Goal: Task Accomplishment & Management: Use online tool/utility

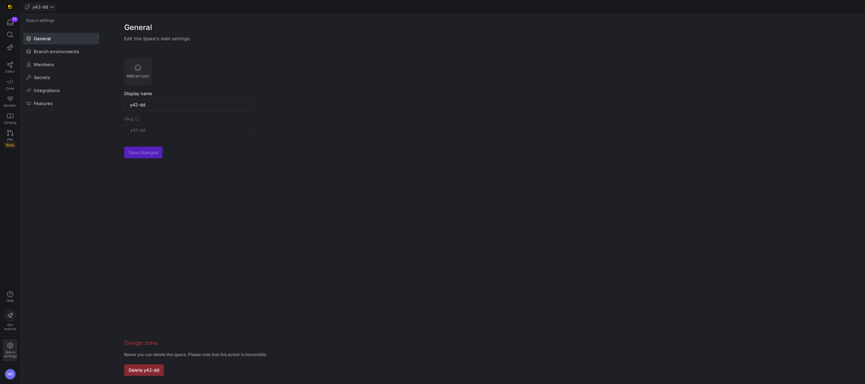
click at [53, 9] on span "y42-dd" at bounding box center [39, 6] width 29 height 5
click at [48, 70] on span "[PERSON_NAME]-prod" at bounding box center [59, 69] width 48 height 5
type input "[PERSON_NAME]-prod"
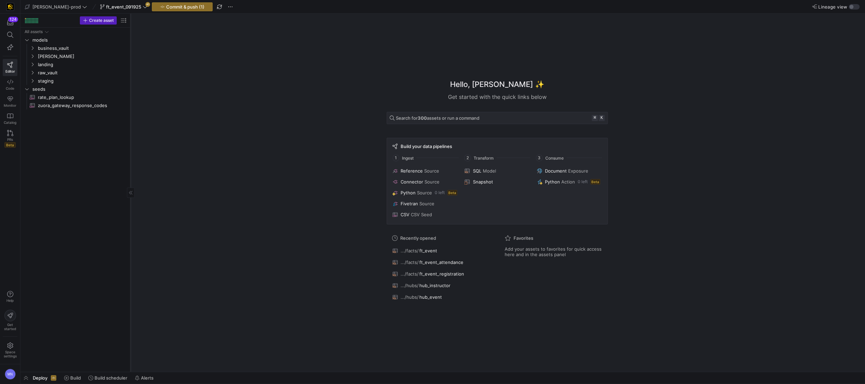
drag, startPoint x: 115, startPoint y: 94, endPoint x: 130, endPoint y: 94, distance: 14.3
click at [130, 94] on div at bounding box center [130, 193] width 0 height 358
click at [107, 8] on span "ft_event_091925" at bounding box center [123, 6] width 35 height 5
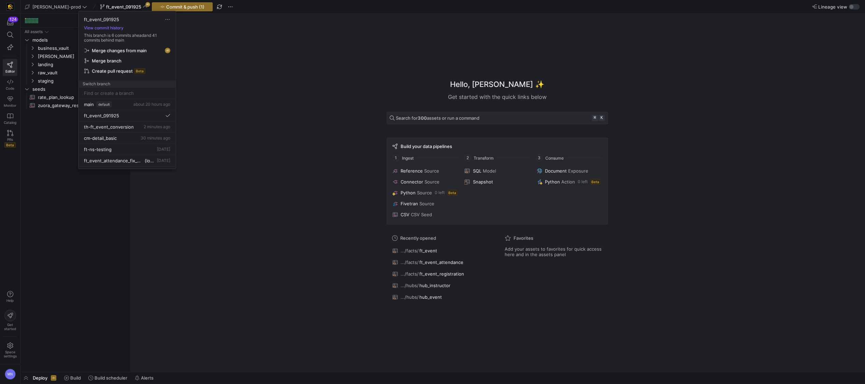
click at [113, 51] on span "Merge changes from main" at bounding box center [119, 50] width 55 height 5
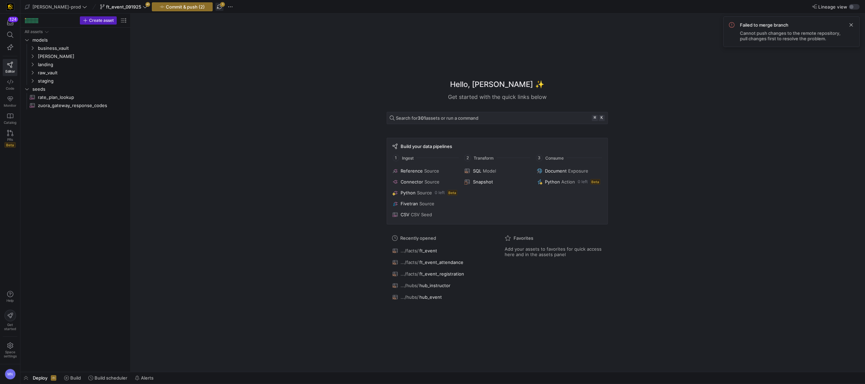
click at [215, 6] on span "button" at bounding box center [219, 7] width 8 height 8
click at [115, 5] on span "ft_event_091925" at bounding box center [123, 6] width 35 height 5
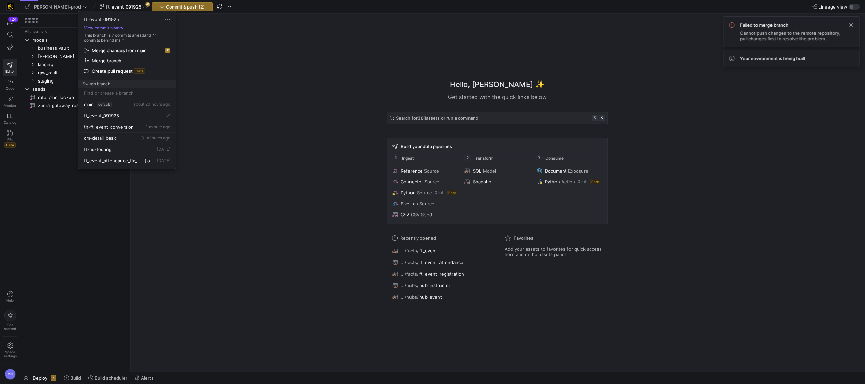
click at [115, 51] on span "Merge changes from main" at bounding box center [119, 50] width 55 height 5
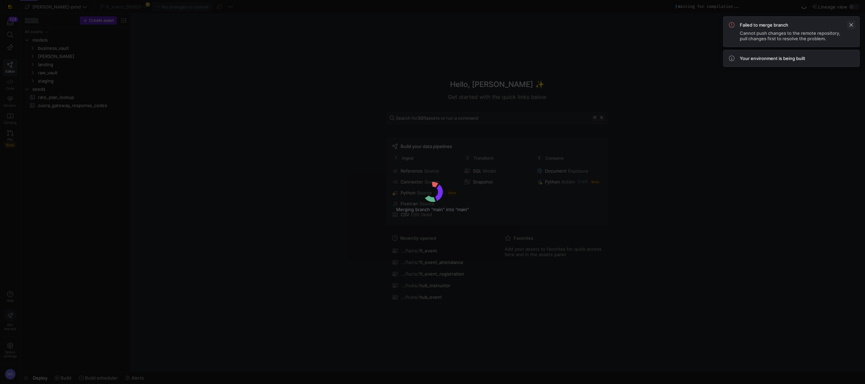
click at [850, 27] on span at bounding box center [851, 25] width 8 height 8
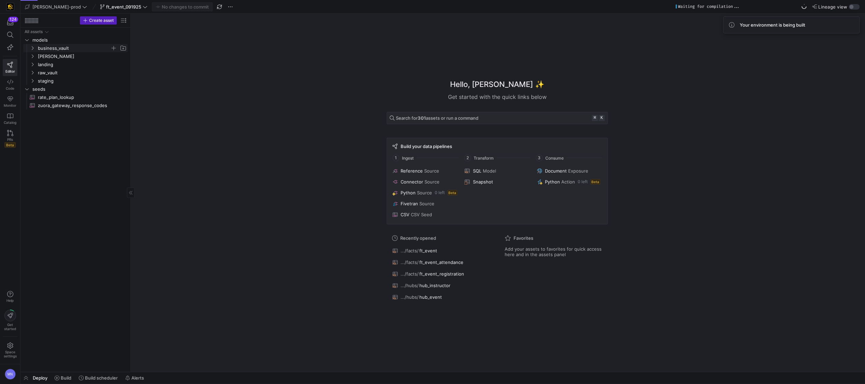
click at [34, 49] on y42-icon "Press SPACE to select this row." at bounding box center [32, 47] width 5 height 5
drag, startPoint x: 35, startPoint y: 81, endPoint x: 32, endPoint y: 84, distance: 4.6
click at [34, 81] on y42-icon "Press SPACE to select this row." at bounding box center [32, 80] width 5 height 5
click at [38, 96] on icon "Press SPACE to select this row." at bounding box center [38, 98] width 2 height 4
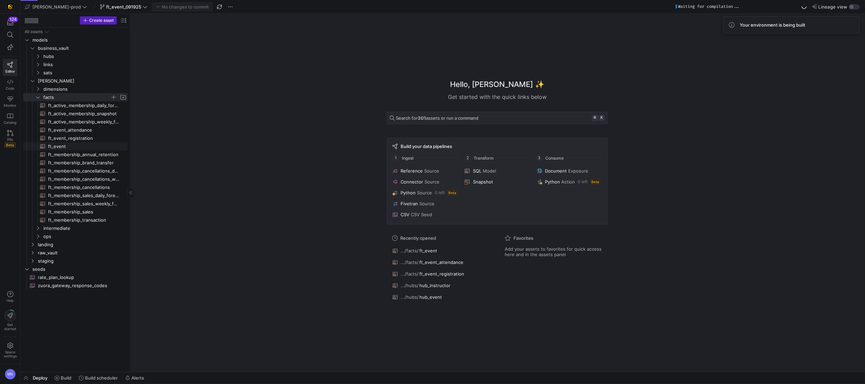
drag, startPoint x: 63, startPoint y: 146, endPoint x: 84, endPoint y: 147, distance: 21.2
click at [62, 146] on span "ft_event​​​​​​​​​​" at bounding box center [84, 147] width 72 height 8
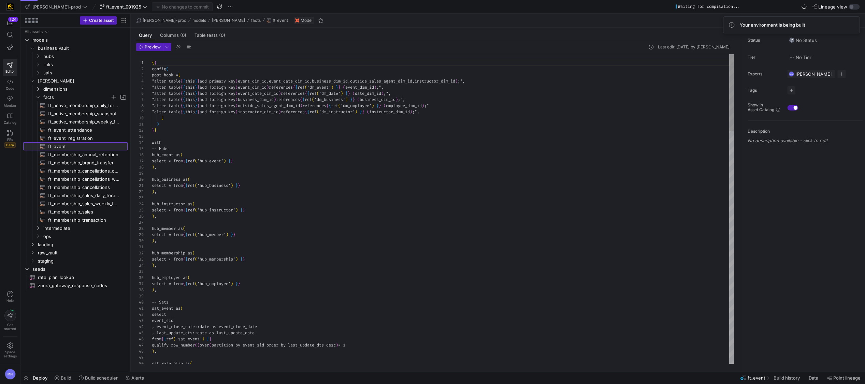
scroll to position [37, 0]
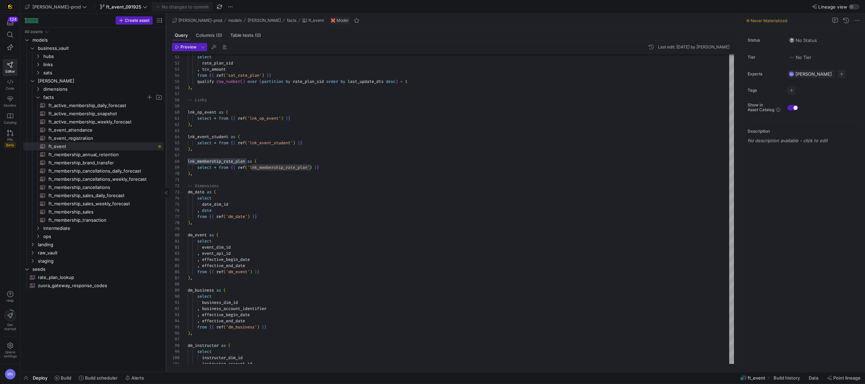
drag, startPoint x: 130, startPoint y: 158, endPoint x: 166, endPoint y: 159, distance: 35.8
click at [166, 159] on div at bounding box center [166, 193] width 0 height 358
click at [116, 198] on span "ft_membership_sales_daily_forecast​​​​​​​​​​" at bounding box center [101, 196] width 107 height 8
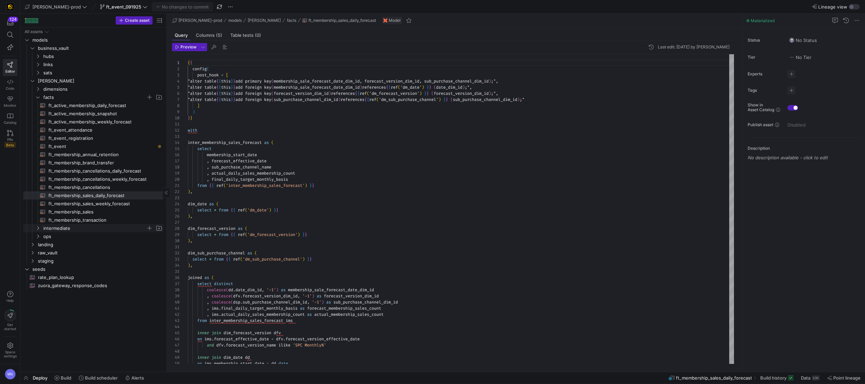
click at [39, 231] on span "intermediate" at bounding box center [98, 229] width 129 height 8
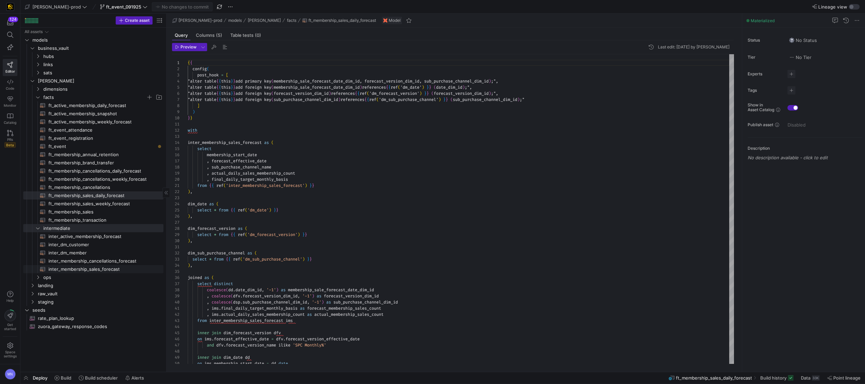
click at [73, 269] on span "inter_membership_sales_forecast​​​​​​​​​​" at bounding box center [101, 270] width 107 height 8
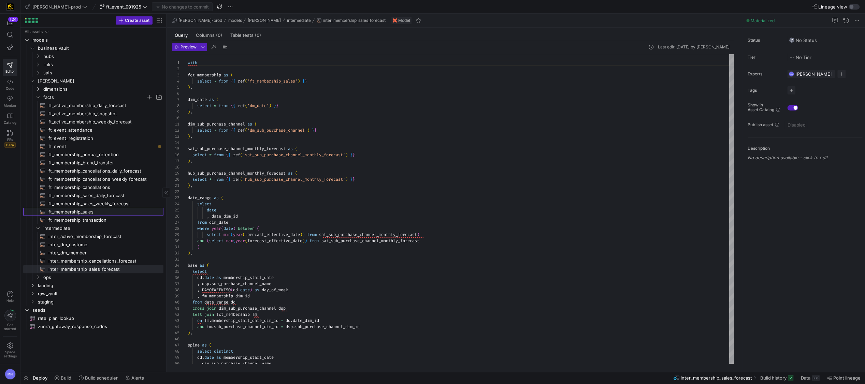
click at [85, 213] on span "ft_membership_sales​​​​​​​​​​" at bounding box center [101, 212] width 107 height 8
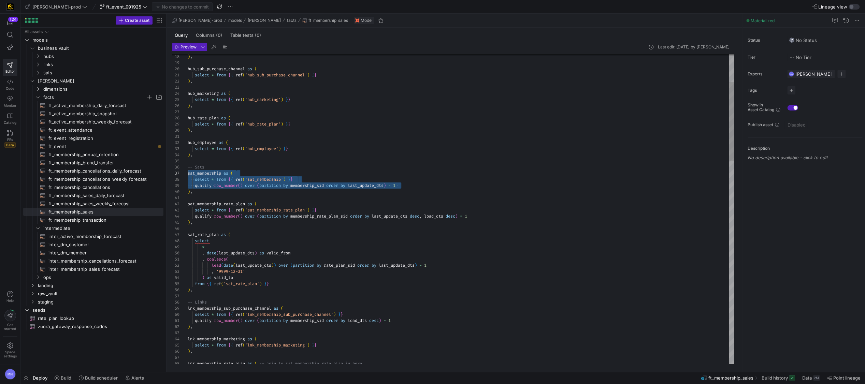
scroll to position [37, 0]
drag, startPoint x: 413, startPoint y: 186, endPoint x: 222, endPoint y: 172, distance: 190.9
click at [186, 173] on div "18 19 20 21 22 23 24 25 26 27 28 29 30 31 32 33 34 35 36 37 38 39 40 41 42 43 4…" at bounding box center [453, 209] width 562 height 310
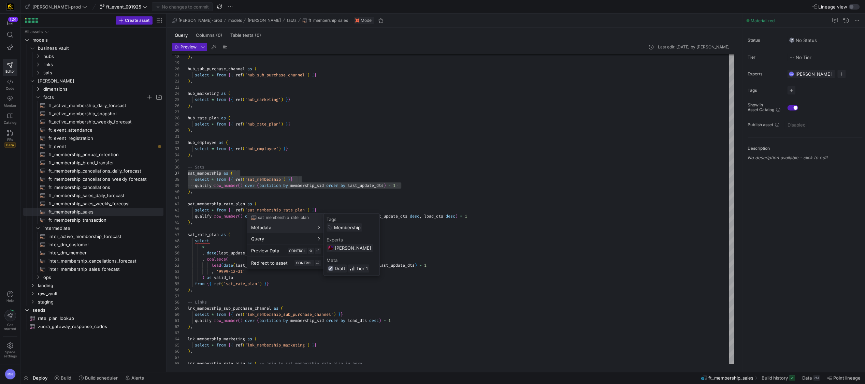
click at [479, 232] on div at bounding box center [432, 192] width 865 height 384
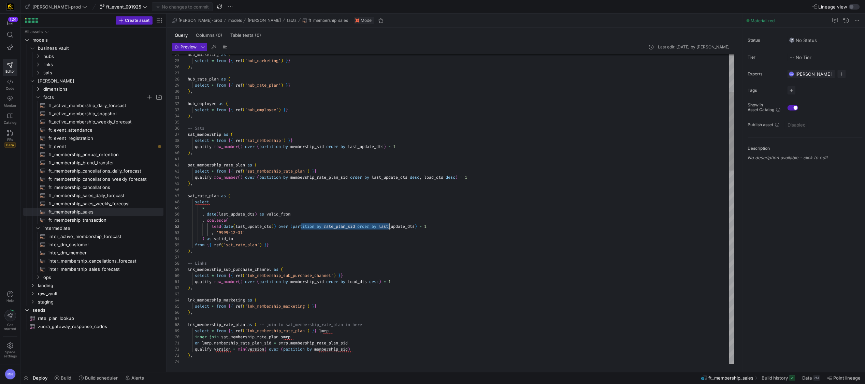
drag, startPoint x: 301, startPoint y: 230, endPoint x: 390, endPoint y: 228, distance: 89.5
click at [390, 228] on span "lead ( date ( last_update_dts ) ) over ( partition by rate_plan_sid order by la…" at bounding box center [307, 226] width 239 height 5
drag, startPoint x: 268, startPoint y: 237, endPoint x: 309, endPoint y: 236, distance: 41.6
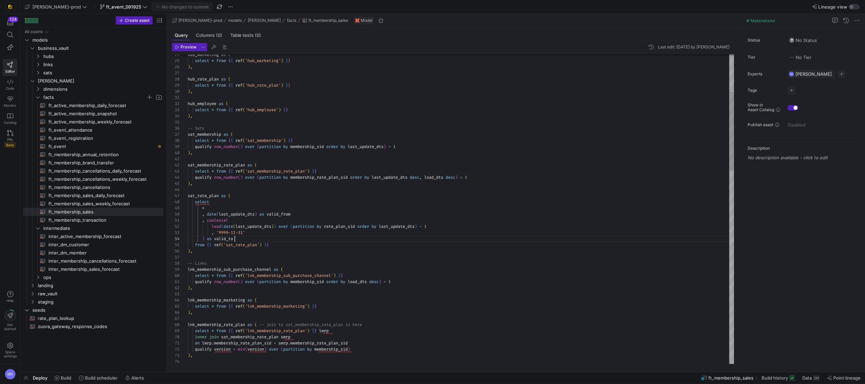
scroll to position [18, 47]
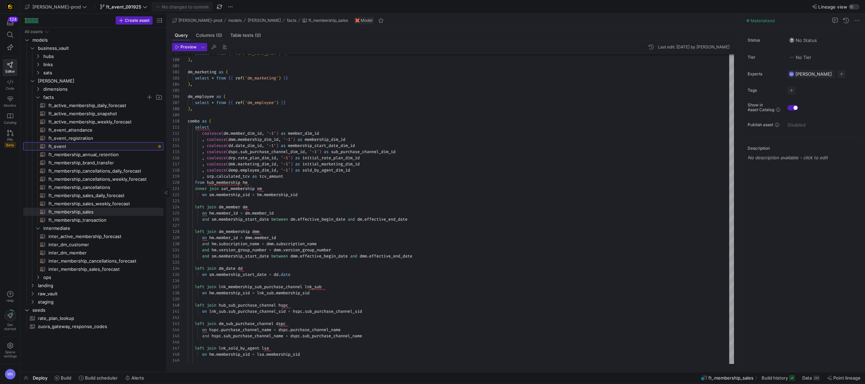
click at [63, 147] on span "ft_event​​​​​​​​​​" at bounding box center [101, 147] width 107 height 8
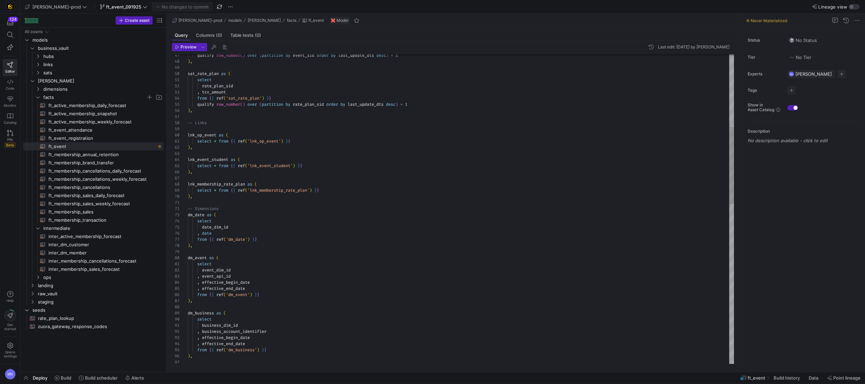
scroll to position [49, 135]
click at [339, 190] on div "select * from { { ref ( 'lnk_membership_rate_plan' ) } }" at bounding box center [461, 190] width 546 height 6
drag, startPoint x: 425, startPoint y: 104, endPoint x: 215, endPoint y: 108, distance: 210.3
click at [203, 104] on div "event_dim_id select dm_event as ( ) , , date from { { ref ( 'dm_date' ) } } sel…" at bounding box center [461, 384] width 546 height 1240
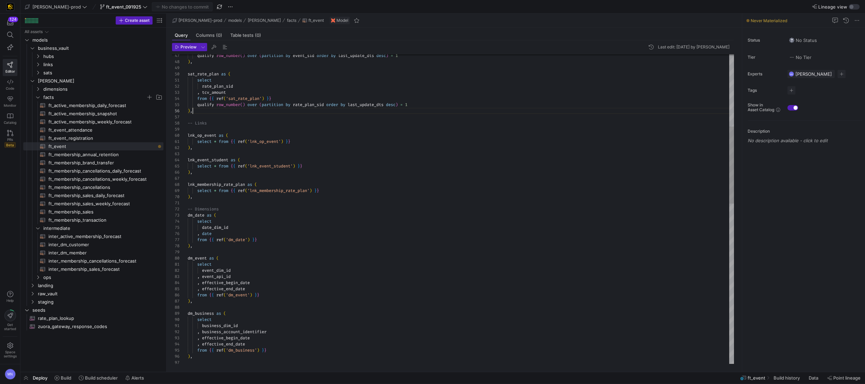
drag, startPoint x: 215, startPoint y: 113, endPoint x: 211, endPoint y: 112, distance: 3.9
click at [215, 113] on div "event_dim_id select dm_event as ( ) , , date from { { ref ( 'dm_date' ) } } sel…" at bounding box center [461, 385] width 546 height 1240
drag, startPoint x: 196, startPoint y: 106, endPoint x: 429, endPoint y: 103, distance: 233.1
click at [433, 104] on div "qualify row_number ( ) over ( partition by rate_plan_sid order by last_update_d…" at bounding box center [461, 105] width 546 height 6
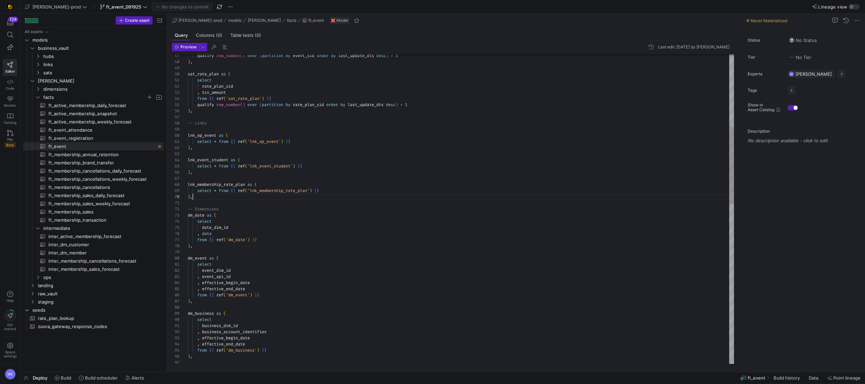
scroll to position [49, 135]
click at [340, 193] on div "event_dim_id select dm_event as ( ) , , date from { { ref ( 'dm_date' ) } } sel…" at bounding box center [461, 385] width 546 height 1240
click at [300, 199] on span "rate_plan_sid" at bounding box center [310, 196] width 31 height 5
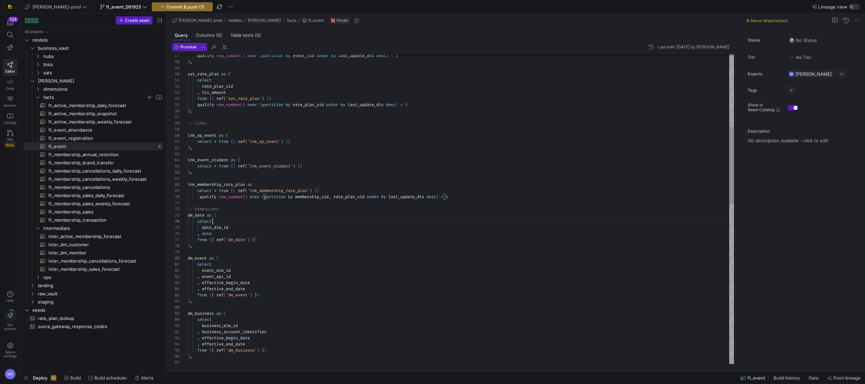
click at [355, 219] on div "select" at bounding box center [461, 221] width 546 height 6
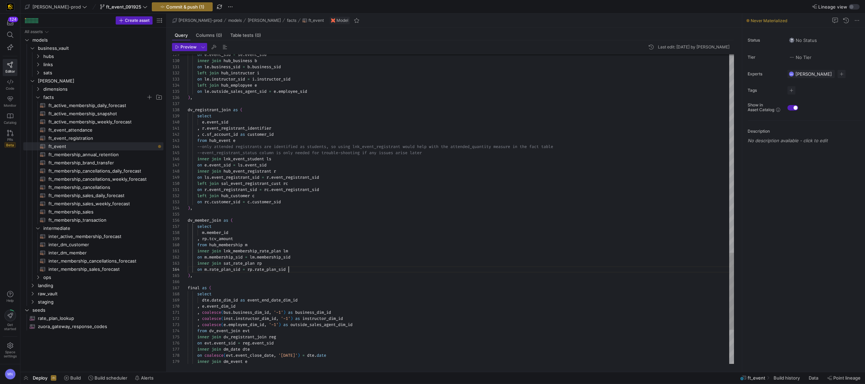
scroll to position [18, 101]
drag, startPoint x: 265, startPoint y: 242, endPoint x: 268, endPoint y: 241, distance: 3.5
click at [265, 242] on div "from hub_membership m" at bounding box center [461, 244] width 546 height 6
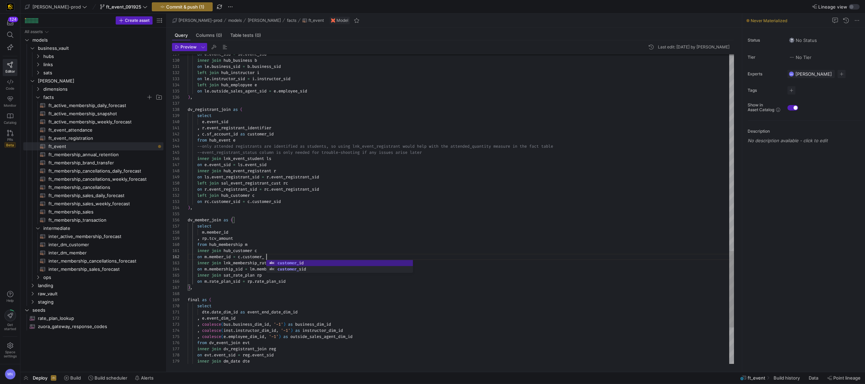
scroll to position [6, 84]
drag, startPoint x: 273, startPoint y: 282, endPoint x: 278, endPoint y: 284, distance: 5.2
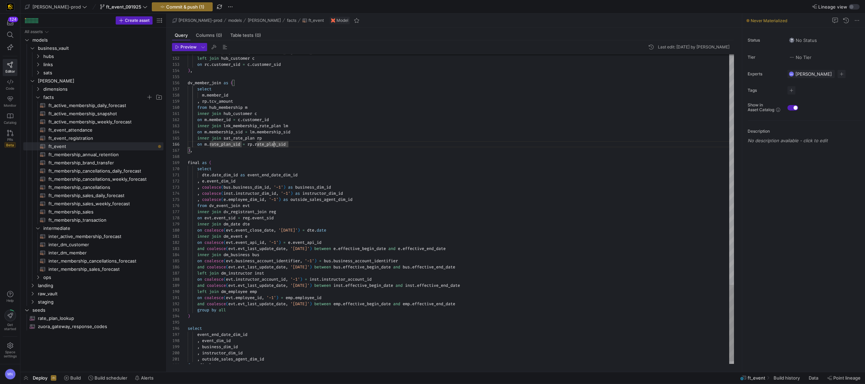
scroll to position [43, 88]
click at [297, 217] on div "on evt . event_sid = reg . event_sid" at bounding box center [461, 218] width 546 height 6
drag, startPoint x: 281, startPoint y: 224, endPoint x: 324, endPoint y: 221, distance: 43.8
drag, startPoint x: 311, startPoint y: 218, endPoint x: 344, endPoint y: 216, distance: 33.1
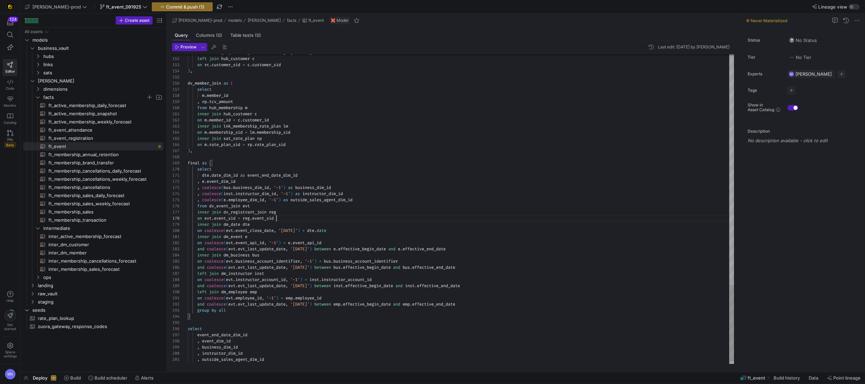
click at [312, 217] on div "on evt . event_sid = reg . event_sid" at bounding box center [461, 218] width 546 height 6
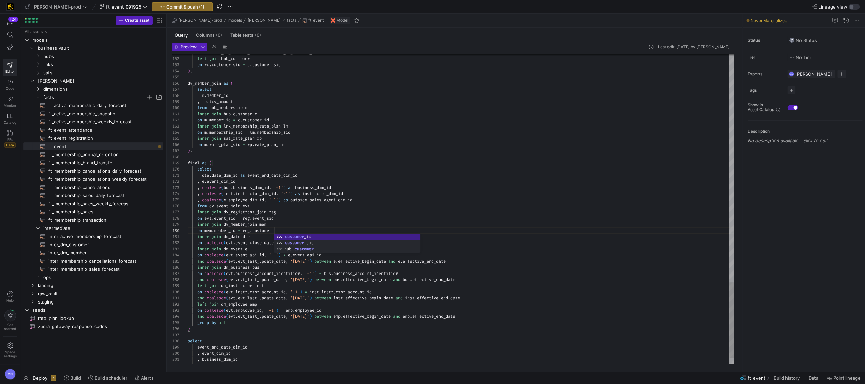
scroll to position [55, 93]
type textarea "dte.date_dim_id as event_end_date_dim_id , e.event_dim_id , coalesce(bus.busine…"
click at [212, 48] on span "button" at bounding box center [214, 47] width 8 height 8
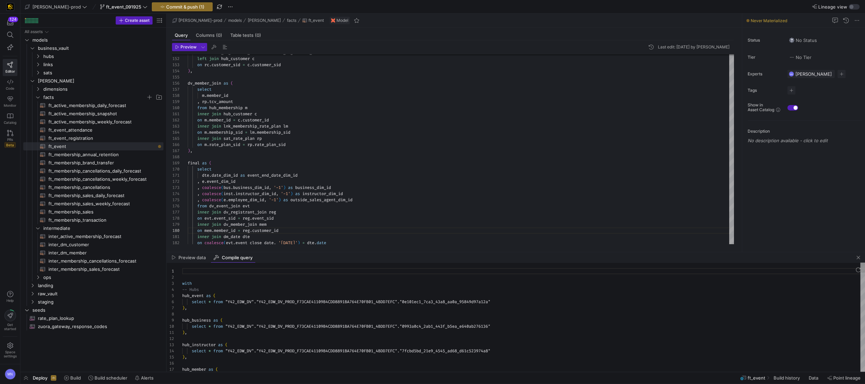
scroll to position [55, 170]
click at [351, 329] on div "select * from "Y42_EDW_DV" . "Y42_EDW_DV_PROD_F73CAE41109B4CDD8891BA764E70FB01_…" at bounding box center [523, 327] width 683 height 6
type textarea "with -- Hubs hub_event as ( select * from "Y42_EDW_DV"."Y42_EDW_DV_PROD_F73CAE4…"
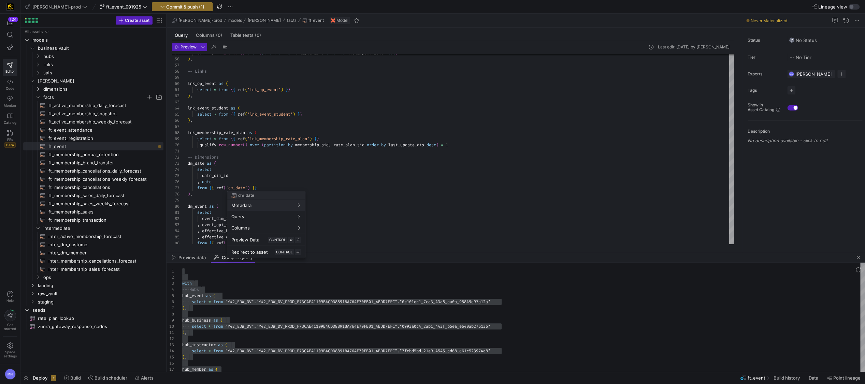
click at [313, 160] on div at bounding box center [432, 192] width 865 height 384
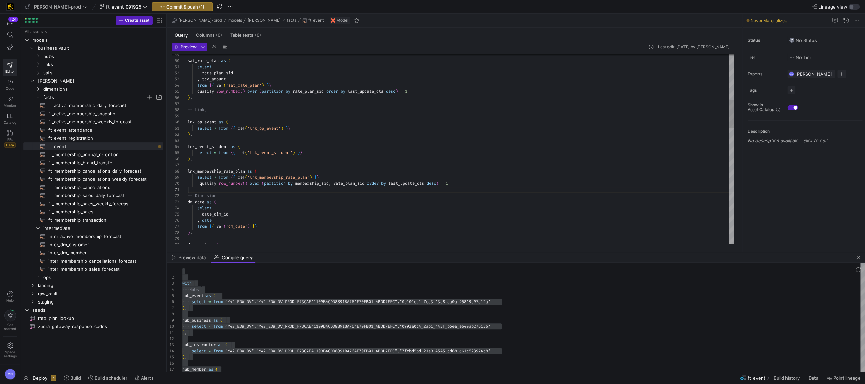
click at [246, 191] on div at bounding box center [461, 190] width 546 height 6
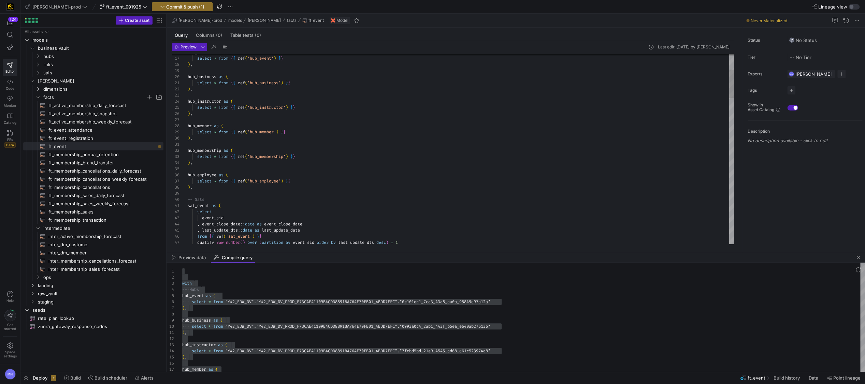
click at [229, 188] on div ") ," at bounding box center [461, 187] width 546 height 6
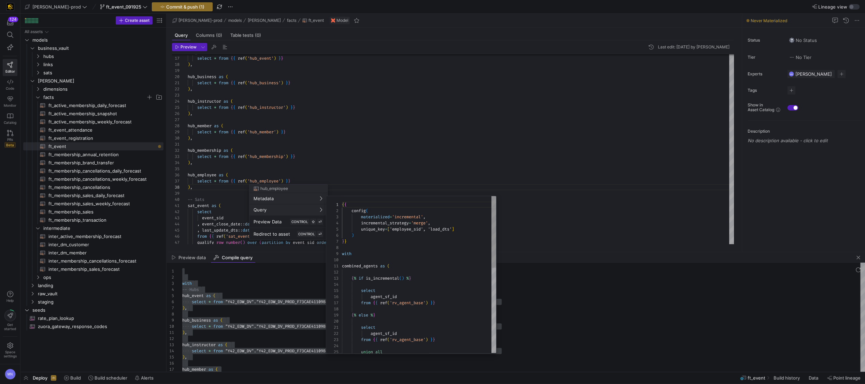
scroll to position [61, 0]
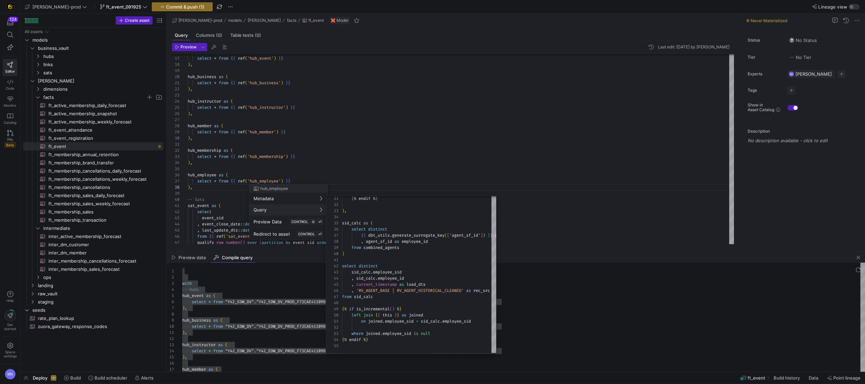
drag, startPoint x: 505, startPoint y: 147, endPoint x: 503, endPoint y: 151, distance: 4.9
click at [505, 147] on div at bounding box center [432, 192] width 865 height 384
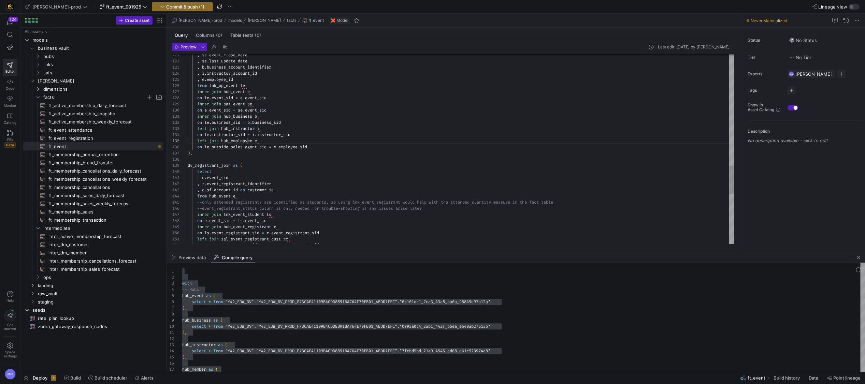
drag, startPoint x: 269, startPoint y: 140, endPoint x: 399, endPoint y: 142, distance: 130.0
click at [269, 140] on div "left join hub_employee e" at bounding box center [461, 141] width 546 height 6
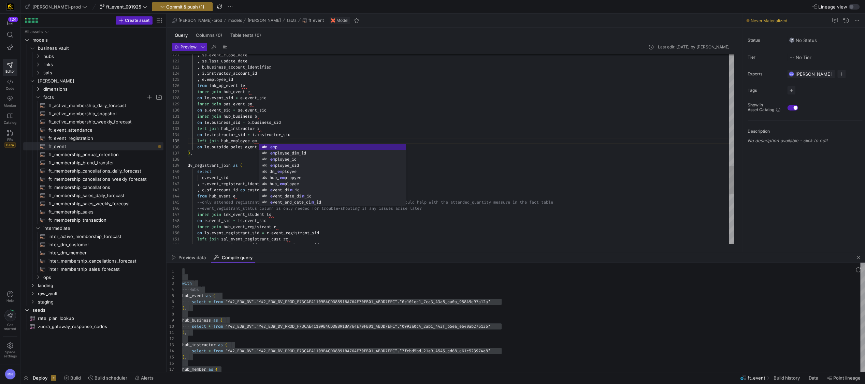
drag, startPoint x: 366, startPoint y: 113, endPoint x: 351, endPoint y: 117, distance: 16.0
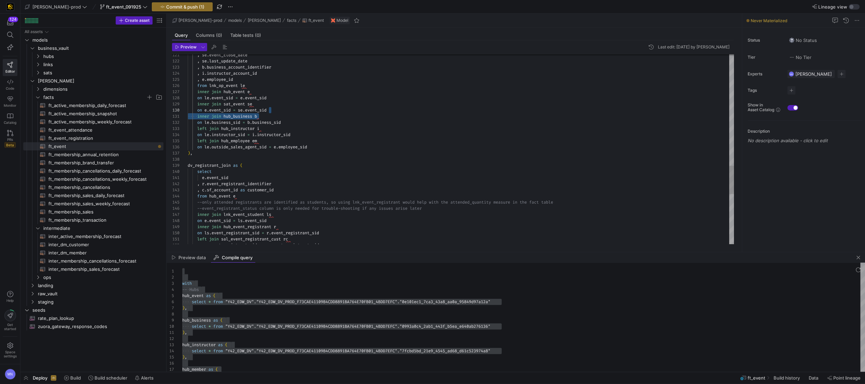
drag, startPoint x: 278, startPoint y: 147, endPoint x: 346, endPoint y: 138, distance: 68.6
click at [478, 92] on div "inner join hub_event e" at bounding box center [461, 92] width 546 height 6
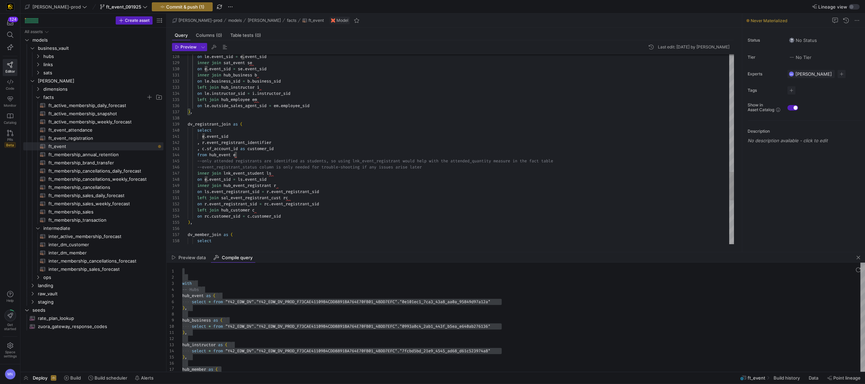
drag, startPoint x: 249, startPoint y: 185, endPoint x: 274, endPoint y: 186, distance: 25.3
click at [79, 139] on span "ft_event_registration​​​​​​​​​​" at bounding box center [101, 138] width 107 height 8
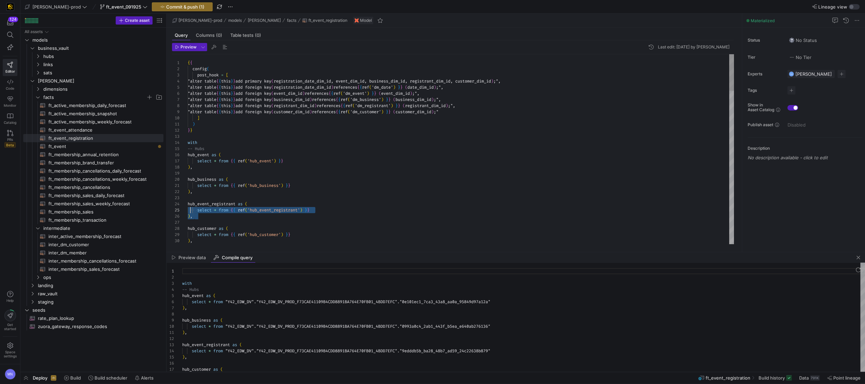
scroll to position [18, 0]
drag, startPoint x: 207, startPoint y: 219, endPoint x: 209, endPoint y: 204, distance: 15.2
click at [58, 148] on span "ft_event​​​​​​​​​​" at bounding box center [101, 147] width 107 height 8
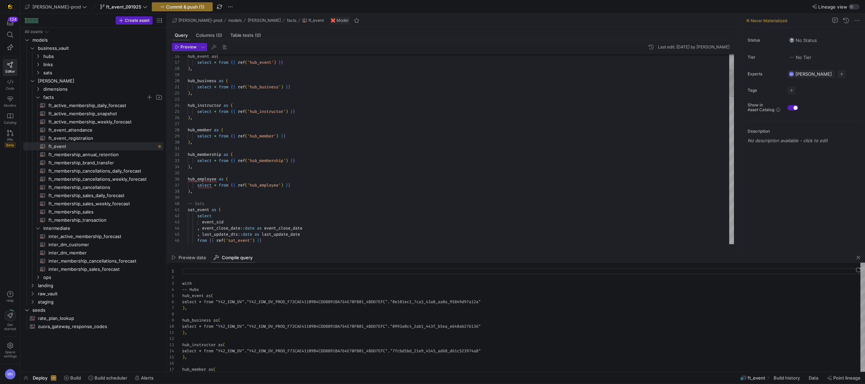
scroll to position [61, 0]
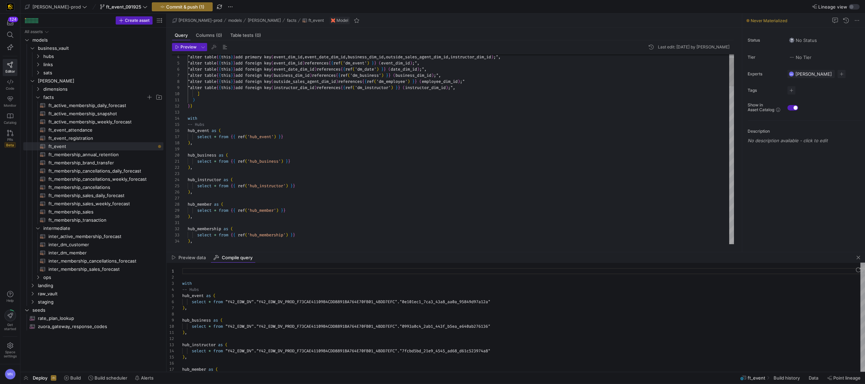
drag, startPoint x: 232, startPoint y: 149, endPoint x: 242, endPoint y: 149, distance: 10.6
click at [232, 149] on div at bounding box center [461, 149] width 546 height 6
click at [351, 149] on div at bounding box center [461, 149] width 546 height 6
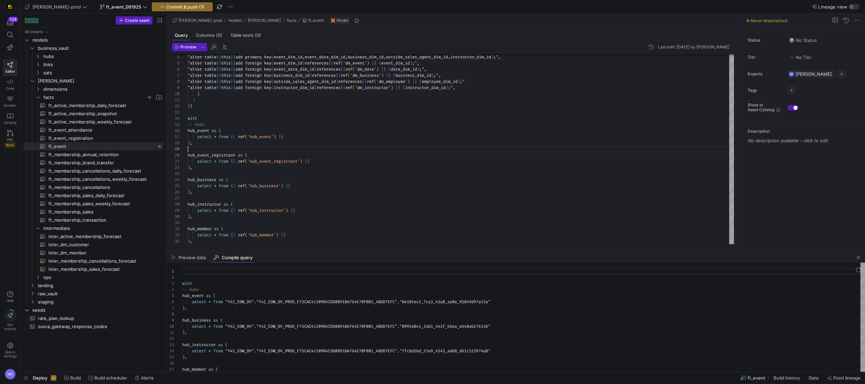
type textarea ") }} with -- Hubs hub_event as ( select * from {{ ref('hub_event') }} ), hub_ev…"
click at [213, 47] on span "button" at bounding box center [214, 47] width 8 height 8
click at [375, 311] on div at bounding box center [523, 314] width 683 height 6
type textarea "with -- Hubs hub_event as ( select * from "Y42_EDW_DV"."Y42_EDW_DV_PROD_F73CAE4…"
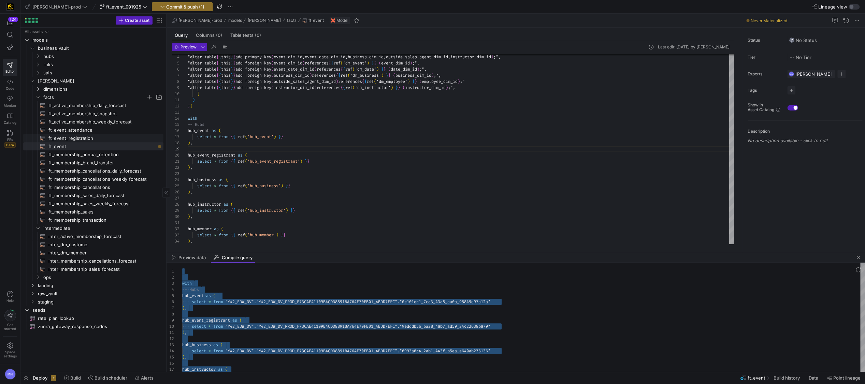
drag, startPoint x: 69, startPoint y: 138, endPoint x: 125, endPoint y: 139, distance: 56.3
click at [69, 138] on span "ft_event_registration​​​​​​​​​​" at bounding box center [101, 138] width 107 height 8
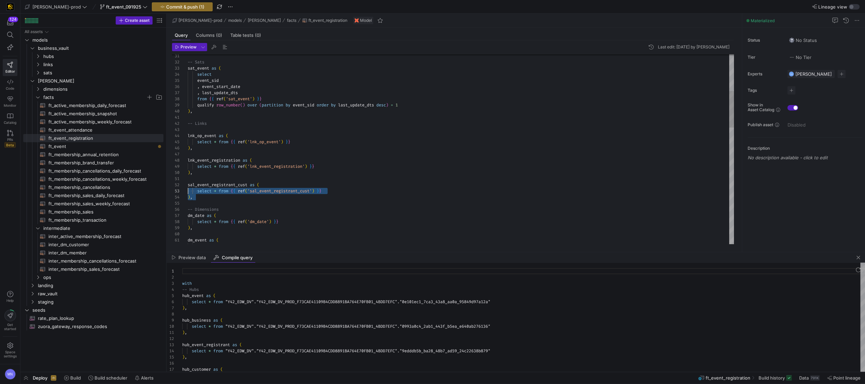
scroll to position [6, 0]
drag, startPoint x: 202, startPoint y: 199, endPoint x: 187, endPoint y: 188, distance: 18.8
click at [184, 187] on div "31 32 33 34 35 36 37 38 39 40 41 42 43 44 45 46 47 48 49 50 51 52 53 54 55 56 5…" at bounding box center [453, 149] width 562 height 190
click at [53, 146] on span "ft_event​​​​​​​​​​" at bounding box center [101, 147] width 107 height 8
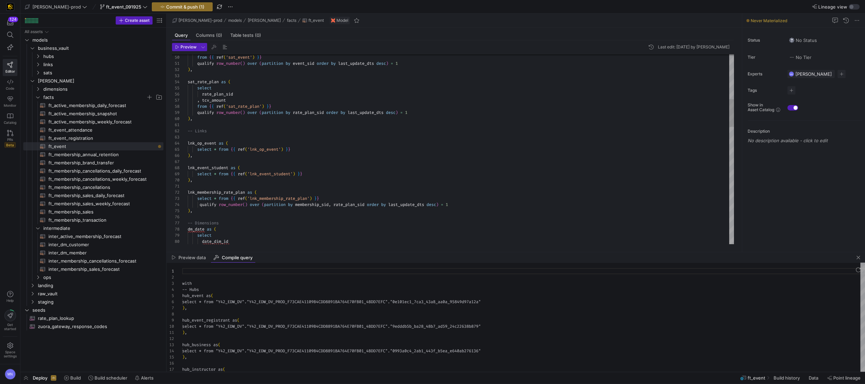
scroll to position [61, 0]
click at [250, 160] on div at bounding box center [461, 162] width 546 height 6
drag, startPoint x: 242, startPoint y: 189, endPoint x: 253, endPoint y: 189, distance: 10.9
click at [242, 190] on span "lnk_membership_rate_plan" at bounding box center [216, 192] width 57 height 5
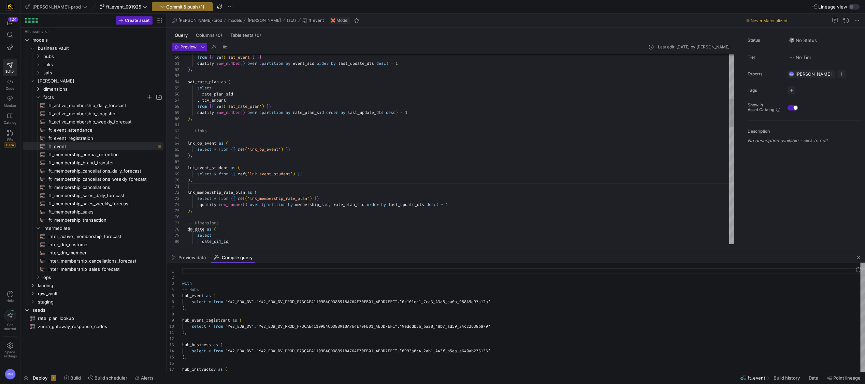
scroll to position [0, 0]
drag, startPoint x: 252, startPoint y: 185, endPoint x: 273, endPoint y: 186, distance: 20.8
click at [252, 185] on div at bounding box center [461, 186] width 546 height 6
type textarea "sal_event_registrant_cust as ( select * from {{ ref('sal_event_registrant_cust'…"
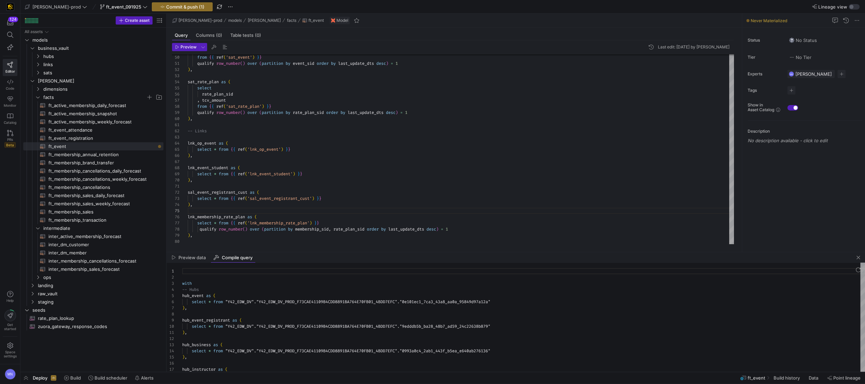
drag, startPoint x: 214, startPoint y: 50, endPoint x: 216, endPoint y: 54, distance: 4.3
click at [214, 50] on span "button" at bounding box center [214, 47] width 8 height 8
click at [338, 290] on div "-- Hubs" at bounding box center [523, 290] width 683 height 6
type textarea "with -- Hubs hub_event as ( select * from "Y42_EDW_DV"."Y42_EDW_DV_PROD_F73CAE4…"
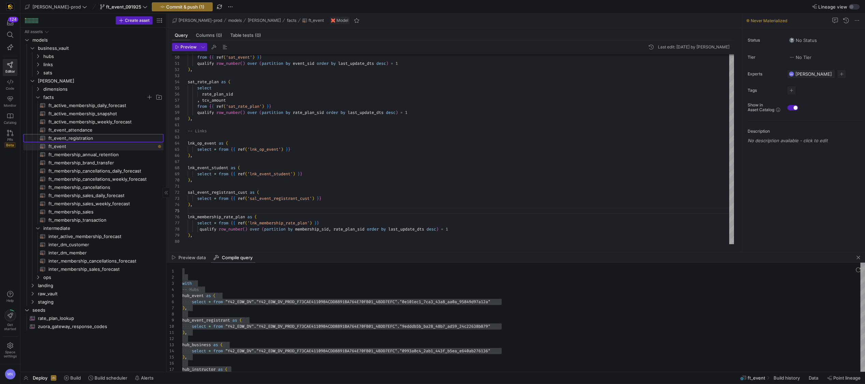
click at [87, 138] on span "ft_event_registration​​​​​​​​​​" at bounding box center [101, 138] width 107 height 8
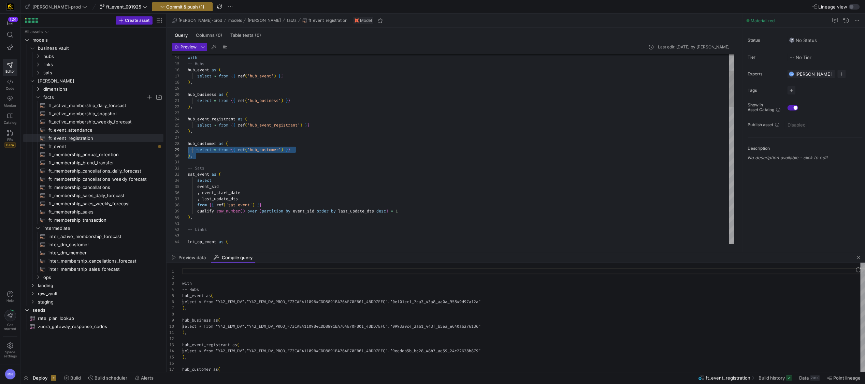
scroll to position [43, 0]
drag, startPoint x: 192, startPoint y: 153, endPoint x: 217, endPoint y: 146, distance: 25.5
click at [183, 145] on div "44 43 42 41 40 38 39 37 35 36 33 34 32 31 30 29 28 27 26 25 24 23 22 21 20 19 1…" at bounding box center [453, 149] width 562 height 190
click at [54, 145] on span "ft_event​​​​​​​​​​" at bounding box center [101, 147] width 107 height 8
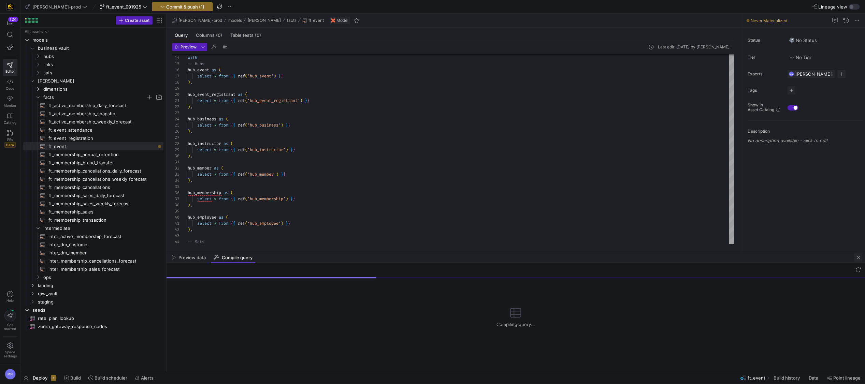
click at [858, 258] on span "button" at bounding box center [858, 258] width 8 height 8
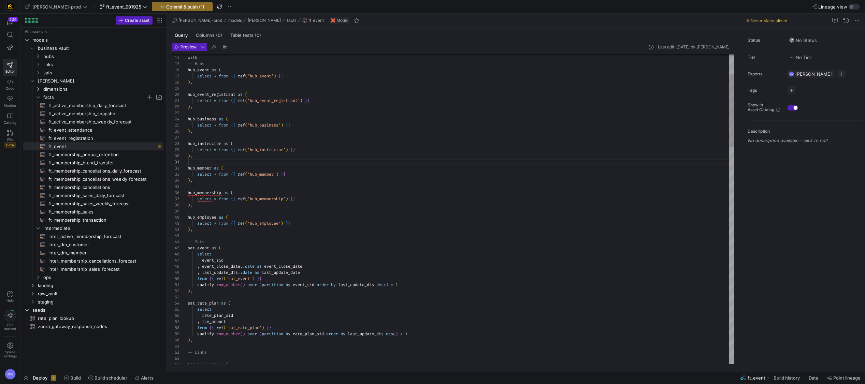
drag, startPoint x: 201, startPoint y: 163, endPoint x: 279, endPoint y: 162, distance: 77.8
drag, startPoint x: 202, startPoint y: 235, endPoint x: 261, endPoint y: 237, distance: 58.7
click at [203, 234] on div at bounding box center [461, 236] width 546 height 6
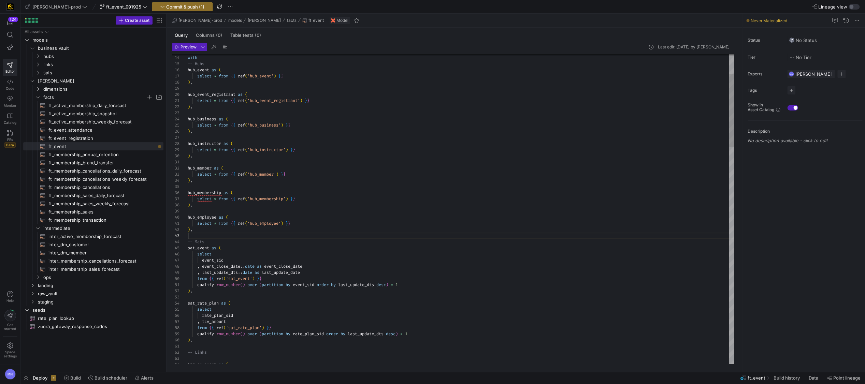
scroll to position [12, 0]
drag, startPoint x: 192, startPoint y: 140, endPoint x: 211, endPoint y: 140, distance: 19.1
click at [193, 140] on div at bounding box center [461, 138] width 546 height 6
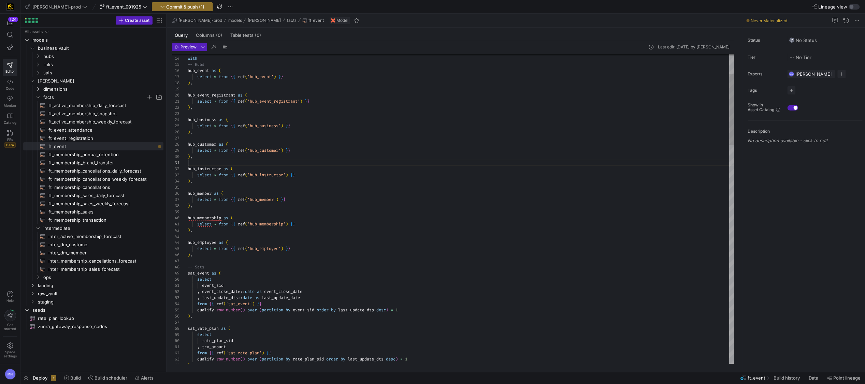
scroll to position [0, 0]
type textarea "hub_instructor as ( select * from {{ ref('hub_instructor') }} ), hub_member as …"
click at [216, 48] on span "button" at bounding box center [214, 47] width 8 height 8
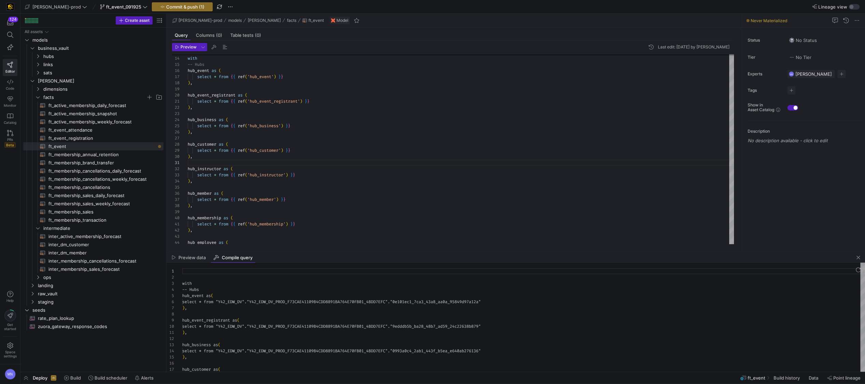
scroll to position [61, 0]
click at [356, 294] on div "hub_event as (" at bounding box center [523, 296] width 683 height 6
type textarea "with -- Hubs hub_event as ( select * from "Y42_EDW_DV"."Y42_EDW_DV_PROD_F73CAE4…"
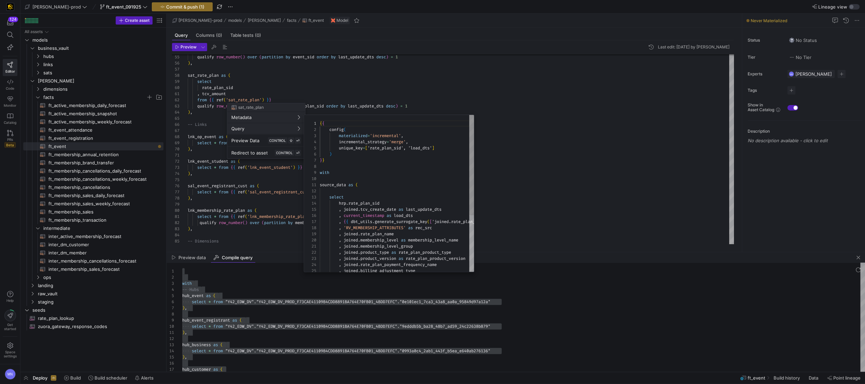
scroll to position [61, 0]
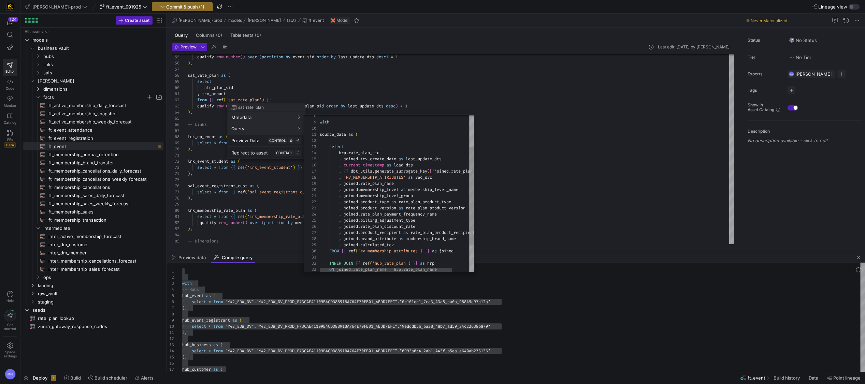
type textarea ", joined.membership_level_group , joined.product_type as rate_plan_product_type…"
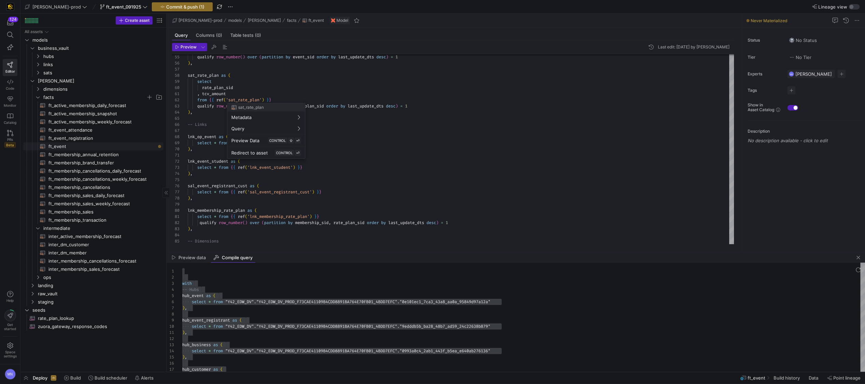
click at [75, 146] on div at bounding box center [432, 192] width 865 height 384
click at [66, 147] on span "ft_event​​​​​​​​​​" at bounding box center [101, 147] width 107 height 8
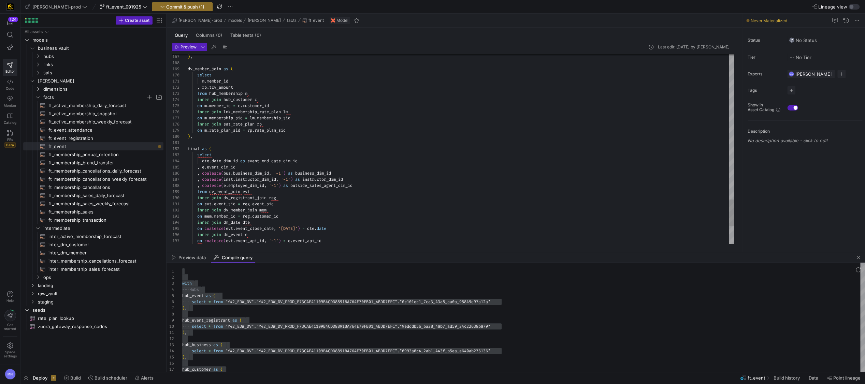
click at [378, 188] on div ", coalesce ( e . employee_dim_id , '-1' ) as outside_sales_agent_dim_id" at bounding box center [461, 186] width 546 height 6
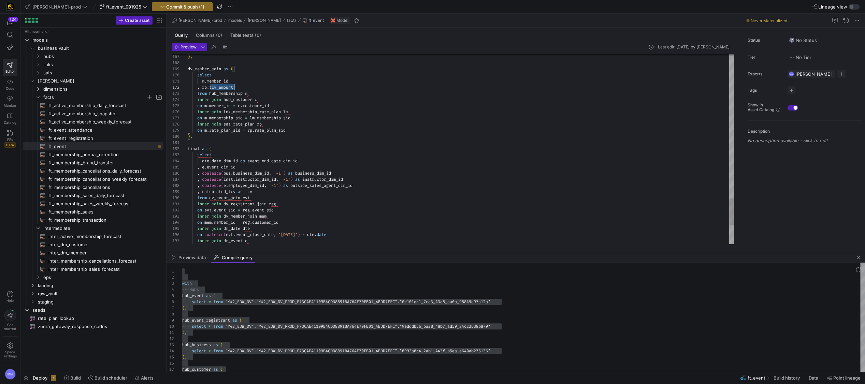
scroll to position [6, 47]
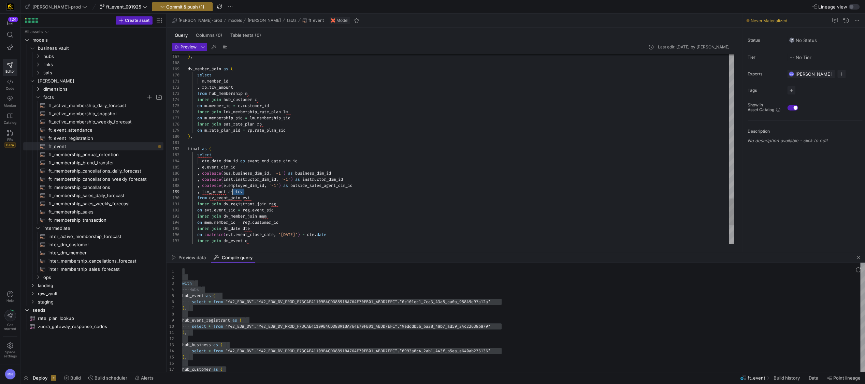
drag, startPoint x: 253, startPoint y: 192, endPoint x: 242, endPoint y: 210, distance: 20.7
click at [231, 192] on div ", tcv_amount as tcv" at bounding box center [461, 192] width 546 height 6
click at [302, 151] on div "final as (" at bounding box center [461, 149] width 546 height 6
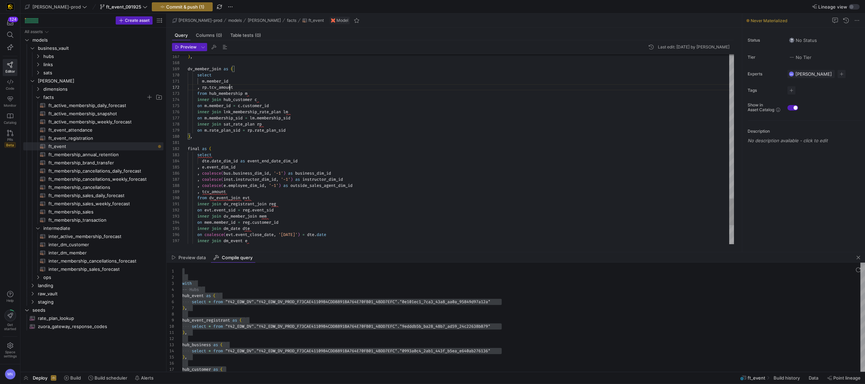
click at [228, 89] on span "tcv_amount" at bounding box center [221, 87] width 24 height 5
click at [229, 89] on span "tcv_amount" at bounding box center [221, 87] width 24 height 5
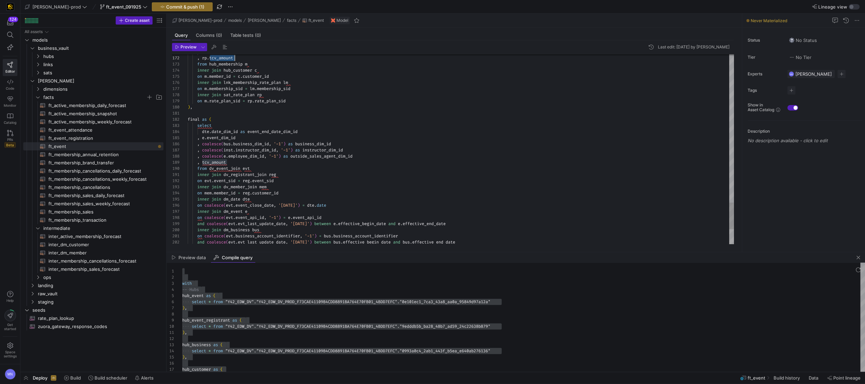
click at [489, 205] on div "on coalesce ( evt . event_close_date , '1900-01-01' ) = dte . date" at bounding box center [461, 205] width 546 height 6
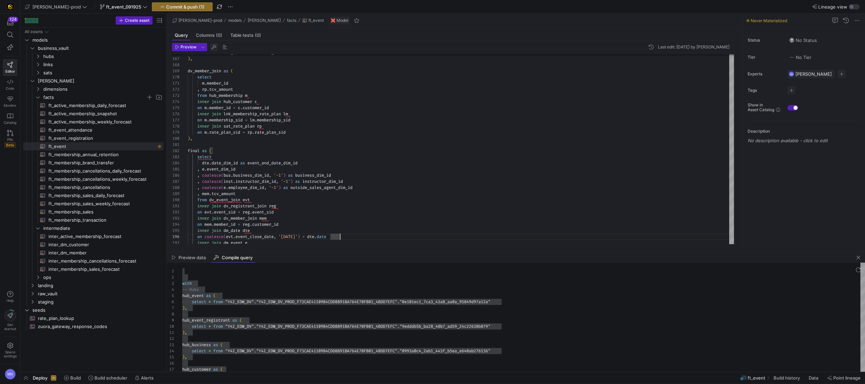
type textarea "inner join dv_registrant_join reg on evt.event_sid = reg.event_sid inner join d…"
click at [213, 47] on span "button" at bounding box center [214, 47] width 8 height 8
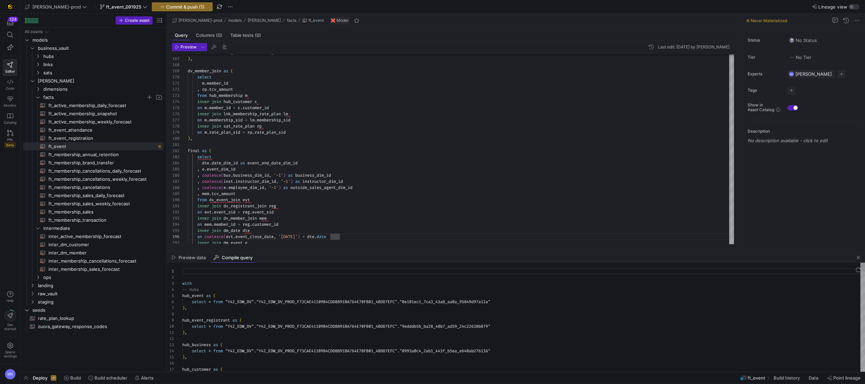
scroll to position [37, 0]
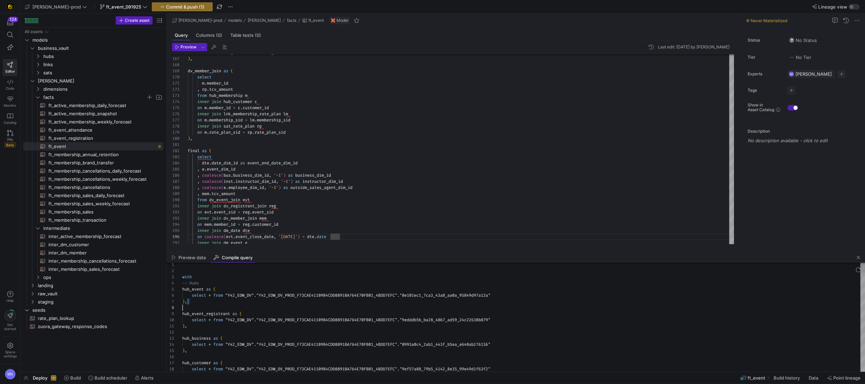
type textarea "with -- Hubs hub_event as ( select * from "Y42_EDW_DV"."Y42_EDW_DV_PROD_F73CAE4…"
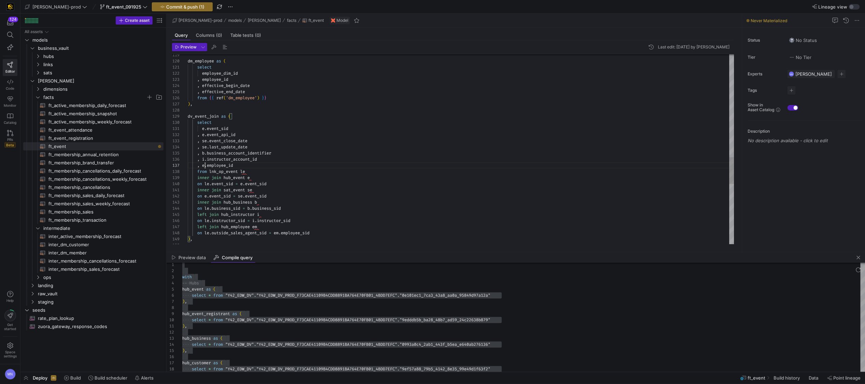
scroll to position [37, 17]
drag, startPoint x: 206, startPoint y: 168, endPoint x: 235, endPoint y: 165, distance: 29.9
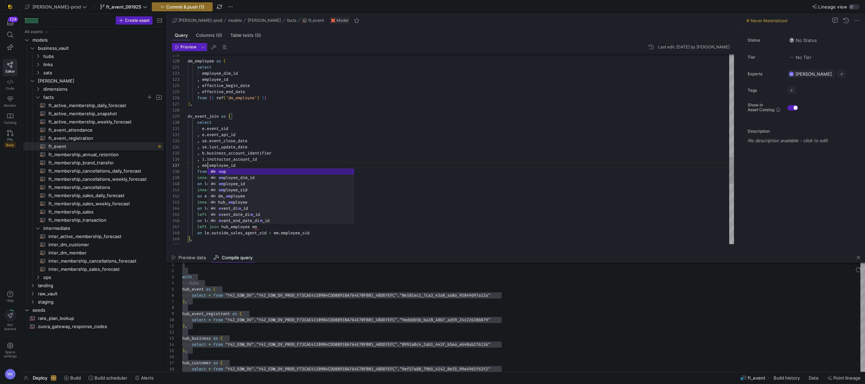
scroll to position [49, 44]
click at [464, 118] on div "dv_event_join as (" at bounding box center [461, 116] width 546 height 6
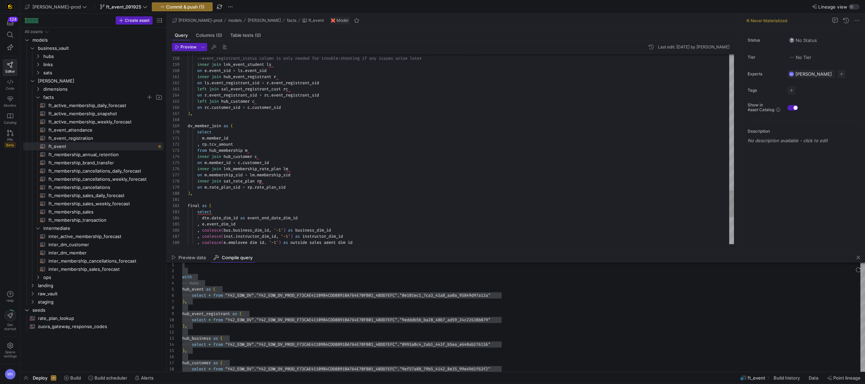
drag, startPoint x: 260, startPoint y: 162, endPoint x: 289, endPoint y: 162, distance: 29.4
click at [260, 162] on span "customer_id" at bounding box center [256, 162] width 26 height 5
drag, startPoint x: 209, startPoint y: 187, endPoint x: 225, endPoint y: 185, distance: 15.8
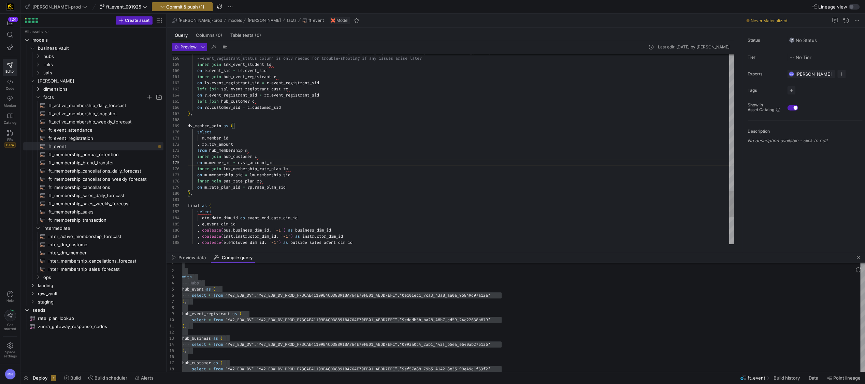
click at [209, 187] on span "." at bounding box center [208, 187] width 2 height 5
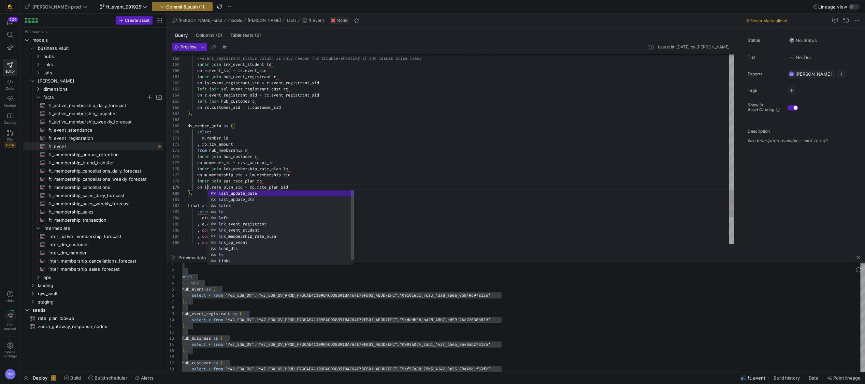
scroll to position [49, 20]
click at [352, 163] on div "on m . member_id = c . sf_account_id" at bounding box center [461, 163] width 546 height 6
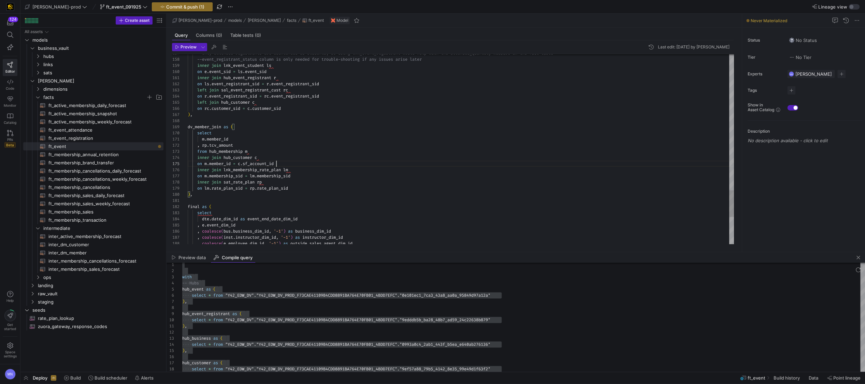
scroll to position [24, 88]
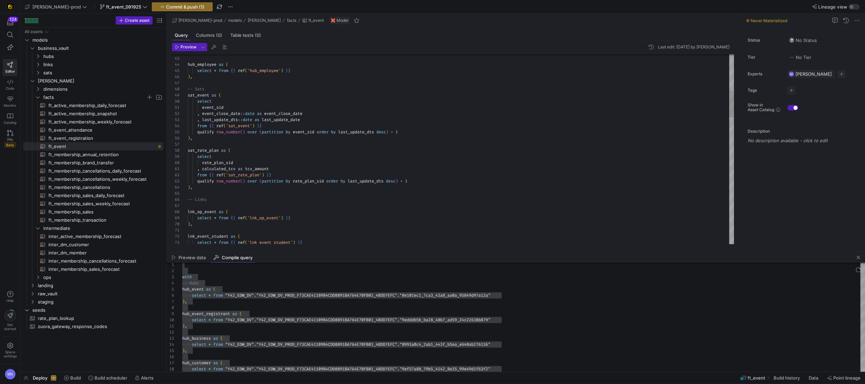
type textarea "event_sid , event_close_date::date as event_close_date , last_update_dts::date …"
click at [228, 111] on div ", event_close_date :: date as event_close_date" at bounding box center [461, 114] width 546 height 6
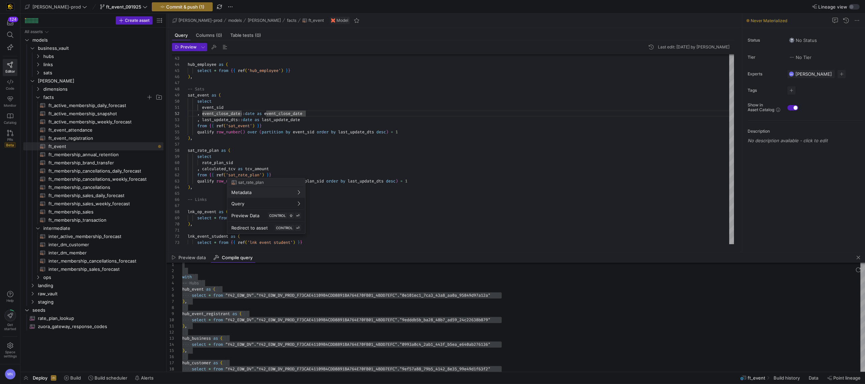
drag, startPoint x: 231, startPoint y: 149, endPoint x: 232, endPoint y: 143, distance: 6.6
click at [231, 147] on div at bounding box center [432, 192] width 865 height 384
drag, startPoint x: 229, startPoint y: 115, endPoint x: 244, endPoint y: 123, distance: 16.9
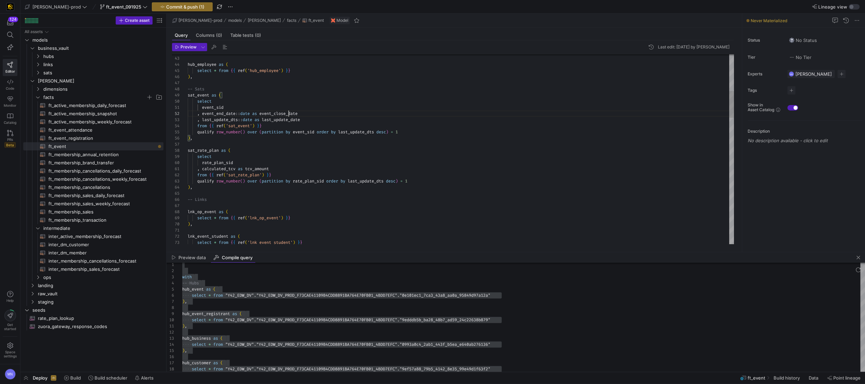
click at [288, 113] on span "event_close_date" at bounding box center [278, 113] width 38 height 5
drag, startPoint x: 267, startPoint y: 118, endPoint x: 274, endPoint y: 129, distance: 13.3
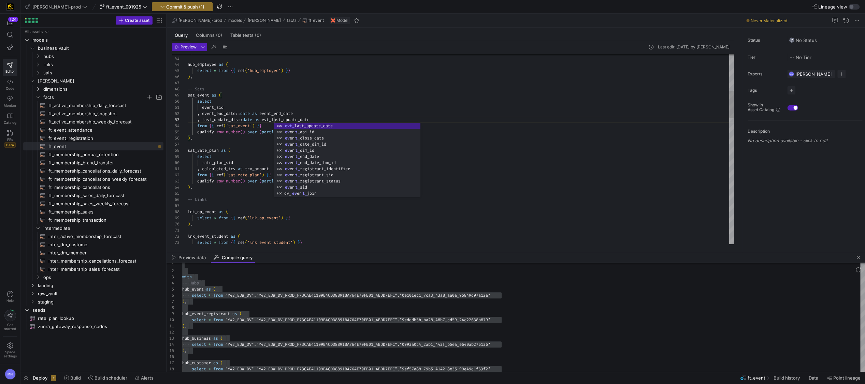
scroll to position [31, 4]
click at [489, 135] on div ") ," at bounding box center [461, 138] width 546 height 6
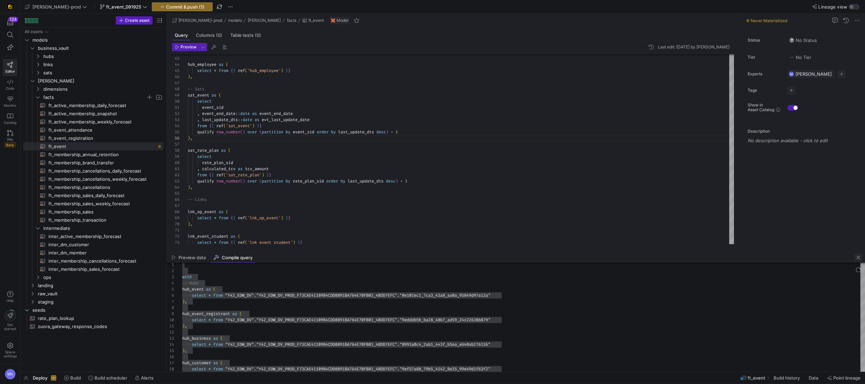
type textarea "event_sid , event_end_date::date as event_end_date , last_update_dts::date as e…"
click at [858, 259] on span "button" at bounding box center [858, 258] width 8 height 8
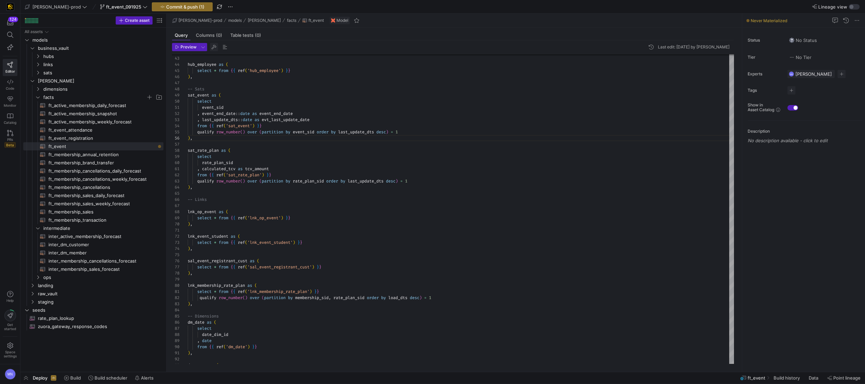
click at [216, 47] on span "button" at bounding box center [214, 47] width 8 height 8
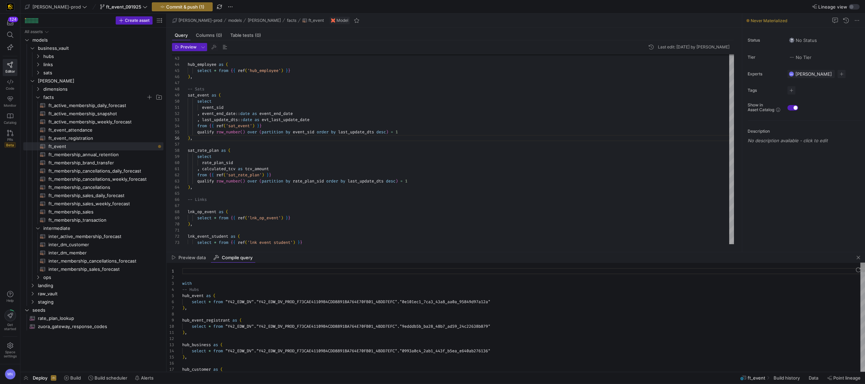
scroll to position [43, 0]
type textarea "with -- Hubs hub_event as ( select * from "Y42_EDW_DV"."Y42_EDW_DV_PROD_F73CAE4…"
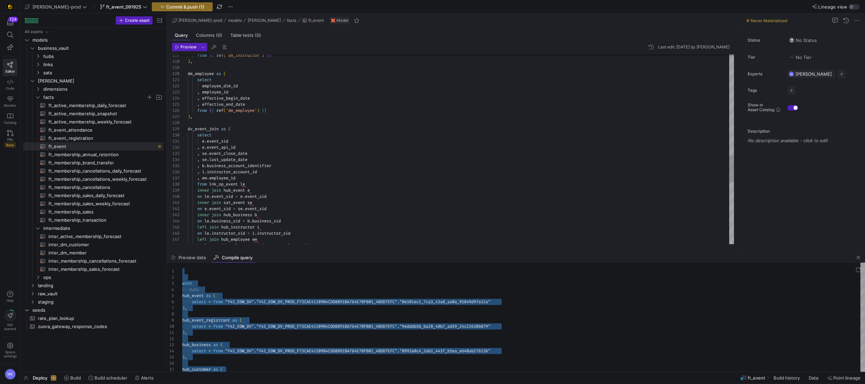
type textarea "e.event_sid , e.event_api_id , se.event_close_date , se.last_update_date , b.bu…"
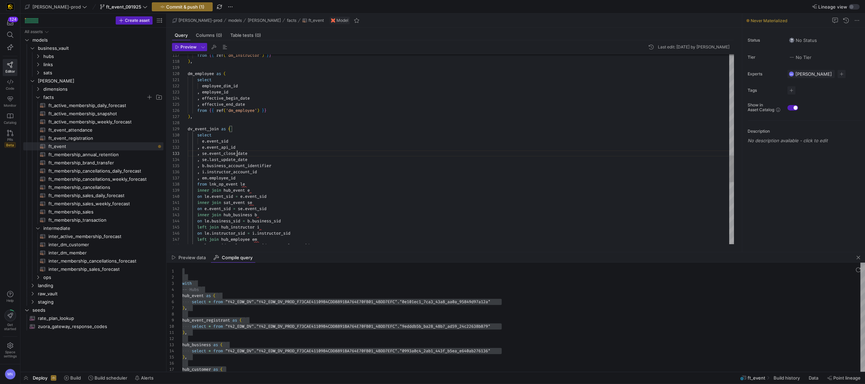
drag, startPoint x: 236, startPoint y: 154, endPoint x: 253, endPoint y: 154, distance: 16.7
click at [235, 154] on span "event_close_date" at bounding box center [228, 153] width 38 height 5
click at [228, 153] on div "from { { ref ( 'dm_instructor' ) } } ) , dm_employee as ( select employee_dim_i…" at bounding box center [461, 9] width 546 height 1351
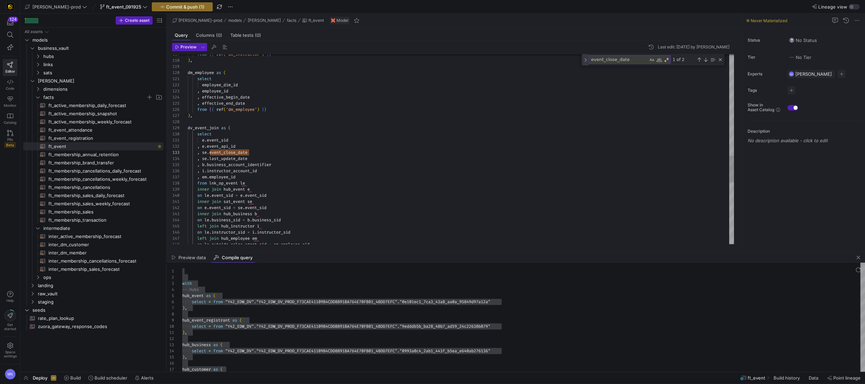
click at [586, 62] on div "Toggle Replace" at bounding box center [586, 59] width 6 height 11
click at [600, 69] on textarea "Replace" at bounding box center [626, 69] width 74 height 8
paste textarea "event_close_date"
drag, startPoint x: 615, startPoint y: 68, endPoint x: 623, endPoint y: 84, distance: 17.6
click at [615, 68] on textarea "event_close_date" at bounding box center [626, 69] width 74 height 8
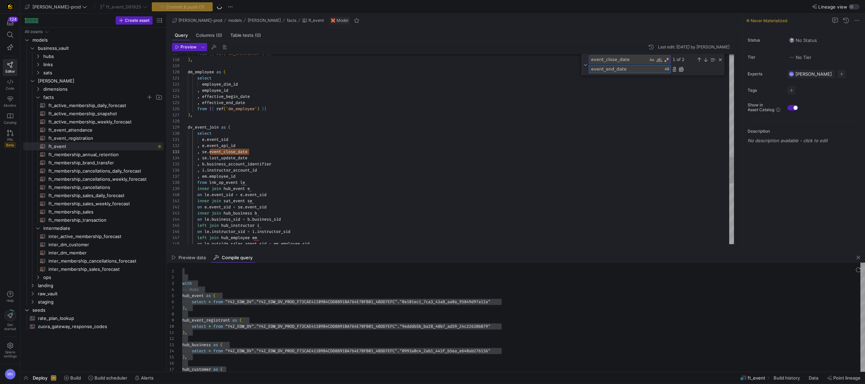
type textarea "event_end_date"
click at [680, 70] on div "Replace All (⌘Enter)" at bounding box center [680, 69] width 5 height 5
click at [487, 147] on div ", e . event_api_id" at bounding box center [461, 146] width 546 height 6
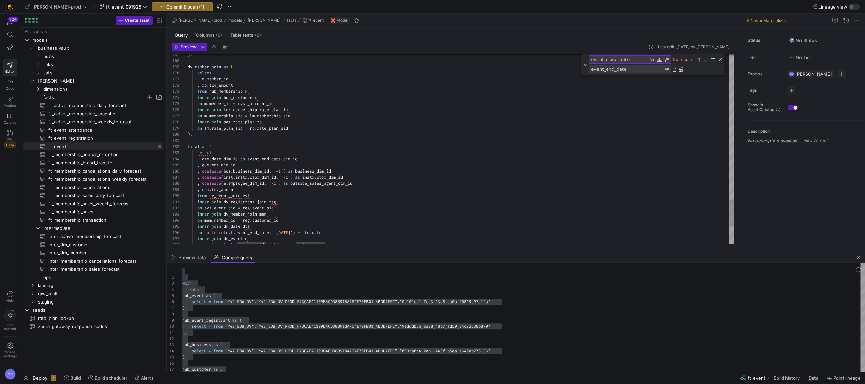
type textarea "m.member_id , rp.tcv_amount from hub_membership m inner join hub_customer c on …"
click at [217, 47] on span "button" at bounding box center [214, 47] width 8 height 8
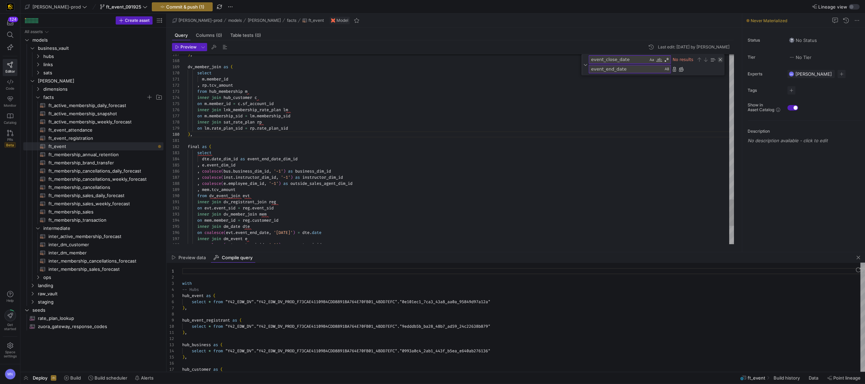
scroll to position [61, 0]
click at [721, 61] on div "Close (Escape)" at bounding box center [720, 59] width 5 height 5
type textarea "with -- Hubs hub_event as ( select * from "Y42_EDW_DV"."Y42_EDW_DV_PROD_F73CAE4…"
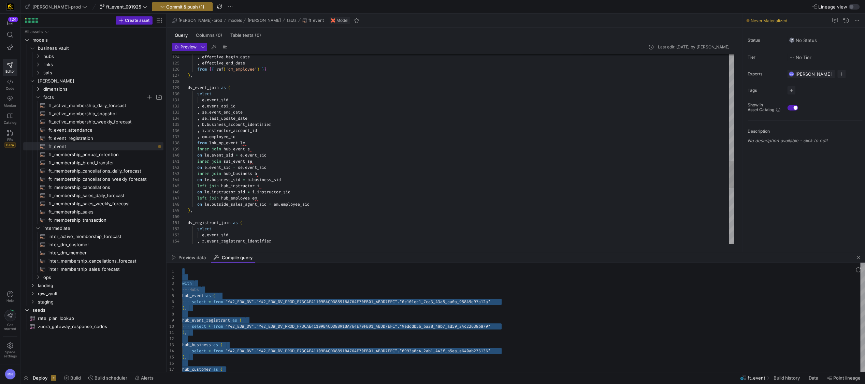
drag, startPoint x: 209, startPoint y: 118, endPoint x: 266, endPoint y: 120, distance: 57.0
click at [209, 118] on span "." at bounding box center [208, 118] width 2 height 5
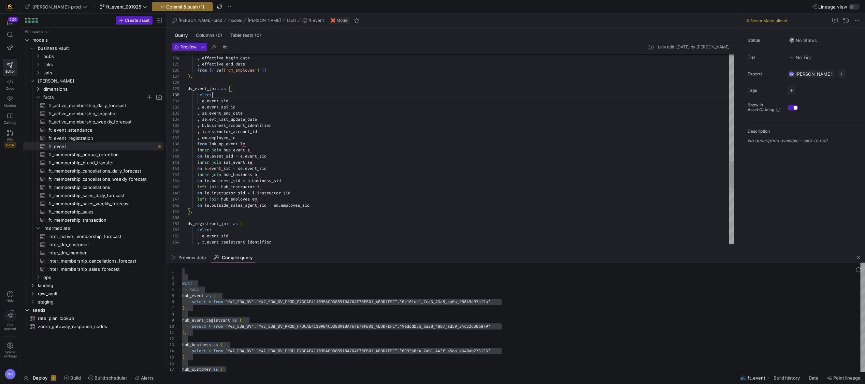
scroll to position [55, 24]
click at [588, 92] on div "select" at bounding box center [461, 95] width 546 height 6
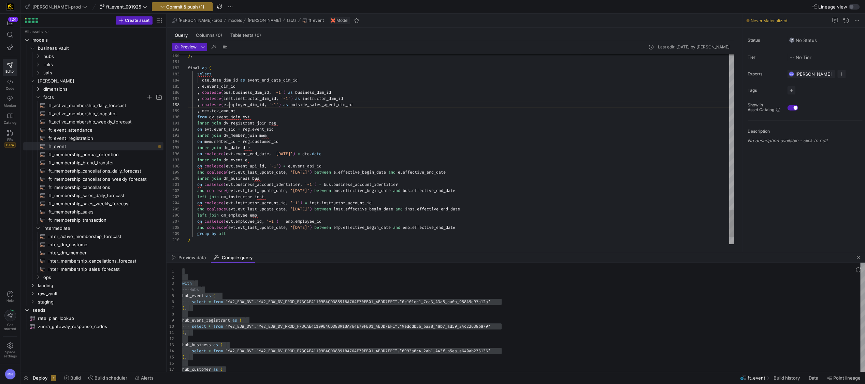
drag, startPoint x: 229, startPoint y: 104, endPoint x: 261, endPoint y: 103, distance: 32.8
click at [479, 107] on div ", coalesce ( emp . employee_dim_id , '-1' ) as outside_sales_agent_dim_id" at bounding box center [461, 105] width 546 height 6
type textarea "final as ( select dte.date_dim_id as event_end_date_dim_id , e.event_dim_id , c…"
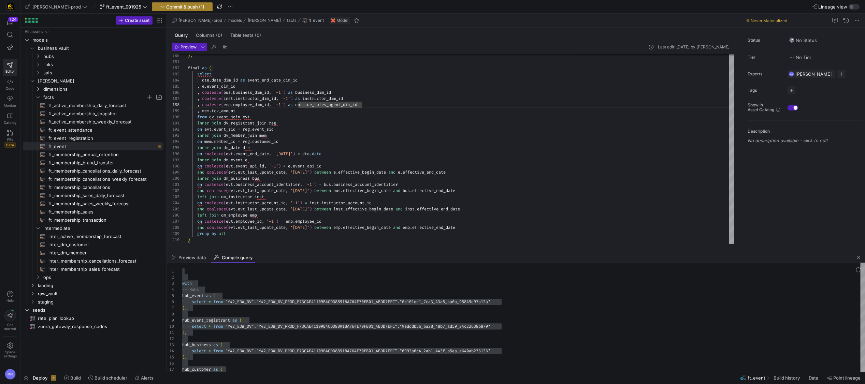
click at [171, 9] on span "Commit & push (1)" at bounding box center [185, 6] width 38 height 5
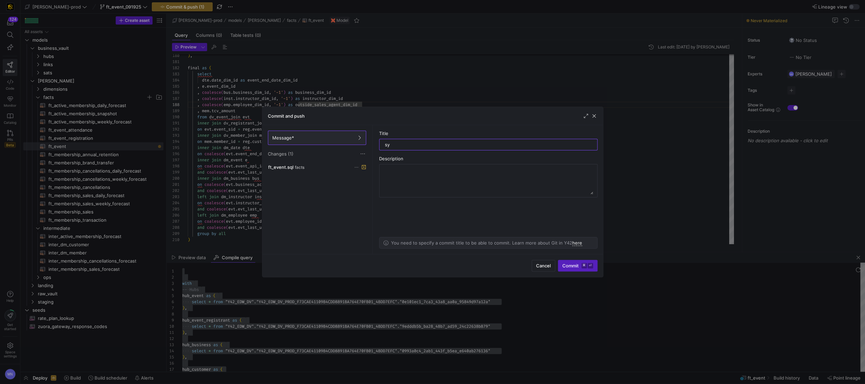
type input "s"
type input "alias updates"
drag, startPoint x: 569, startPoint y: 268, endPoint x: 588, endPoint y: 266, distance: 19.5
click at [569, 268] on span "Commit ⌘ ⏎" at bounding box center [577, 265] width 31 height 5
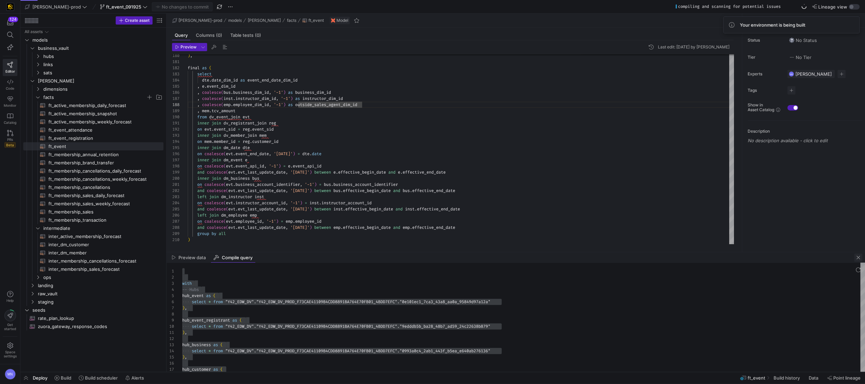
click at [858, 258] on span "button" at bounding box center [858, 258] width 8 height 8
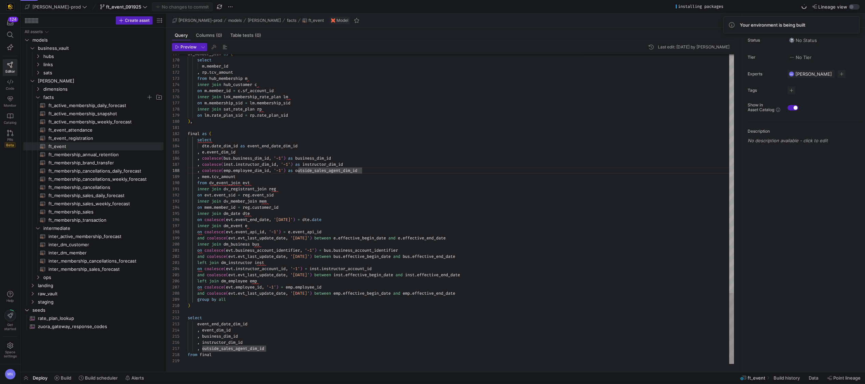
click at [464, 164] on div ", coalesce ( inst . instructor_dim_id , '-1' ) as instructor_dim_id" at bounding box center [461, 164] width 546 height 6
drag, startPoint x: 277, startPoint y: 349, endPoint x: 322, endPoint y: 344, distance: 44.9
click at [278, 348] on div ", outside_sales_agent_dim_id" at bounding box center [461, 349] width 546 height 6
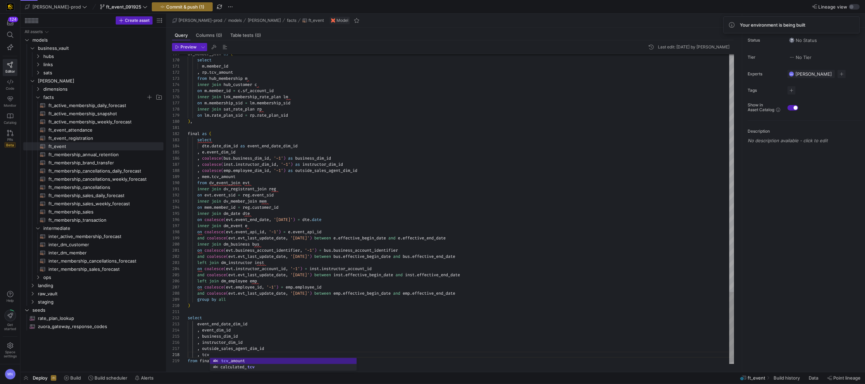
scroll to position [43, 39]
drag, startPoint x: 203, startPoint y: 176, endPoint x: 205, endPoint y: 185, distance: 9.1
click at [203, 176] on span "mem" at bounding box center [205, 176] width 7 height 5
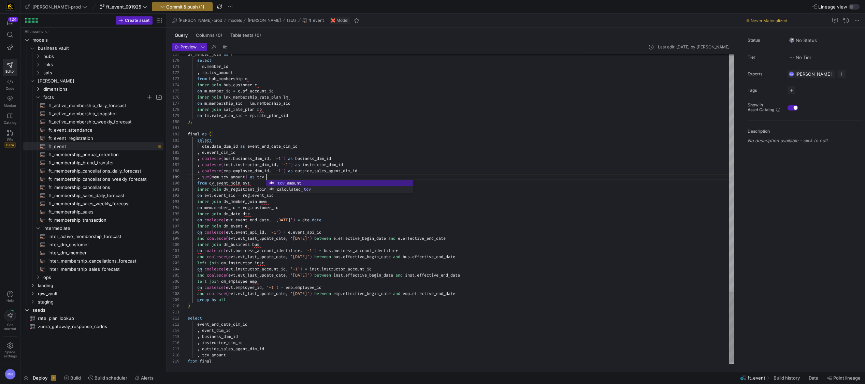
scroll to position [49, 96]
type textarea "final as ( select dte.date_dim_id as event_end_date_dim_id , e.event_dim_id , c…"
click at [215, 49] on span "button" at bounding box center [214, 47] width 8 height 8
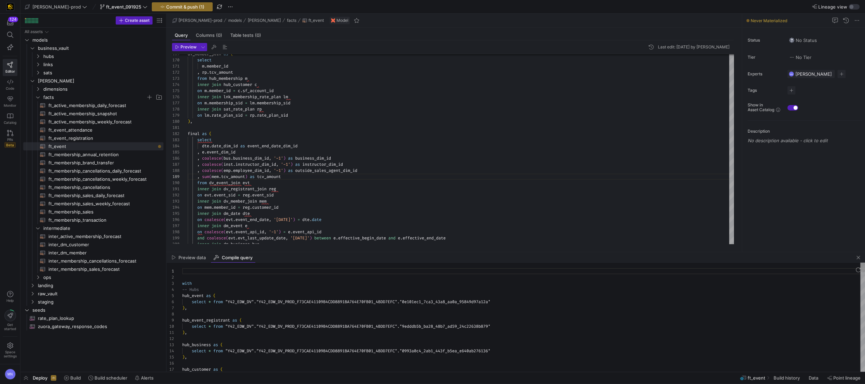
scroll to position [55, 201]
type textarea "with -- Hubs hub_event as ( select * from "Y42_EDW_DV"."Y42_EDW_DV_PROD_F73CAE4…"
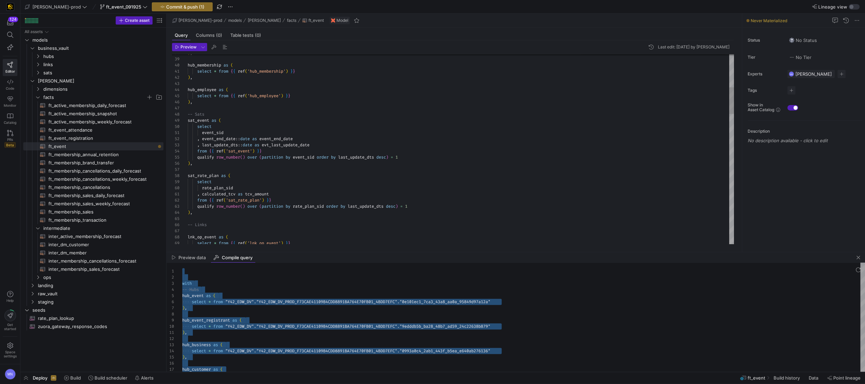
scroll to position [12, 125]
click at [339, 144] on div ", last_update_dts :: date as evt_last_update_date" at bounding box center [461, 145] width 546 height 6
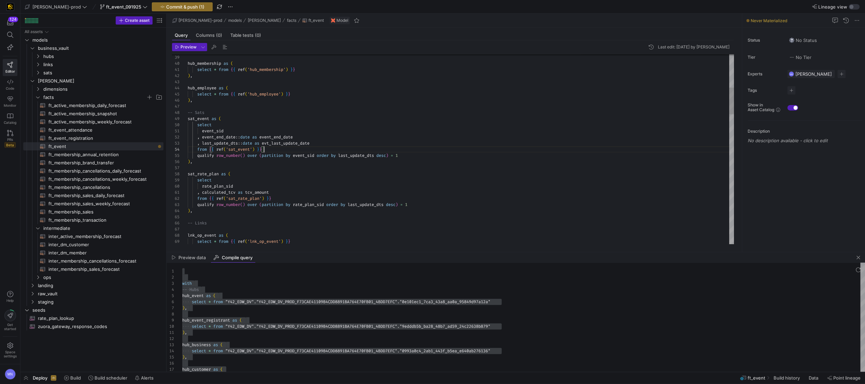
click at [321, 147] on div "from { { ref ( 'sat_event' ) } }" at bounding box center [461, 149] width 546 height 6
drag, startPoint x: 331, startPoint y: 143, endPoint x: 370, endPoint y: 146, distance: 39.4
click at [332, 143] on div ", last_update_dts :: date as evt_last_update_date" at bounding box center [461, 143] width 546 height 6
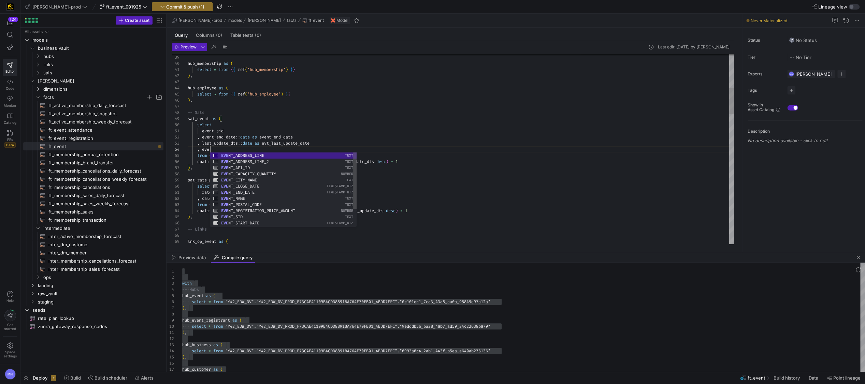
scroll to position [18, 27]
type textarea "event_sid , event_end_date::date as event_end_date , last_update_dts::date as e…"
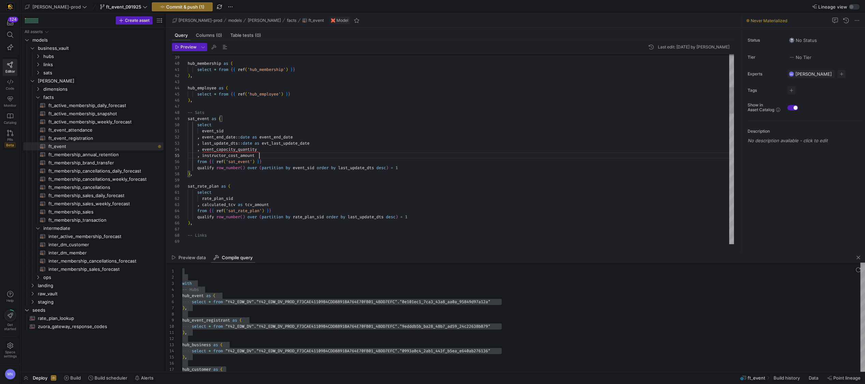
scroll to position [24, 71]
drag, startPoint x: 269, startPoint y: 150, endPoint x: 276, endPoint y: 151, distance: 7.2
click at [269, 150] on div ", event_capacity_quantity" at bounding box center [461, 149] width 546 height 6
click at [270, 156] on div ", instructor_cost_amount" at bounding box center [461, 156] width 546 height 6
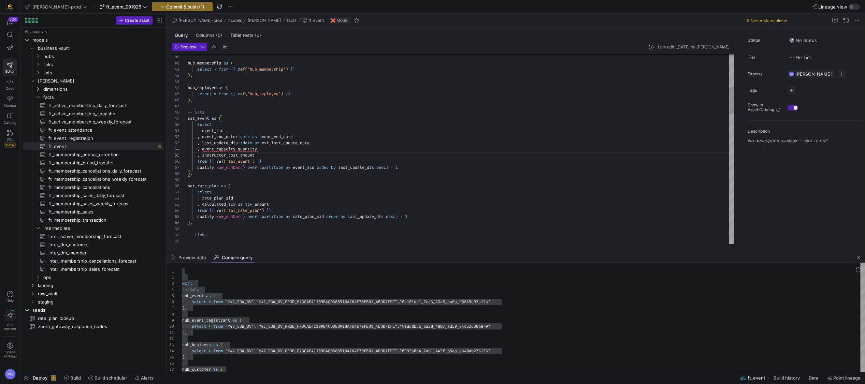
scroll to position [55, 44]
click at [396, 126] on div at bounding box center [432, 192] width 865 height 384
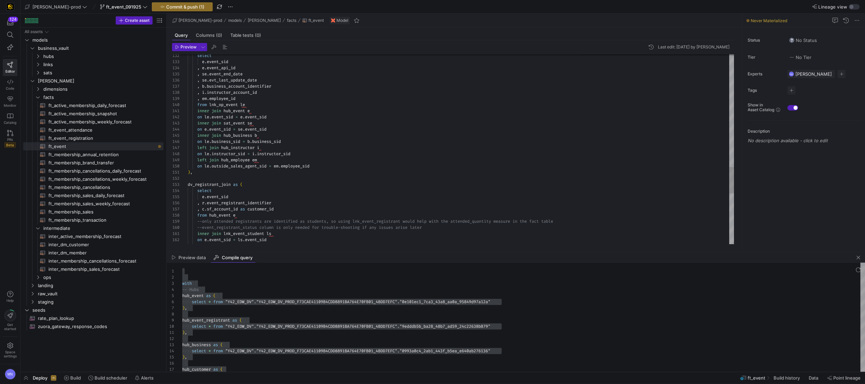
scroll to position [31, 71]
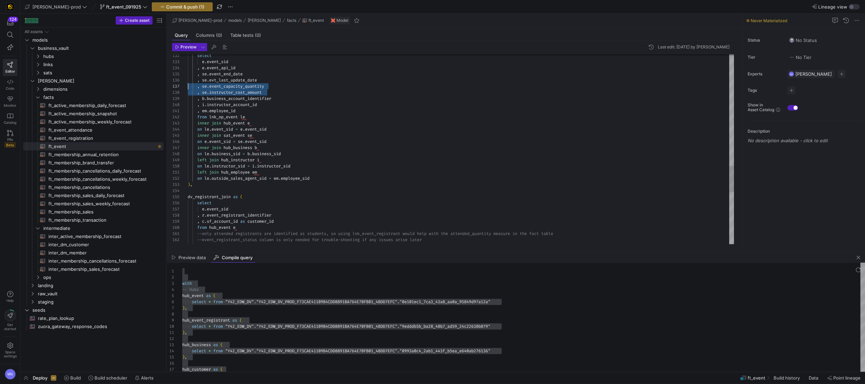
scroll to position [37, 0]
drag, startPoint x: 263, startPoint y: 90, endPoint x: 190, endPoint y: 86, distance: 73.8
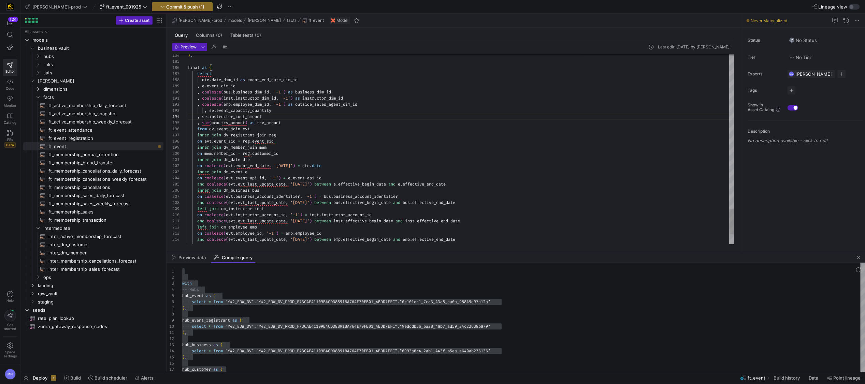
scroll to position [12, 17]
click at [205, 110] on span "," at bounding box center [205, 110] width 2 height 5
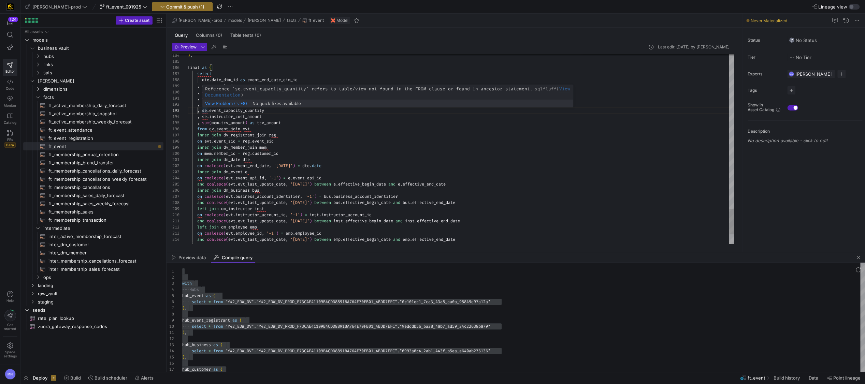
drag, startPoint x: 206, startPoint y: 110, endPoint x: 210, endPoint y: 112, distance: 4.0
click at [206, 110] on span "se" at bounding box center [204, 110] width 5 height 5
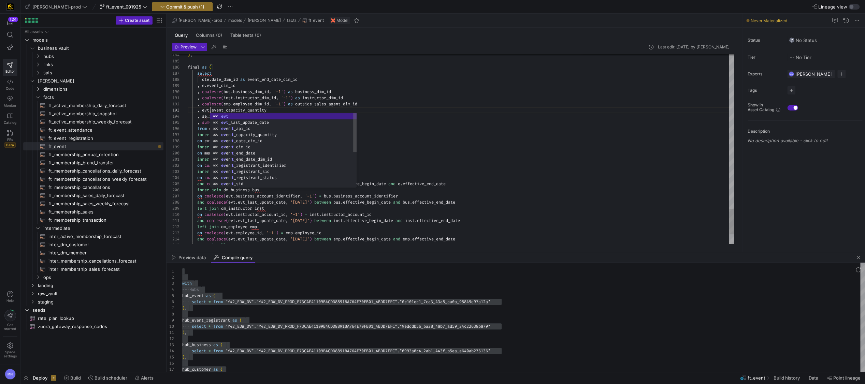
scroll to position [12, 22]
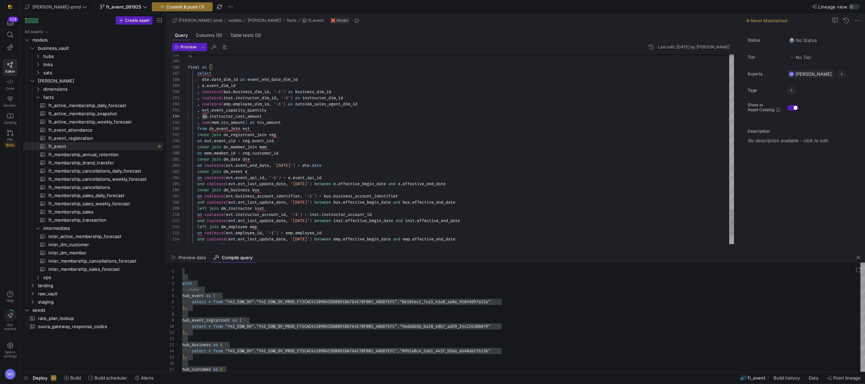
click at [206, 118] on span "se" at bounding box center [204, 116] width 5 height 5
drag, startPoint x: 203, startPoint y: 115, endPoint x: 206, endPoint y: 122, distance: 7.0
click at [203, 115] on span "evt" at bounding box center [205, 116] width 7 height 5
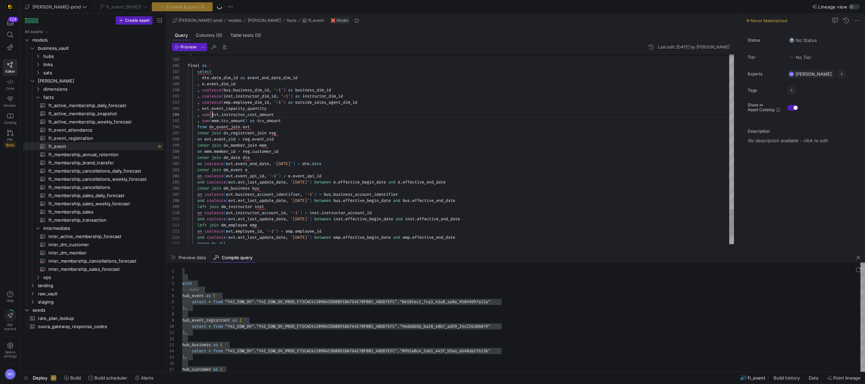
click at [282, 115] on div ", sum ( evt . instructor_cost_amount" at bounding box center [461, 115] width 546 height 6
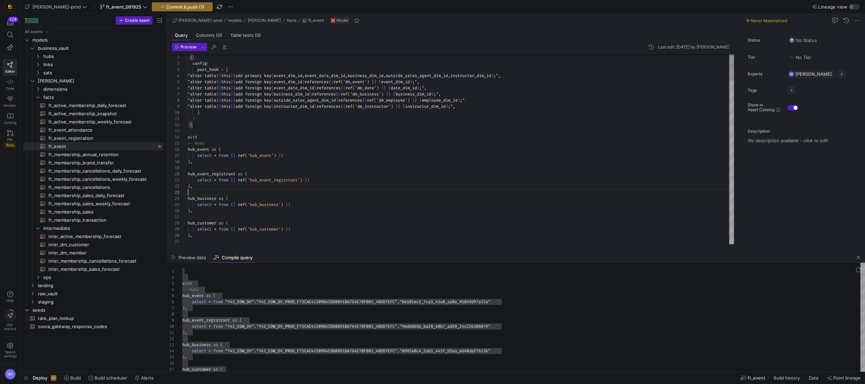
scroll to position [12, 0]
drag, startPoint x: 466, startPoint y: 191, endPoint x: 453, endPoint y: 204, distance: 18.3
click at [466, 191] on div at bounding box center [461, 192] width 546 height 6
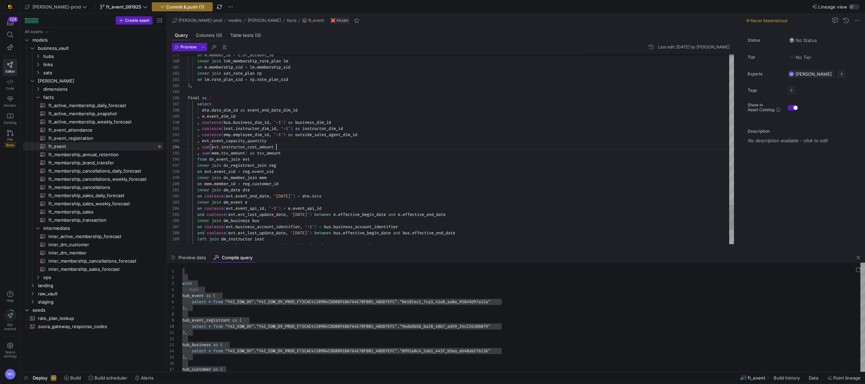
drag, startPoint x: 286, startPoint y: 146, endPoint x: 344, endPoint y: 153, distance: 58.5
click at [286, 146] on div ", sum ( evt . instructor_cost_amount" at bounding box center [461, 147] width 546 height 6
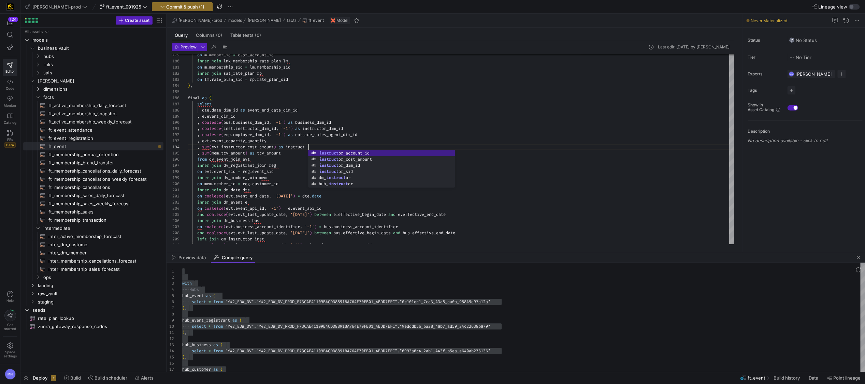
scroll to position [18, 125]
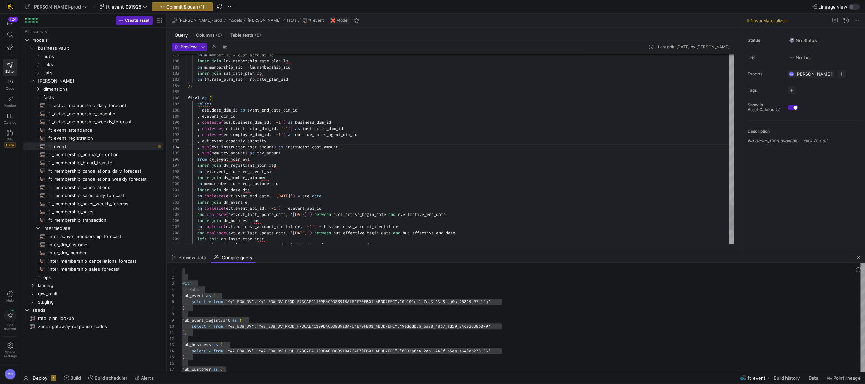
click at [306, 155] on div ", sum ( mem . tcv_amount ) as tcv_amount" at bounding box center [461, 153] width 546 height 6
drag, startPoint x: 286, startPoint y: 141, endPoint x: 290, endPoint y: 143, distance: 5.2
click at [286, 141] on div ", evt . event_capacity_quantity" at bounding box center [461, 141] width 546 height 6
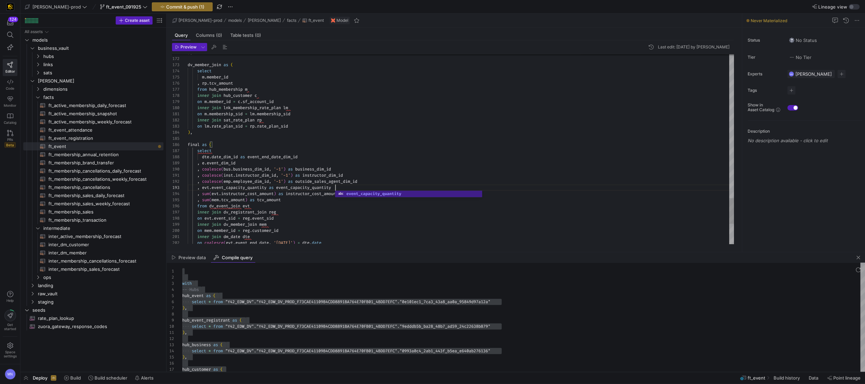
scroll to position [12, 17]
drag, startPoint x: 204, startPoint y: 188, endPoint x: 286, endPoint y: 199, distance: 82.7
click at [204, 188] on span "evt" at bounding box center [205, 187] width 7 height 5
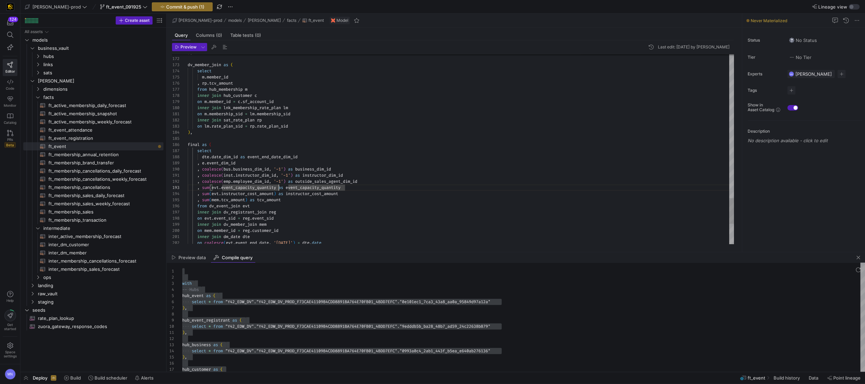
scroll to position [12, 93]
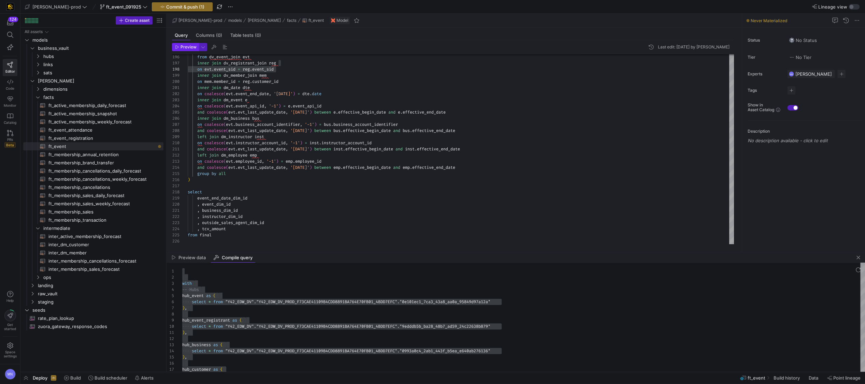
click at [188, 49] on span "button" at bounding box center [185, 47] width 26 height 8
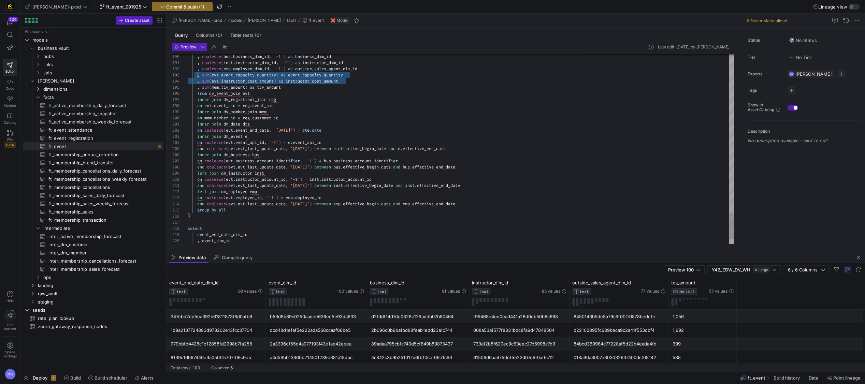
scroll to position [12, 0]
drag, startPoint x: 356, startPoint y: 82, endPoint x: 178, endPoint y: 76, distance: 177.9
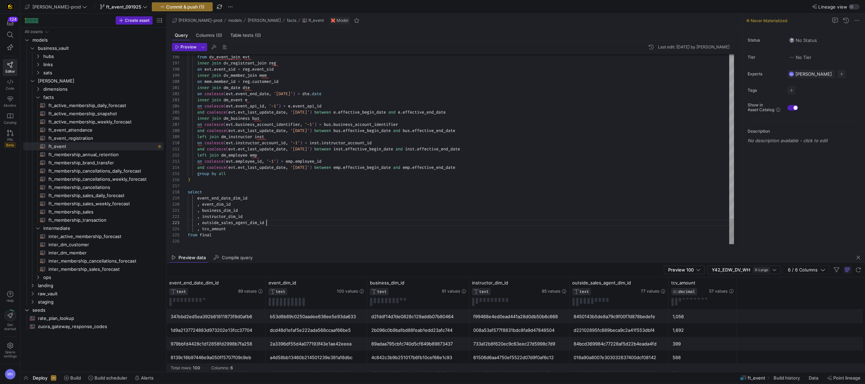
scroll to position [12, 78]
drag, startPoint x: 276, startPoint y: 224, endPoint x: 318, endPoint y: 226, distance: 41.7
click at [278, 224] on div ", outside_sales_agent_dim_id" at bounding box center [461, 223] width 546 height 6
drag, startPoint x: 299, startPoint y: 230, endPoint x: 213, endPoint y: 249, distance: 88.9
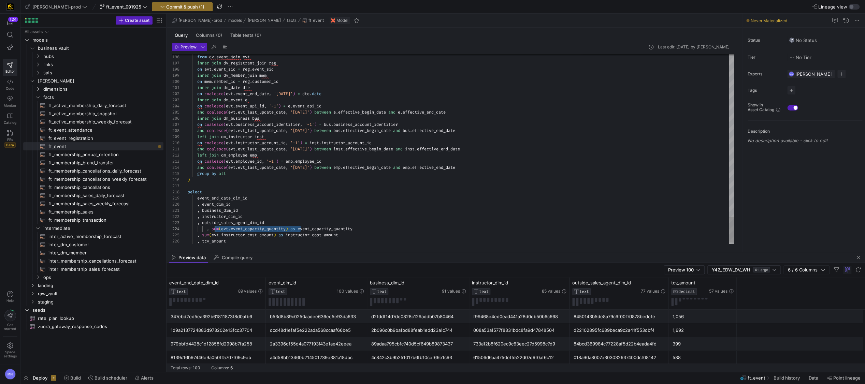
click at [214, 229] on span ", sum ( evt . event_capacity_quantity ) as event_capacity_quantity" at bounding box center [270, 228] width 165 height 5
drag, startPoint x: 281, startPoint y: 235, endPoint x: 202, endPoint y: 249, distance: 79.3
click at [203, 236] on span ", sum ( evt . instructor_cost_amount ) as instructor_cost_amount" at bounding box center [263, 234] width 151 height 5
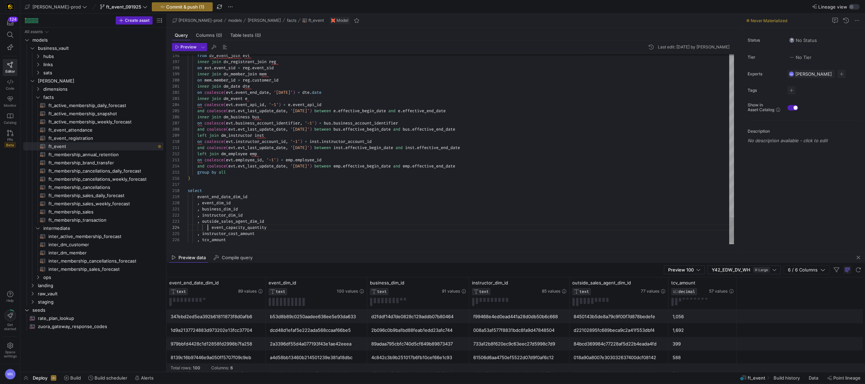
drag, startPoint x: 207, startPoint y: 229, endPoint x: 223, endPoint y: 235, distance: 16.5
click at [194, 47] on span "Preview" at bounding box center [189, 47] width 16 height 5
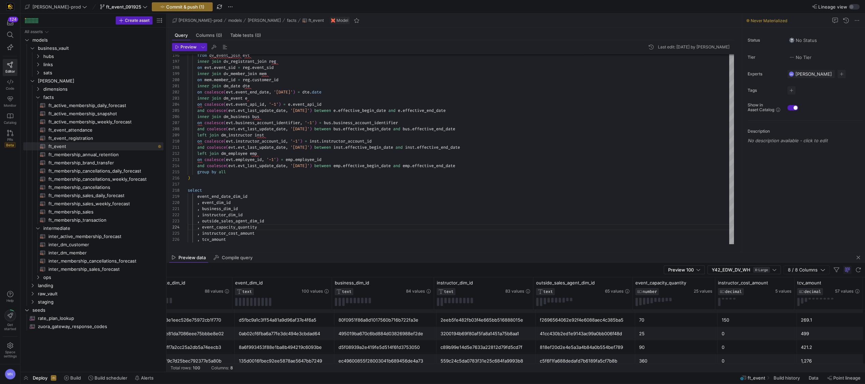
scroll to position [0, 0]
click at [805, 324] on div "1,716.3" at bounding box center [831, 321] width 60 height 13
drag, startPoint x: 574, startPoint y: 323, endPoint x: 581, endPoint y: 324, distance: 6.8
click at [574, 323] on div "89878c947749f9dc23b9b221905b2aa3" at bounding box center [585, 321] width 91 height 13
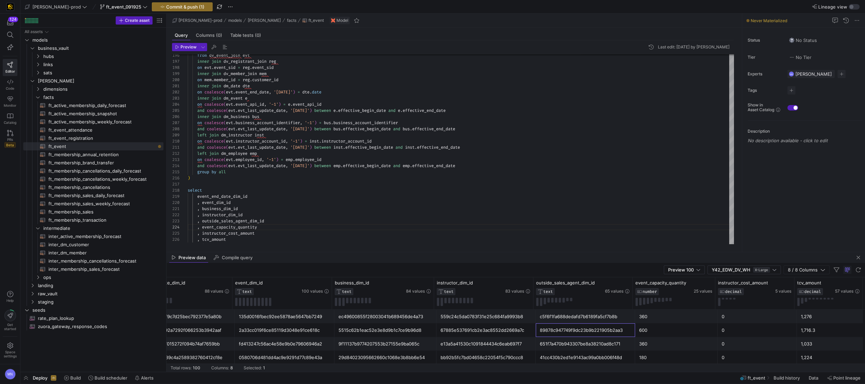
click at [654, 329] on div "600" at bounding box center [676, 330] width 74 height 13
click at [731, 329] on div "0" at bounding box center [757, 330] width 71 height 13
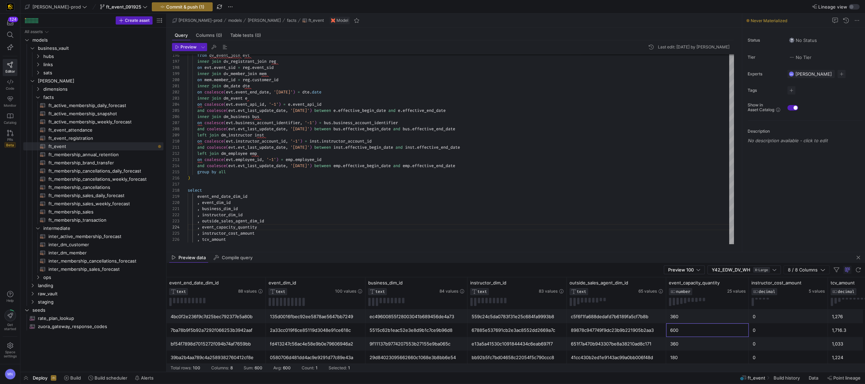
click at [700, 331] on div "600" at bounding box center [707, 330] width 74 height 13
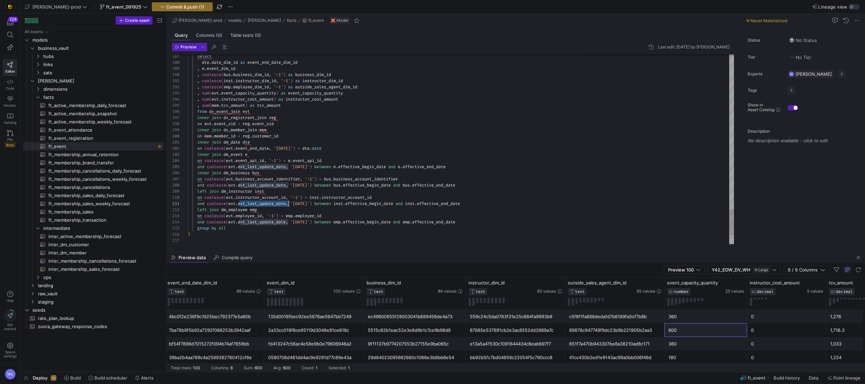
drag, startPoint x: 261, startPoint y: 148, endPoint x: 264, endPoint y: 151, distance: 3.9
drag, startPoint x: 224, startPoint y: 138, endPoint x: 228, endPoint y: 139, distance: 5.1
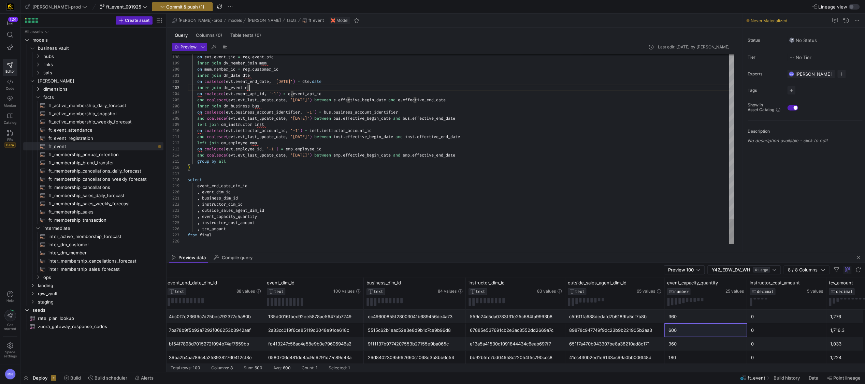
drag, startPoint x: 270, startPoint y: 228, endPoint x: 291, endPoint y: 224, distance: 21.6
click at [271, 228] on div ", tcv_amount" at bounding box center [461, 229] width 546 height 6
drag, startPoint x: 261, startPoint y: 178, endPoint x: 274, endPoint y: 178, distance: 12.6
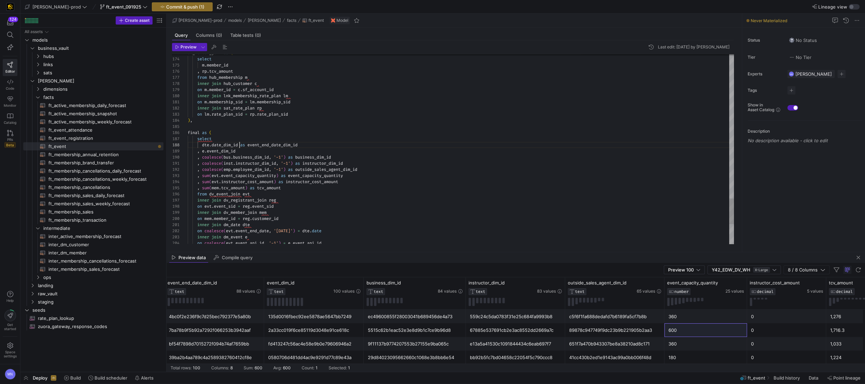
scroll to position [37, 27]
drag, startPoint x: 239, startPoint y: 219, endPoint x: 231, endPoint y: 225, distance: 10.0
click at [204, 218] on span "on mem . member_id = reg . customer_id" at bounding box center [233, 218] width 91 height 5
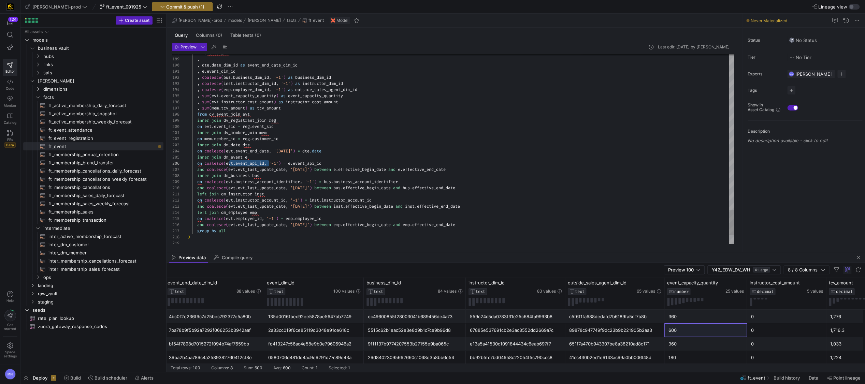
scroll to position [31, 39]
drag, startPoint x: 266, startPoint y: 163, endPoint x: 243, endPoint y: 165, distance: 23.2
click at [228, 163] on span "on coalesce ( evt . event_api_id , '-1' ) = e . event_api_id" at bounding box center [255, 163] width 134 height 5
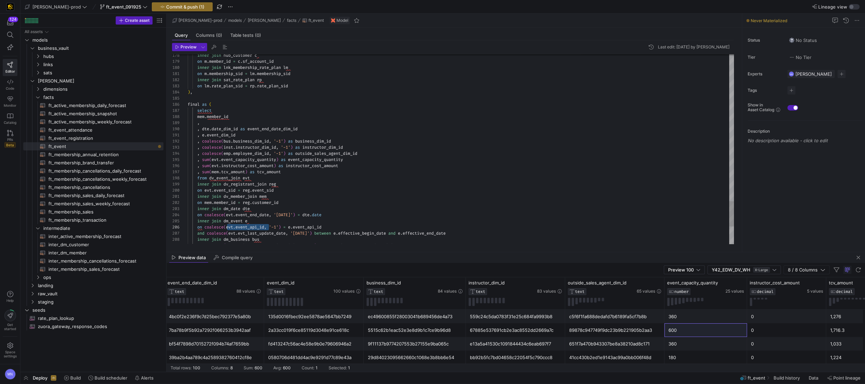
click at [224, 122] on div "," at bounding box center [461, 123] width 546 height 6
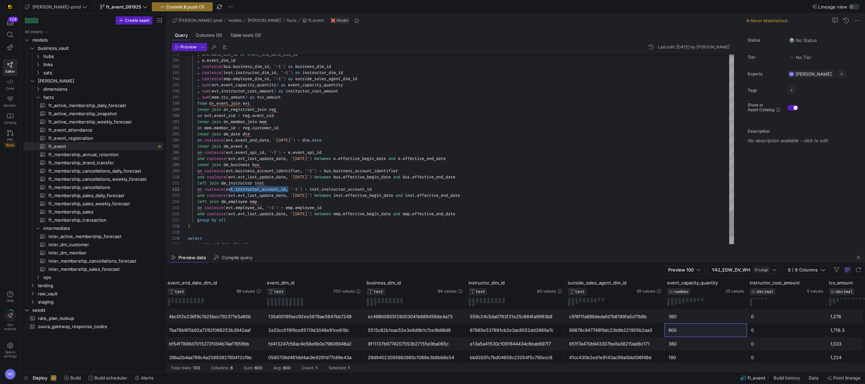
scroll to position [6, 39]
drag, startPoint x: 288, startPoint y: 189, endPoint x: 277, endPoint y: 184, distance: 11.8
click at [228, 188] on span "on coalesce ( evt . instructor_account_id , '-1' ) = inst . instructor_account_…" at bounding box center [280, 189] width 184 height 5
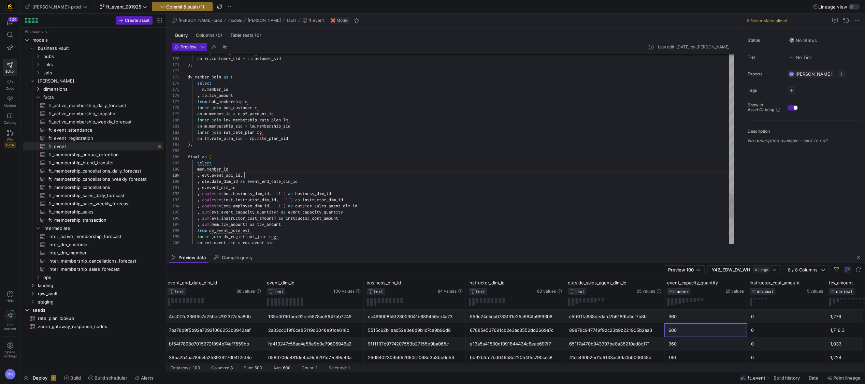
scroll to position [49, 57]
drag, startPoint x: 278, startPoint y: 173, endPoint x: 319, endPoint y: 174, distance: 40.3
click at [278, 173] on div ", evt . event_api_id ," at bounding box center [461, 175] width 546 height 6
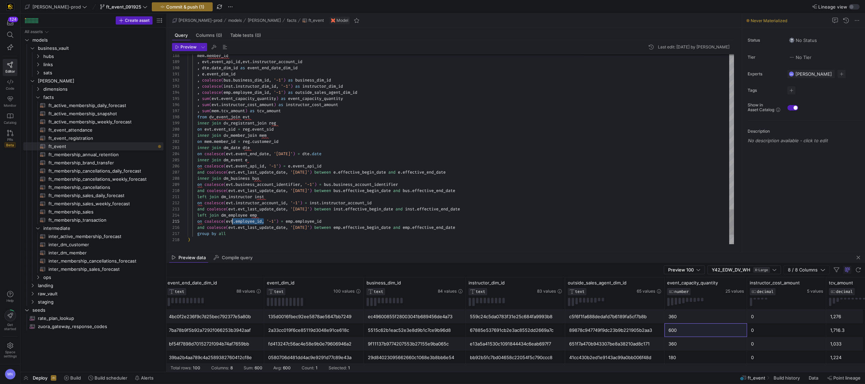
scroll to position [24, 39]
drag, startPoint x: 265, startPoint y: 221, endPoint x: 229, endPoint y: 220, distance: 35.5
click at [228, 220] on span "on coalesce ( evt . employee_id , '-1' ) = emp . employee_id" at bounding box center [255, 221] width 134 height 5
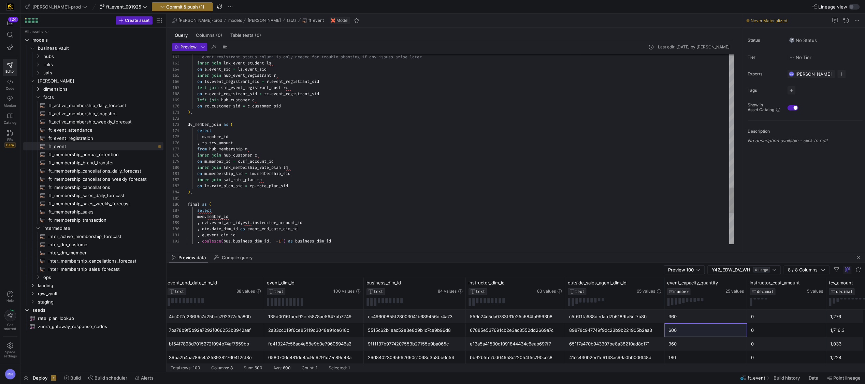
drag, startPoint x: 259, startPoint y: 213, endPoint x: 294, endPoint y: 215, distance: 35.2
click at [260, 213] on div "select" at bounding box center [461, 211] width 546 height 6
drag, startPoint x: 287, startPoint y: 211, endPoint x: 290, endPoint y: 212, distance: 3.8
click at [288, 211] on div "select" at bounding box center [461, 211] width 546 height 6
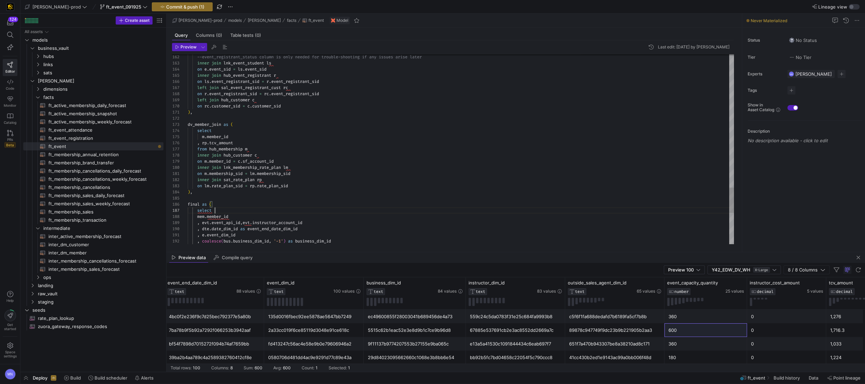
drag, startPoint x: 278, startPoint y: 214, endPoint x: 285, endPoint y: 215, distance: 7.2
click at [282, 214] on div "mem . member_id" at bounding box center [461, 217] width 546 height 6
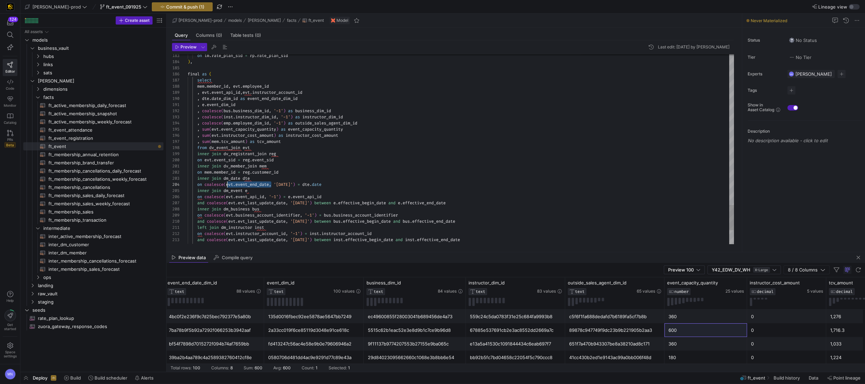
scroll to position [18, 39]
drag, startPoint x: 272, startPoint y: 187, endPoint x: 238, endPoint y: 195, distance: 34.7
click at [227, 186] on span "on coalesce ( evt . event_end_date , '1900-01-01' ) = dte . date" at bounding box center [255, 184] width 134 height 5
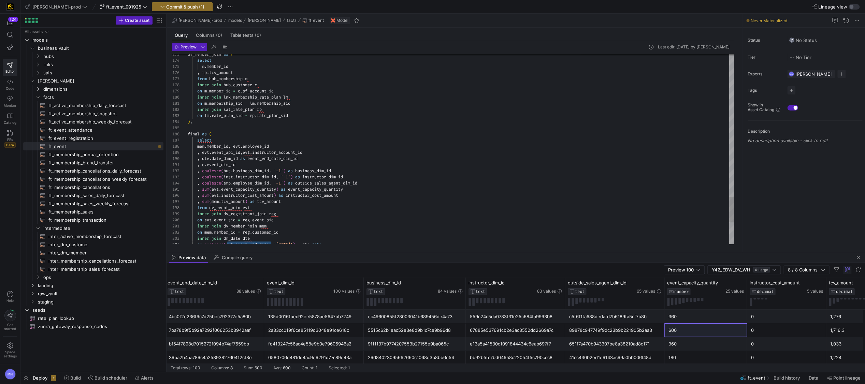
drag, startPoint x: 221, startPoint y: 140, endPoint x: 278, endPoint y: 143, distance: 56.7
click at [223, 141] on div "select" at bounding box center [461, 140] width 546 height 6
drag, startPoint x: 198, startPoint y: 146, endPoint x: 209, endPoint y: 169, distance: 25.3
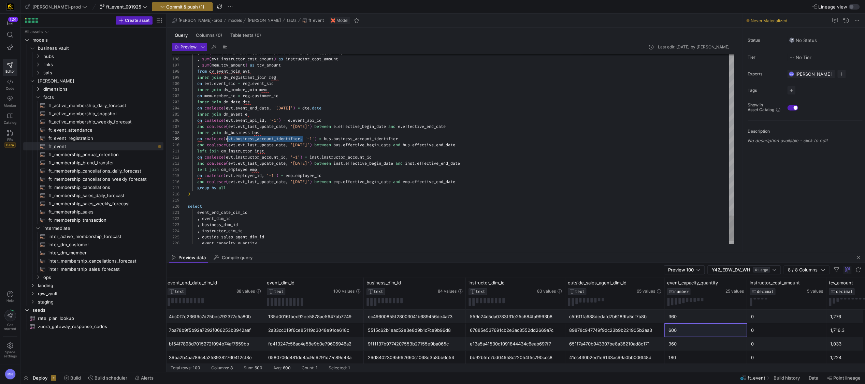
scroll to position [49, 39]
drag, startPoint x: 304, startPoint y: 138, endPoint x: 240, endPoint y: 143, distance: 63.7
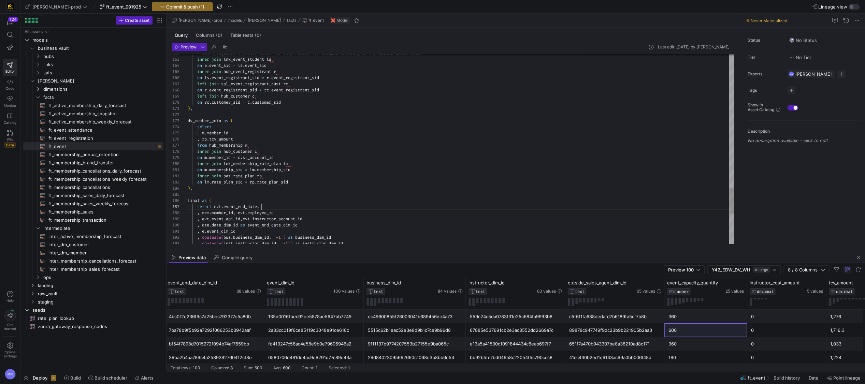
drag, startPoint x: 270, startPoint y: 204, endPoint x: 289, endPoint y: 205, distance: 19.2
click at [271, 204] on div "select evt . event_end_date ," at bounding box center [461, 207] width 546 height 6
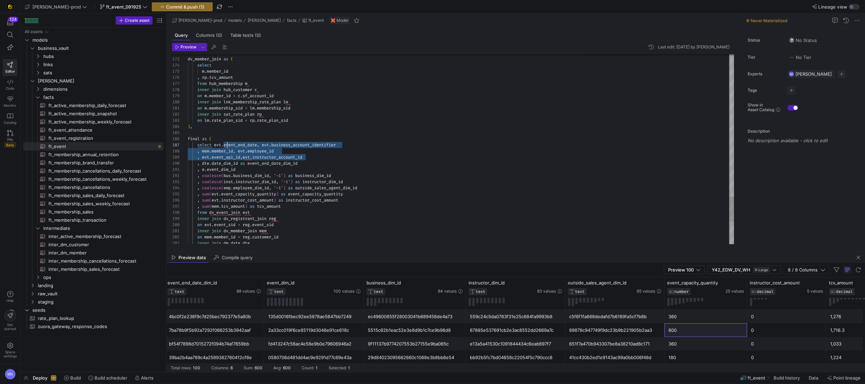
scroll to position [37, 27]
drag, startPoint x: 310, startPoint y: 157, endPoint x: 296, endPoint y: 157, distance: 13.7
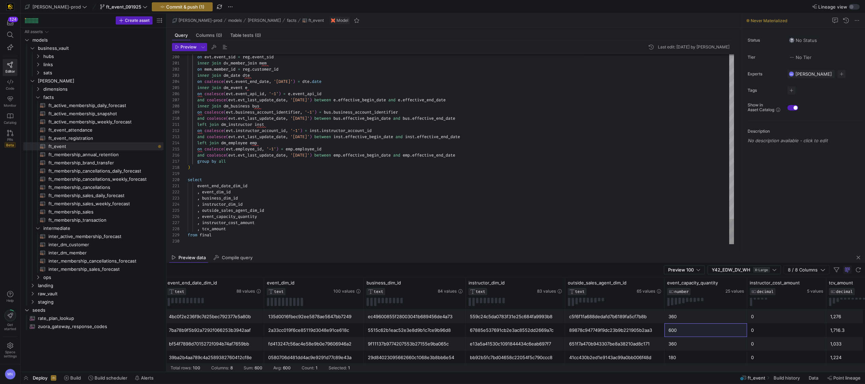
click at [230, 181] on div "select" at bounding box center [461, 180] width 546 height 6
click at [191, 186] on span "evt" at bounding box center [191, 185] width 7 height 5
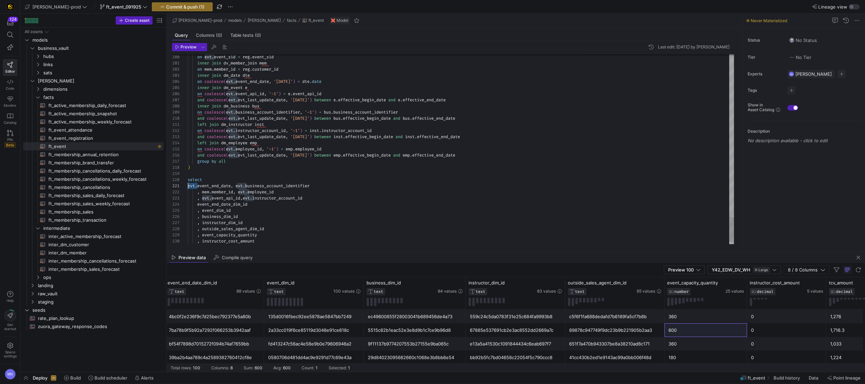
drag, startPoint x: 197, startPoint y: 187, endPoint x: 183, endPoint y: 186, distance: 14.7
click at [182, 186] on div "200 201 202 203 204 205 206 207 208 209 210 211 212 213 214 215 216 217 218 219…" at bounding box center [453, 149] width 562 height 190
click at [233, 186] on span "evt" at bounding box center [229, 185] width 7 height 5
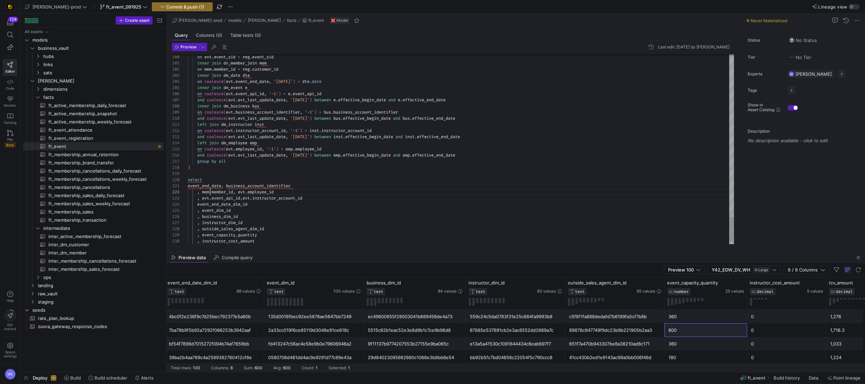
drag, startPoint x: 211, startPoint y: 192, endPoint x: 229, endPoint y: 207, distance: 23.7
click at [211, 192] on span "." at bounding box center [210, 191] width 2 height 5
drag, startPoint x: 238, startPoint y: 190, endPoint x: 266, endPoint y: 226, distance: 44.7
click at [238, 190] on span "." at bounding box center [236, 192] width 2 height 5
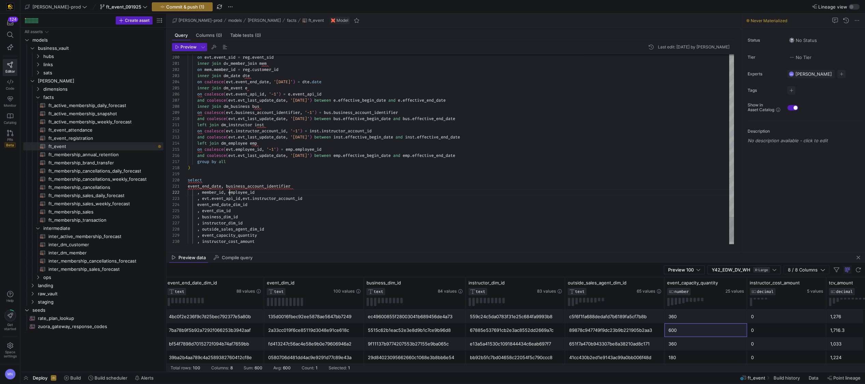
scroll to position [6, 41]
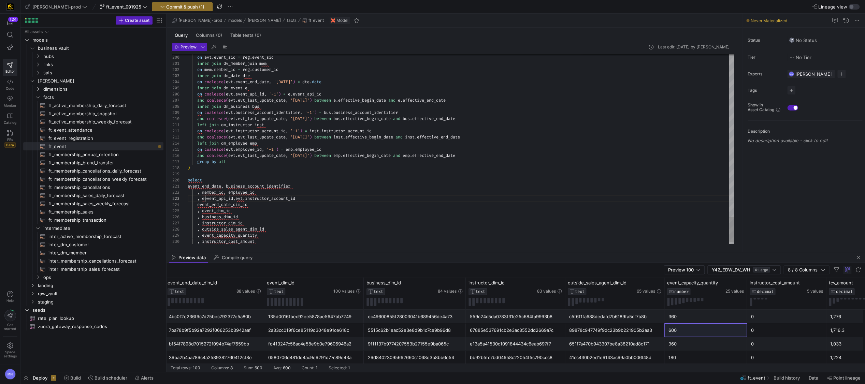
scroll to position [12, 14]
click at [312, 198] on div ", event_api_id , instructor_account_id" at bounding box center [461, 198] width 546 height 6
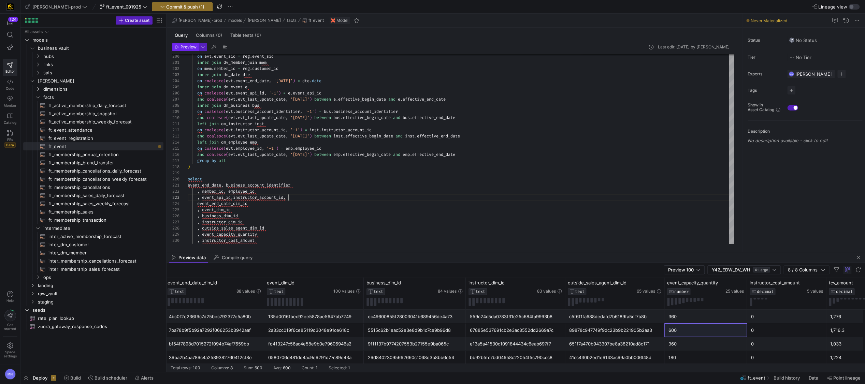
type textarea "event_end_date, business_account_identifier , member_id, employee_id , event_ap…"
drag, startPoint x: 190, startPoint y: 47, endPoint x: 220, endPoint y: 70, distance: 37.6
click at [190, 48] on span "Preview" at bounding box center [189, 47] width 16 height 5
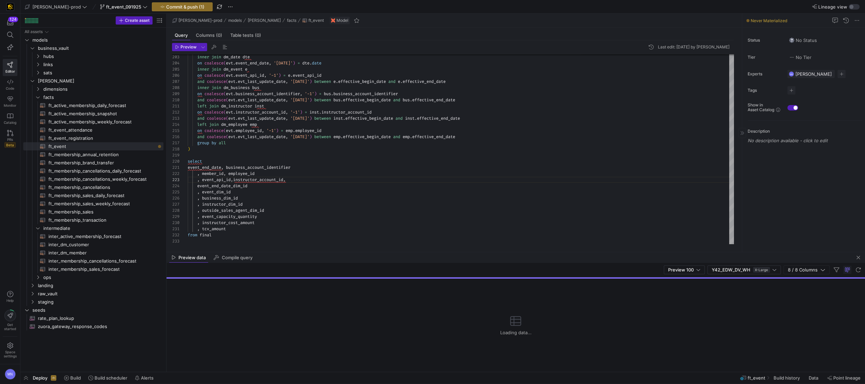
click at [859, 259] on span "button" at bounding box center [858, 258] width 8 height 8
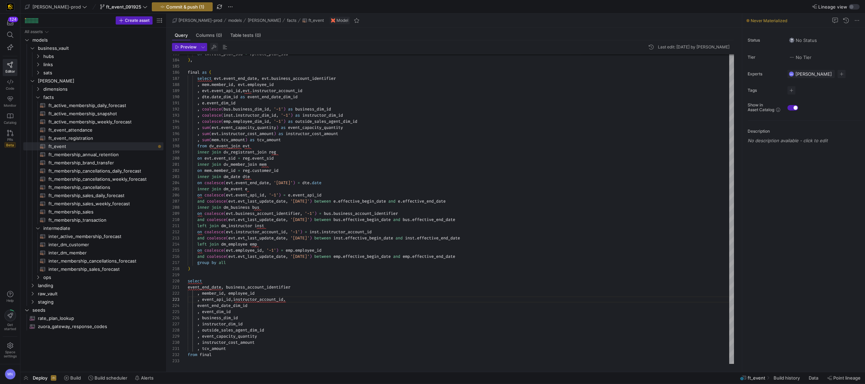
click at [215, 47] on span "button" at bounding box center [214, 47] width 8 height 8
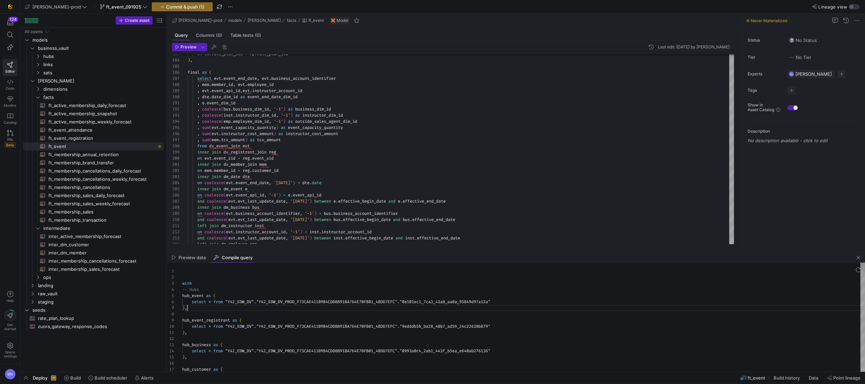
scroll to position [37, 4]
type textarea "with -- Hubs hub_event as ( select * from "Y42_EDW_DV"."Y42_EDW_DV_PROD_F73CAE4…"
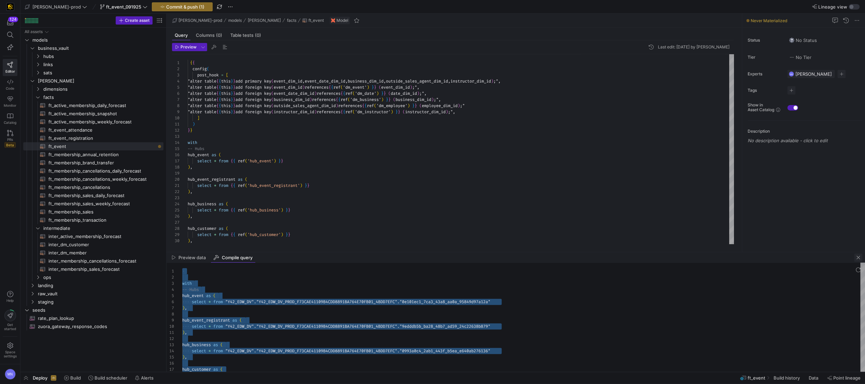
click at [858, 257] on span "button" at bounding box center [858, 258] width 8 height 8
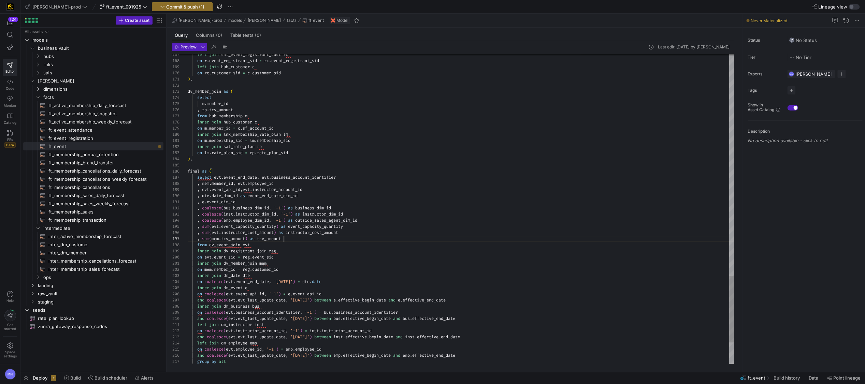
click at [378, 221] on div ", coalesce ( emp . employee_dim_id , '-1' ) as outside_sales_agent_dim_id" at bounding box center [461, 220] width 546 height 6
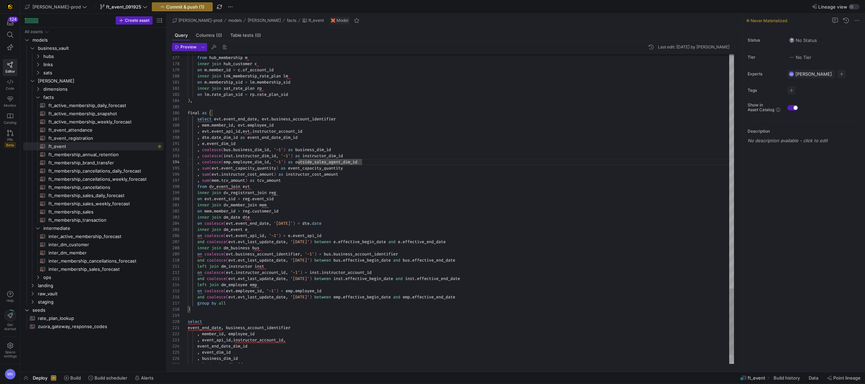
click at [355, 176] on div ", sum ( evt . instructor_cost_amount ) as instructor_cost_amount" at bounding box center [461, 173] width 546 height 6
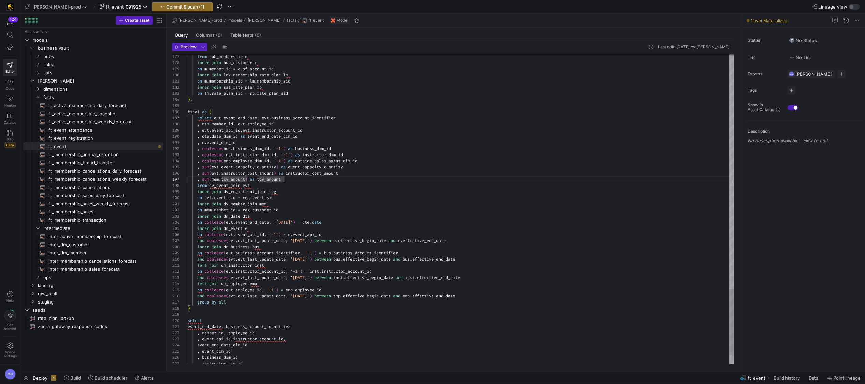
scroll to position [31, 155]
click at [358, 170] on div ", sum ( evt . instructor_cost_amount ) as instructor_cost_amount" at bounding box center [461, 173] width 546 height 6
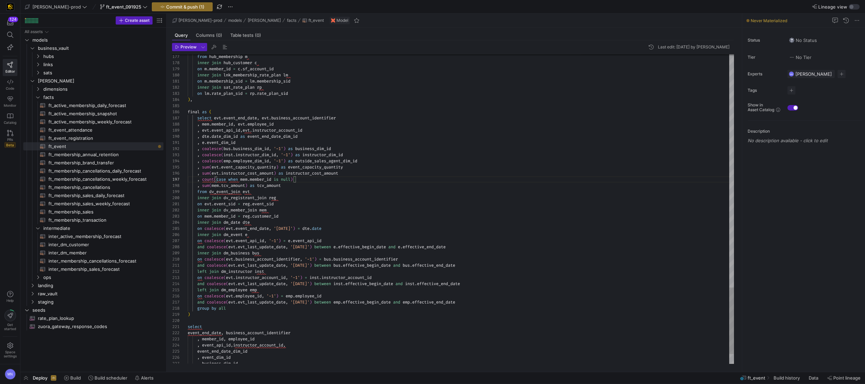
scroll to position [43, 96]
drag, startPoint x: 217, startPoint y: 180, endPoint x: 242, endPoint y: 190, distance: 26.8
click at [238, 178] on span ", count ( case when mem . member_id is null )" at bounding box center [240, 179] width 105 height 5
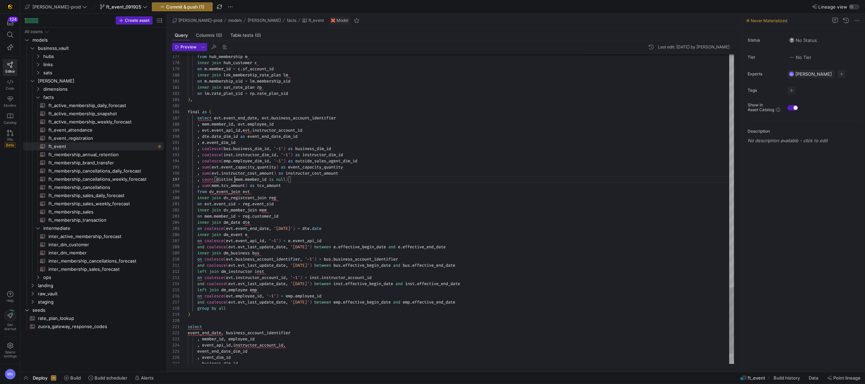
scroll to position [37, 49]
click at [290, 180] on span ")" at bounding box center [289, 179] width 2 height 5
click at [271, 179] on span at bounding box center [270, 179] width 2 height 5
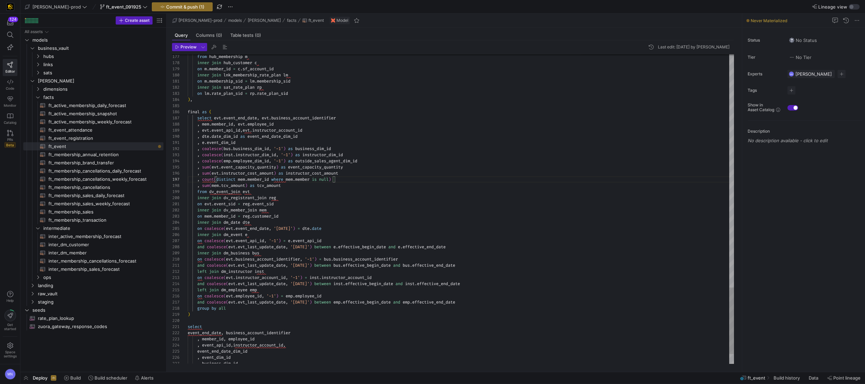
click at [319, 179] on span at bounding box center [318, 179] width 2 height 5
drag, startPoint x: 342, startPoint y: 179, endPoint x: 289, endPoint y: 182, distance: 53.0
click at [281, 178] on span ", count ( distinct mem . member_id where mem . member is not null )" at bounding box center [264, 179] width 153 height 5
click at [301, 185] on div ", sum ( mem . tcv_amount ) as tcv_amount" at bounding box center [461, 186] width 546 height 6
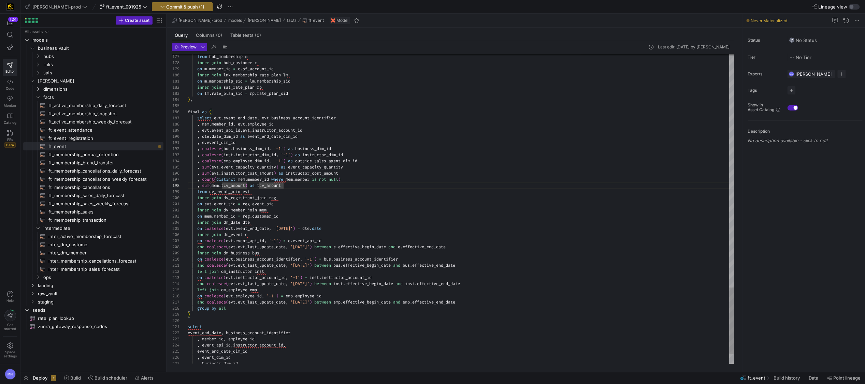
click at [282, 180] on span "where" at bounding box center [277, 179] width 12 height 5
drag, startPoint x: 282, startPoint y: 180, endPoint x: 281, endPoint y: 186, distance: 7.0
click at [282, 180] on span "where" at bounding box center [277, 179] width 12 height 5
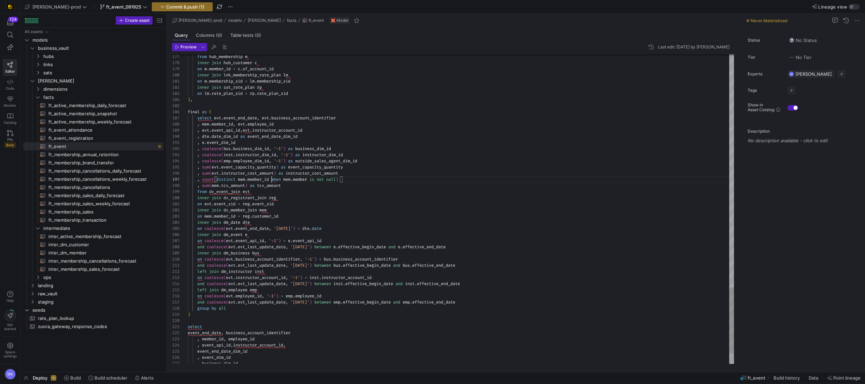
drag, startPoint x: 271, startPoint y: 180, endPoint x: 279, endPoint y: 185, distance: 9.7
click at [81, 154] on span "ft_membership_annual_retention​​​​​​​​​​" at bounding box center [101, 155] width 107 height 8
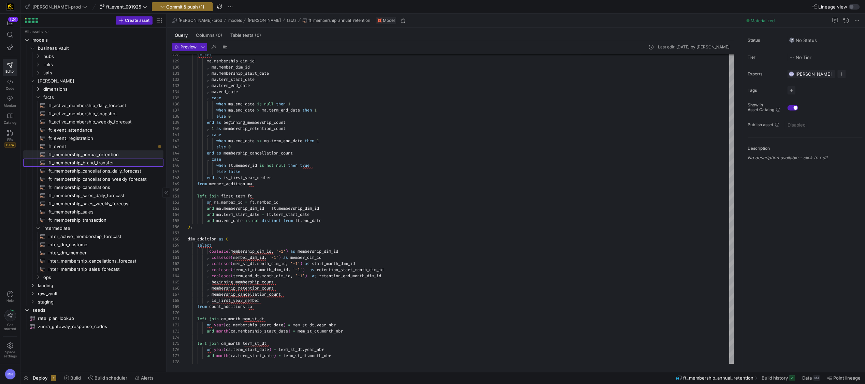
click at [98, 164] on span "ft_membership_brand_transfer​​​​​​​​​​" at bounding box center [101, 163] width 107 height 8
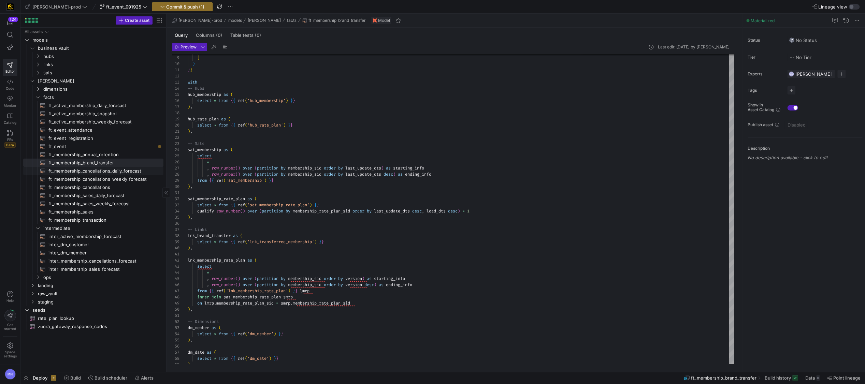
drag, startPoint x: 119, startPoint y: 172, endPoint x: 122, endPoint y: 173, distance: 3.5
click at [118, 172] on span "ft_membership_cancellations_daily_forecast​​​​​​​​​​" at bounding box center [101, 171] width 107 height 8
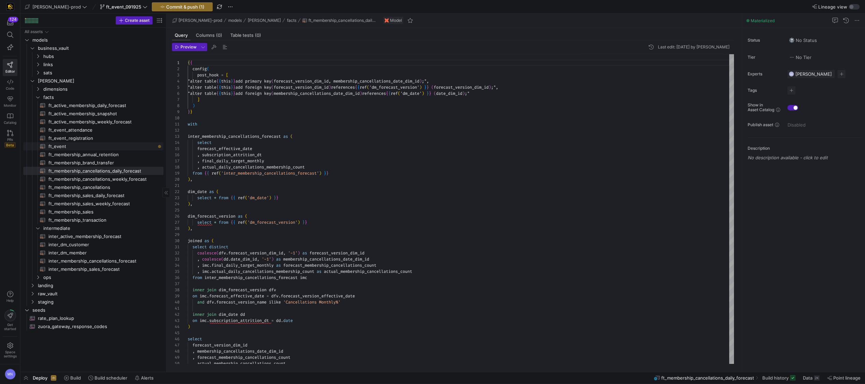
click at [61, 145] on span "ft_event​​​​​​​​​​" at bounding box center [101, 147] width 107 height 8
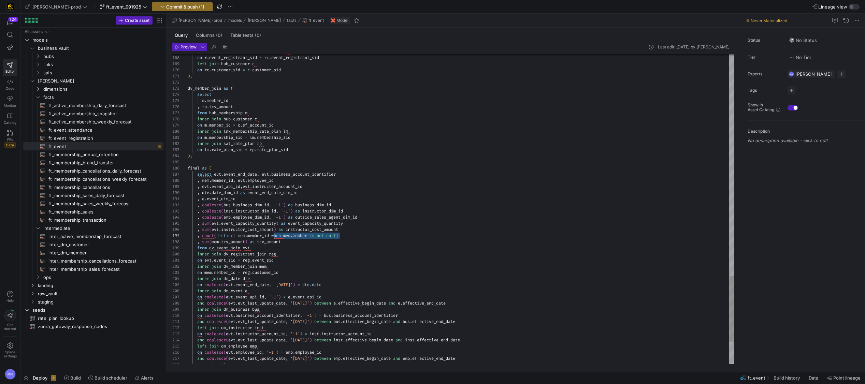
scroll to position [37, 86]
drag, startPoint x: 341, startPoint y: 235, endPoint x: 301, endPoint y: 258, distance: 46.1
drag, startPoint x: 203, startPoint y: 236, endPoint x: 231, endPoint y: 235, distance: 27.6
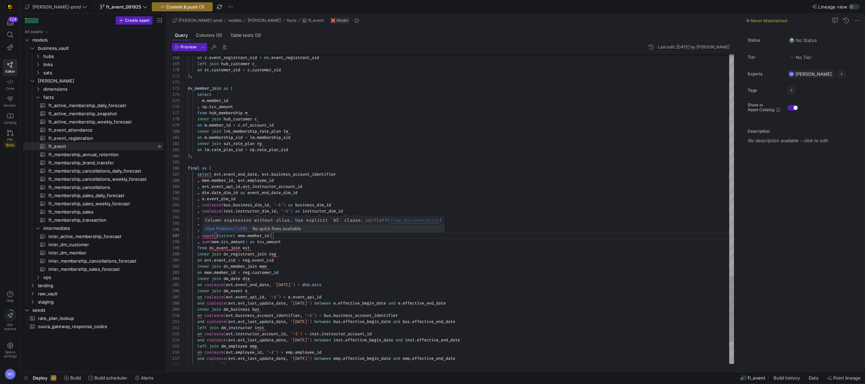
click at [204, 236] on span "count" at bounding box center [208, 235] width 12 height 5
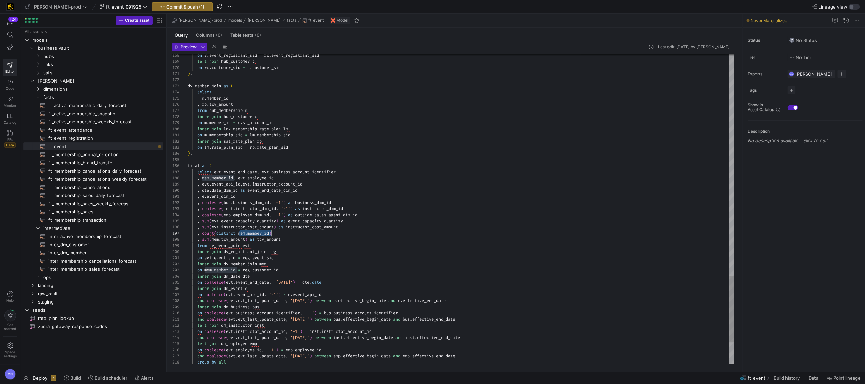
drag, startPoint x: 238, startPoint y: 235, endPoint x: 271, endPoint y: 234, distance: 33.1
drag, startPoint x: 202, startPoint y: 233, endPoint x: 212, endPoint y: 233, distance: 9.9
click at [203, 233] on span ", count ( distinct mem . member_id )" at bounding box center [230, 234] width 84 height 5
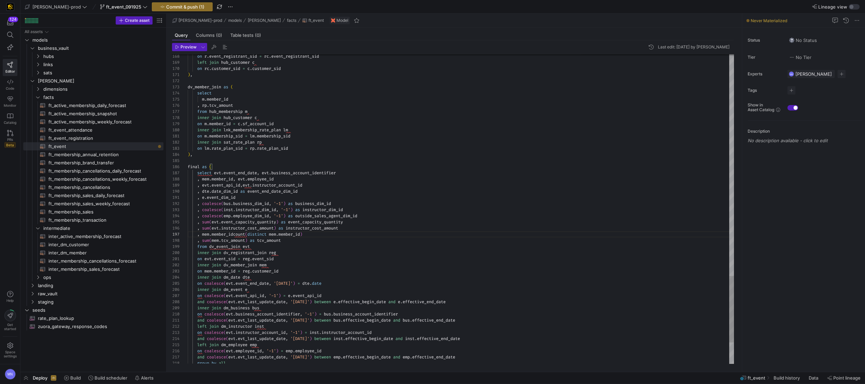
scroll to position [37, 49]
drag, startPoint x: 203, startPoint y: 233, endPoint x: 281, endPoint y: 235, distance: 77.8
click at [204, 233] on span "mem" at bounding box center [205, 234] width 7 height 5
drag, startPoint x: 293, startPoint y: 237, endPoint x: 219, endPoint y: 234, distance: 73.8
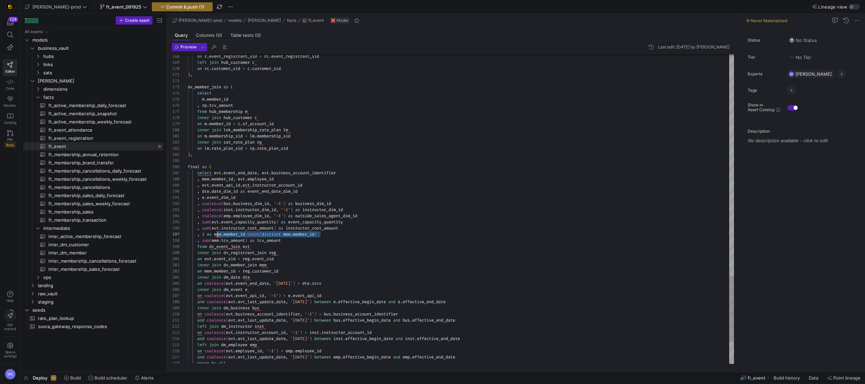
click at [216, 234] on div ", 1 as mem . member_id count ( distinct mem . member_id )" at bounding box center [461, 234] width 546 height 6
click at [343, 237] on div ", 1 as mem . member_id count ( distinct mem . member_id )" at bounding box center [461, 235] width 546 height 6
drag, startPoint x: 349, startPoint y: 234, endPoint x: 202, endPoint y: 237, distance: 147.1
click at [202, 237] on div ", 1 as mem . member_id count ( distinct mem . member_id )" at bounding box center [461, 235] width 546 height 6
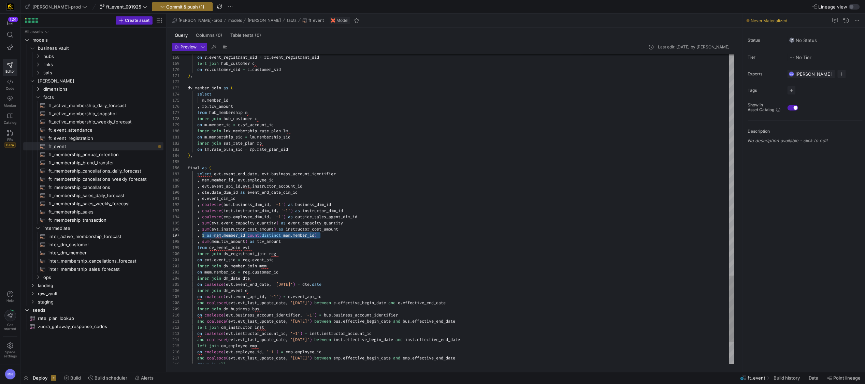
drag, startPoint x: 204, startPoint y: 235, endPoint x: 202, endPoint y: 239, distance: 4.6
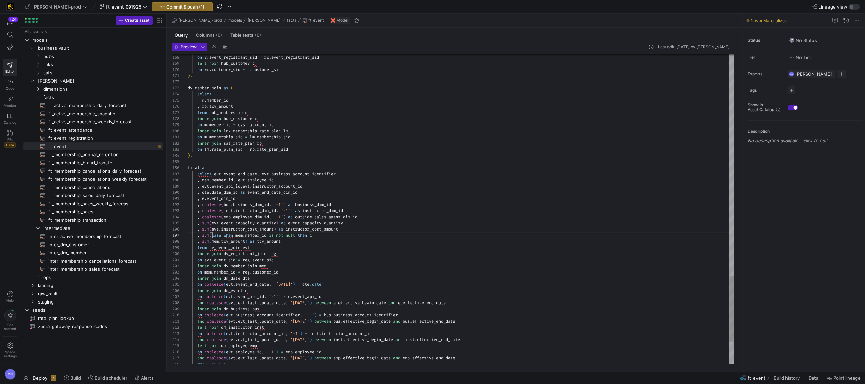
drag, startPoint x: 327, startPoint y: 237, endPoint x: 333, endPoint y: 241, distance: 7.4
click at [327, 237] on div ", sum ( case when mem . member_id is not null then 1" at bounding box center [461, 235] width 546 height 6
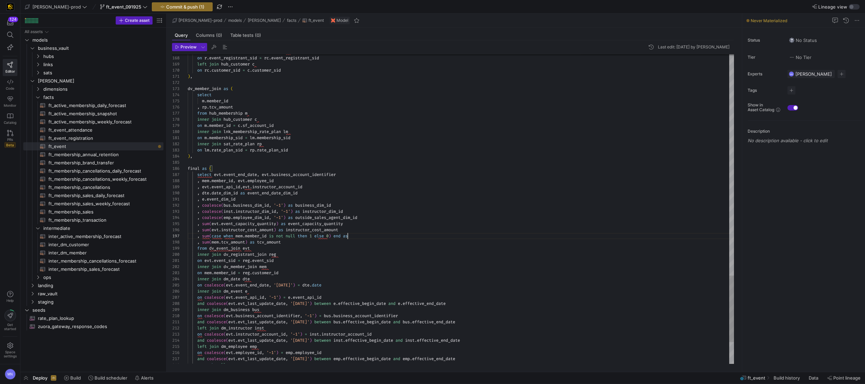
click at [371, 238] on div ", sum ( case when mem . member_id is not null then 1 else 0 ) end as" at bounding box center [461, 236] width 546 height 6
type textarea ", e.event_dim_id , coalesce(bus.business_dim_id, '-1') as business_dim_id , coa…"
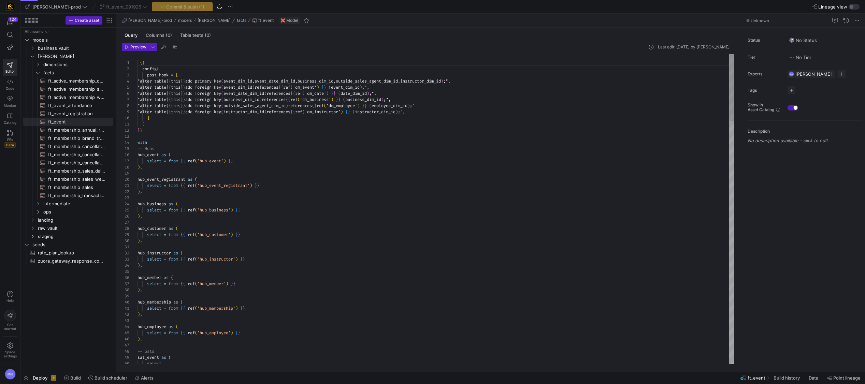
scroll to position [37, 0]
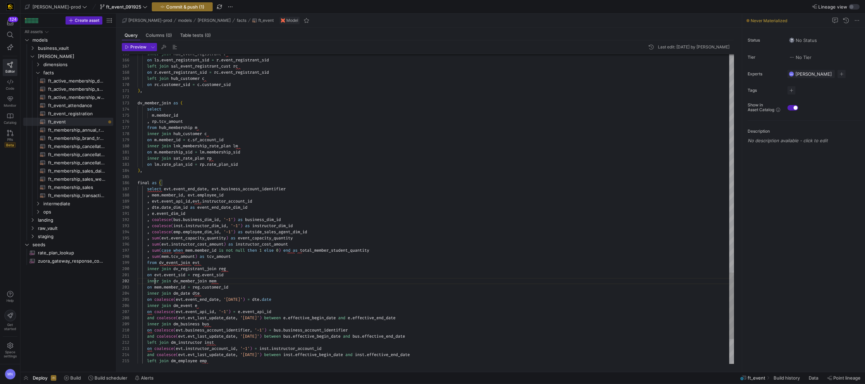
scroll to position [6, 22]
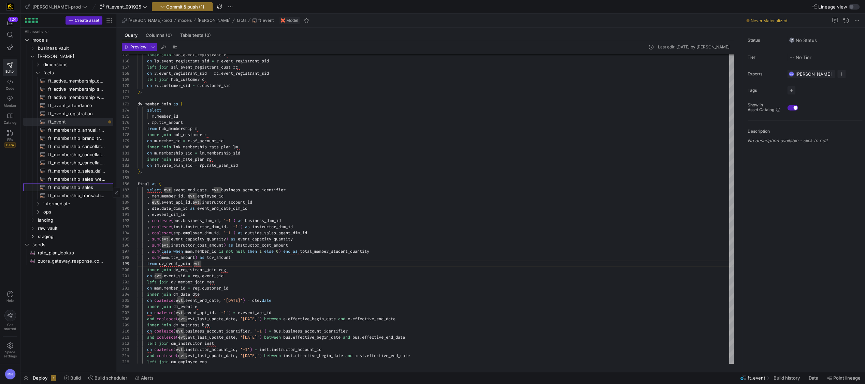
click at [90, 189] on span "ft_membership_sales​​​​​​​​​​" at bounding box center [76, 188] width 57 height 8
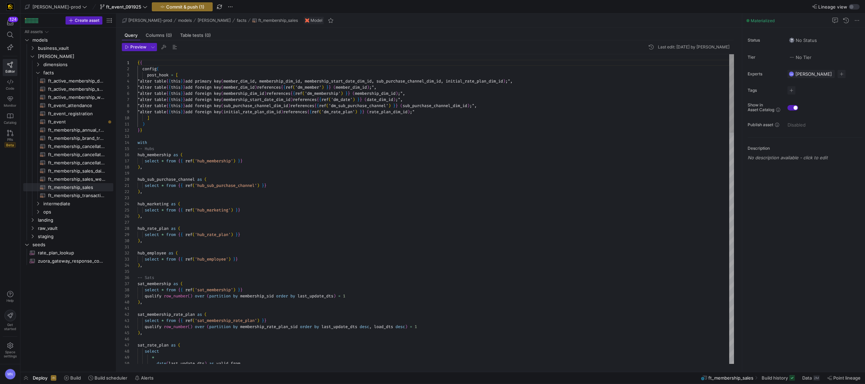
type textarea "select * from {{ ref('hub_sub_purchase_channel') }} ), hub_marketing as ( selec…"
drag, startPoint x: 306, startPoint y: 196, endPoint x: 336, endPoint y: 197, distance: 30.1
click at [306, 196] on div at bounding box center [436, 198] width 597 height 6
type textarea "c"
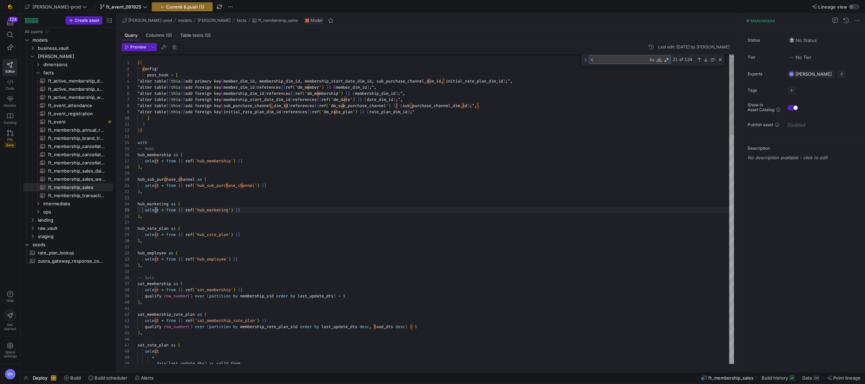
type textarea "lesce(dm.member_dim_id, '-1') as member_dim_id , coalesce(dmm.membership_dim_id…"
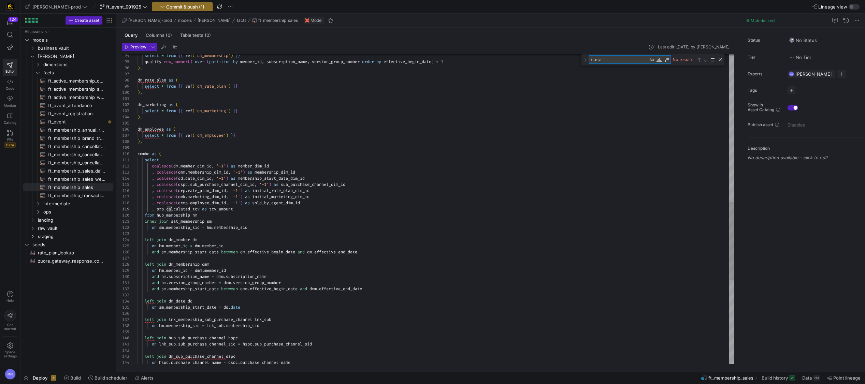
type textarea "case"
click at [525, 108] on div "select * from { { ref ( 'dm_membership' ) } } qualify row_number ( ) over ( par…" at bounding box center [436, 81] width 597 height 1233
click at [90, 195] on span "ft_membership_transaction​​​​​​​​​​" at bounding box center [76, 196] width 57 height 8
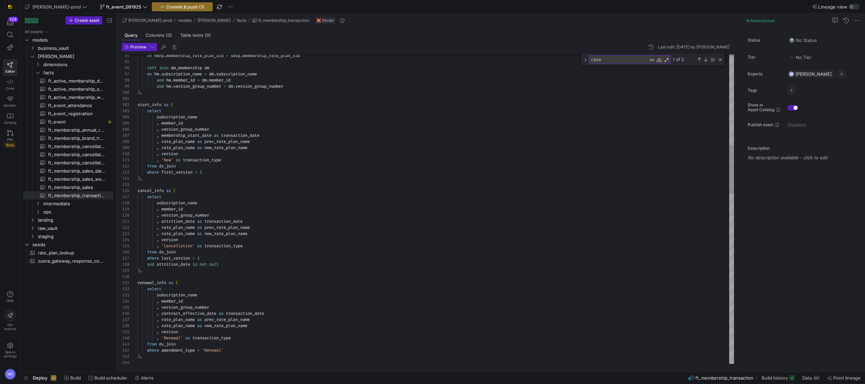
click at [622, 65] on div "case case ? of 2" at bounding box center [653, 59] width 143 height 11
click at [617, 62] on textarea "case" at bounding box center [618, 60] width 59 height 8
click at [705, 61] on div "Next Match (Enter)" at bounding box center [705, 59] width 5 height 5
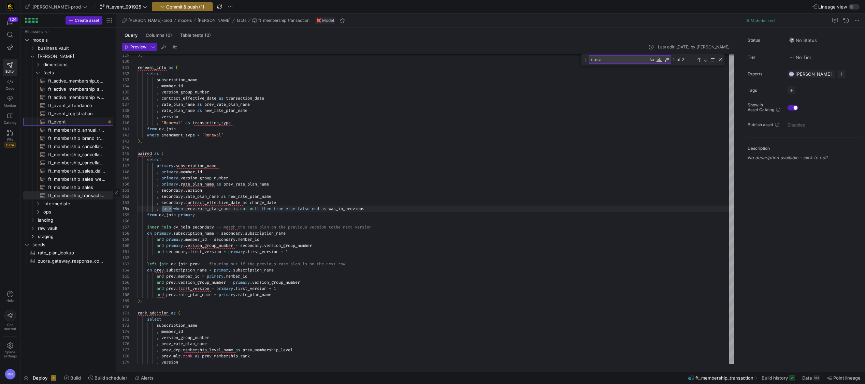
drag, startPoint x: 65, startPoint y: 120, endPoint x: 73, endPoint y: 127, distance: 10.9
click at [66, 120] on span "ft_event​​​​​​​​​​" at bounding box center [76, 122] width 57 height 8
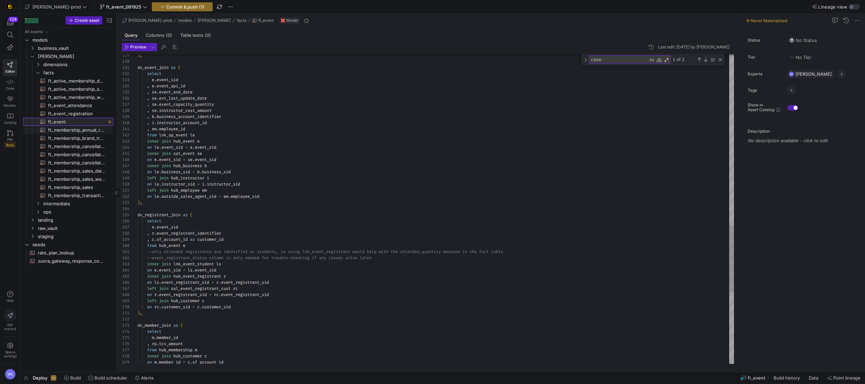
scroll to position [37, 34]
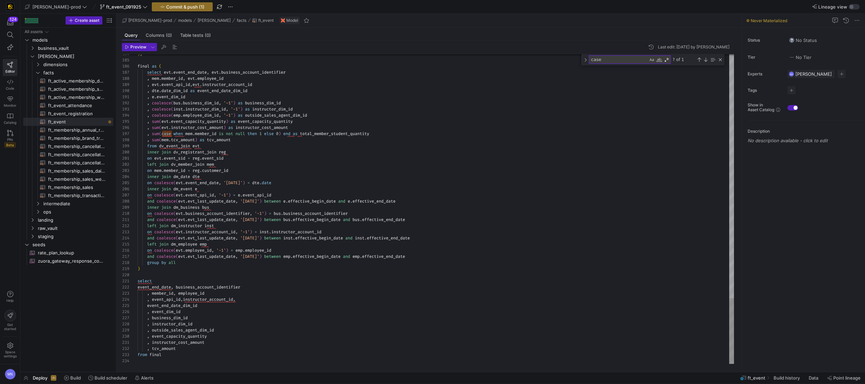
click at [163, 133] on span "case" at bounding box center [166, 133] width 10 height 5
drag, startPoint x: 399, startPoint y: 133, endPoint x: 306, endPoint y: 134, distance: 93.2
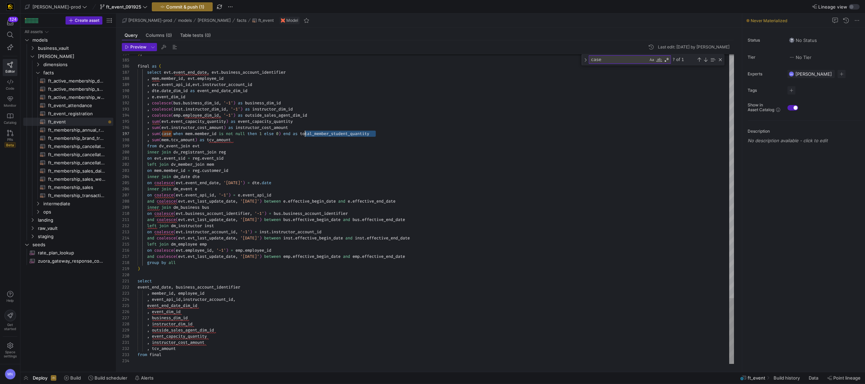
click at [306, 134] on div ", sum ( case when mem . member_id is not null then 1 else 0 ) end as total_memb…" at bounding box center [436, 134] width 597 height 6
click at [386, 138] on div ", sum ( mem . tcv_amount ) as tcv_amount" at bounding box center [436, 140] width 597 height 6
drag, startPoint x: 385, startPoint y: 134, endPoint x: 304, endPoint y: 136, distance: 81.6
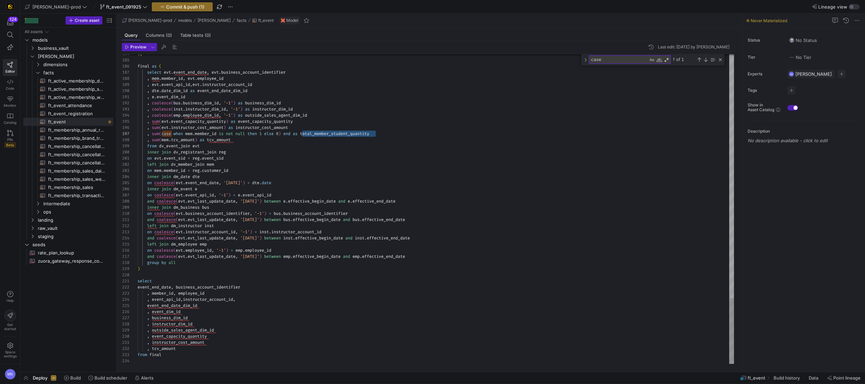
click at [303, 135] on div ", sum ( case when mem . member_id is not null then 1 else 0 ) end as total_memb…" at bounding box center [436, 134] width 597 height 6
click at [233, 317] on div ", event_dim_id" at bounding box center [436, 316] width 597 height 6
click at [248, 303] on div ", event_api_id , instructor_account_id ," at bounding box center [436, 303] width 597 height 6
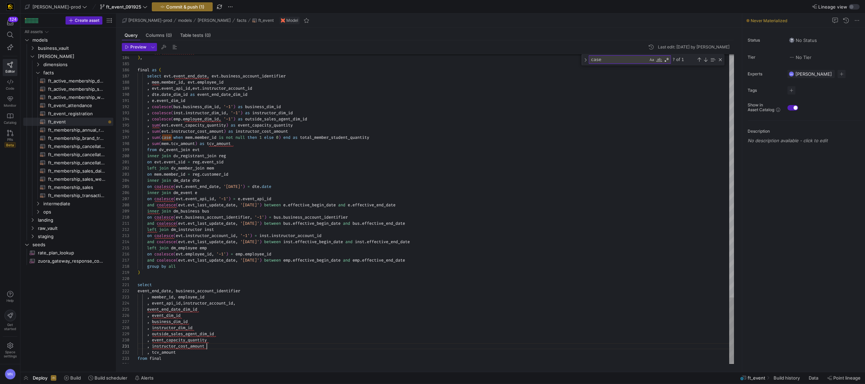
scroll to position [0, 68]
drag, startPoint x: 213, startPoint y: 345, endPoint x: 225, endPoint y: 348, distance: 11.8
click at [213, 345] on div ", instructor_cost_amount" at bounding box center [436, 346] width 597 height 6
drag, startPoint x: 207, startPoint y: 355, endPoint x: 221, endPoint y: 354, distance: 14.1
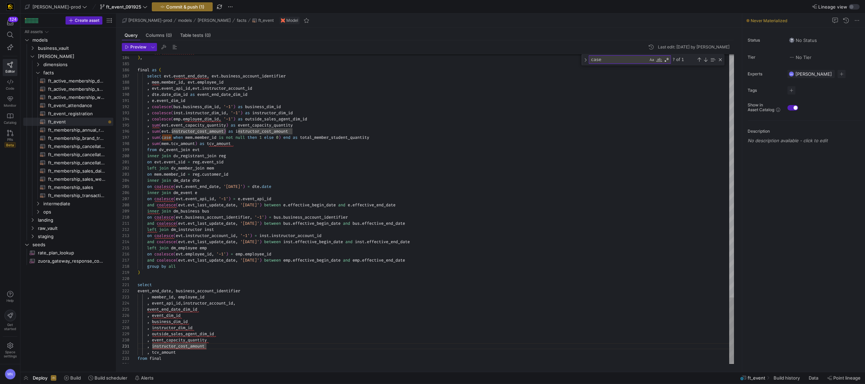
drag, startPoint x: 227, startPoint y: 347, endPoint x: 272, endPoint y: 349, distance: 44.7
click at [233, 348] on div ", instructor_cost_amount" at bounding box center [436, 346] width 597 height 6
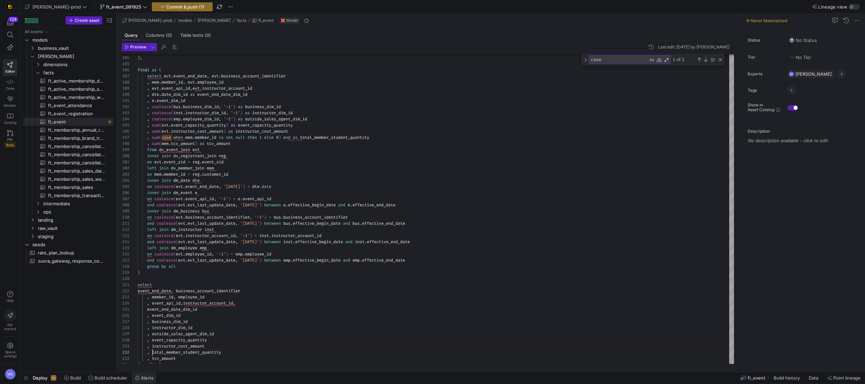
scroll to position [6, 14]
drag, startPoint x: 140, startPoint y: 48, endPoint x: 153, endPoint y: 56, distance: 14.8
click at [140, 48] on span "Preview" at bounding box center [138, 47] width 16 height 5
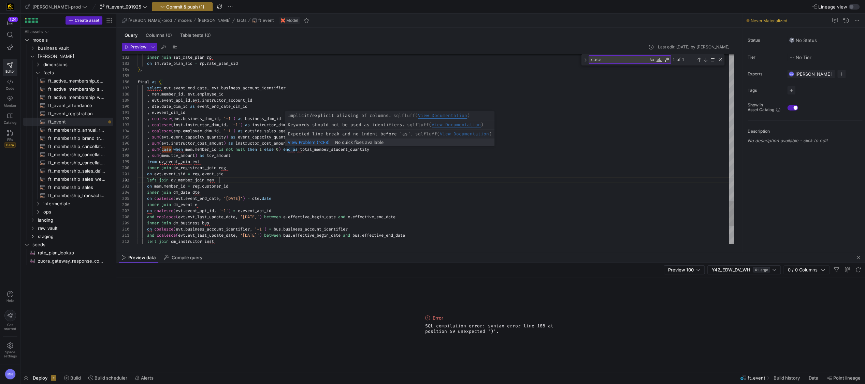
scroll to position [37, 147]
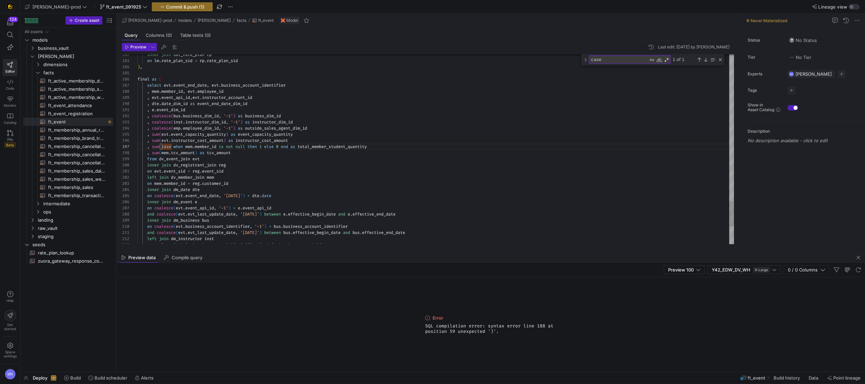
scroll to position [37, 235]
drag, startPoint x: 377, startPoint y: 147, endPoint x: 376, endPoint y: 151, distance: 4.1
click at [377, 147] on div ", sum ( case when mem . member_id is not null then 1 else 0 end as total_member…" at bounding box center [436, 147] width 597 height 6
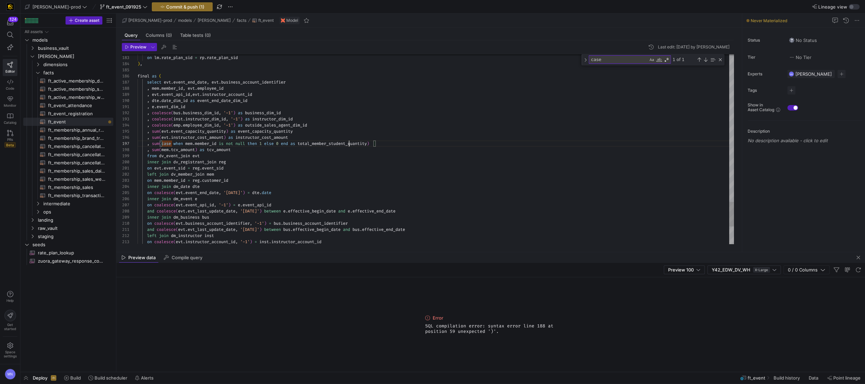
click at [405, 143] on div ", sum ( case when mem . member_id is not null then 1 else 0 end as total_member…" at bounding box center [436, 145] width 597 height 6
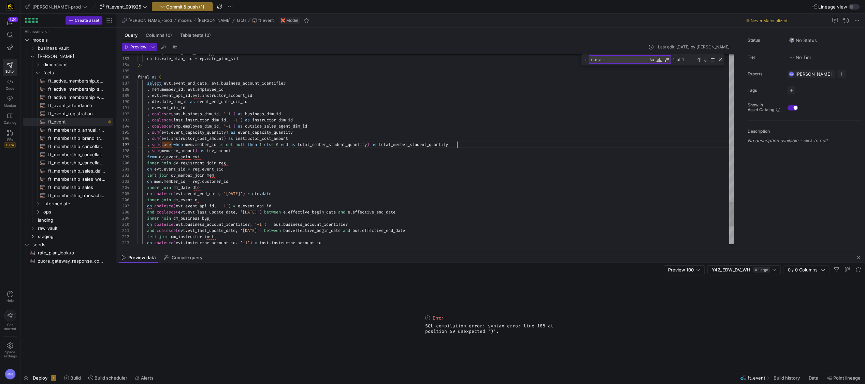
click at [315, 145] on span "total_member_student_quantity" at bounding box center [332, 144] width 69 height 5
click at [499, 132] on div ", sum ( evt . event_capacity_quantity ) as event_capacity_quantity" at bounding box center [436, 132] width 597 height 6
type textarea ", e.event_dim_id , coalesce([DOMAIN_NAME]_dim_id, '-1') as business_dim_id , co…"
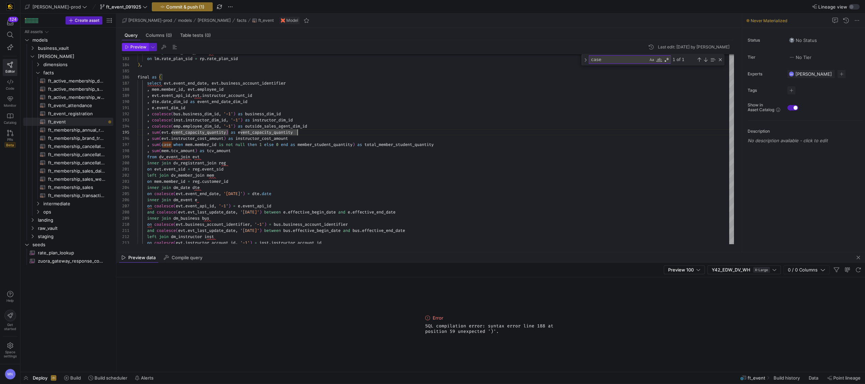
click at [132, 49] on button "Preview" at bounding box center [135, 47] width 27 height 8
click at [183, 261] on div "Compile query" at bounding box center [183, 258] width 44 height 10
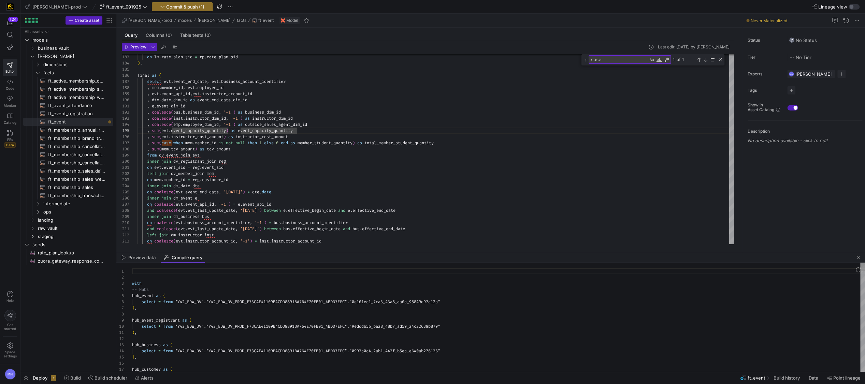
scroll to position [18, 17]
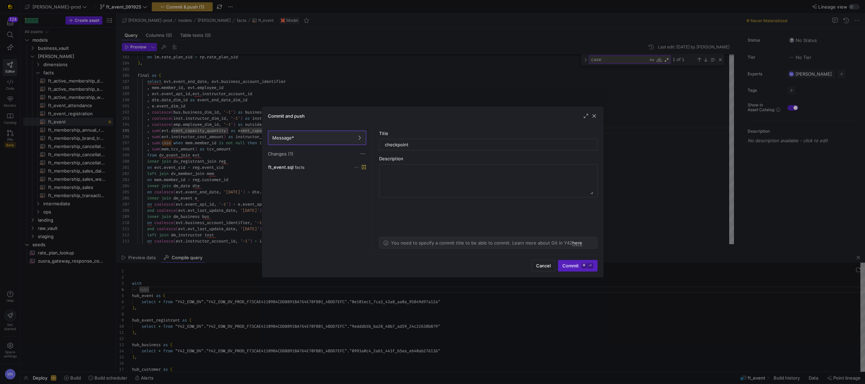
drag, startPoint x: 545, startPoint y: 268, endPoint x: 524, endPoint y: 271, distance: 21.8
click at [545, 268] on span "Cancel" at bounding box center [543, 265] width 15 height 5
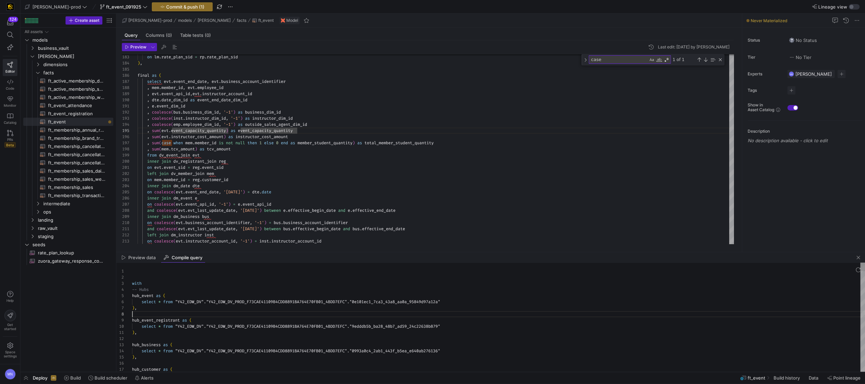
scroll to position [43, 0]
type textarea "with -- Hubs hub_event as ( select * from "Y42_EDW_DV"."Y42_EDW_DV_PROD_F73CAE4…"
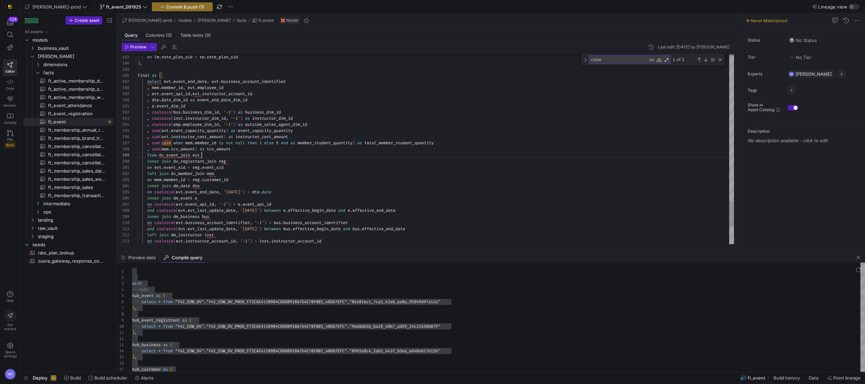
drag, startPoint x: 331, startPoint y: 156, endPoint x: 331, endPoint y: 149, distance: 7.5
click at [331, 156] on div "from dv_event_join evt" at bounding box center [436, 155] width 597 height 6
click at [331, 144] on span "member_student_quantity" at bounding box center [325, 142] width 55 height 5
drag, startPoint x: 331, startPoint y: 143, endPoint x: 330, endPoint y: 154, distance: 10.3
click at [331, 143] on span "member_student_quantity" at bounding box center [325, 142] width 55 height 5
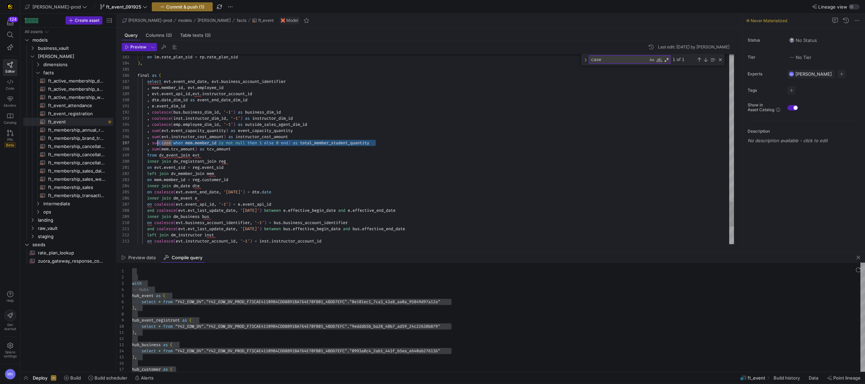
scroll to position [37, 17]
drag, startPoint x: 390, startPoint y: 143, endPoint x: 155, endPoint y: 144, distance: 234.8
drag, startPoint x: 352, startPoint y: 165, endPoint x: 356, endPoint y: 160, distance: 6.3
click at [352, 165] on div "on evt . event_sid = reg . event_sid" at bounding box center [436, 168] width 597 height 6
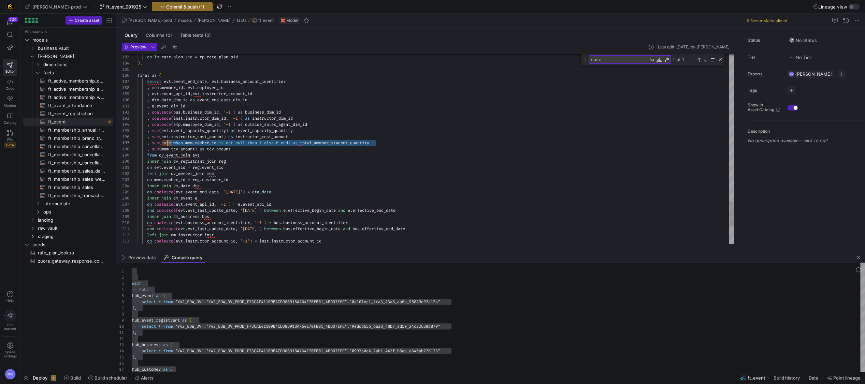
scroll to position [37, 14]
drag, startPoint x: 388, startPoint y: 143, endPoint x: 160, endPoint y: 147, distance: 228.4
click at [152, 143] on div ", sum ( case when mem . member_id is not null then 1 else 0 end ) as total_memb…" at bounding box center [436, 143] width 597 height 6
click at [395, 146] on div ", sum ( mem . tcv_amount ) as tcv_amount" at bounding box center [436, 149] width 597 height 6
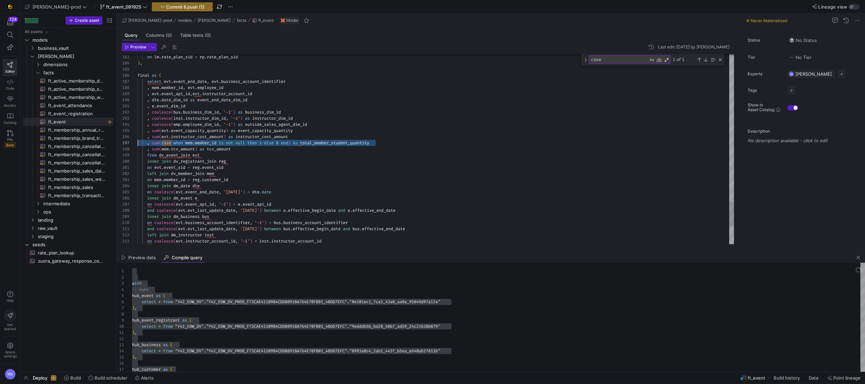
drag, startPoint x: 413, startPoint y: 142, endPoint x: 135, endPoint y: 145, distance: 277.5
click at [388, 146] on div ", sum ( mem . tcv_amount ) as tcv_amount" at bounding box center [436, 149] width 597 height 6
click at [394, 148] on div ", sum ( mem . tcv_amount ) as tcv_amount" at bounding box center [436, 149] width 597 height 6
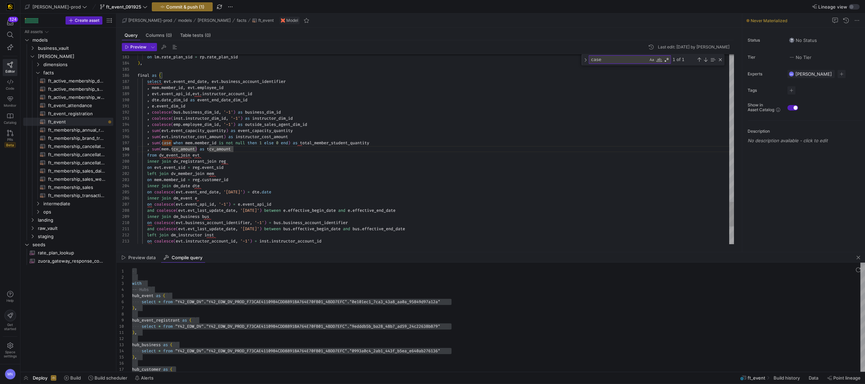
click at [390, 143] on div ", sum ( case when mem . member_id is not null then 1 else 0 end ) as total_memb…" at bounding box center [436, 143] width 597 height 6
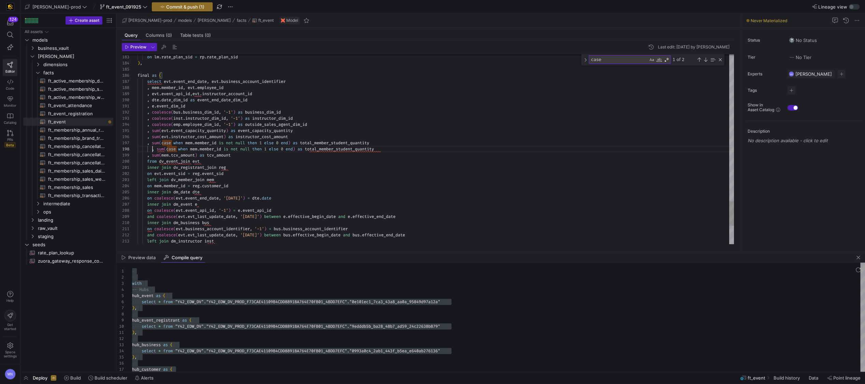
scroll to position [43, 10]
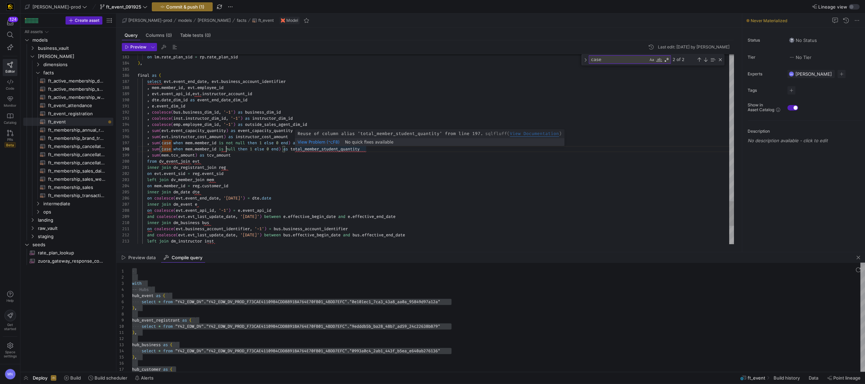
click at [328, 149] on span "total_member_student_quantity" at bounding box center [324, 148] width 69 height 5
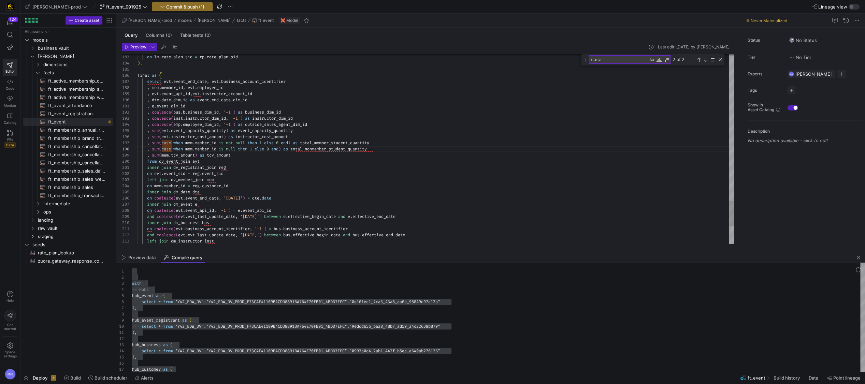
scroll to position [37, 182]
click at [334, 148] on span "total_non_member_student_quantity" at bounding box center [329, 148] width 79 height 5
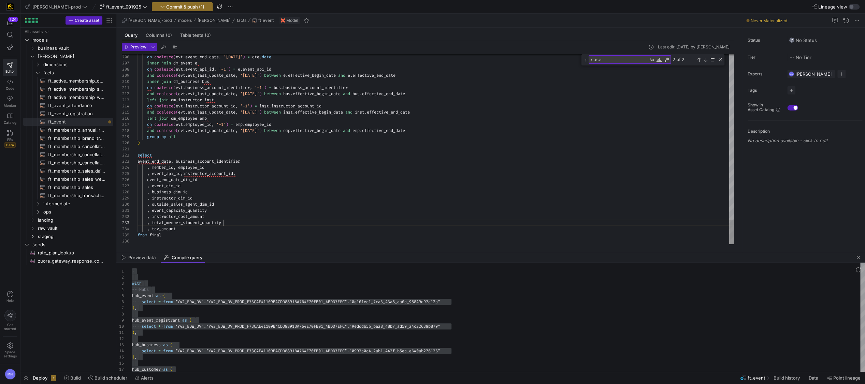
drag, startPoint x: 241, startPoint y: 224, endPoint x: 256, endPoint y: 223, distance: 15.7
click at [242, 223] on div ", total_member_student_quantity" at bounding box center [436, 223] width 597 height 6
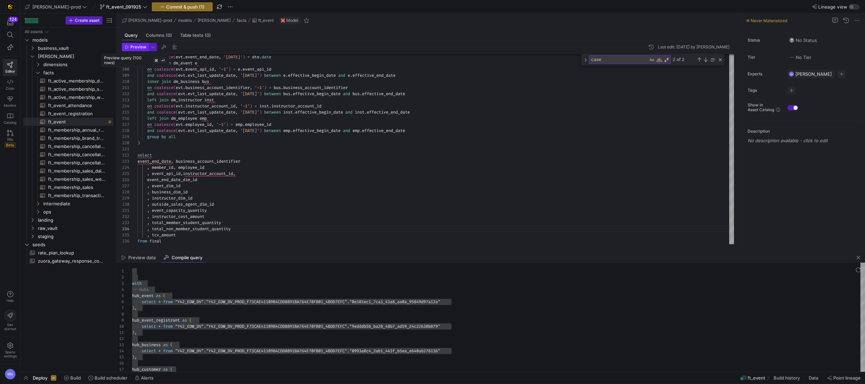
click at [137, 48] on span "Preview" at bounding box center [138, 47] width 16 height 5
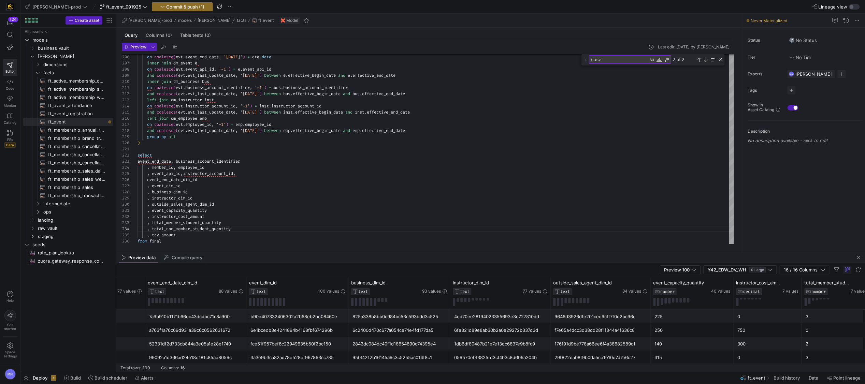
scroll to position [0, 0]
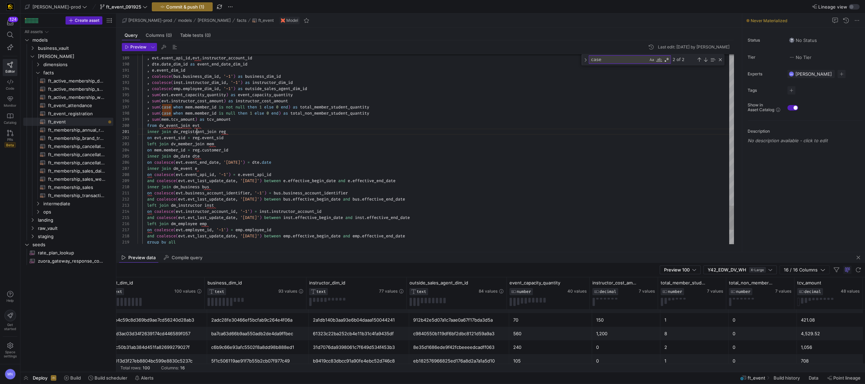
click at [197, 132] on span "dv_registrant_join" at bounding box center [194, 130] width 43 height 5
drag, startPoint x: 382, startPoint y: 113, endPoint x: 155, endPoint y: 117, distance: 226.7
click at [148, 113] on div ", sum ( case when mem . member_id is null then 1 else 0 end ) as total_non_memb…" at bounding box center [436, 113] width 597 height 6
drag, startPoint x: 382, startPoint y: 112, endPoint x: 386, endPoint y: 114, distance: 4.3
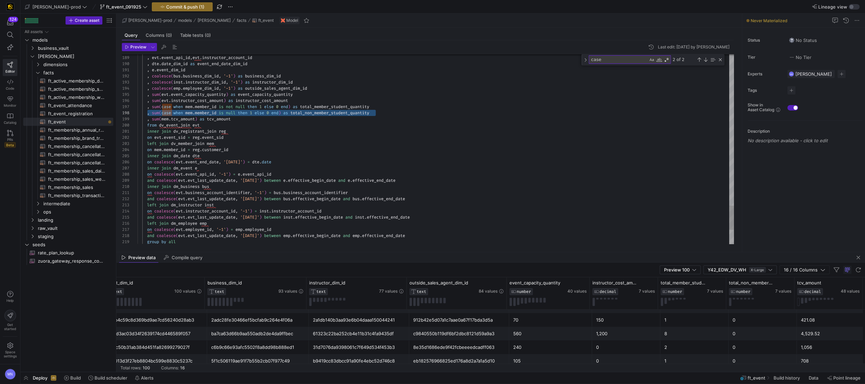
click at [382, 112] on div ", sum ( case when mem . member_id is null then 1 else 0 end ) as total_non_memb…" at bounding box center [436, 113] width 597 height 6
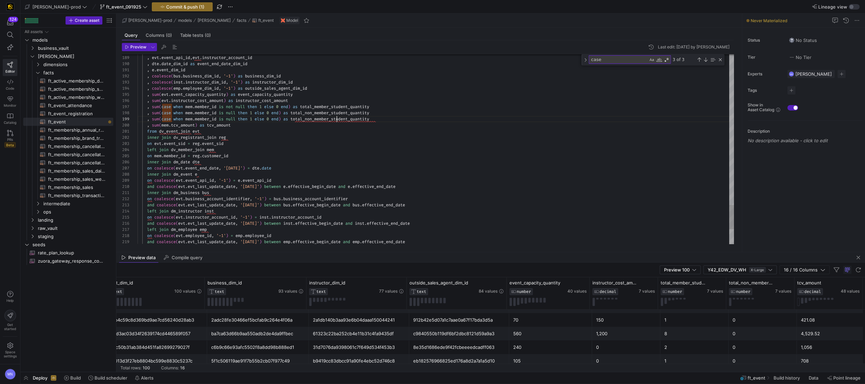
drag, startPoint x: 337, startPoint y: 119, endPoint x: 331, endPoint y: 155, distance: 36.4
click at [337, 119] on span "total_non_member_student_quantity" at bounding box center [329, 118] width 79 height 5
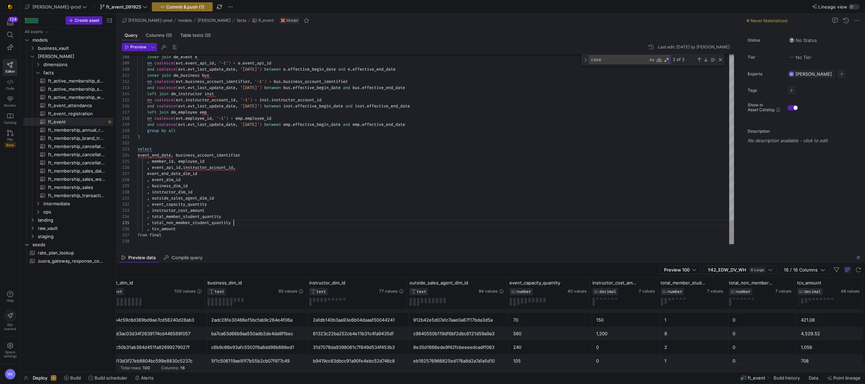
drag, startPoint x: 242, startPoint y: 223, endPoint x: 271, endPoint y: 227, distance: 28.6
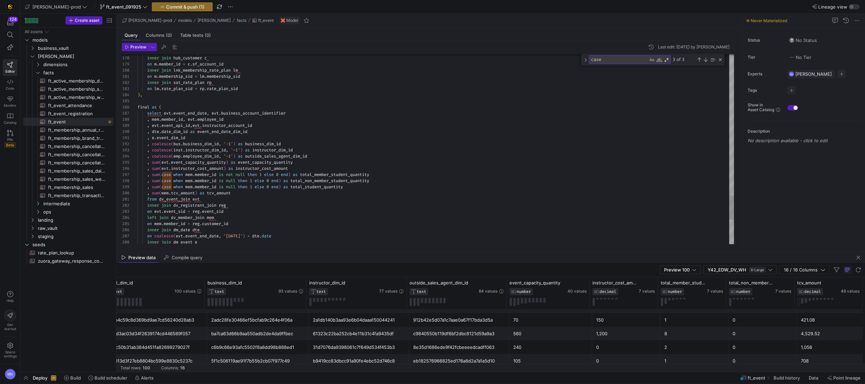
click at [175, 187] on span "when" at bounding box center [178, 186] width 10 height 5
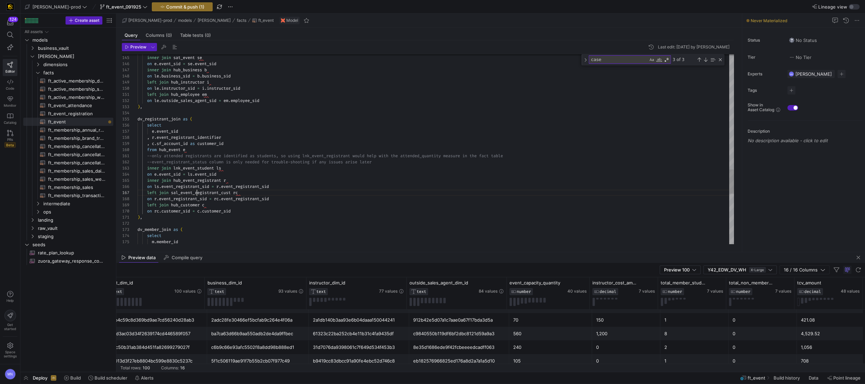
click at [196, 192] on span "sal_event_registrant_cust" at bounding box center [201, 192] width 60 height 5
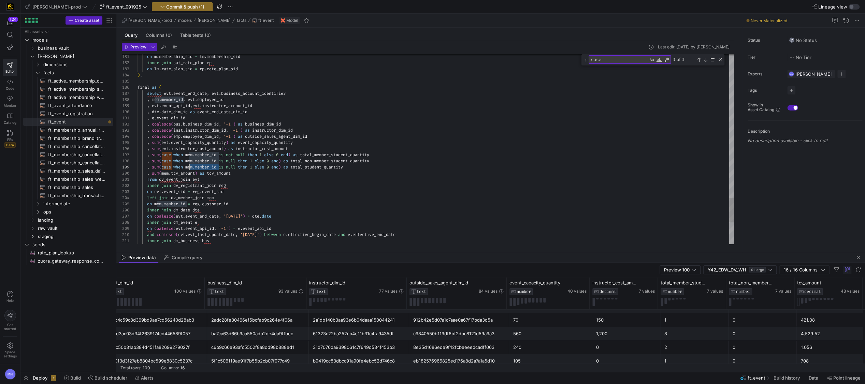
scroll to position [43, 49]
drag, startPoint x: 219, startPoint y: 167, endPoint x: 187, endPoint y: 166, distance: 32.1
click at [188, 166] on span ", sum ( case when mem . member_id is null then 1 else 0 end ) as total_student_…" at bounding box center [240, 167] width 205 height 5
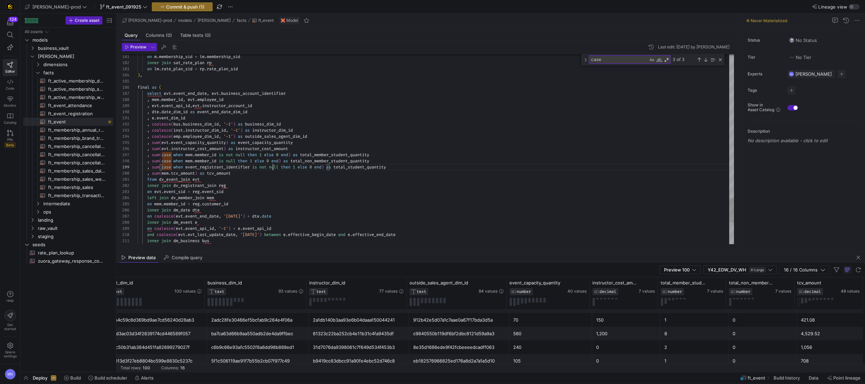
scroll to position [37, 135]
drag, startPoint x: 186, startPoint y: 166, endPoint x: 199, endPoint y: 171, distance: 13.9
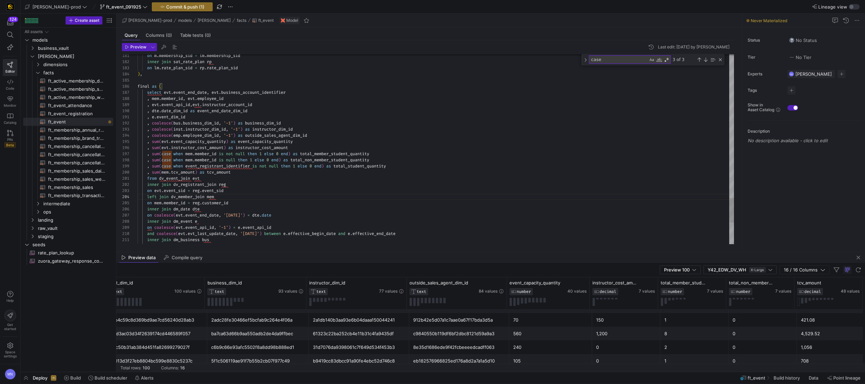
click at [457, 208] on div "inner join dm_date dte" at bounding box center [436, 209] width 597 height 6
type textarea "from dv_event_join evt inner join dv_registrant_join reg on evt.event_sid = reg…"
drag, startPoint x: 135, startPoint y: 48, endPoint x: 152, endPoint y: 60, distance: 20.4
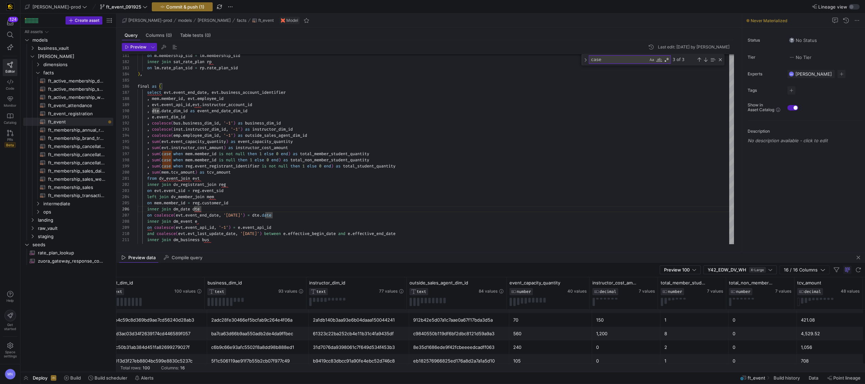
click at [135, 48] on span "Preview" at bounding box center [138, 47] width 16 height 5
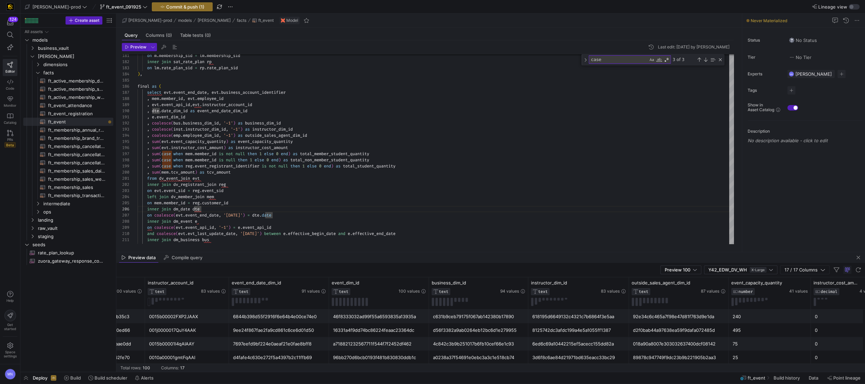
scroll to position [0, 412]
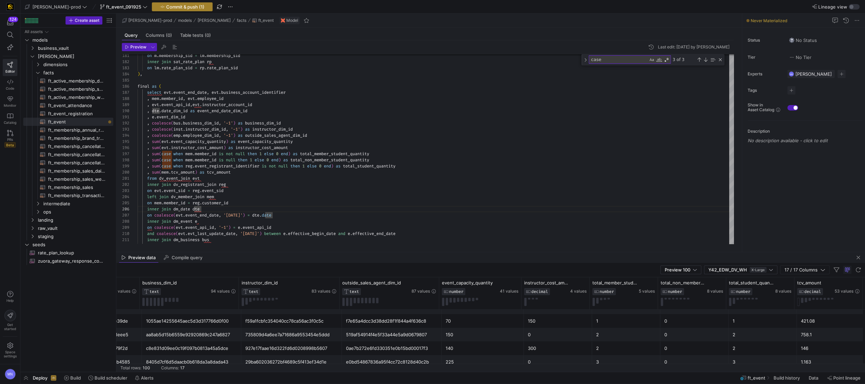
click at [173, 8] on span "Commit & push (1)" at bounding box center [185, 6] width 38 height 5
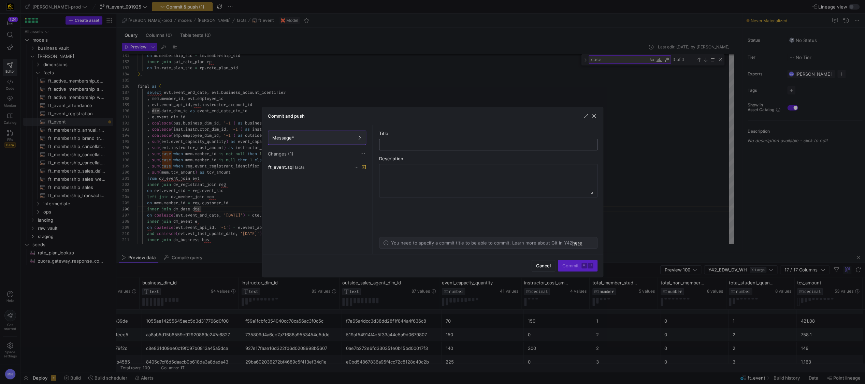
click at [396, 144] on input "text" at bounding box center [488, 144] width 207 height 5
type input "measures updates"
click at [570, 265] on span "Commit ⌘ ⏎" at bounding box center [577, 265] width 31 height 5
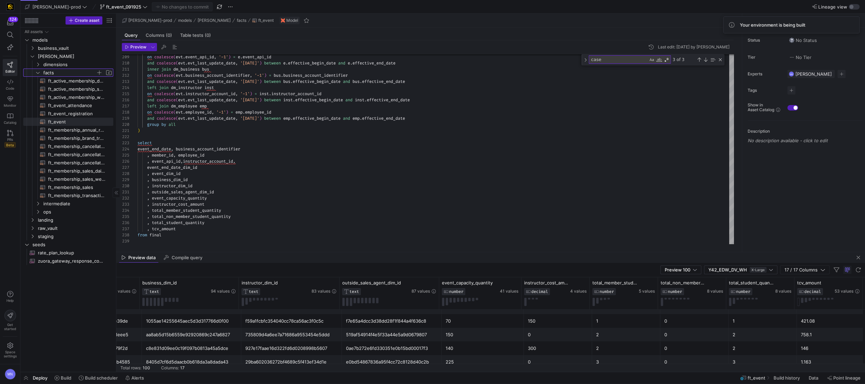
click at [39, 73] on icon "Press SPACE to select this row." at bounding box center [37, 73] width 5 height 4
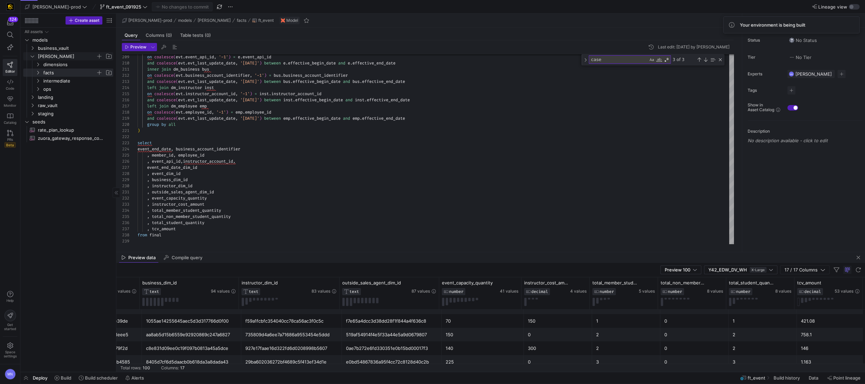
click at [35, 58] on y42-icon "Press SPACE to select this row." at bounding box center [32, 56] width 5 height 5
click at [32, 52] on link "business_vault" at bounding box center [68, 48] width 90 height 8
click at [40, 63] on icon "Press SPACE to select this row." at bounding box center [37, 64] width 5 height 4
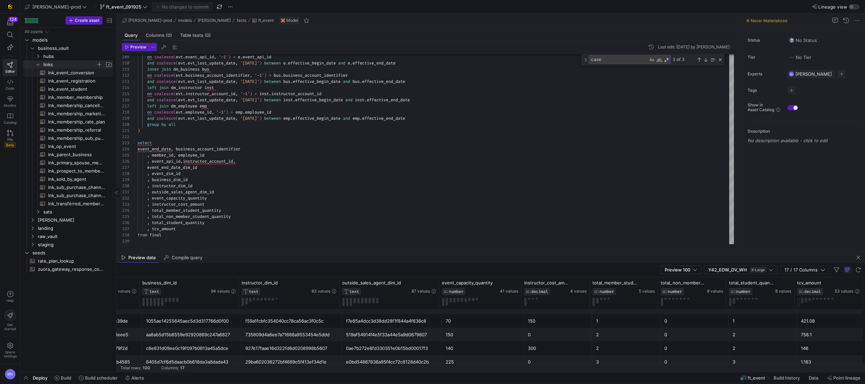
click at [75, 75] on span "lnk_event_conversion​​​​​​​​​​" at bounding box center [76, 73] width 57 height 8
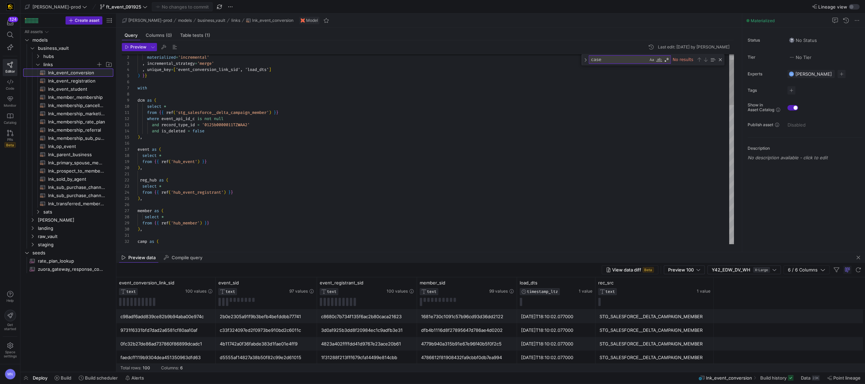
scroll to position [61, 0]
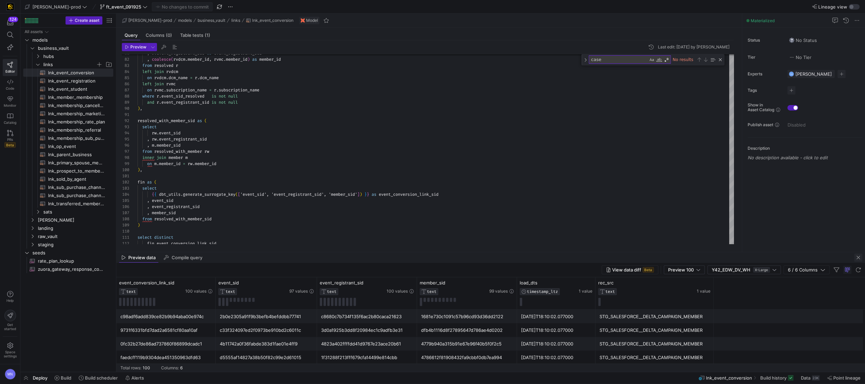
click at [858, 259] on span "button" at bounding box center [858, 258] width 8 height 8
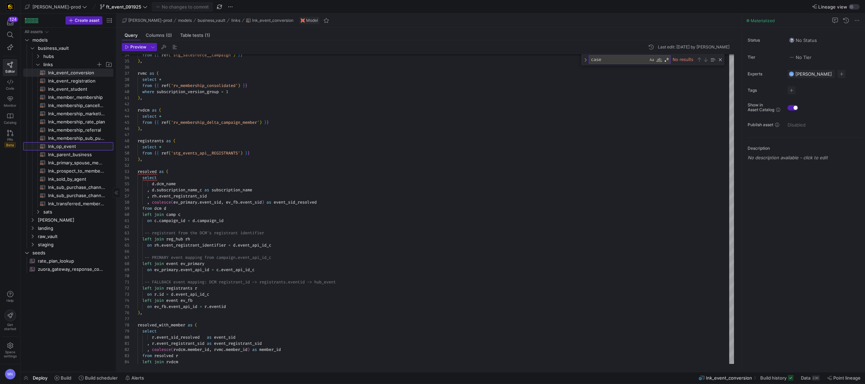
click at [70, 146] on span "lnk_op_event​​​​​​​​​​" at bounding box center [76, 147] width 57 height 8
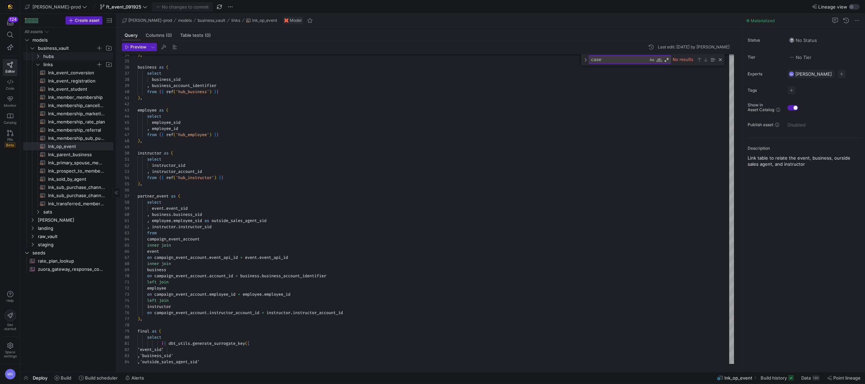
click at [33, 52] on span "business_vault" at bounding box center [71, 48] width 84 height 8
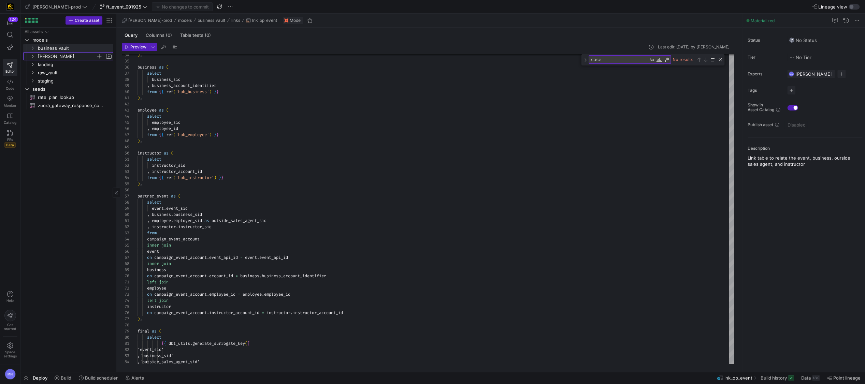
click at [34, 57] on icon "Press SPACE to select this row." at bounding box center [32, 56] width 5 height 4
click at [39, 73] on icon "Press SPACE to select this row." at bounding box center [37, 73] width 5 height 4
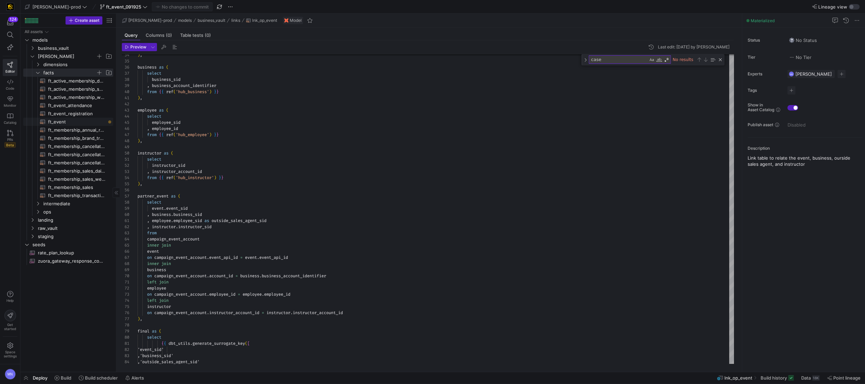
click at [61, 121] on span "ft_event​​​​​​​​​​" at bounding box center [76, 122] width 57 height 8
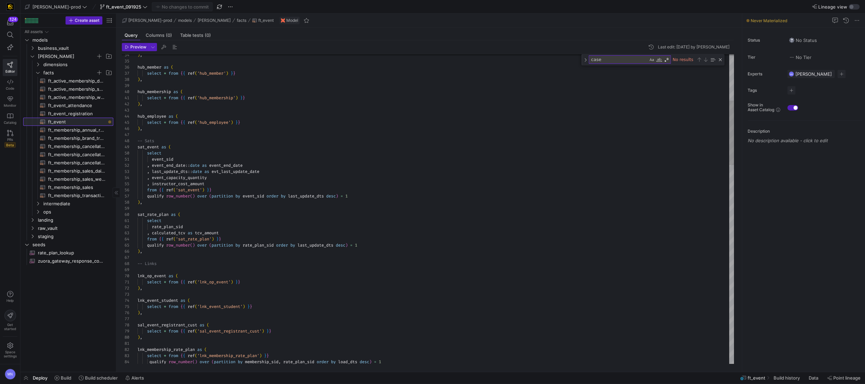
scroll to position [43, 0]
drag, startPoint x: 55, startPoint y: 124, endPoint x: 64, endPoint y: 124, distance: 8.6
click at [56, 123] on span "ft_event​​​​​​​​​​" at bounding box center [76, 122] width 57 height 8
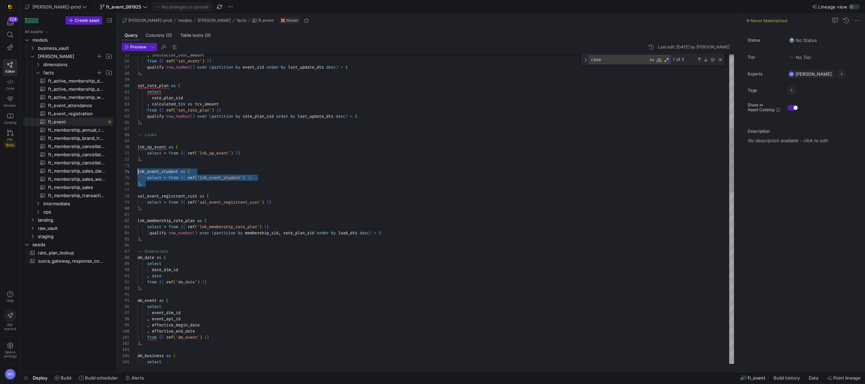
scroll to position [18, 0]
drag, startPoint x: 153, startPoint y: 185, endPoint x: 123, endPoint y: 172, distance: 32.6
click at [121, 172] on div "Preview Last edit: Tuesday 30 September 2025 by Mohammad Nurbhasha 55 56 57 58 …" at bounding box center [427, 203] width 623 height 326
click at [237, 191] on div at bounding box center [436, 190] width 597 height 6
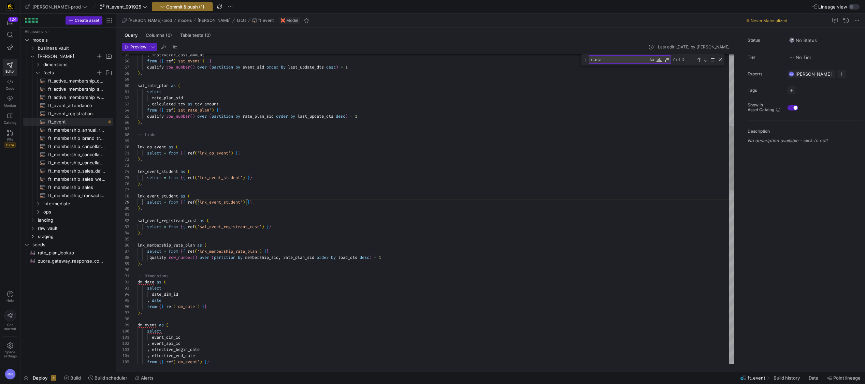
scroll to position [49, 108]
drag, startPoint x: 245, startPoint y: 202, endPoint x: 267, endPoint y: 200, distance: 22.3
click at [243, 202] on span "'lnk_event_student'" at bounding box center [219, 202] width 45 height 5
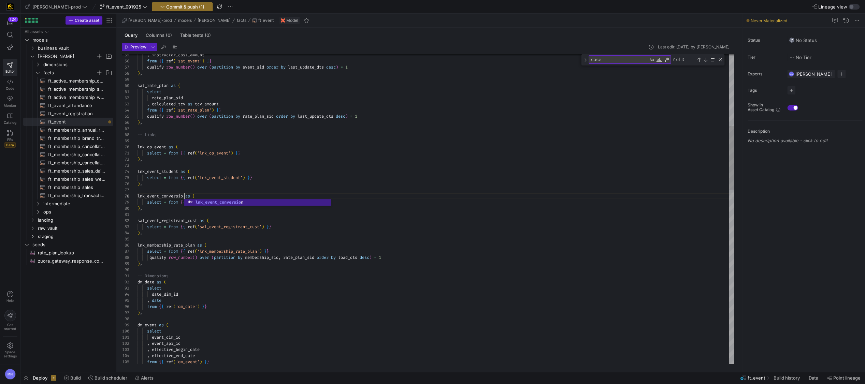
scroll to position [43, 49]
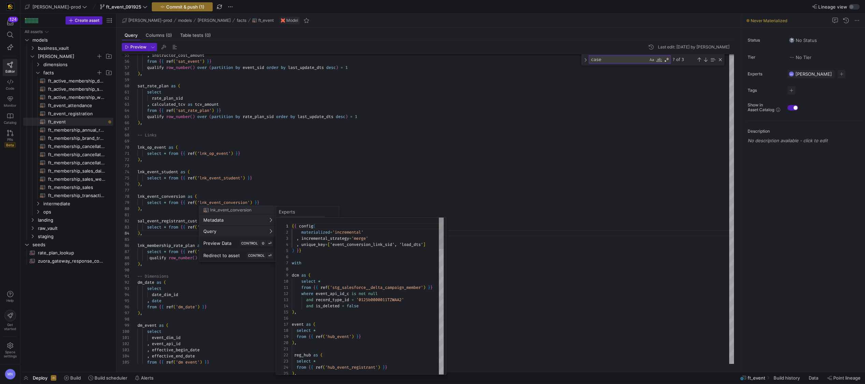
scroll to position [61, 0]
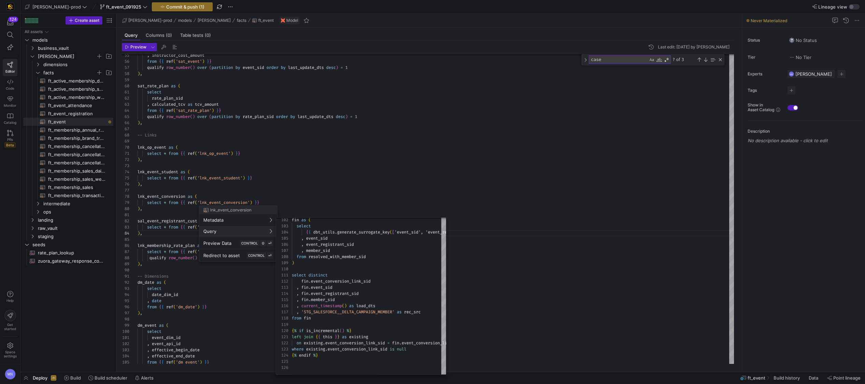
click at [516, 245] on div at bounding box center [432, 192] width 865 height 384
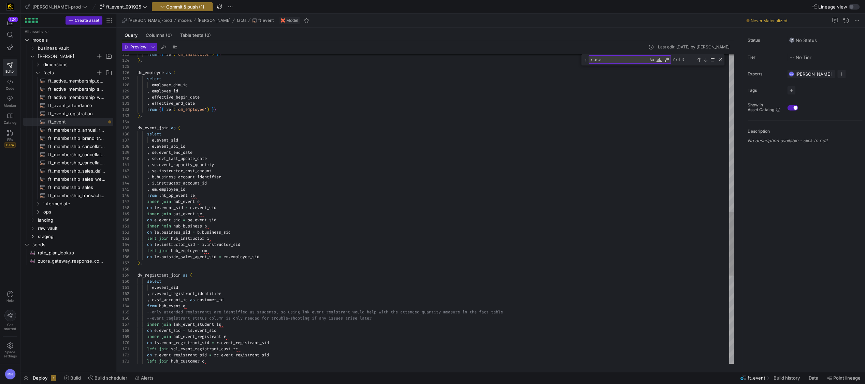
scroll to position [55, 81]
drag, startPoint x: 237, startPoint y: 218, endPoint x: 241, endPoint y: 218, distance: 4.4
click at [237, 218] on div "on e . event_sid = se . event_sid" at bounding box center [436, 220] width 597 height 6
click at [322, 249] on div "on le . outside_sales_agent_sid = em . employee_sid" at bounding box center [436, 252] width 597 height 6
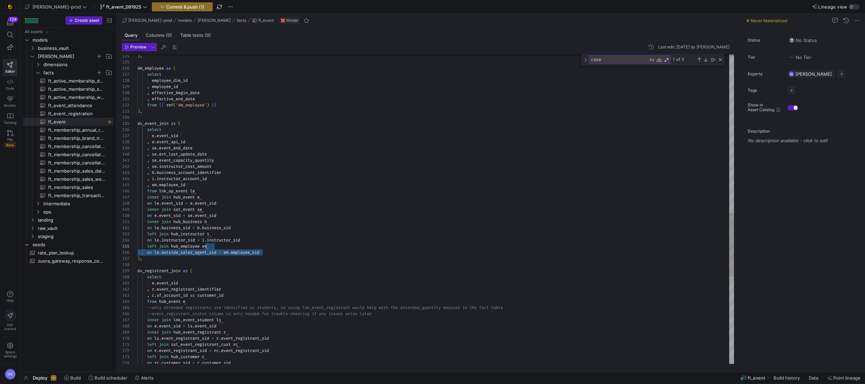
drag, startPoint x: 305, startPoint y: 253, endPoint x: 313, endPoint y: 252, distance: 8.3
click at [307, 253] on div "on le . outside_sales_agent_sid = em . employee_sid" at bounding box center [436, 252] width 597 height 6
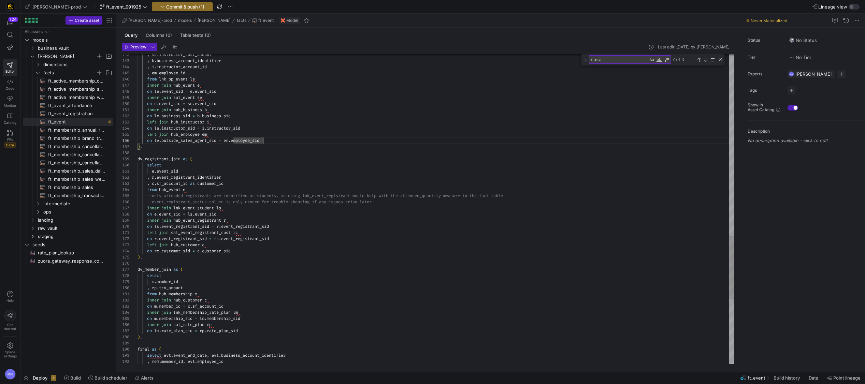
click at [263, 248] on div "on rc . customer_sid = c . customer_sid" at bounding box center [436, 251] width 597 height 6
drag, startPoint x: 253, startPoint y: 253, endPoint x: 264, endPoint y: 253, distance: 11.6
click at [253, 253] on div "on rc . customer_sid = c . customer_sid" at bounding box center [436, 251] width 597 height 6
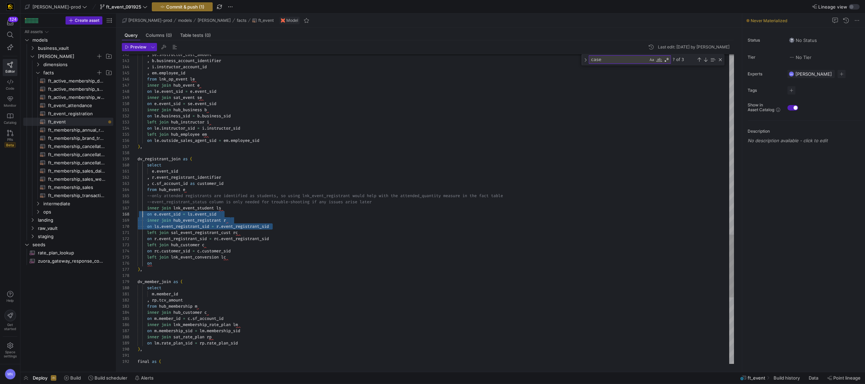
scroll to position [43, 4]
drag, startPoint x: 282, startPoint y: 227, endPoint x: 142, endPoint y: 215, distance: 140.4
click at [179, 263] on div "on" at bounding box center [436, 263] width 597 height 6
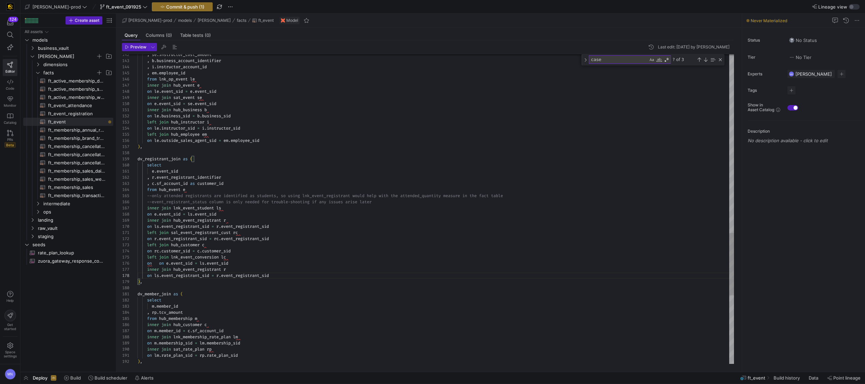
click at [163, 263] on span "on" at bounding box center [161, 263] width 5 height 5
drag, startPoint x: 238, startPoint y: 269, endPoint x: 124, endPoint y: 274, distance: 114.1
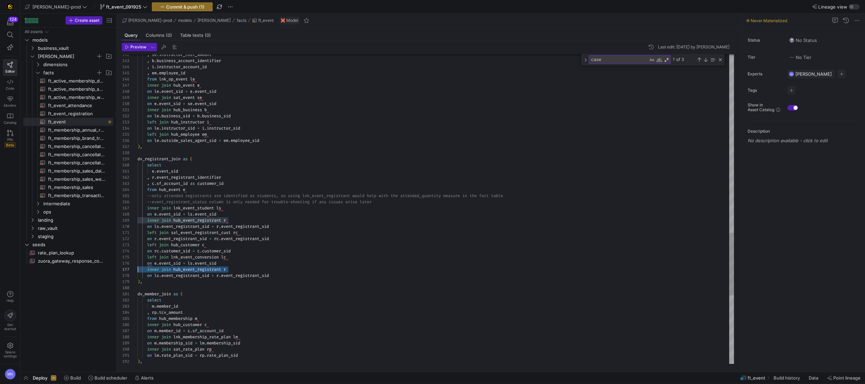
click at [125, 270] on div "142 143 144 145 146 147 148 149 150 151 152 153 154 155 156 157 158 159 160 161…" at bounding box center [428, 209] width 612 height 310
drag, startPoint x: 149, startPoint y: 270, endPoint x: 149, endPoint y: 275, distance: 5.2
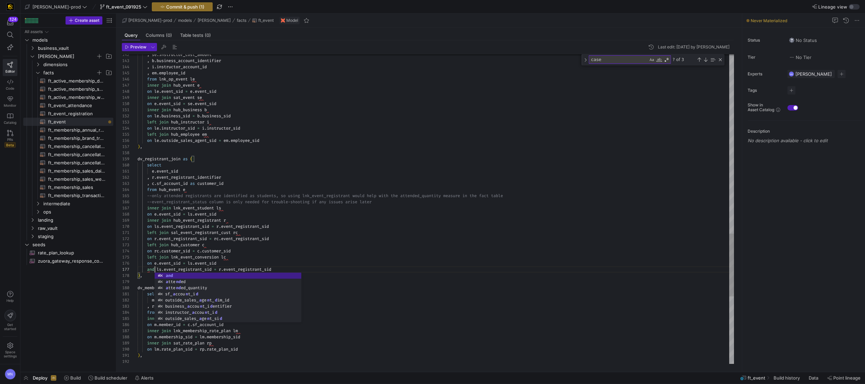
scroll to position [37, 17]
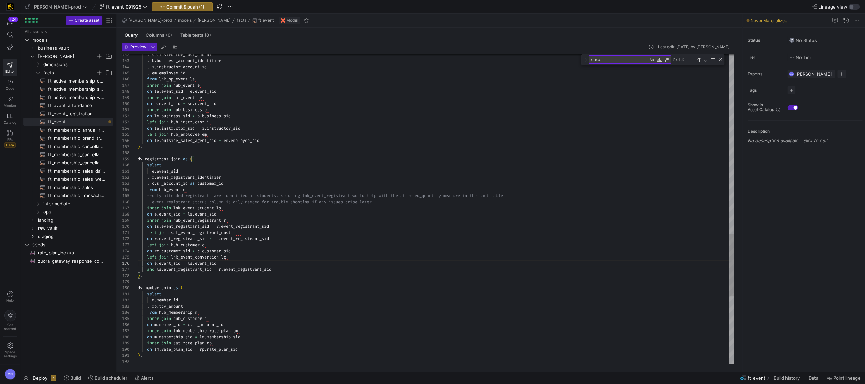
drag, startPoint x: 154, startPoint y: 264, endPoint x: 171, endPoint y: 264, distance: 17.1
click at [292, 252] on div "on rc . customer_sid = c . customer_sid" at bounding box center [436, 251] width 597 height 6
click at [160, 271] on span "ls" at bounding box center [159, 269] width 5 height 5
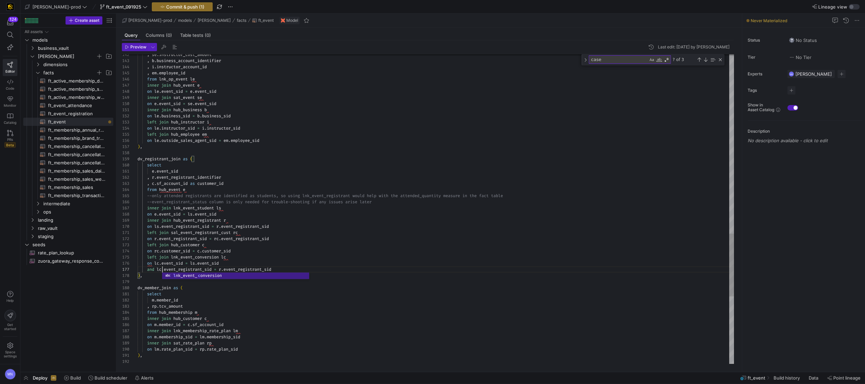
scroll to position [31, 137]
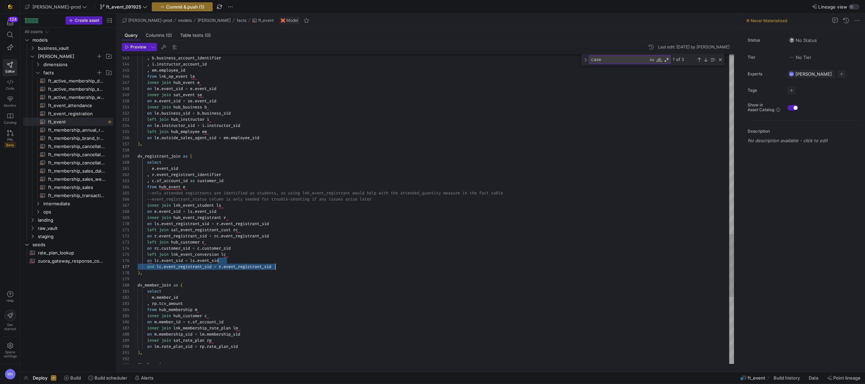
drag, startPoint x: 221, startPoint y: 267, endPoint x: 225, endPoint y: 269, distance: 4.3
click at [221, 267] on span "r" at bounding box center [220, 266] width 2 height 5
drag, startPoint x: 224, startPoint y: 268, endPoint x: 253, endPoint y: 272, distance: 29.6
click at [224, 268] on span "." at bounding box center [222, 266] width 2 height 5
click at [277, 265] on div "and lc . event_registrant_sid = r . event_registrant_sid" at bounding box center [436, 267] width 597 height 6
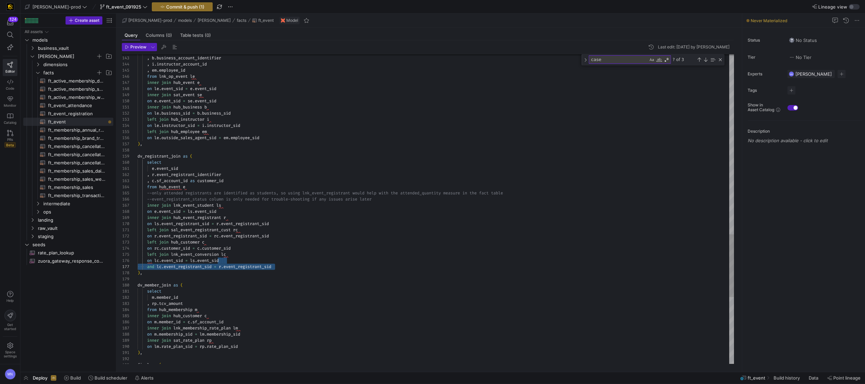
scroll to position [37, 137]
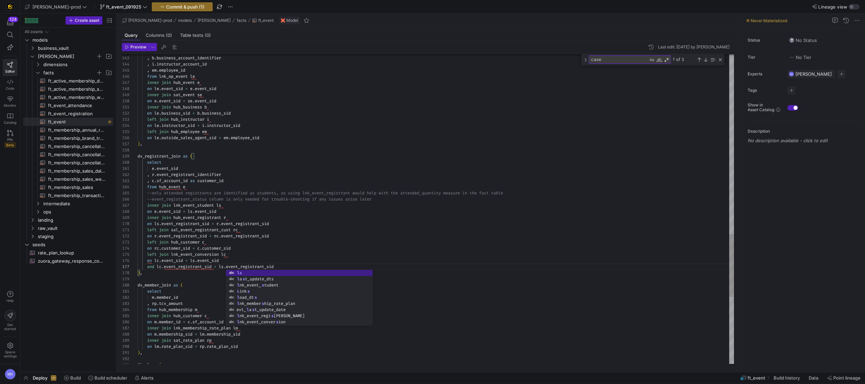
scroll to position [18, 96]
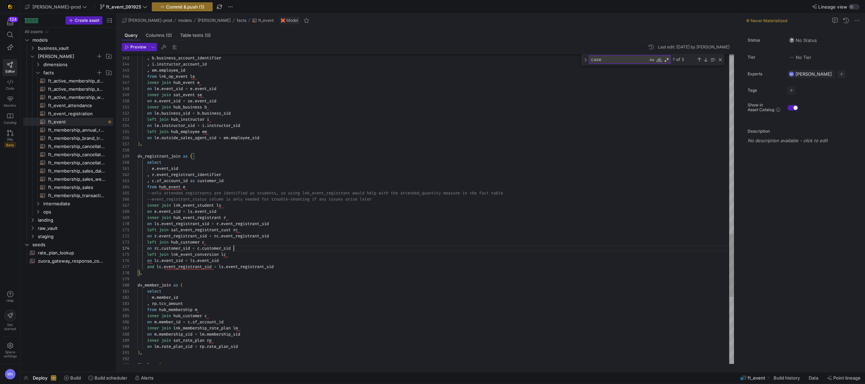
click at [253, 251] on div "on rc . customer_sid = c . customer_sid" at bounding box center [436, 248] width 597 height 6
click at [203, 260] on span "View Problem (⌥F8)" at bounding box center [188, 260] width 42 height 5
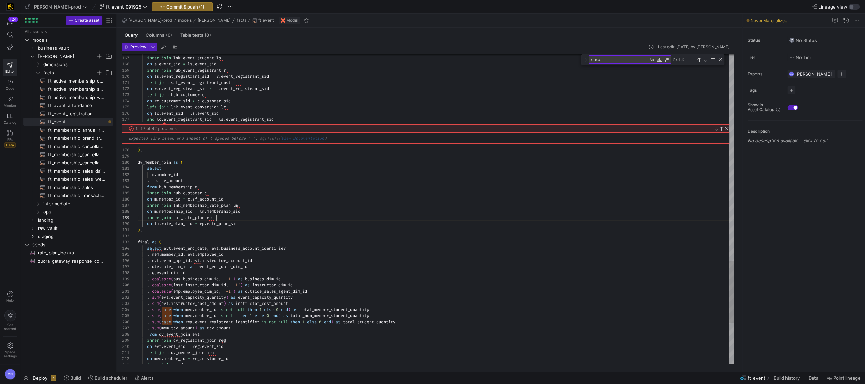
scroll to position [49, 78]
click at [370, 215] on div "inner join sat_rate_plan rp" at bounding box center [436, 218] width 597 height 6
click at [390, 215] on div "inner join sat_rate_plan rp" at bounding box center [436, 217] width 597 height 6
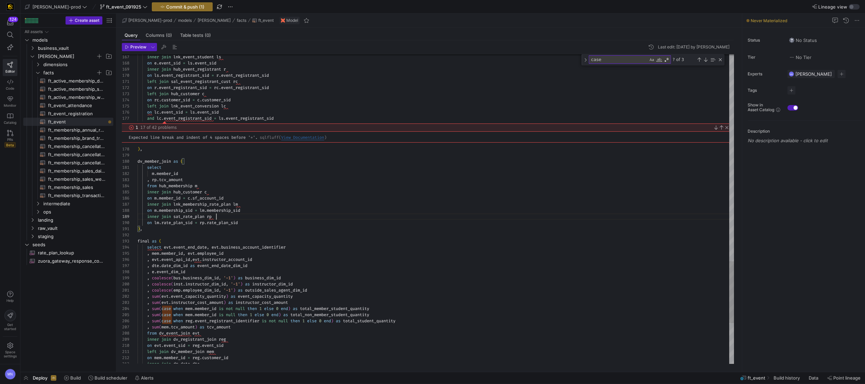
click at [726, 127] on link "Close" at bounding box center [725, 127] width 5 height 5
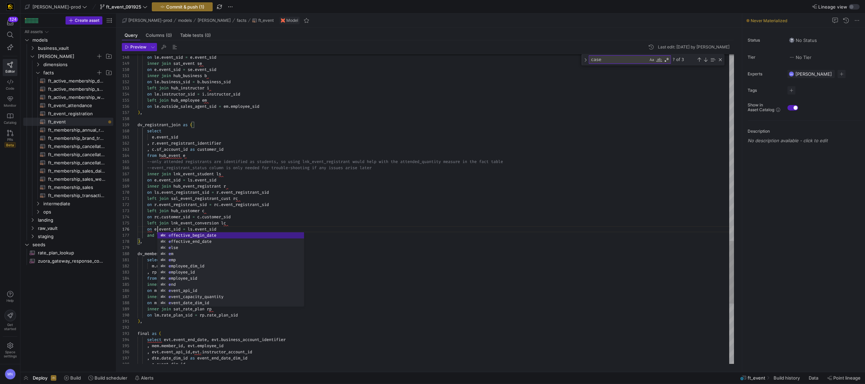
scroll to position [49, 135]
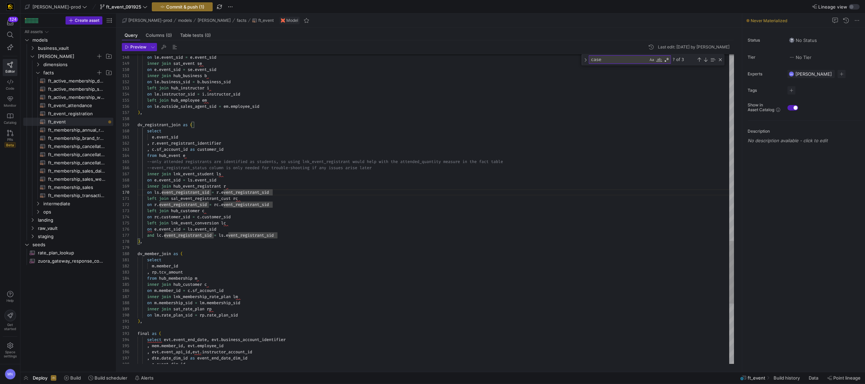
scroll to position [31, 54]
drag, startPoint x: 192, startPoint y: 229, endPoint x: 198, endPoint y: 229, distance: 5.1
click at [192, 228] on span "ls" at bounding box center [190, 229] width 5 height 5
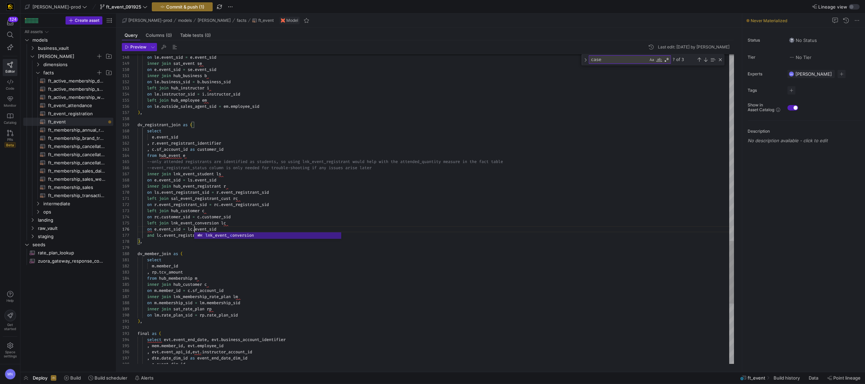
drag, startPoint x: 162, startPoint y: 235, endPoint x: 212, endPoint y: 248, distance: 51.5
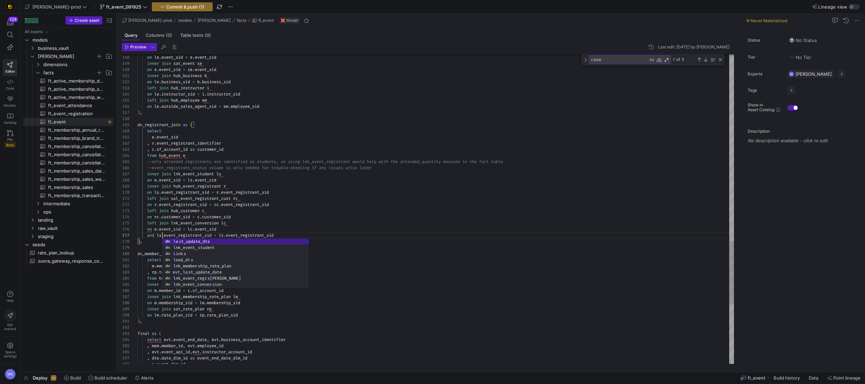
click at [299, 221] on div "left join lnk_event_conversion lc" at bounding box center [436, 223] width 597 height 6
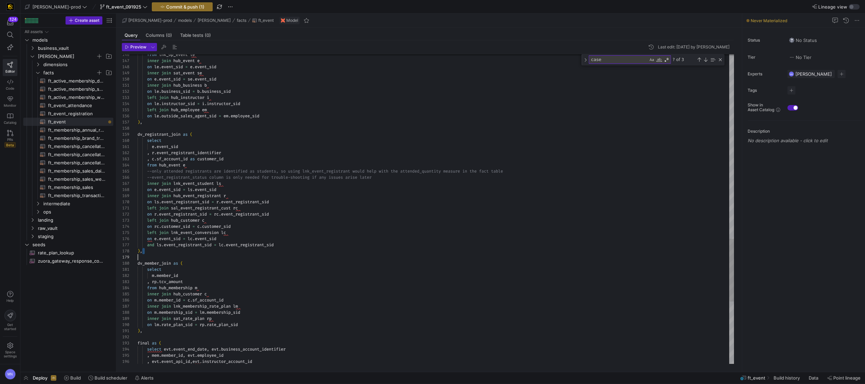
click at [255, 159] on div ", c . sf_account_id as customer_id" at bounding box center [436, 159] width 597 height 6
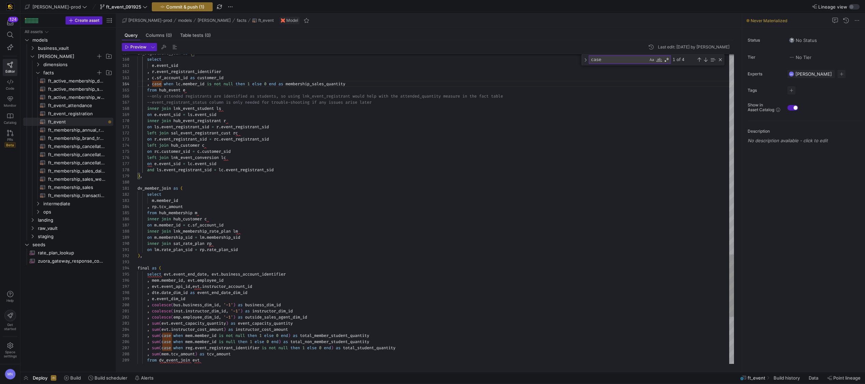
click at [327, 226] on div "on m . member_id = c . sf_account_id" at bounding box center [436, 225] width 597 height 6
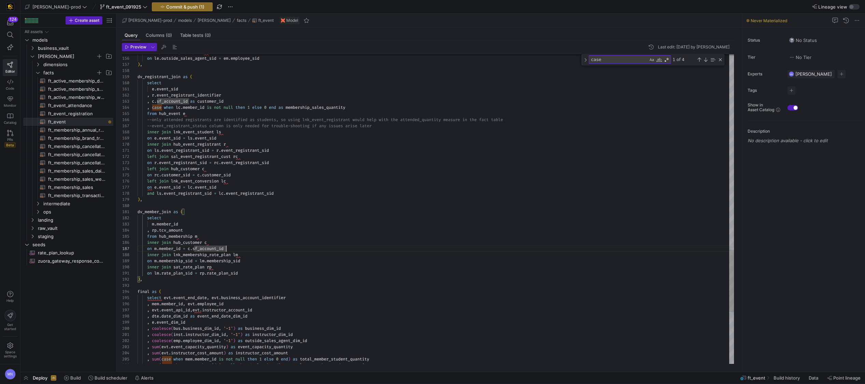
click at [336, 108] on span "membership_sales_quantity" at bounding box center [316, 107] width 60 height 5
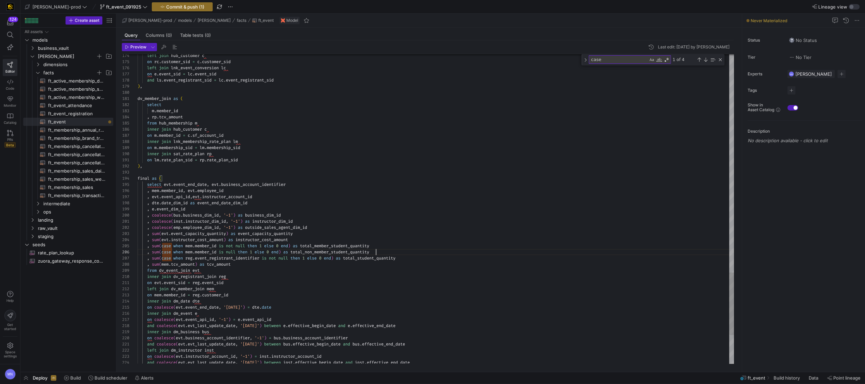
click at [449, 252] on div ", sum ( case when mem . member_id is null then 1 else 0 end ) as total_non_memb…" at bounding box center [436, 252] width 597 height 6
click at [433, 262] on div ", sum ( mem . tcv_amount ) as tcv_amount" at bounding box center [436, 264] width 597 height 6
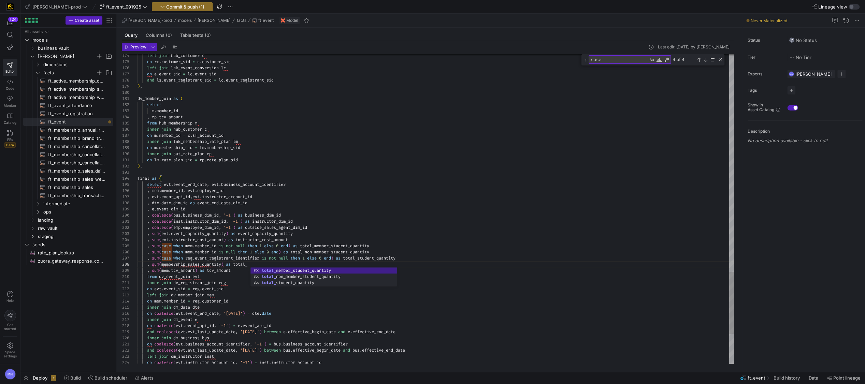
scroll to position [31, 174]
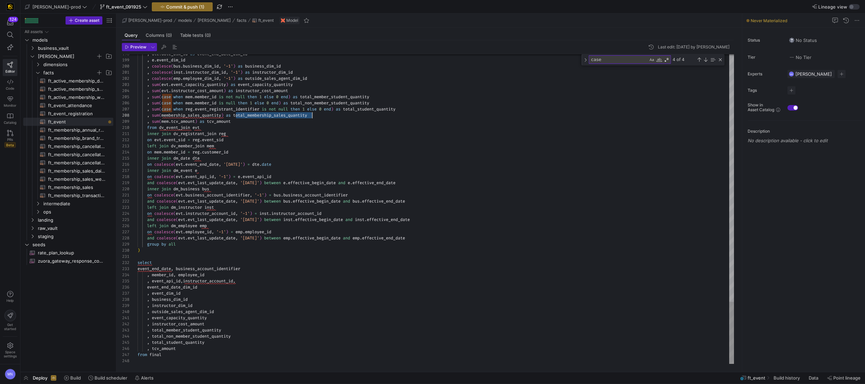
click at [219, 343] on div ", total_student_quantity" at bounding box center [436, 343] width 597 height 6
click at [315, 302] on div ", business_dim_id" at bounding box center [436, 300] width 597 height 6
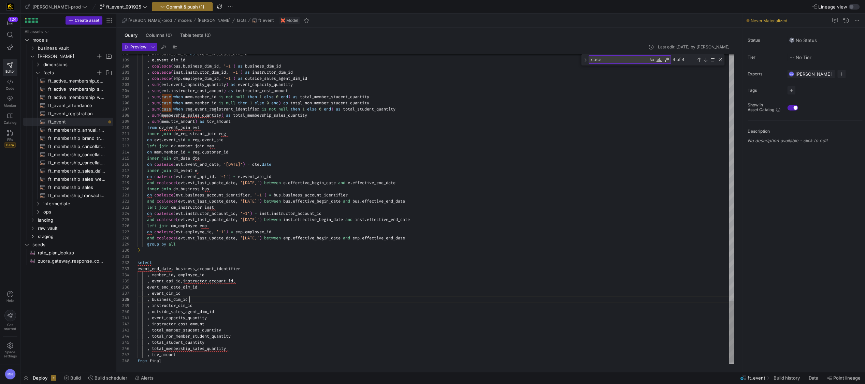
scroll to position [43, 51]
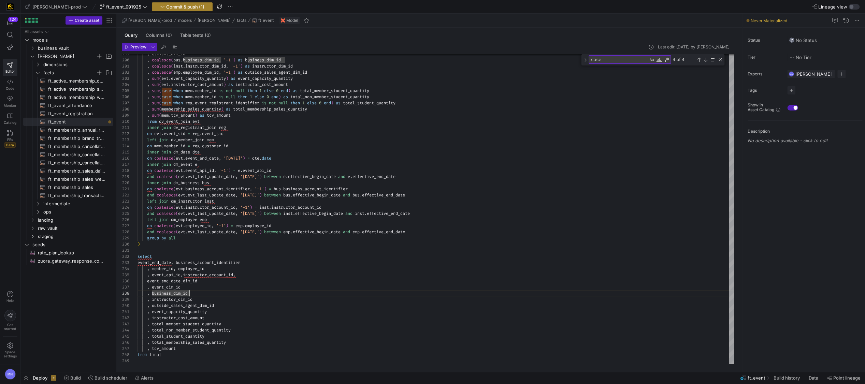
type textarea "select event_end_date, business_account_identifier , member_id, employee_id , e…"
click at [180, 7] on span "Commit & push (1)" at bounding box center [185, 6] width 38 height 5
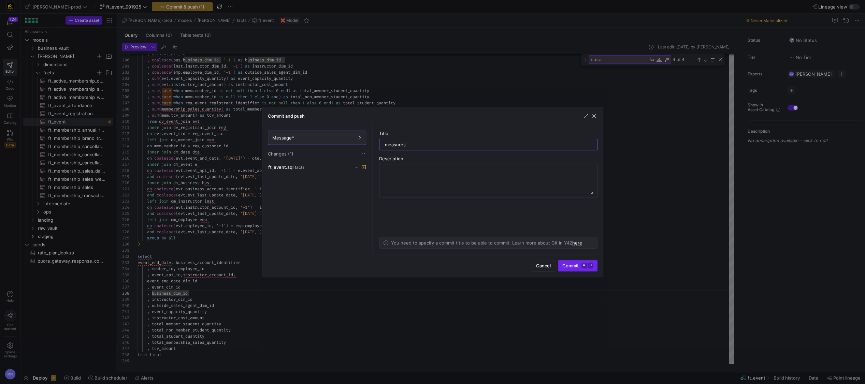
type input "measures"
click at [572, 265] on span "Commit ⌘ ⏎" at bounding box center [577, 265] width 31 height 5
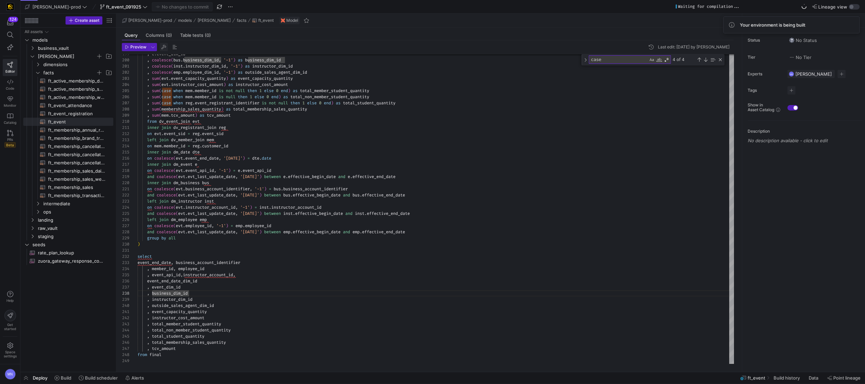
click at [166, 48] on span "button" at bounding box center [164, 47] width 8 height 8
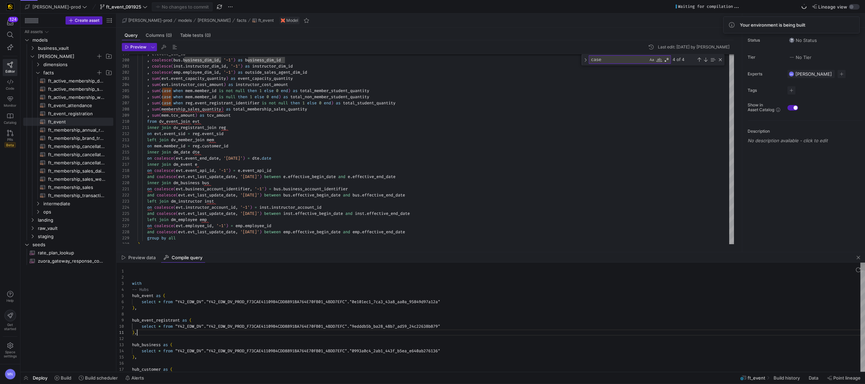
scroll to position [0, 4]
click at [351, 332] on div ") ," at bounding box center [498, 333] width 733 height 6
type textarea "with -- Hubs hub_event as ( select * from "Y42_EDW_DV"."Y42_EDW_DV_PROD_F73CAE4…"
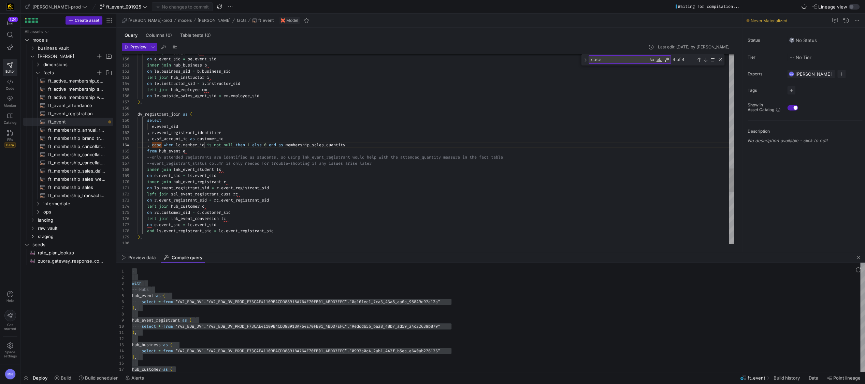
scroll to position [18, 66]
drag, startPoint x: 203, startPoint y: 144, endPoint x: 247, endPoint y: 138, distance: 44.5
click at [203, 144] on span "member_id" at bounding box center [194, 144] width 22 height 5
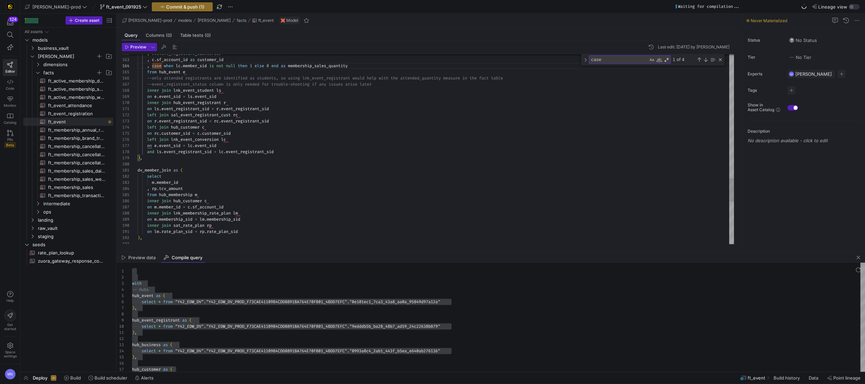
click at [244, 140] on div "left join lnk_event_conversion lc" at bounding box center [436, 140] width 597 height 6
click at [287, 157] on div ") ," at bounding box center [436, 158] width 597 height 6
type textarea "on ls.event_registrant_sid = r.event_registrant_sid left join sal_event_registr…"
click at [163, 47] on span "button" at bounding box center [164, 47] width 8 height 8
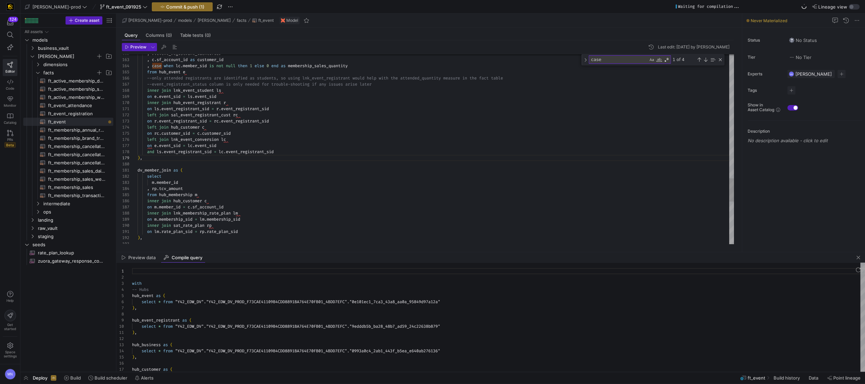
scroll to position [61, 0]
click at [338, 331] on div ") ," at bounding box center [498, 333] width 733 height 6
type textarea "with -- Hubs hub_event as ( select * from "Y42_EDW_DV"."Y42_EDW_DV_PROD_F73CAE4…"
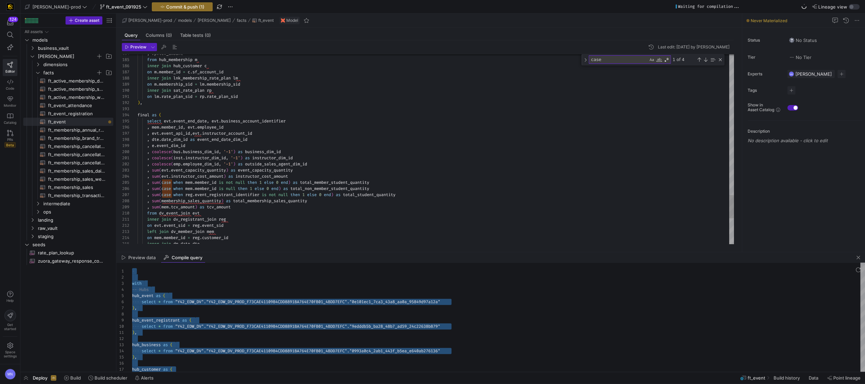
scroll to position [18, 155]
click at [322, 177] on div ", sum ( evt . instructor_cost_amount ) as instructor_cost_amount" at bounding box center [436, 176] width 597 height 6
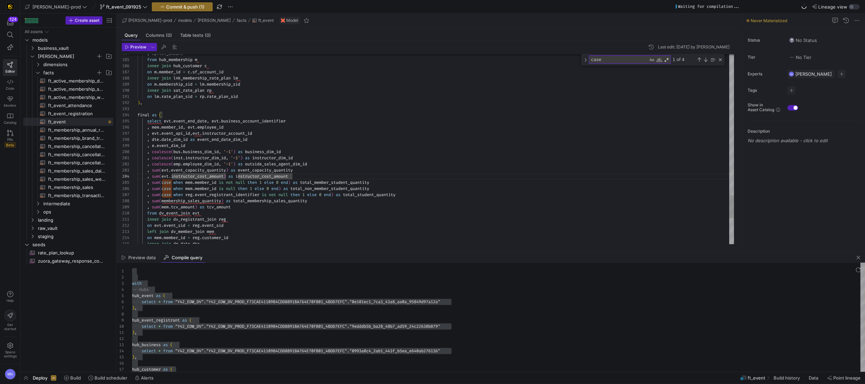
click at [377, 182] on div ", sum ( case when mem . member_id is not null then 1 else 0 end ) as total_memb…" at bounding box center [436, 183] width 597 height 6
drag, startPoint x: 299, startPoint y: 171, endPoint x: 135, endPoint y: 170, distance: 163.8
click at [134, 170] on div "184 185 186 187 188 189 190 191 192 193 194 195 196 197 198 199 200 201 202 203…" at bounding box center [428, 149] width 612 height 190
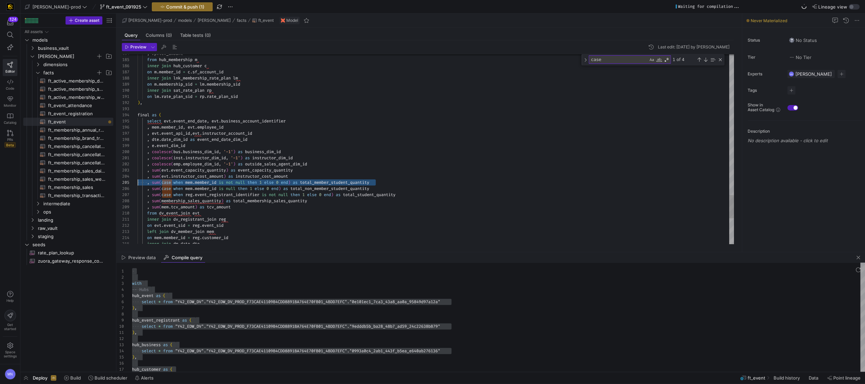
drag, startPoint x: 395, startPoint y: 182, endPoint x: 148, endPoint y: 182, distance: 246.8
click at [134, 181] on div "184 185 186 187 188 189 190 191 192 193 194 195 196 197 198 199 200 201 202 203…" at bounding box center [428, 149] width 612 height 190
click at [330, 176] on div ", sum ( evt . instructor_cost_amount ) as instructor_cost_amount" at bounding box center [436, 178] width 597 height 6
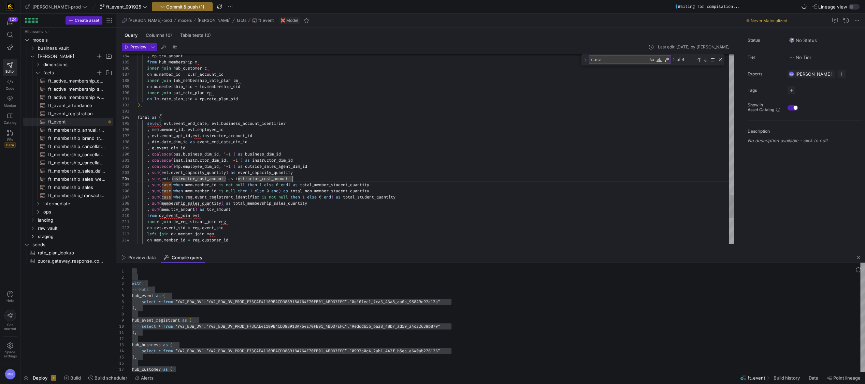
drag, startPoint x: 321, startPoint y: 165, endPoint x: 330, endPoint y: 168, distance: 9.4
click at [321, 165] on div ", coalesce ( emp . employee_dim_id , '-1' ) as outside_sales_agent_dim_id" at bounding box center [436, 166] width 597 height 6
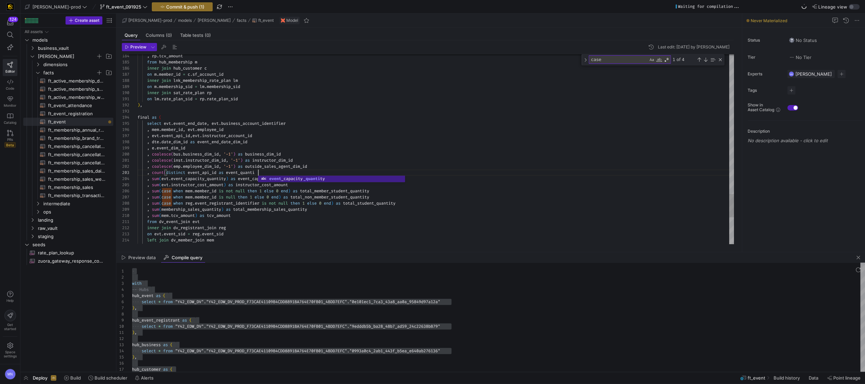
scroll to position [12, 125]
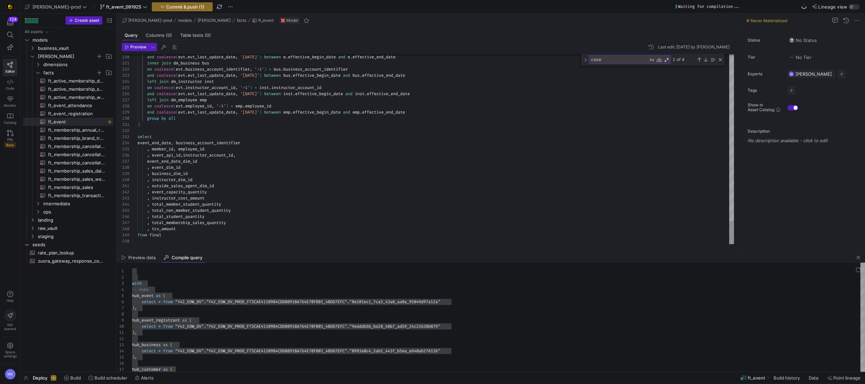
drag, startPoint x: 220, startPoint y: 185, endPoint x: 251, endPoint y: 185, distance: 30.0
click at [222, 185] on div ", outside_sales_agent_dim_id" at bounding box center [436, 186] width 597 height 6
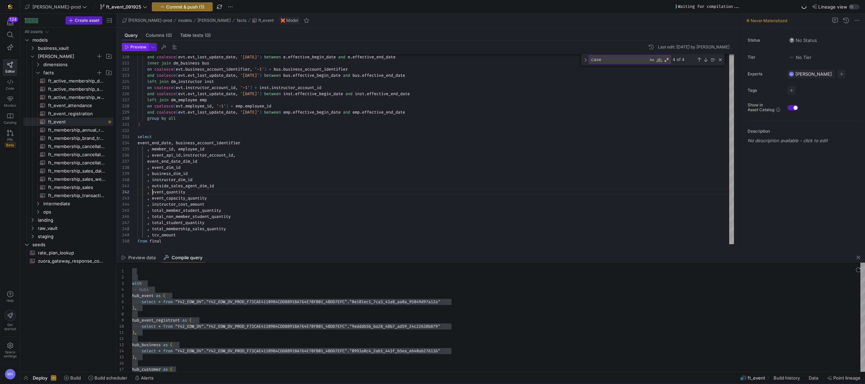
click at [143, 49] on span "Preview" at bounding box center [138, 47] width 16 height 5
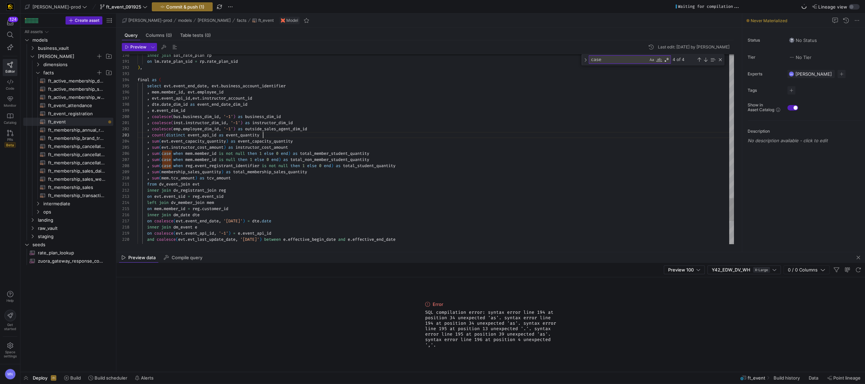
click at [272, 137] on div ", count ( distinct event_api_id as event_quantity" at bounding box center [436, 135] width 597 height 6
type textarea ", coalesce(inst.instructor_dim_id, '-1') as instructor_dim_id , coalesce(emp.em…"
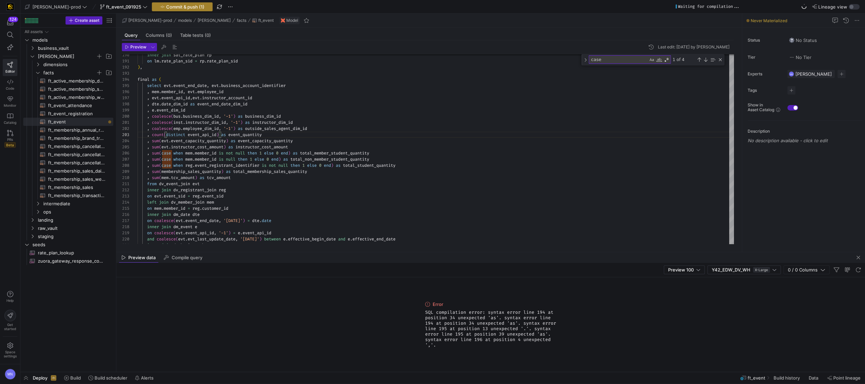
click at [166, 7] on span "Commit & push (1)" at bounding box center [185, 6] width 38 height 5
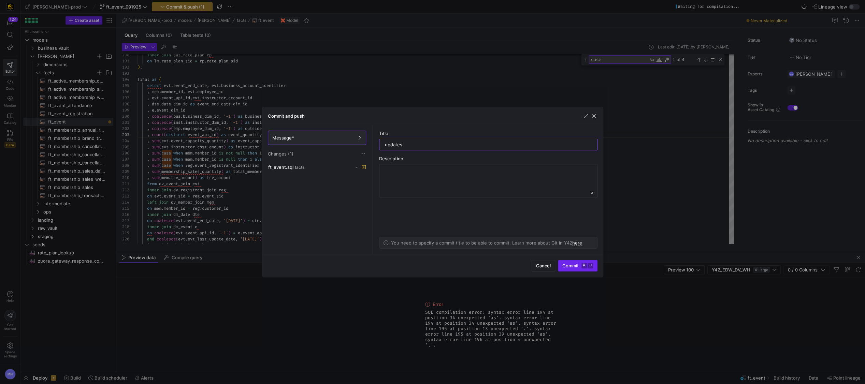
type input "updates"
click at [575, 267] on span "Commit ⌘ ⏎" at bounding box center [577, 265] width 31 height 5
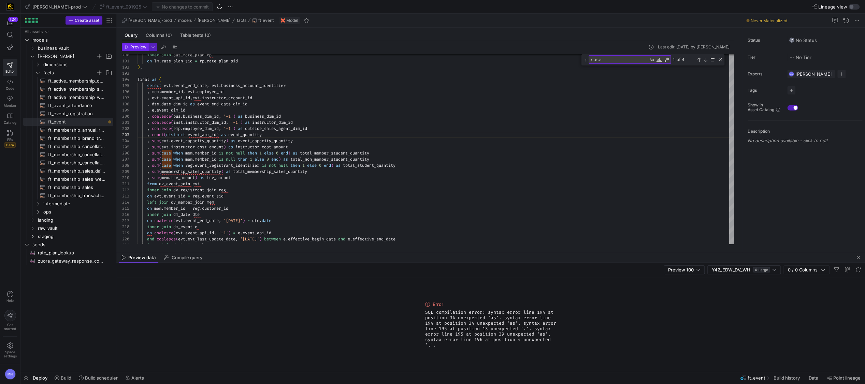
click at [135, 49] on button "Preview" at bounding box center [135, 47] width 27 height 8
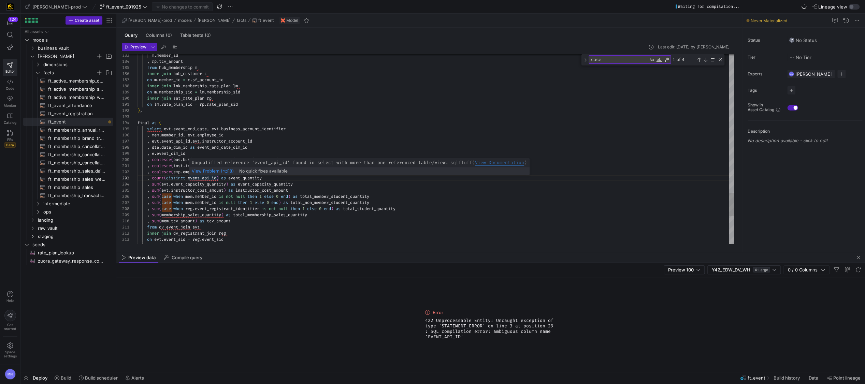
drag, startPoint x: 200, startPoint y: 178, endPoint x: 210, endPoint y: 179, distance: 9.6
click at [200, 178] on span "event_api_id" at bounding box center [202, 177] width 29 height 5
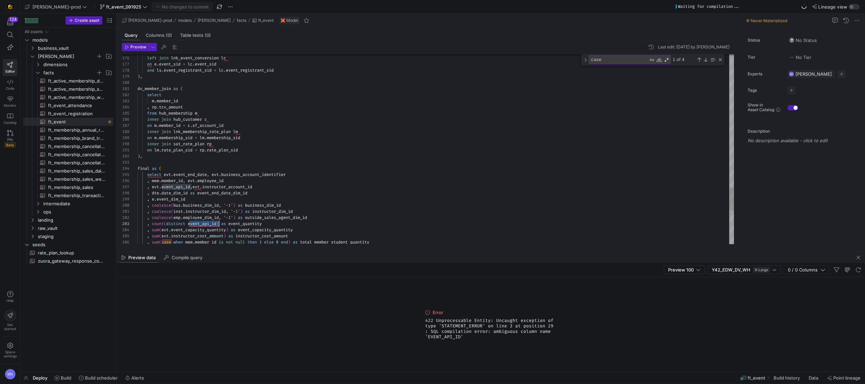
click at [190, 224] on span "event_api_id" at bounding box center [202, 223] width 29 height 5
type textarea "on lm.rate_plan_sid = rp.rate_plan_sid ), final as ( select evt.event_end_date,…"
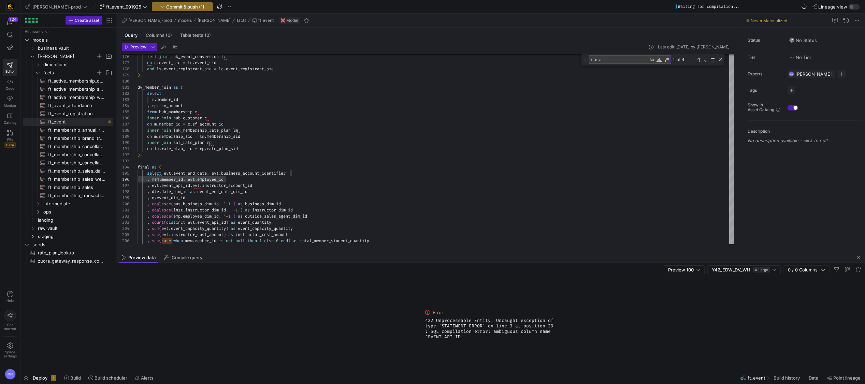
drag, startPoint x: 137, startPoint y: 50, endPoint x: 163, endPoint y: 58, distance: 27.2
click at [138, 50] on span "button" at bounding box center [135, 47] width 26 height 8
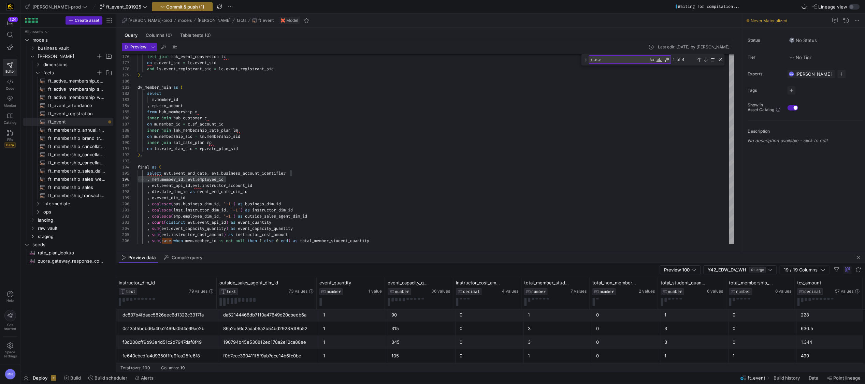
scroll to position [209, 0]
drag, startPoint x: 330, startPoint y: 333, endPoint x: 353, endPoint y: 333, distance: 22.5
click at [330, 333] on div "1" at bounding box center [353, 330] width 60 height 13
click at [426, 331] on div "900" at bounding box center [421, 330] width 60 height 13
click at [345, 333] on div "1" at bounding box center [353, 330] width 60 height 13
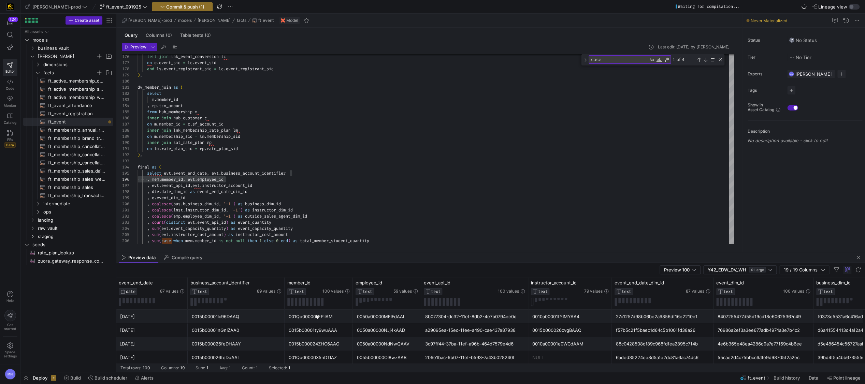
click at [237, 332] on div "0015b00001nGnIZAA0" at bounding box center [236, 330] width 89 height 13
click at [329, 331] on div "0015b00001ty9wuAAA" at bounding box center [319, 330] width 60 height 13
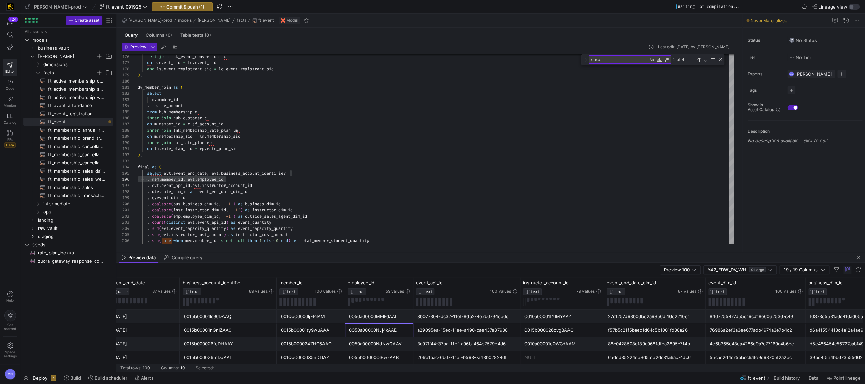
click at [383, 331] on div "0050a00000NJj4kAAD" at bounding box center [379, 330] width 60 height 13
click at [460, 331] on div "a29095ea-15ec-11ee-a490-cae437e87938" at bounding box center [466, 330] width 99 height 13
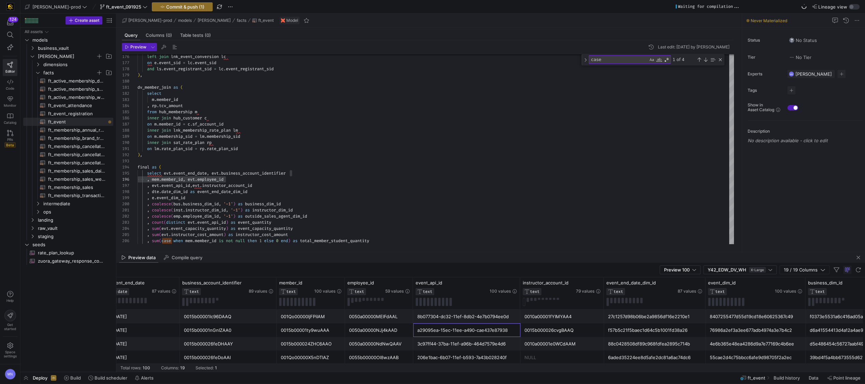
click at [461, 331] on div "a29095ea-15ec-11ee-a490-cae437e87938" at bounding box center [466, 330] width 99 height 13
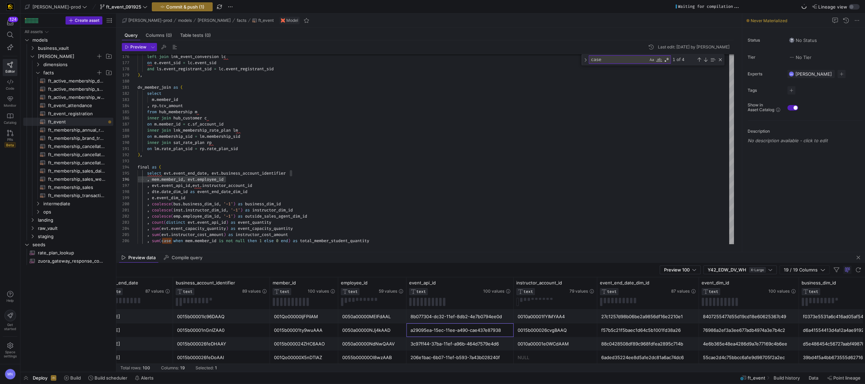
click at [461, 331] on div "a29095ea-15ec-11ee-a490-cae437e87938" at bounding box center [460, 330] width 99 height 13
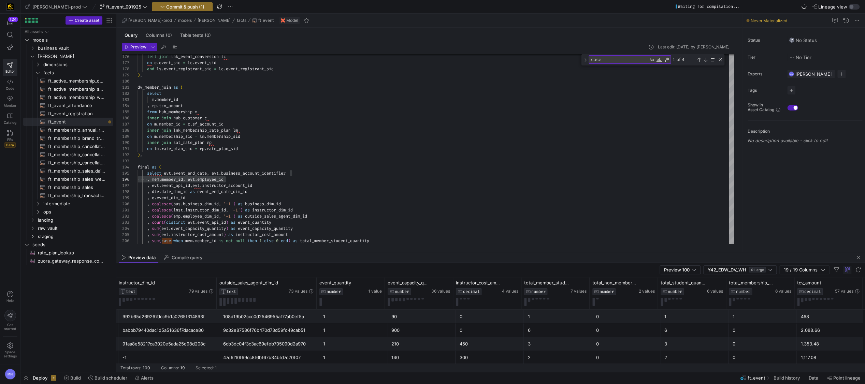
click at [280, 331] on div "9c32e87586f76b470d73d59fd49cab51" at bounding box center [269, 330] width 92 height 13
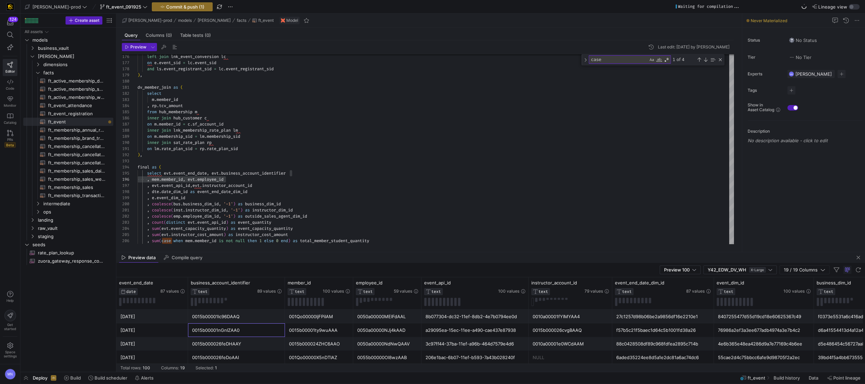
click at [231, 333] on div "0015b00001nGnIZAA0" at bounding box center [236, 330] width 89 height 13
click at [231, 332] on div "0015b00001nGnIZAA0" at bounding box center [236, 329] width 89 height 13
click at [228, 330] on div "0015b00001nGnIZAA0" at bounding box center [234, 329] width 89 height 13
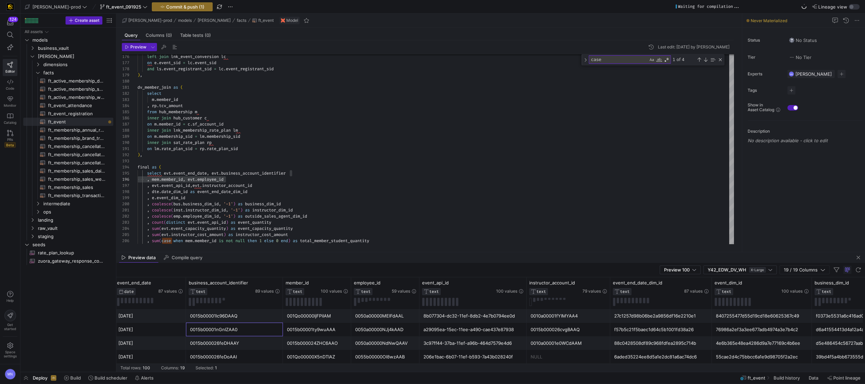
click at [228, 330] on div "0015b00001nGnIZAA0" at bounding box center [234, 329] width 89 height 13
click at [319, 331] on div "0015b00001ty9wuAAA" at bounding box center [317, 329] width 60 height 13
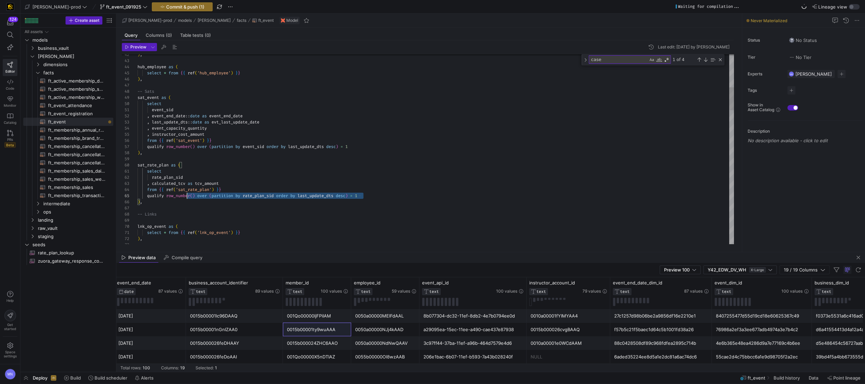
scroll to position [24, 39]
drag, startPoint x: 376, startPoint y: 197, endPoint x: 184, endPoint y: 197, distance: 192.1
click at [177, 196] on div "qualify row_number ( ) over ( partition by rate_plan_sid order by last_update_d…" at bounding box center [436, 196] width 597 height 6
drag, startPoint x: 356, startPoint y: 192, endPoint x: 362, endPoint y: 192, distance: 6.2
click at [356, 192] on div "from { { ref ( 'sat_rate_plan' ) } }" at bounding box center [436, 190] width 597 height 6
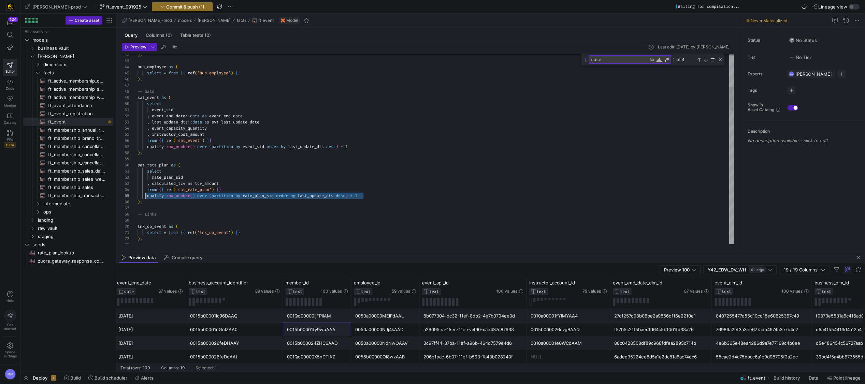
scroll to position [24, 10]
drag, startPoint x: 370, startPoint y: 196, endPoint x: 220, endPoint y: 200, distance: 150.2
click at [146, 196] on div "qualify row_number ( ) over ( partition by rate_plan_sid order by last_update_d…" at bounding box center [436, 196] width 597 height 6
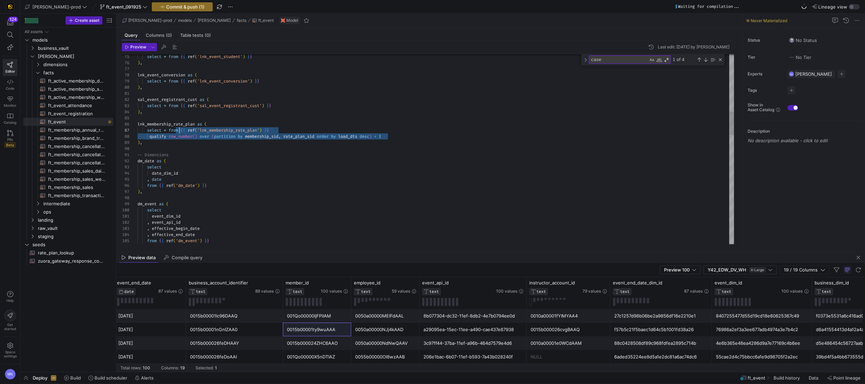
drag, startPoint x: 414, startPoint y: 135, endPoint x: 188, endPoint y: 135, distance: 226.6
click at [221, 143] on div ") ," at bounding box center [436, 143] width 597 height 6
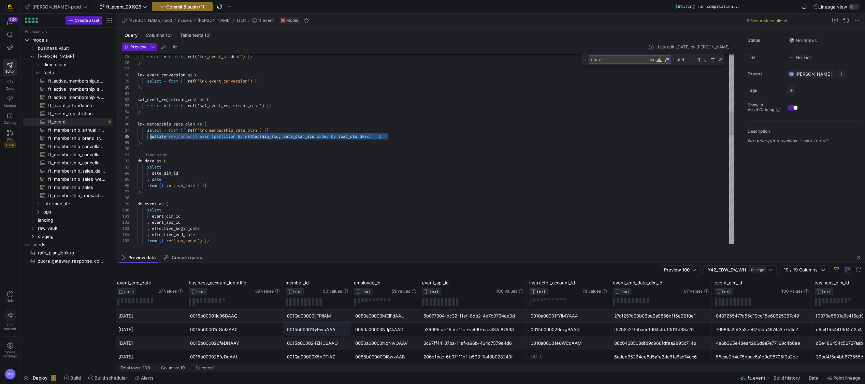
drag, startPoint x: 395, startPoint y: 137, endPoint x: 181, endPoint y: 143, distance: 213.7
click at [151, 137] on div "qualify row_number ( ) over ( partition by membership_sid , rate_plan_sid order…" at bounding box center [436, 136] width 597 height 6
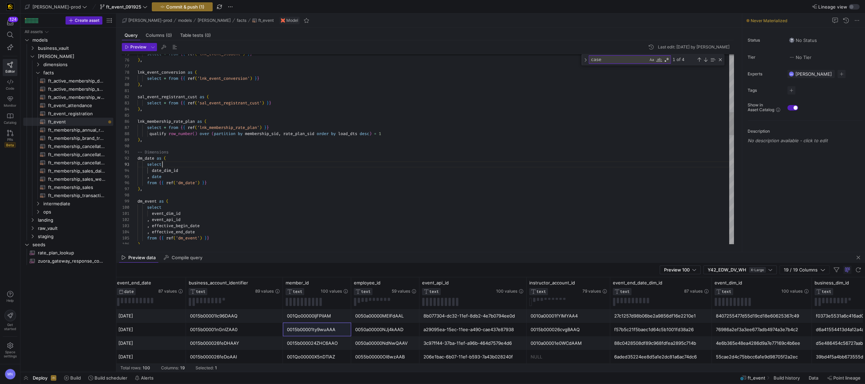
drag, startPoint x: 268, startPoint y: 164, endPoint x: 272, endPoint y: 160, distance: 5.6
click at [269, 164] on div "select" at bounding box center [436, 164] width 597 height 6
click at [300, 135] on div "select * from { { ref ( 'lnk_event_student' ) } } ) , lnk_event_conversion as (…" at bounding box center [436, 359] width 597 height 1559
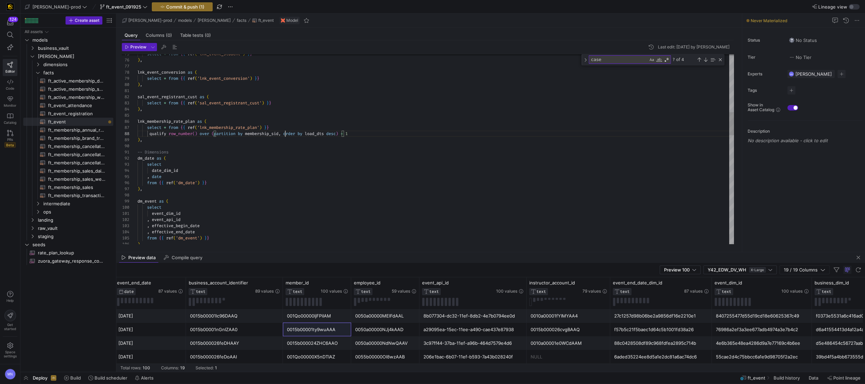
type textarea "sal_event_registrant_cust as ( select * from {{ ref('sal_event_registrant_cust'…"
click at [171, 9] on span "Commit & push (1)" at bounding box center [185, 6] width 38 height 5
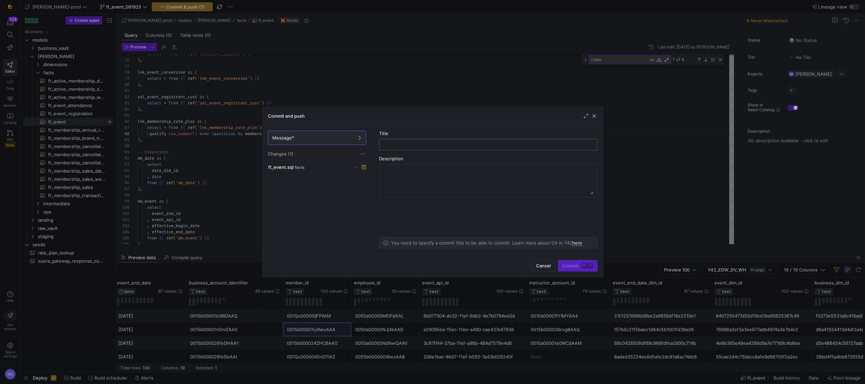
click at [417, 145] on input "text" at bounding box center [488, 144] width 207 height 5
type input "updates"
click at [571, 266] on span "Commit ⌘ ⏎" at bounding box center [577, 265] width 31 height 5
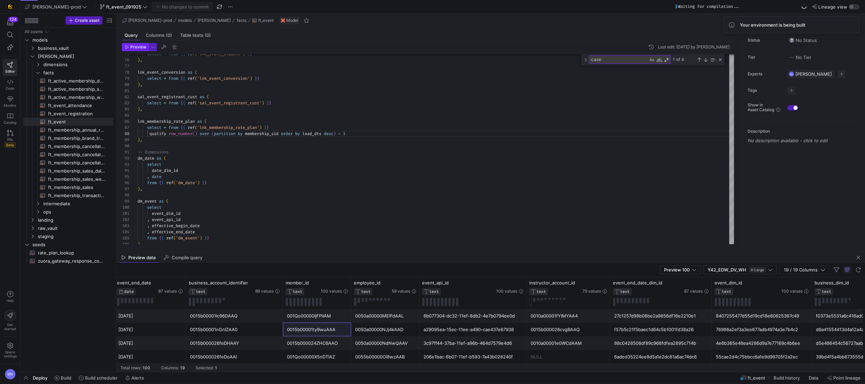
click at [140, 47] on span "Preview" at bounding box center [138, 47] width 16 height 5
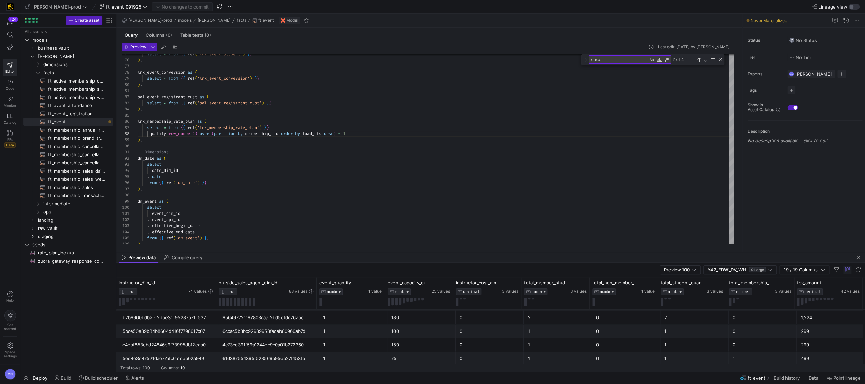
scroll to position [481, 0]
click at [199, 259] on span "Compile query" at bounding box center [187, 258] width 31 height 4
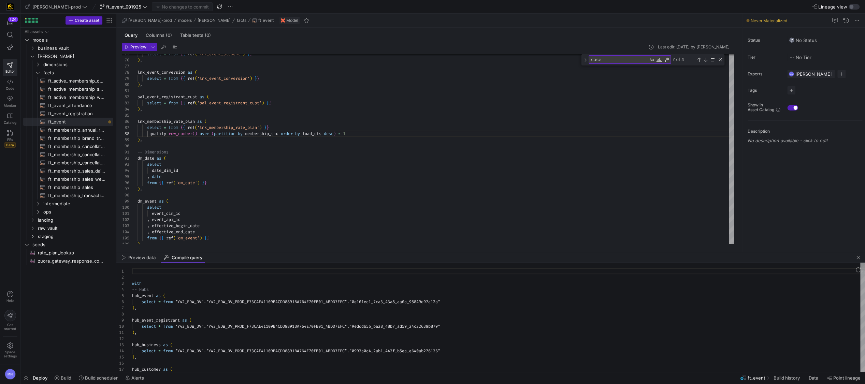
type textarea "with -- Hubs hub_event as ( select * from "Y42_EDW_DV"."Y42_EDW_DV_PROD_F73CAE4…"
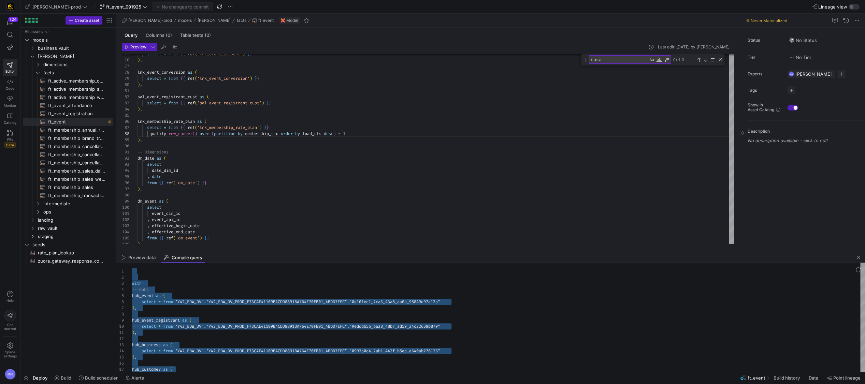
click at [857, 258] on span "button" at bounding box center [858, 258] width 8 height 8
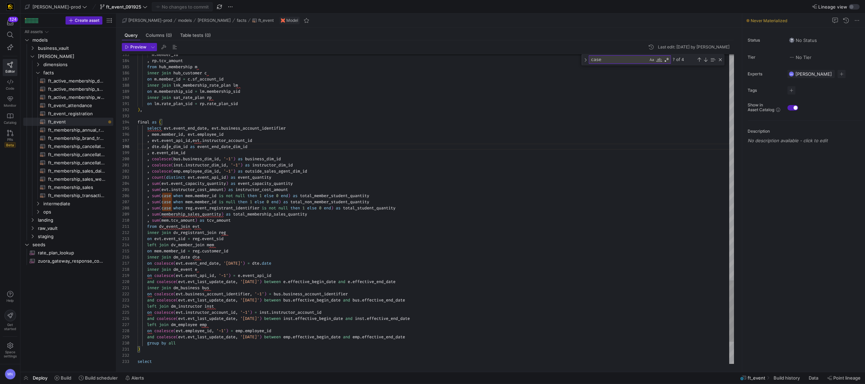
click at [222, 146] on span "event_end_date_dim_id" at bounding box center [222, 146] width 50 height 5
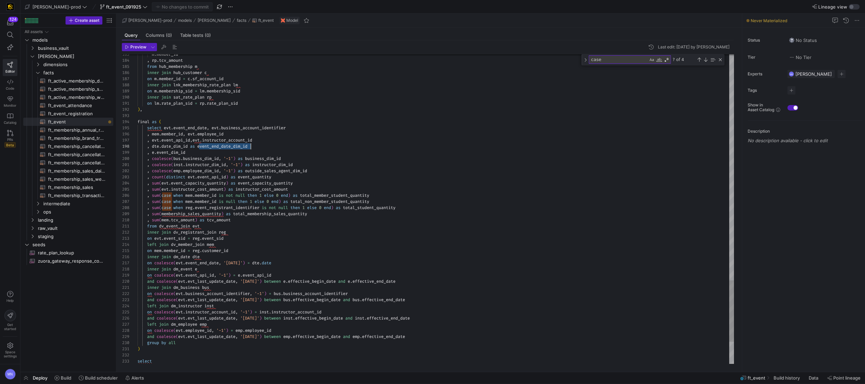
drag, startPoint x: 224, startPoint y: 146, endPoint x: 242, endPoint y: 177, distance: 36.6
click at [224, 146] on span "event_end_date_dim_id" at bounding box center [222, 146] width 50 height 5
click at [220, 149] on span "event_end_date_dim_id" at bounding box center [222, 146] width 50 height 5
click at [221, 145] on div ", dte . date_dim_id as event_end_date_dim_id" at bounding box center [436, 148] width 597 height 6
click at [235, 149] on span "event_end_date_dim_id" at bounding box center [222, 147] width 50 height 5
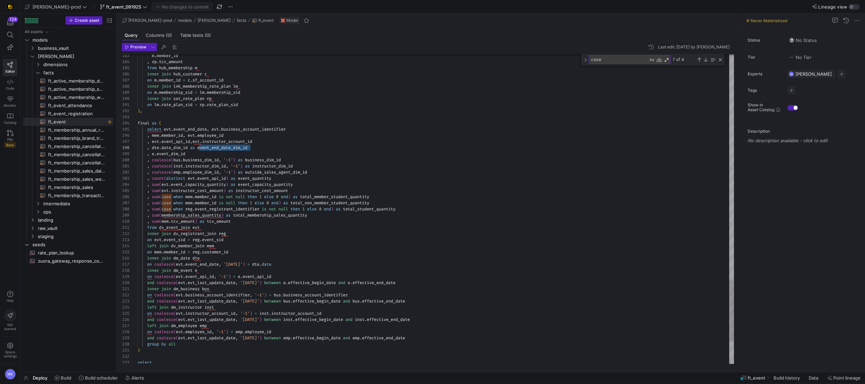
click at [271, 146] on div ", dte . date_dim_id as event_end_date_dim_id" at bounding box center [436, 148] width 597 height 6
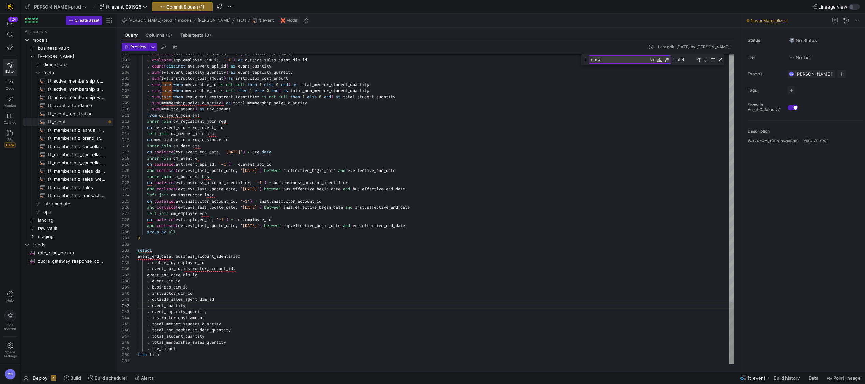
drag, startPoint x: 170, startPoint y: 275, endPoint x: 218, endPoint y: 275, distance: 48.8
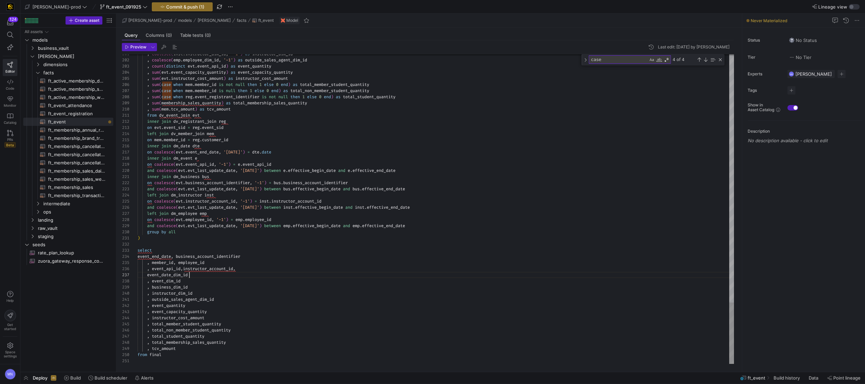
click at [283, 276] on div "event_date_dim_id" at bounding box center [436, 275] width 597 height 6
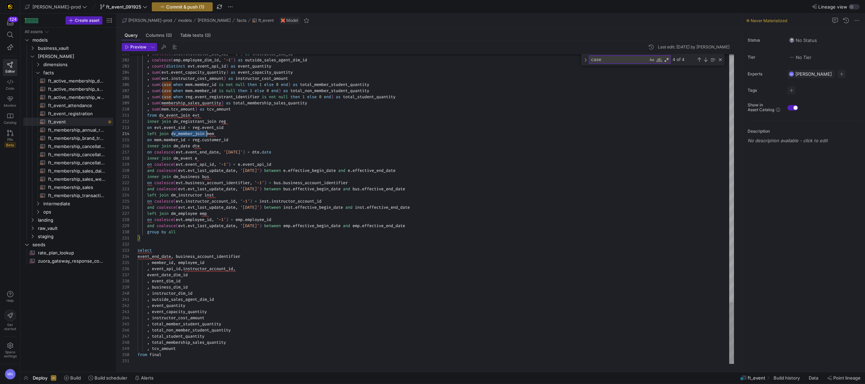
scroll to position [18, 69]
drag, startPoint x: 186, startPoint y: 133, endPoint x: 198, endPoint y: 134, distance: 11.4
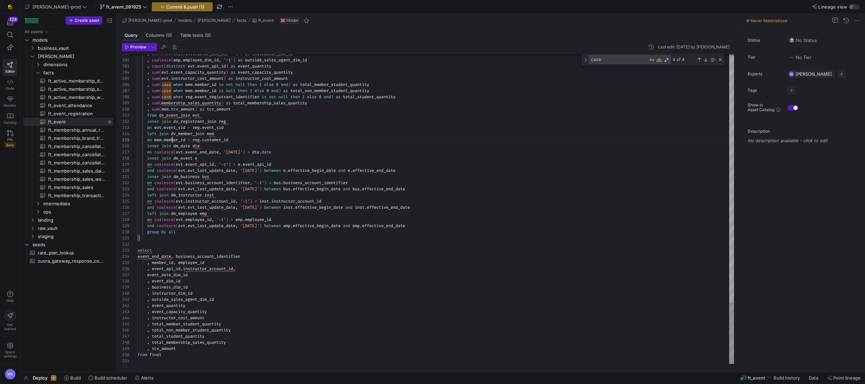
scroll to position [24, 49]
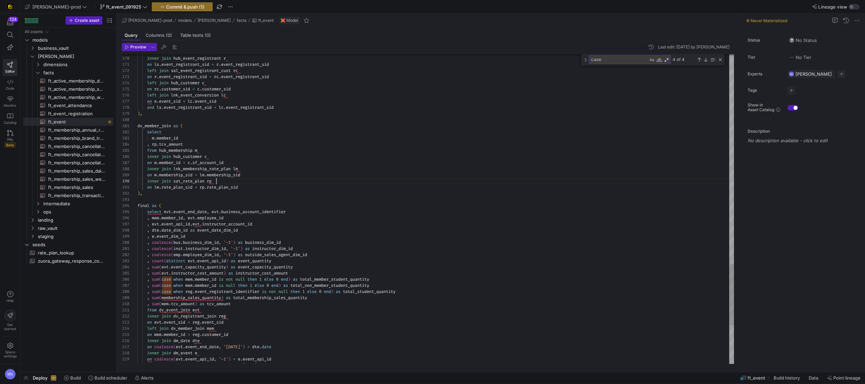
scroll to position [55, 78]
drag, startPoint x: 274, startPoint y: 183, endPoint x: 280, endPoint y: 185, distance: 6.4
click at [273, 183] on div "inner join sat_rate_plan rp" at bounding box center [436, 181] width 597 height 6
type textarea "on lm.rate_plan_sid = rp.rate_plan_sid ), final as ( select evt.event_end_date,…"
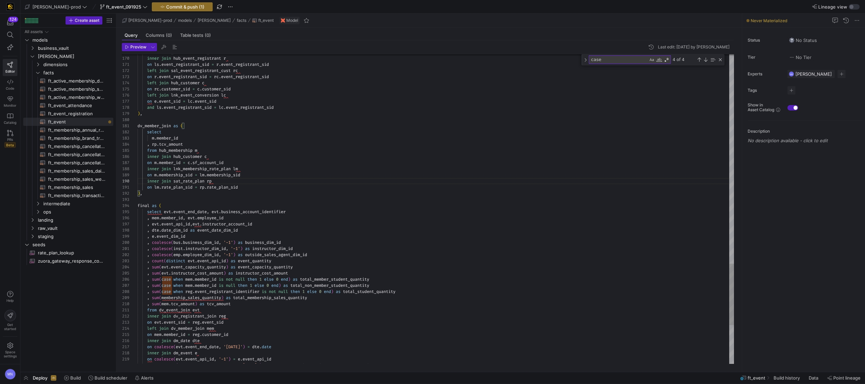
drag, startPoint x: 270, startPoint y: 185, endPoint x: 285, endPoint y: 181, distance: 15.5
click at [271, 185] on div "on lm . rate_plan_sid = rp . rate_plan_sid" at bounding box center [436, 187] width 597 height 6
drag, startPoint x: 275, startPoint y: 187, endPoint x: 293, endPoint y: 185, distance: 18.5
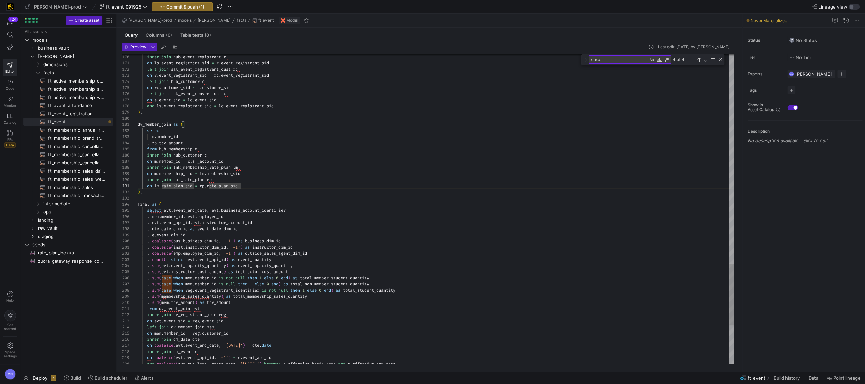
drag, startPoint x: 254, startPoint y: 187, endPoint x: 259, endPoint y: 187, distance: 5.1
click at [254, 187] on div "on lm . rate_plan_sid = rp . rate_plan_sid" at bounding box center [436, 186] width 597 height 6
type textarea "l"
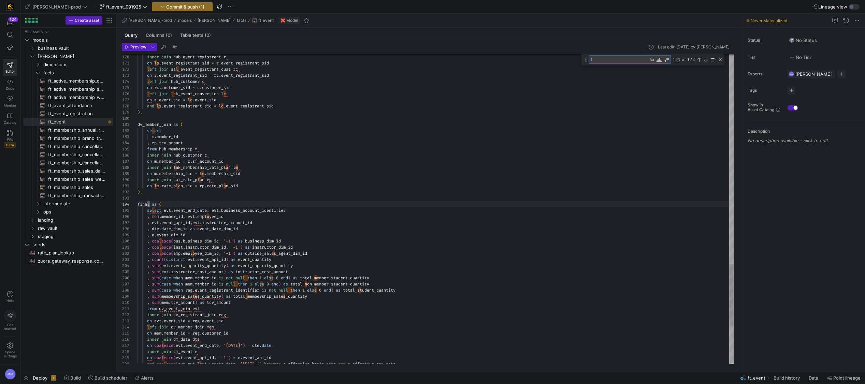
type textarea "select rate_plan_sid , calculated_tcv as tcv_amount from {{ ref('sat_rate_plan'…"
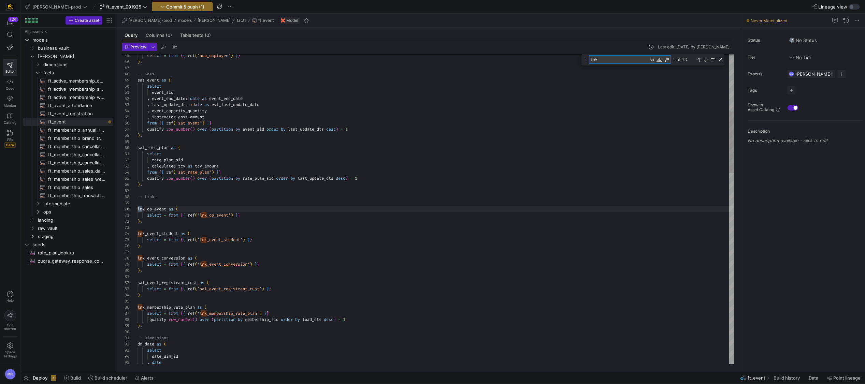
scroll to position [61, 7]
type textarea "lnk_"
type textarea "select * from {{ ref('lnk_op_event') }} ), lnk_event_student as ( select * from…"
type textarea "lnk_event_conversion"
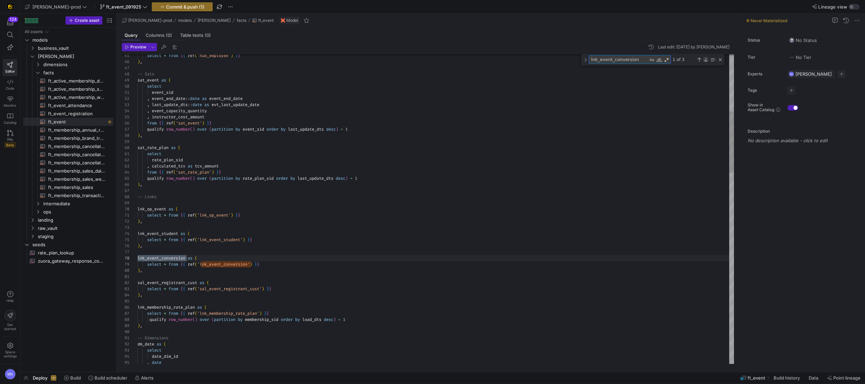
click at [707, 62] on div "Next Match (Enter)" at bounding box center [705, 59] width 5 height 5
click at [707, 61] on div "Next Match (Enter)" at bounding box center [705, 59] width 5 height 5
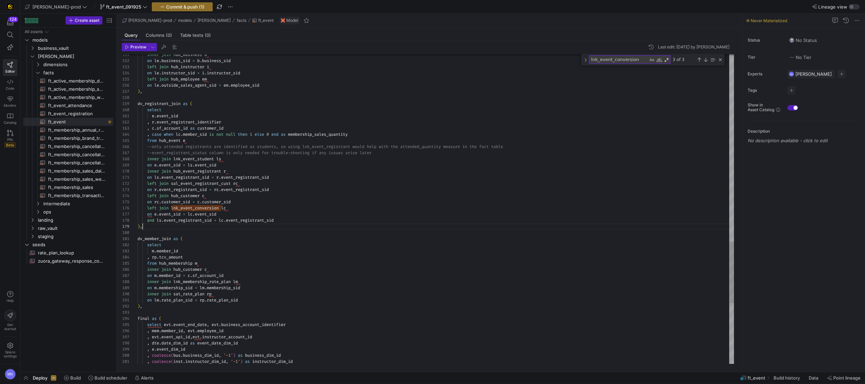
scroll to position [49, 4]
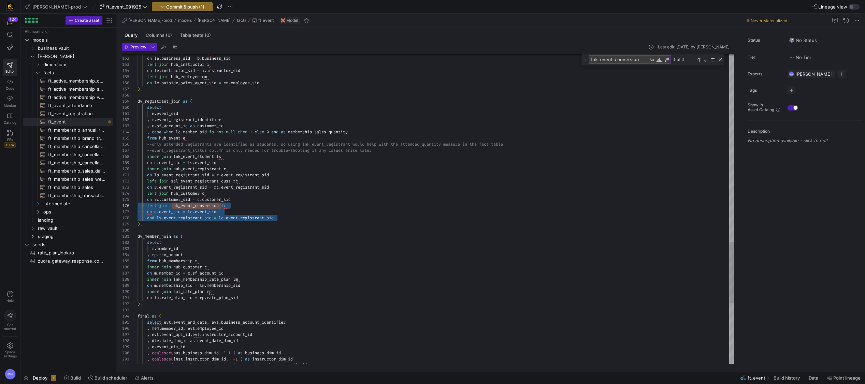
drag, startPoint x: 287, startPoint y: 217, endPoint x: 123, endPoint y: 205, distance: 165.3
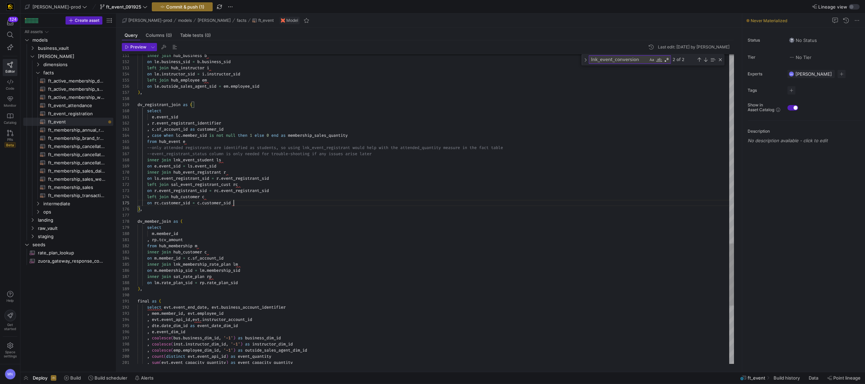
scroll to position [24, 96]
drag, startPoint x: 243, startPoint y: 283, endPoint x: 255, endPoint y: 284, distance: 12.7
click at [243, 283] on div "on lm . rate_plan_sid = rp . rate_plan_sid" at bounding box center [436, 283] width 597 height 6
click at [243, 258] on div "on m . member_id = c . sf_account_id" at bounding box center [436, 258] width 597 height 6
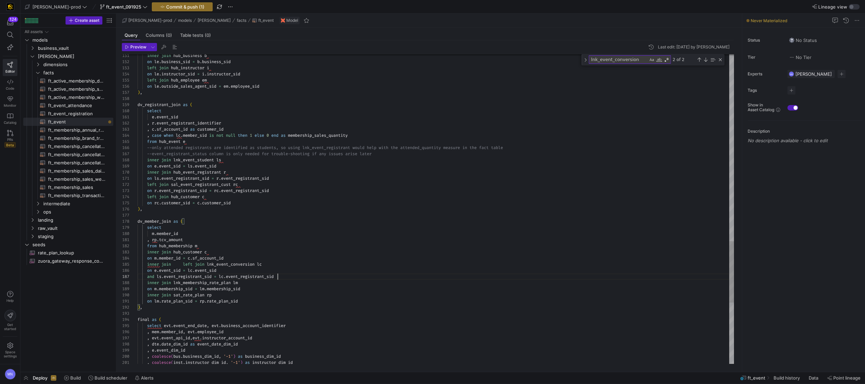
scroll to position [37, 140]
click at [239, 266] on div "inner join lnk_event_conversion lc" at bounding box center [436, 265] width 597 height 6
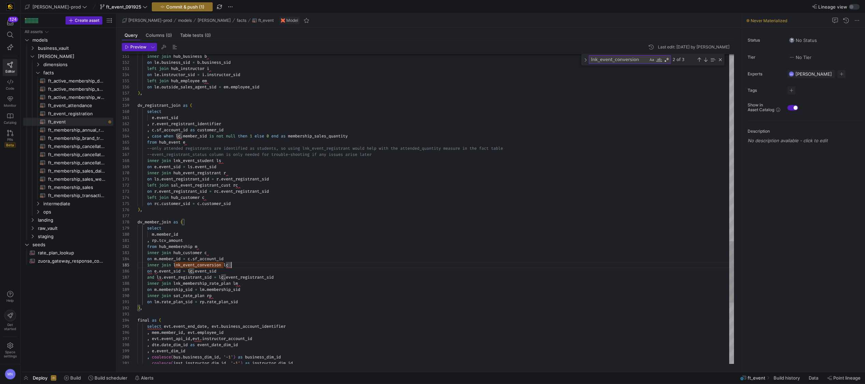
scroll to position [31, 81]
click at [235, 271] on div "on e . event_sid = lc . event_sid" at bounding box center [436, 271] width 597 height 6
drag, startPoint x: 205, startPoint y: 166, endPoint x: 234, endPoint y: 169, distance: 29.1
click at [234, 172] on div "inner join hub_event_registrant r" at bounding box center [436, 173] width 597 height 6
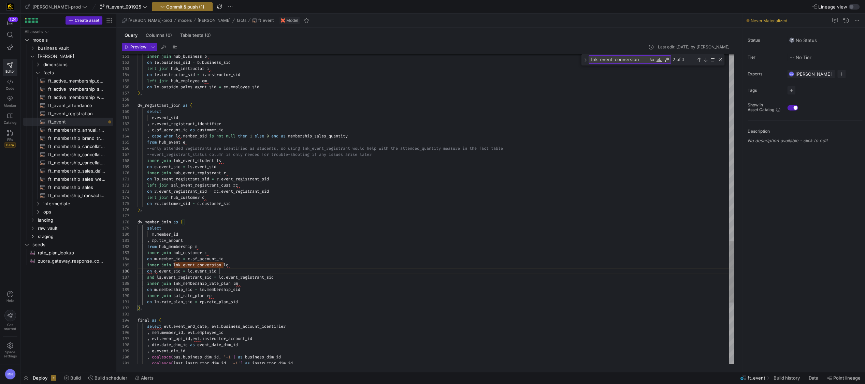
drag, startPoint x: 289, startPoint y: 277, endPoint x: 129, endPoint y: 274, distance: 160.1
click at [131, 266] on div "151 152 153 154 155 156 157 158 159 160 161 162 163 164 165 166 167 168 169 170…" at bounding box center [428, 209] width 612 height 310
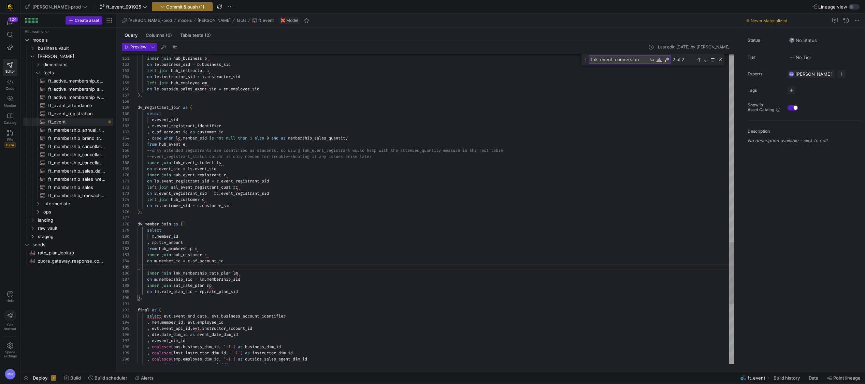
type textarea ", rp.tcv_amount from hub_membership m inner join hub_customer c on m.member_id …"
click at [160, 248] on span "hub_membership" at bounding box center [175, 248] width 33 height 5
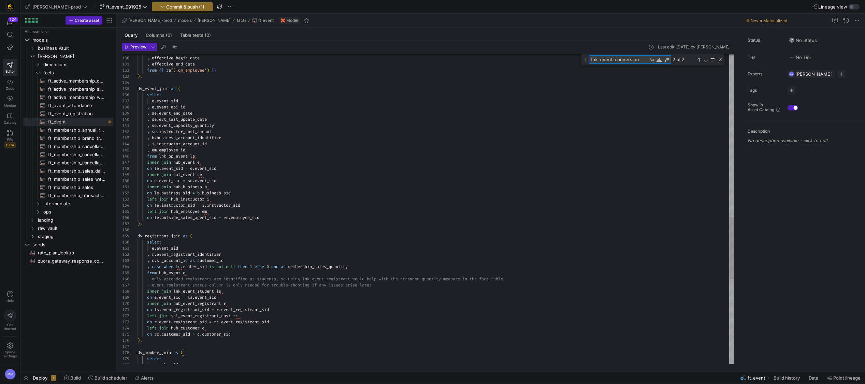
drag, startPoint x: 640, startPoint y: 59, endPoint x: 533, endPoint y: 58, distance: 107.2
click at [533, 58] on div "151 152 153 154 155 156 157 158 159 160 161 162 163 164 165 166 167 168 169 170…" at bounding box center [428, 209] width 612 height 310
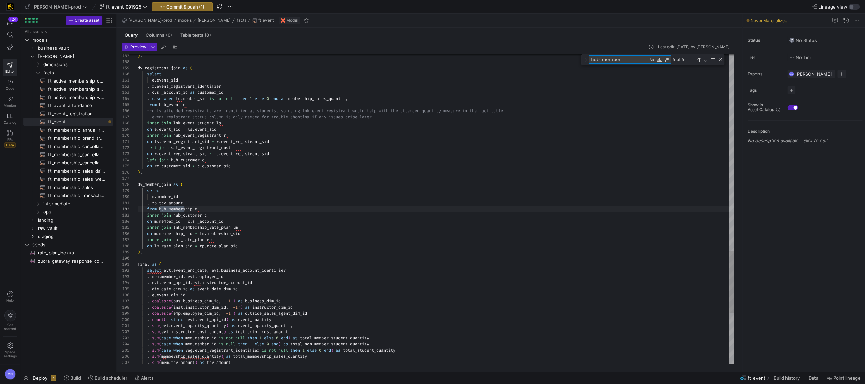
scroll to position [6, 47]
type textarea "hub_member"
click at [699, 59] on div "Previous Match (⇧Enter)" at bounding box center [699, 59] width 5 height 5
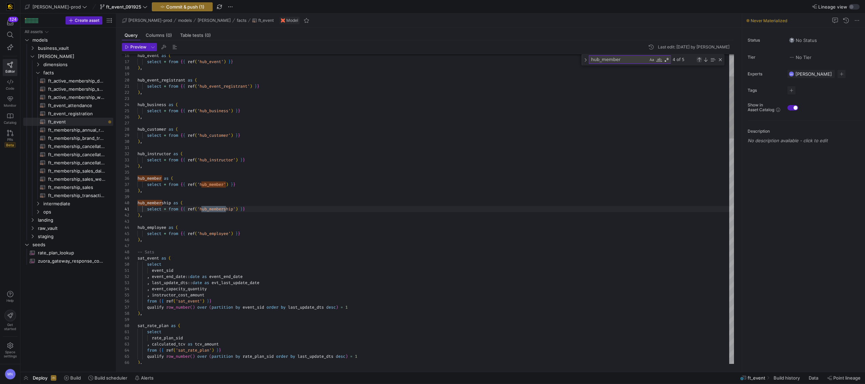
click at [699, 59] on div "Previous Match (⇧Enter)" at bounding box center [699, 59] width 5 height 5
click at [700, 59] on div "Previous Match (⇧Enter)" at bounding box center [699, 59] width 5 height 5
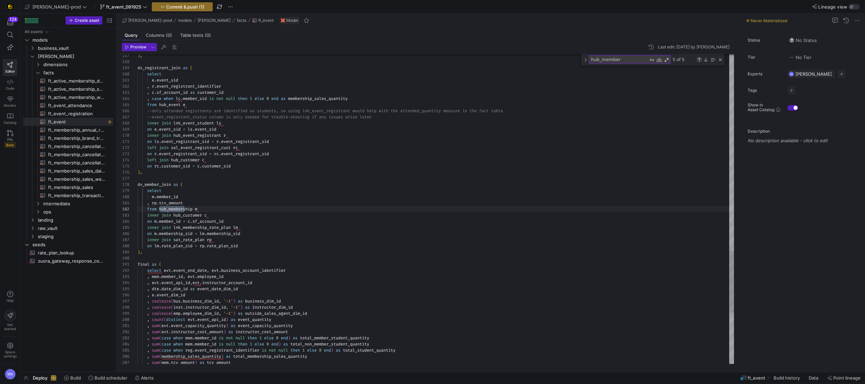
click at [700, 59] on div "Previous Match (⇧Enter)" at bounding box center [699, 59] width 5 height 5
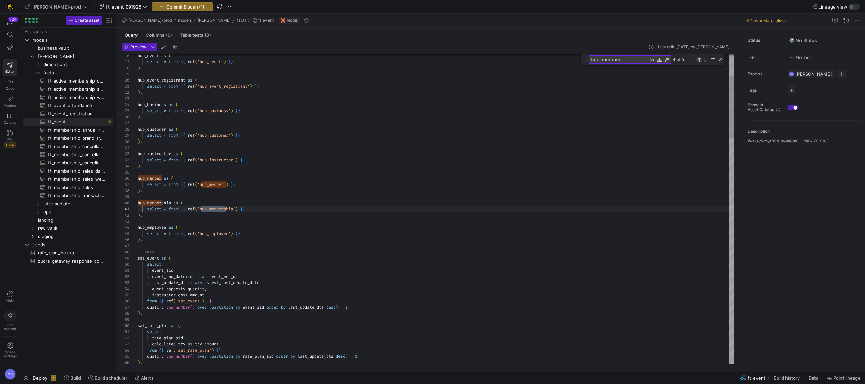
click at [700, 59] on div "Previous Match (⇧Enter)" at bounding box center [699, 59] width 5 height 5
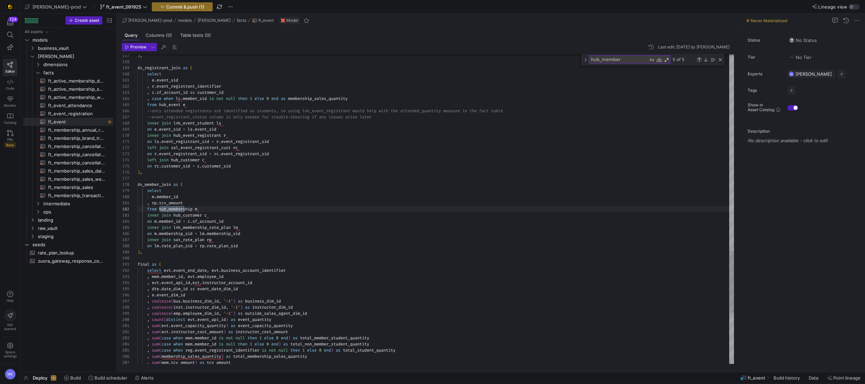
scroll to position [61, 47]
click at [699, 59] on div "Previous Match (⇧Enter)" at bounding box center [699, 59] width 5 height 5
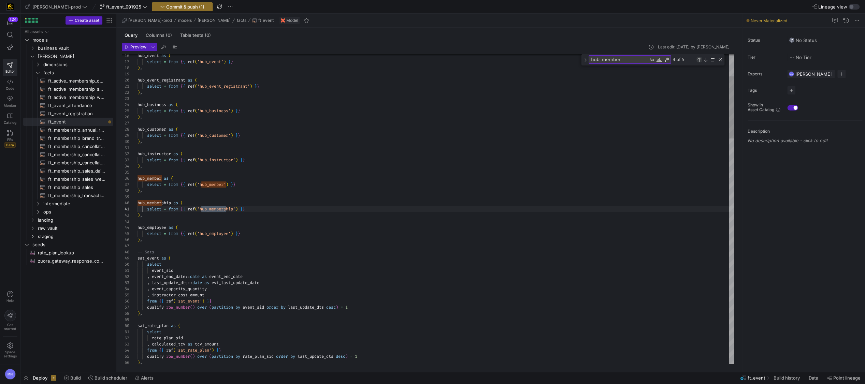
click at [699, 58] on div "Previous Match (⇧Enter)" at bounding box center [699, 59] width 5 height 5
click at [700, 61] on div "Previous Match (⇧Enter)" at bounding box center [699, 59] width 5 height 5
click at [699, 59] on div "Previous Match (⇧Enter)" at bounding box center [699, 59] width 5 height 5
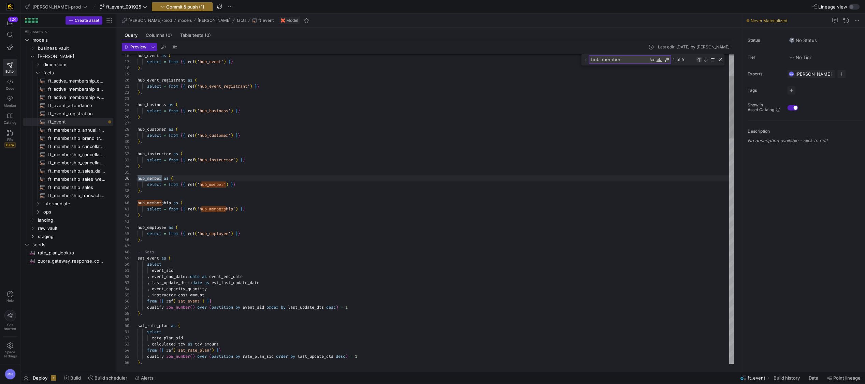
click at [699, 59] on div "Previous Match (⇧Enter)" at bounding box center [699, 59] width 5 height 5
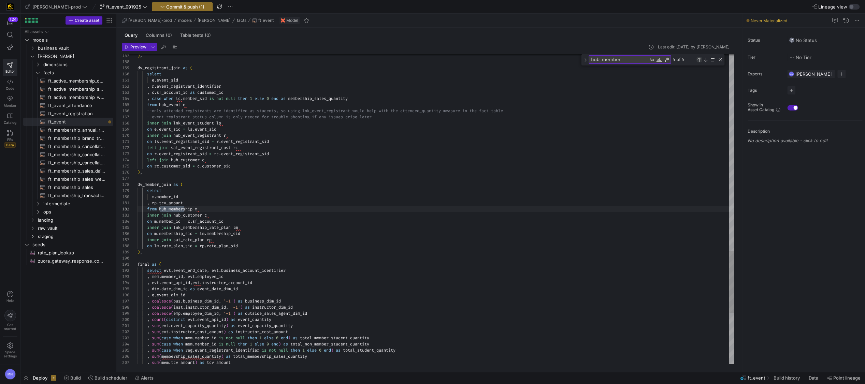
scroll to position [61, 47]
click at [205, 202] on div ", rp . tcv_amount" at bounding box center [436, 203] width 597 height 6
drag, startPoint x: 160, startPoint y: 209, endPoint x: 166, endPoint y: 224, distance: 16.4
click at [160, 209] on span "hub_membership" at bounding box center [175, 208] width 33 height 5
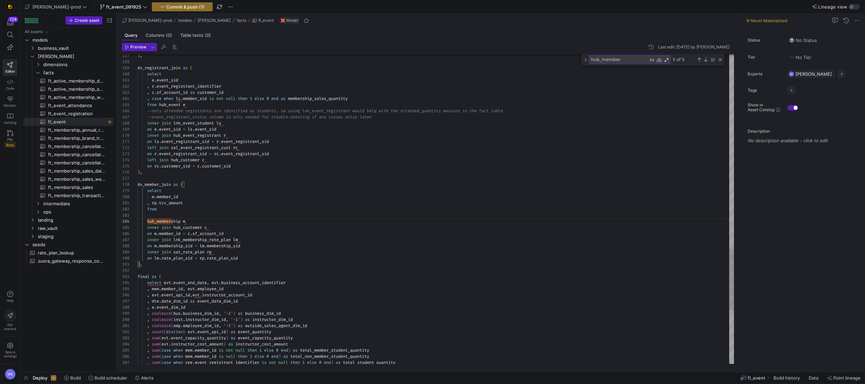
drag, startPoint x: 163, startPoint y: 210, endPoint x: 207, endPoint y: 222, distance: 45.6
click at [163, 210] on div "from" at bounding box center [436, 209] width 597 height 6
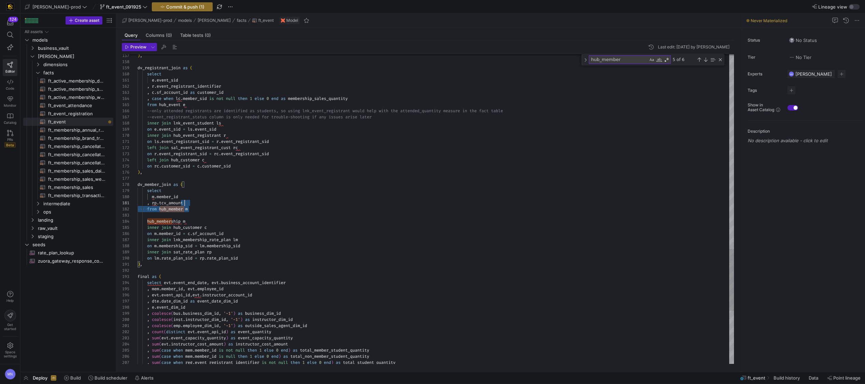
scroll to position [0, 47]
drag, startPoint x: 168, startPoint y: 215, endPoint x: 191, endPoint y: 215, distance: 23.2
click at [169, 213] on div at bounding box center [436, 215] width 597 height 6
click at [147, 220] on span "hub_membership m" at bounding box center [162, 221] width 48 height 5
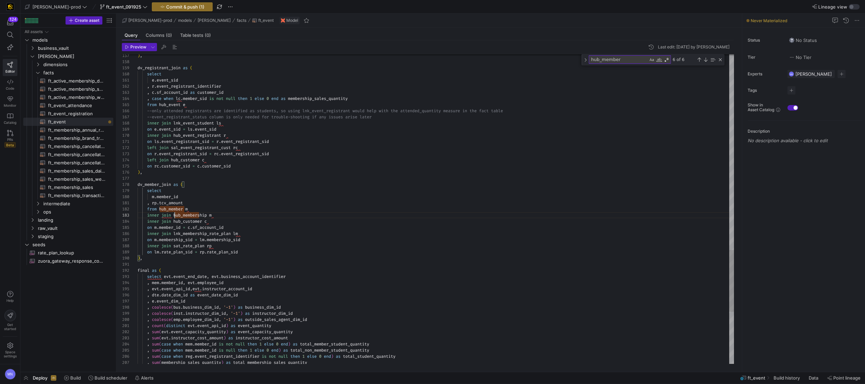
click at [226, 214] on div "inner join hub_membership m" at bounding box center [436, 215] width 597 height 6
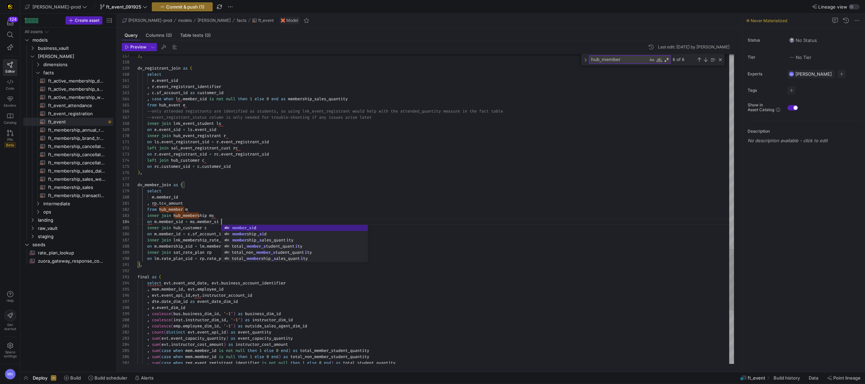
scroll to position [18, 86]
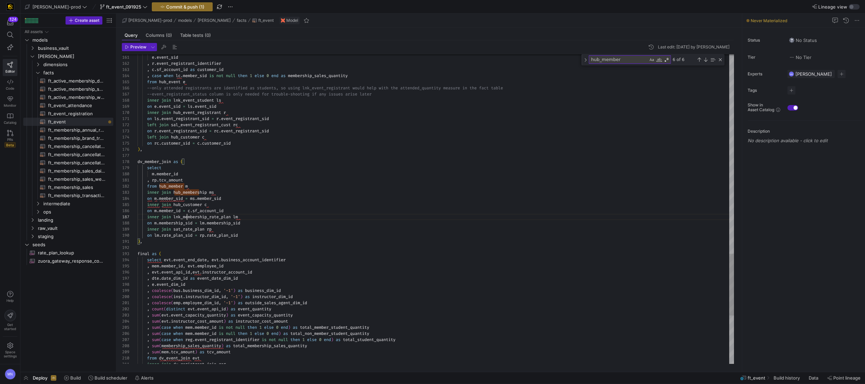
click at [237, 204] on div "inner join hub_customer c" at bounding box center [436, 205] width 597 height 6
drag, startPoint x: 242, startPoint y: 211, endPoint x: 116, endPoint y: 206, distance: 126.4
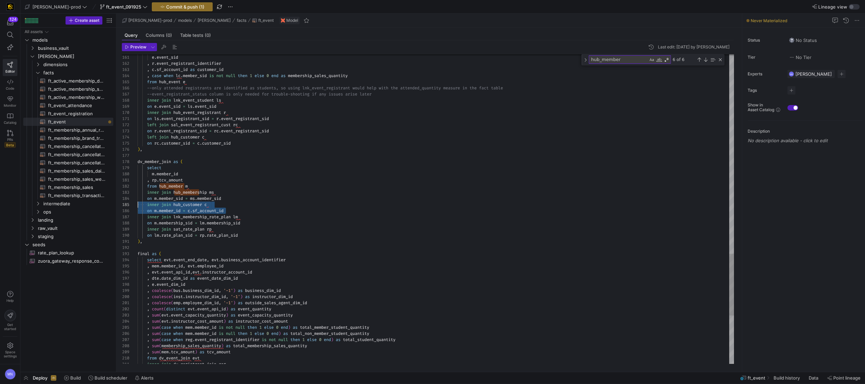
click at [116, 206] on as-split "Create asset Drag here to set row groups Drag here to set column labels Group 1…" at bounding box center [442, 193] width 845 height 358
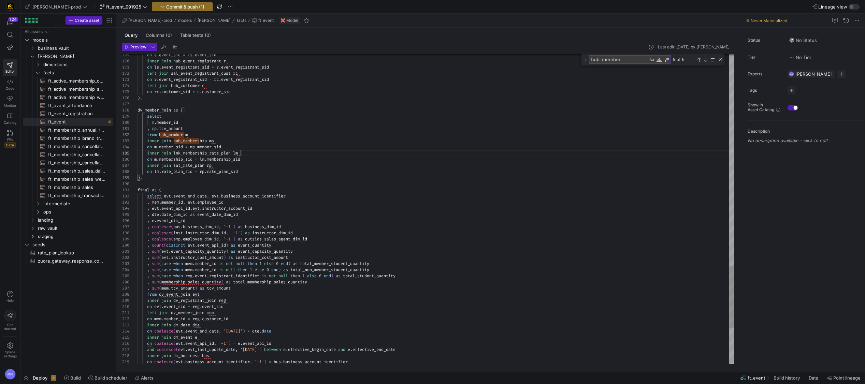
scroll to position [24, 103]
click at [246, 154] on div "inner join lnk_membership_rate_plan lm" at bounding box center [436, 153] width 597 height 6
click at [238, 145] on div "on m . member_sid = ms . member_sid" at bounding box center [436, 146] width 597 height 6
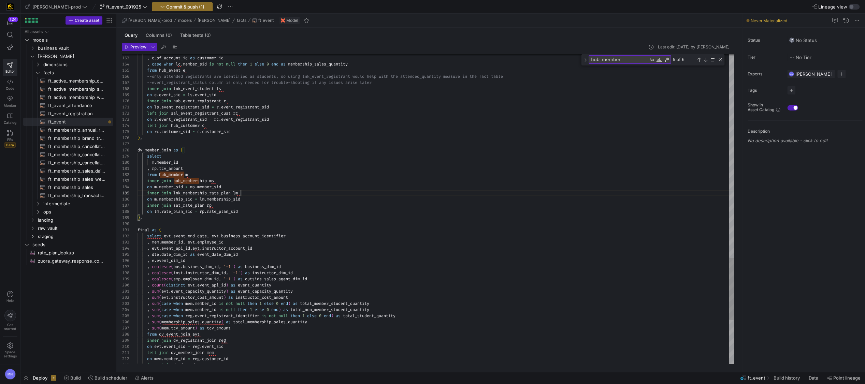
scroll to position [24, 103]
click at [260, 192] on div "inner join lnk_membership_rate_plan lm" at bounding box center [436, 193] width 597 height 6
drag, startPoint x: 240, startPoint y: 186, endPoint x: 283, endPoint y: 187, distance: 43.4
click at [240, 185] on div "on m . member_sid = ms . member_sid" at bounding box center [436, 187] width 597 height 6
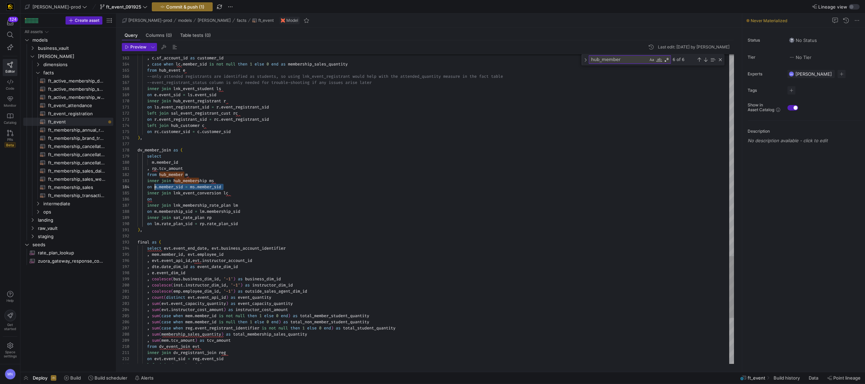
scroll to position [18, 17]
drag, startPoint x: 236, startPoint y: 188, endPoint x: 169, endPoint y: 192, distance: 67.7
click at [156, 188] on div "on m . member_sid = ms . member_sid" at bounding box center [436, 187] width 597 height 6
drag, startPoint x: 171, startPoint y: 201, endPoint x: 176, endPoint y: 200, distance: 5.6
click at [171, 200] on div "on" at bounding box center [436, 199] width 597 height 6
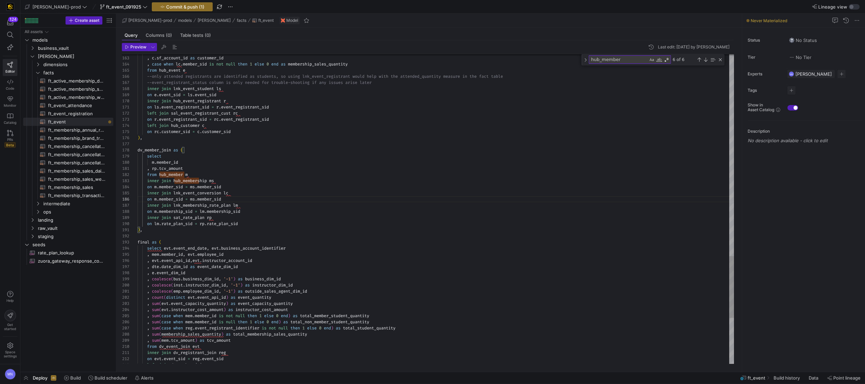
scroll to position [31, 59]
drag, startPoint x: 196, startPoint y: 198, endPoint x: 195, endPoint y: 203, distance: 5.2
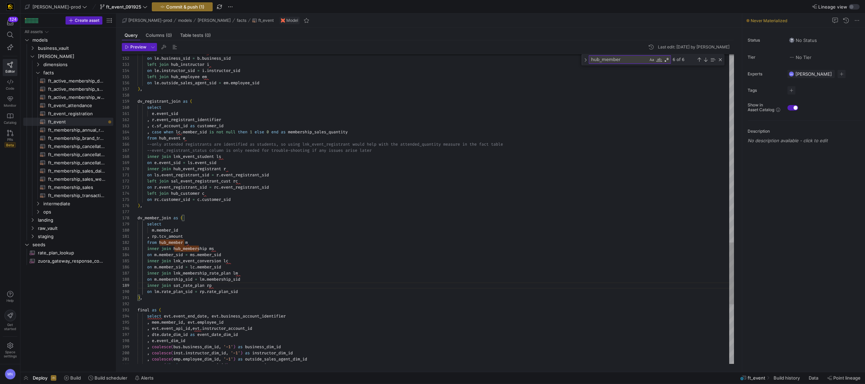
scroll to position [49, 24]
click at [177, 225] on div "select" at bounding box center [436, 224] width 597 height 6
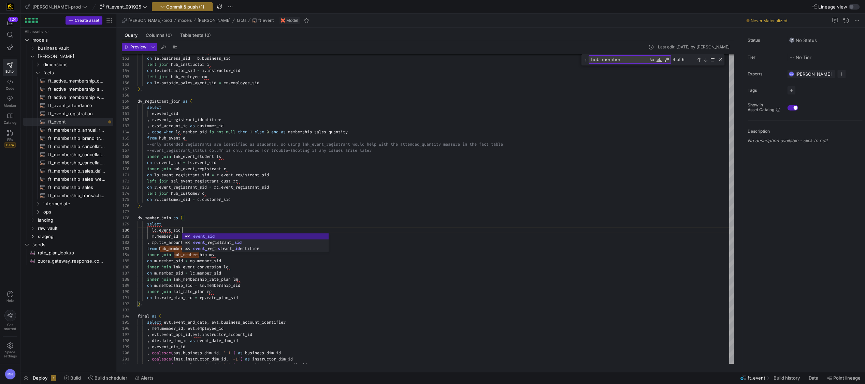
scroll to position [55, 44]
click at [151, 238] on span "m . member_id" at bounding box center [158, 236] width 41 height 5
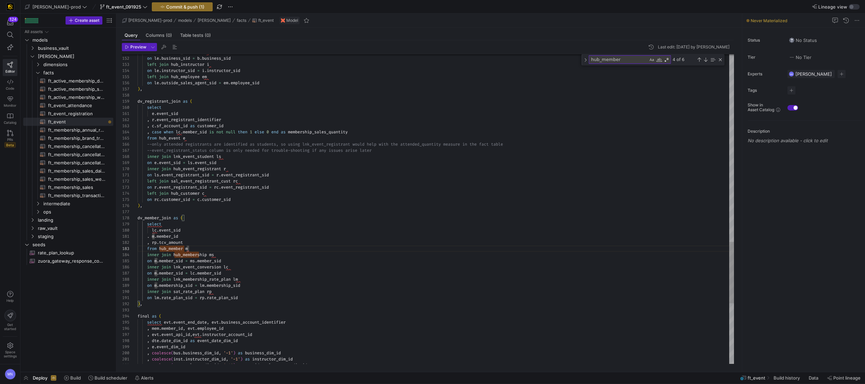
click at [190, 230] on div "lc . event_sid" at bounding box center [436, 230] width 597 height 6
drag, startPoint x: 150, startPoint y: 237, endPoint x: 154, endPoint y: 244, distance: 8.3
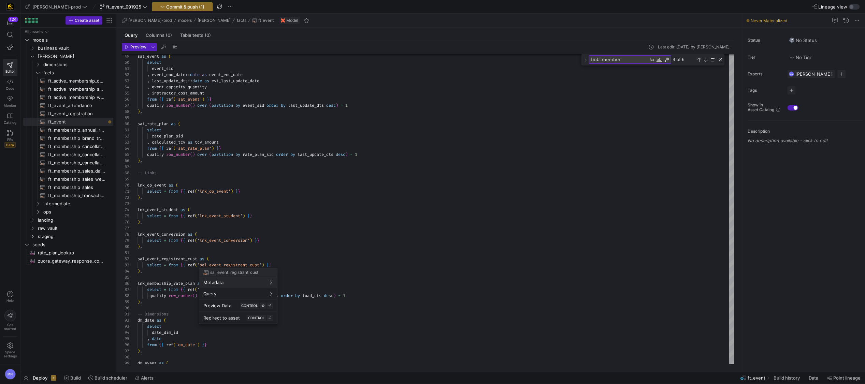
click at [232, 239] on div at bounding box center [432, 192] width 865 height 384
click at [236, 240] on div at bounding box center [432, 192] width 865 height 384
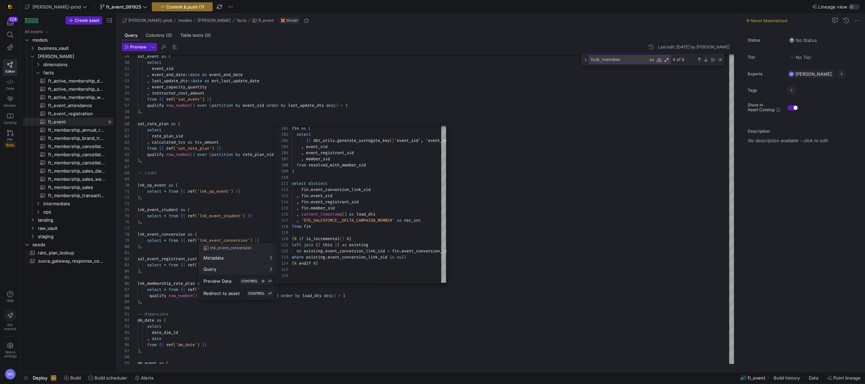
click at [501, 235] on div at bounding box center [432, 192] width 865 height 384
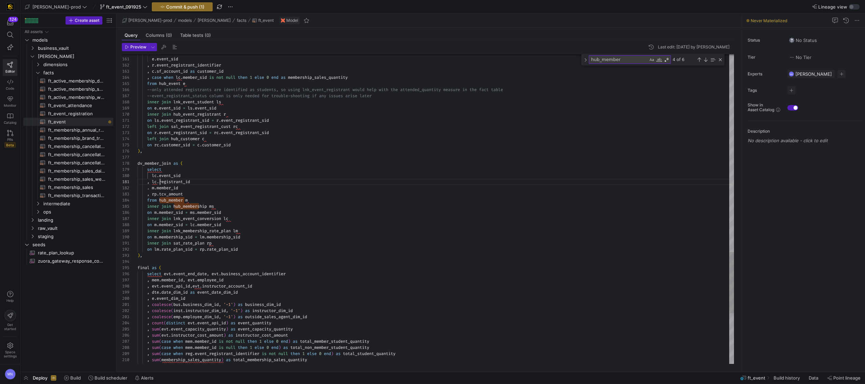
drag, startPoint x: 160, startPoint y: 181, endPoint x: 247, endPoint y: 197, distance: 88.1
click at [500, 206] on div "inner join hub_membership ms" at bounding box center [436, 206] width 597 height 6
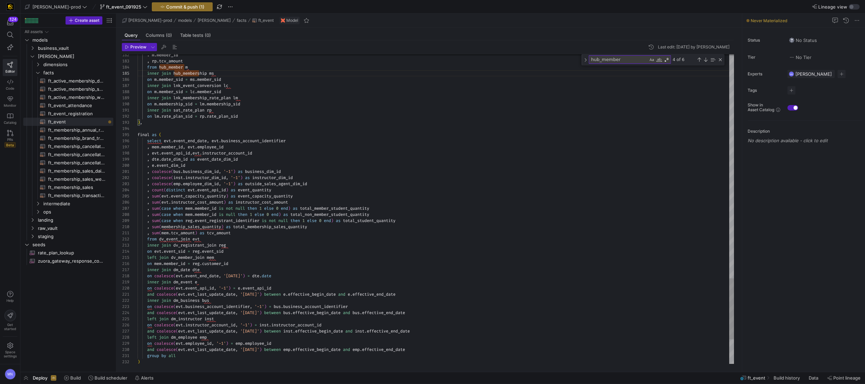
drag, startPoint x: 227, startPoint y: 255, endPoint x: 233, endPoint y: 255, distance: 6.8
click at [228, 255] on div "left join dv_member_join mem" at bounding box center [436, 258] width 597 height 6
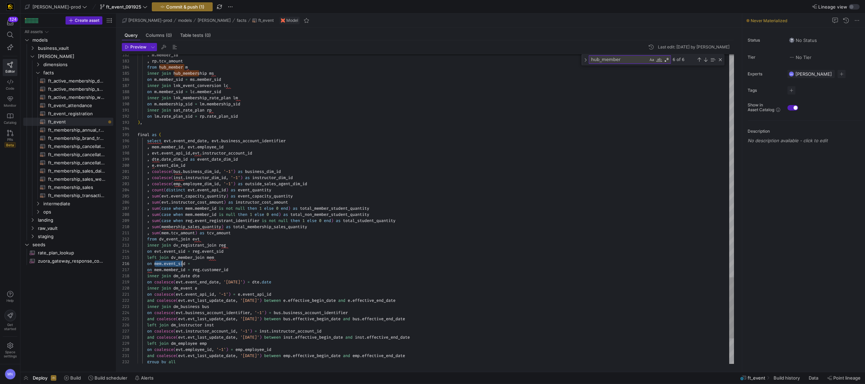
scroll to position [31, 49]
drag, startPoint x: 155, startPoint y: 263, endPoint x: 185, endPoint y: 262, distance: 30.4
click at [211, 264] on div "on mem . event_sid =" at bounding box center [436, 264] width 597 height 6
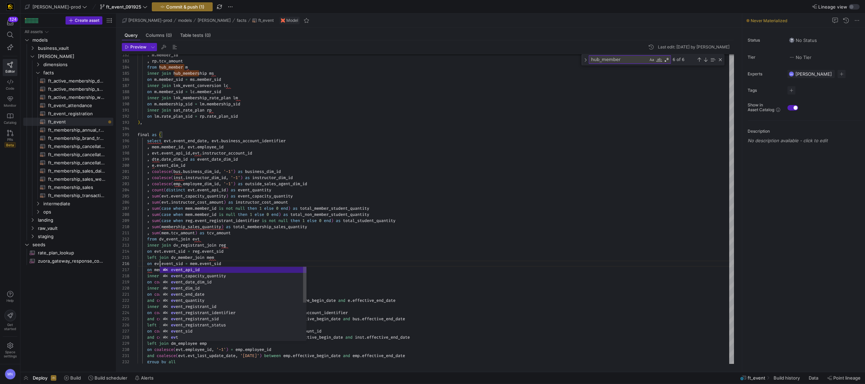
scroll to position [31, 24]
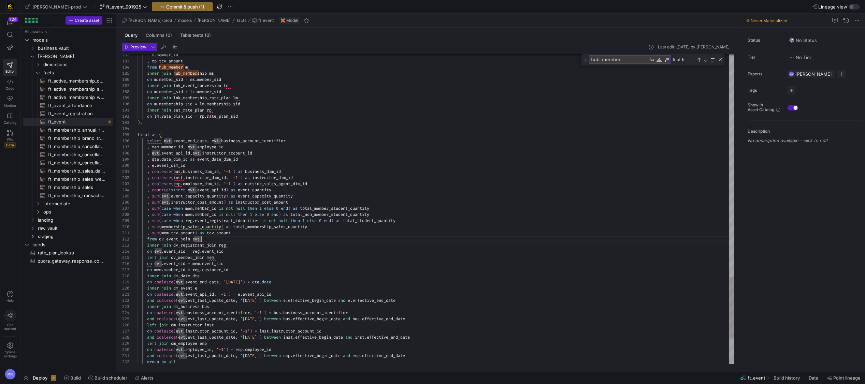
drag, startPoint x: 152, startPoint y: 270, endPoint x: 188, endPoint y: 268, distance: 36.6
click at [152, 270] on div at bounding box center [152, 270] width 1 height 6
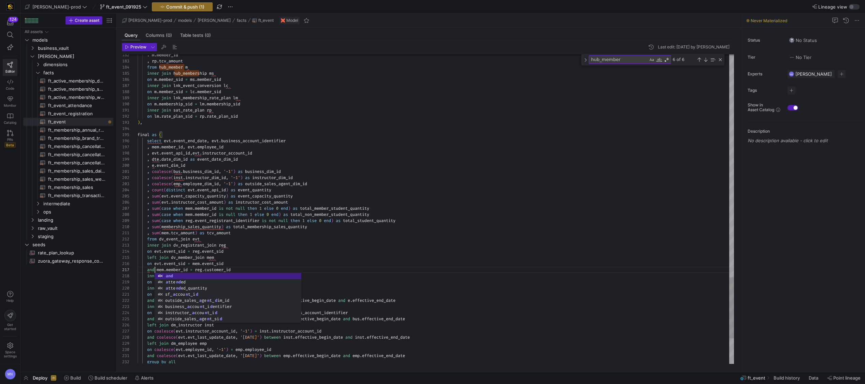
scroll to position [37, 17]
click at [334, 233] on div ", sum ( mem . tcv_amount ) as tcv_amount" at bounding box center [436, 233] width 597 height 6
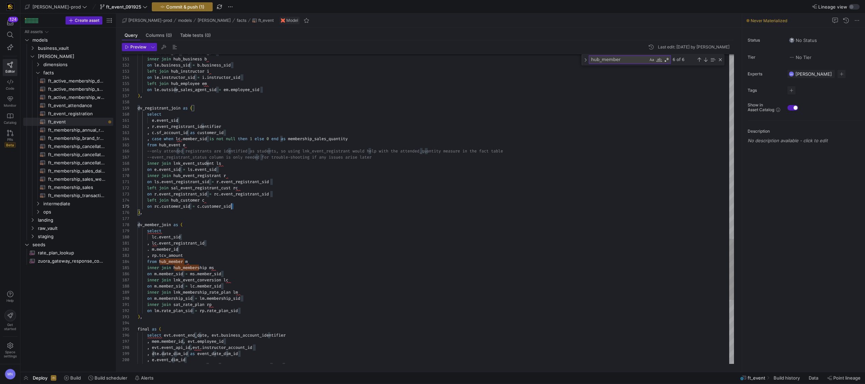
scroll to position [18, 0]
drag, startPoint x: 241, startPoint y: 206, endPoint x: 194, endPoint y: 203, distance: 47.2
click at [125, 199] on div "182 183 184 185 186 187 188 189 190 191 192 193 194 195 196 197 198 199 200 201…" at bounding box center [428, 209] width 612 height 310
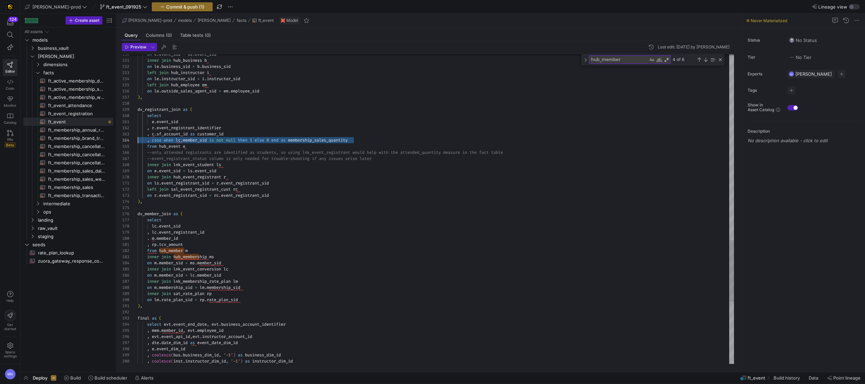
drag, startPoint x: 325, startPoint y: 139, endPoint x: 127, endPoint y: 151, distance: 199.0
click at [123, 139] on div "180 181 182 183 184 185 186 187 188 189 190 191 192 193 194 195 196 197 198 199…" at bounding box center [428, 209] width 612 height 310
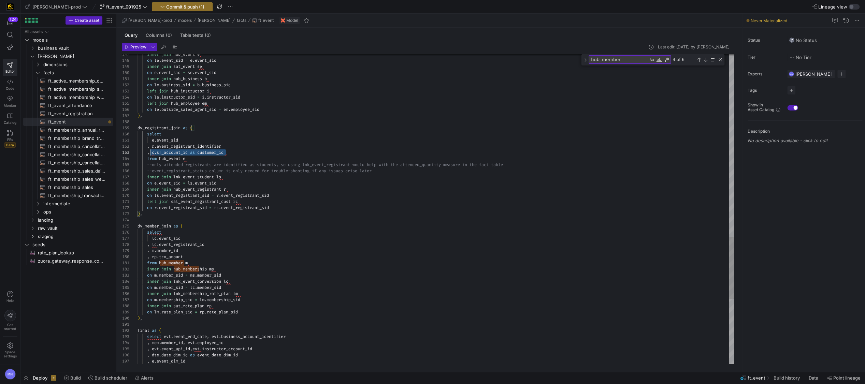
scroll to position [12, 12]
drag, startPoint x: 235, startPoint y: 153, endPoint x: 197, endPoint y: 165, distance: 40.0
drag, startPoint x: 286, startPoint y: 210, endPoint x: 94, endPoint y: 200, distance: 192.4
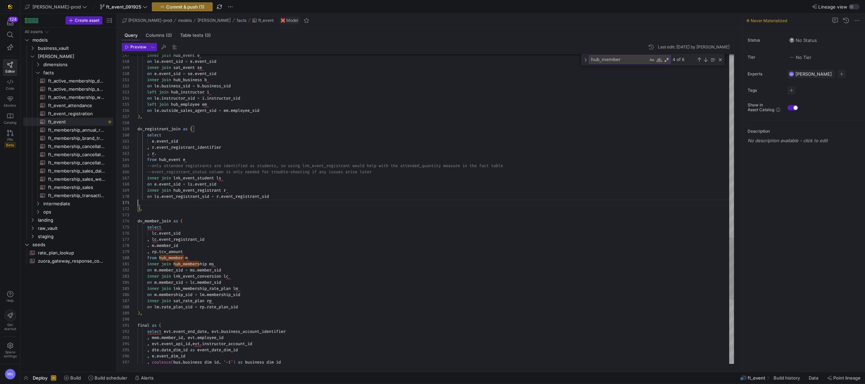
scroll to position [55, 135]
click at [255, 197] on span "event_registrant_sid" at bounding box center [245, 196] width 48 height 5
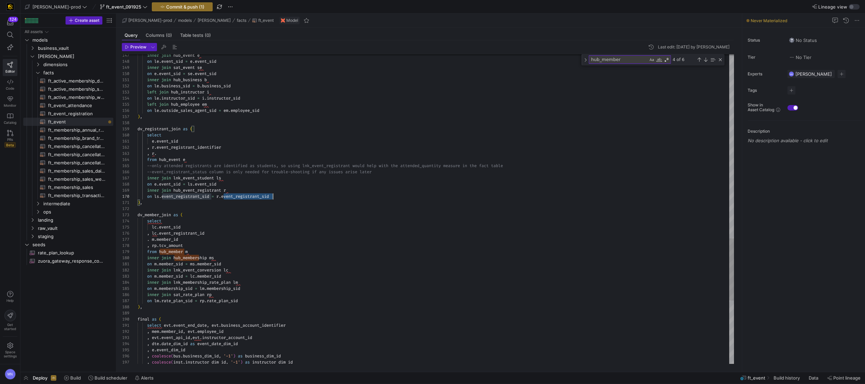
click at [163, 152] on div ", r ." at bounding box center [436, 154] width 597 height 6
click at [230, 275] on div "on m . member_sid = lc . member_sid" at bounding box center [436, 276] width 597 height 6
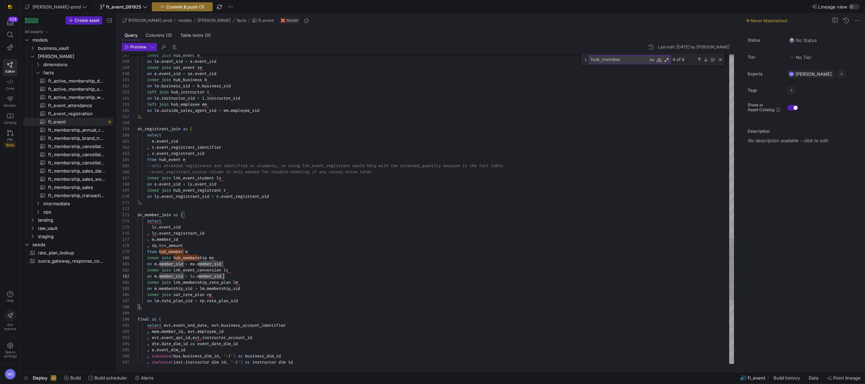
click at [284, 280] on div "inner join lnk_membership_rate_plan lm" at bounding box center [436, 283] width 597 height 6
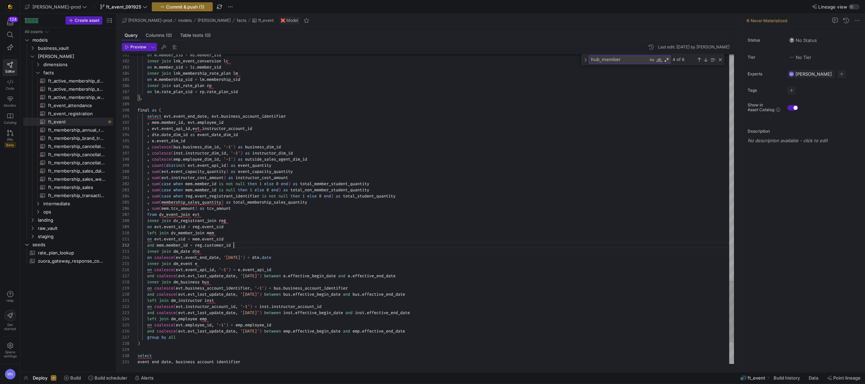
scroll to position [6, 0]
drag, startPoint x: 243, startPoint y: 245, endPoint x: 100, endPoint y: 246, distance: 142.3
click at [100, 246] on as-split "Create asset Drag here to set row groups Drag here to set column labels Group 1…" at bounding box center [442, 193] width 845 height 358
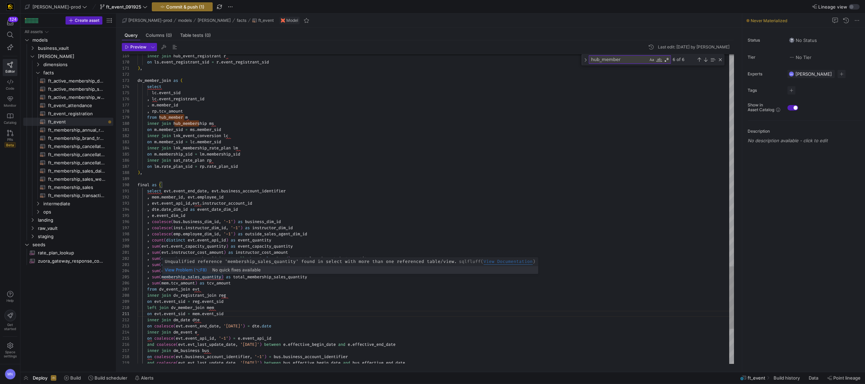
scroll to position [24, 61]
click at [198, 277] on span "membership_sales_quantity" at bounding box center [191, 276] width 60 height 5
drag, startPoint x: 198, startPoint y: 277, endPoint x: 201, endPoint y: 275, distance: 4.0
click at [198, 277] on span "membership_sales_quantity" at bounding box center [191, 276] width 60 height 5
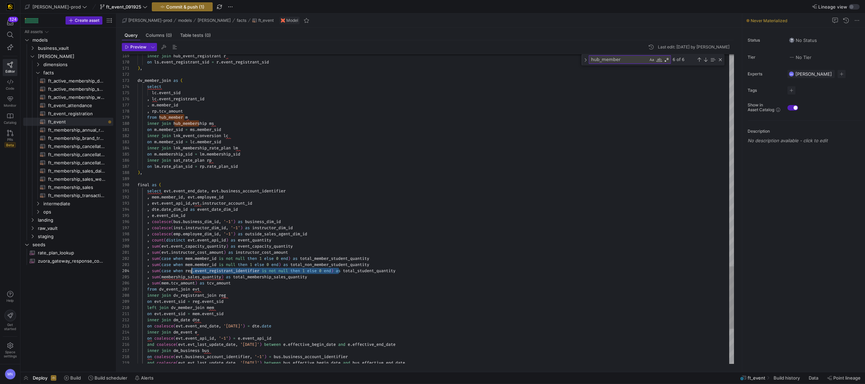
drag, startPoint x: 338, startPoint y: 271, endPoint x: 199, endPoint y: 273, distance: 139.3
drag, startPoint x: 183, startPoint y: 278, endPoint x: 170, endPoint y: 275, distance: 14.0
click at [183, 278] on span "membership_sales_quantity" at bounding box center [191, 276] width 60 height 5
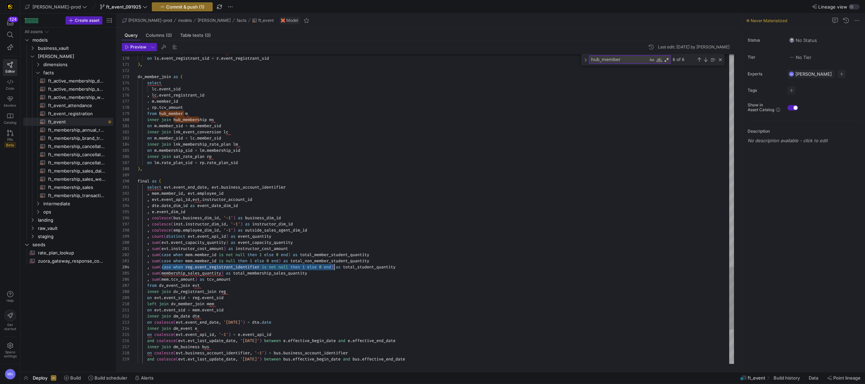
scroll to position [18, 199]
drag, startPoint x: 162, startPoint y: 271, endPoint x: 328, endPoint y: 274, distance: 166.2
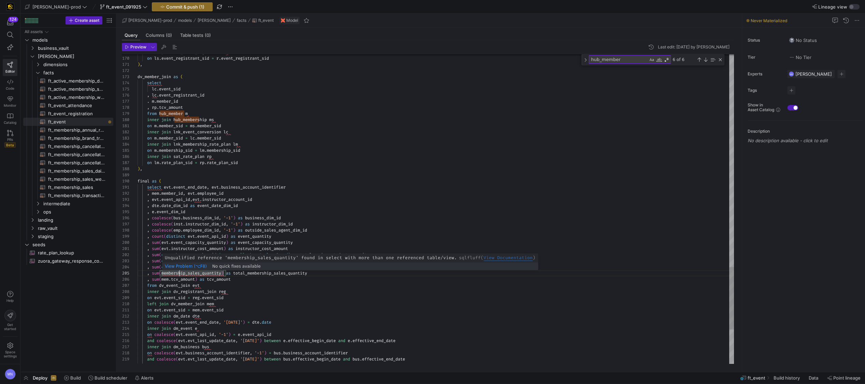
drag, startPoint x: 182, startPoint y: 273, endPoint x: 202, endPoint y: 277, distance: 20.8
click at [165, 273] on span "membership_sales_quantity" at bounding box center [191, 273] width 60 height 5
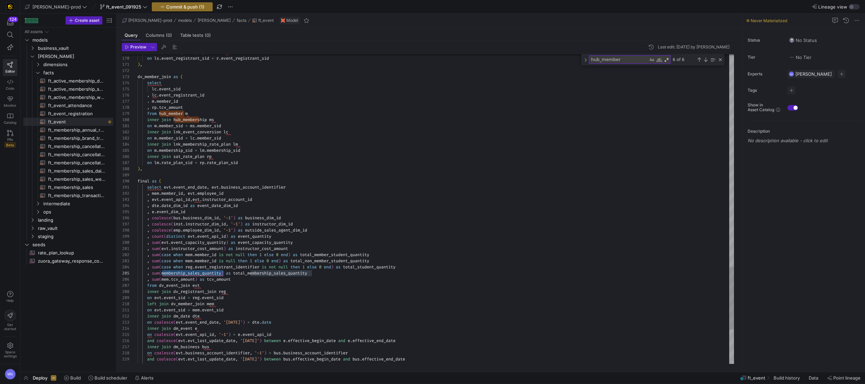
click at [183, 275] on span "membership_sales_quantity" at bounding box center [191, 273] width 60 height 5
click at [163, 273] on span "membership_sales_quantity" at bounding box center [191, 273] width 60 height 5
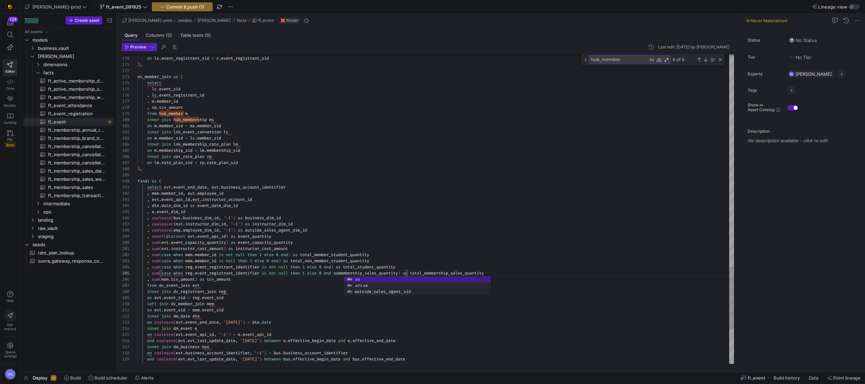
scroll to position [24, 209]
drag, startPoint x: 374, startPoint y: 274, endPoint x: 371, endPoint y: 283, distance: 9.6
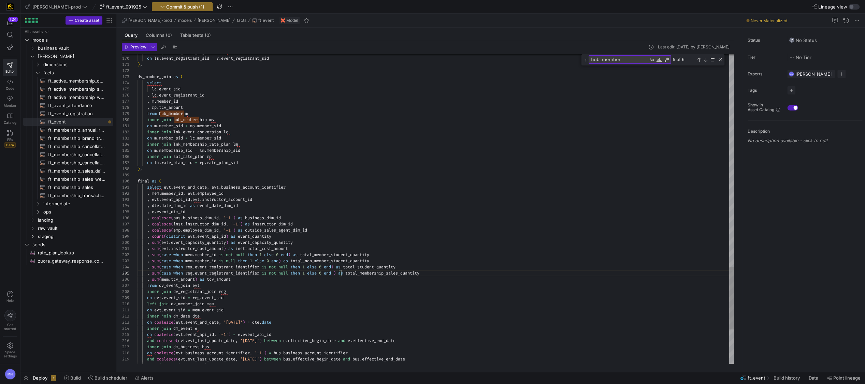
scroll to position [24, 199]
drag, startPoint x: 192, startPoint y: 273, endPoint x: 203, endPoint y: 290, distance: 20.0
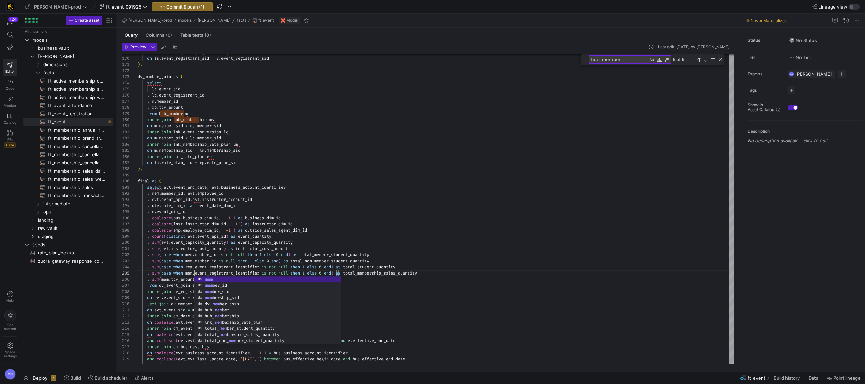
scroll to position [24, 57]
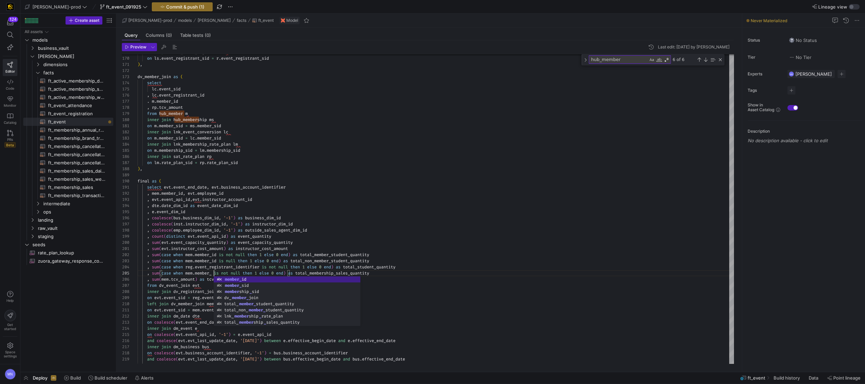
scroll to position [24, 81]
click at [442, 273] on div ", sum ( case when mem . member_id is not null then 1 else 0 end ) as total_memb…" at bounding box center [436, 273] width 597 height 6
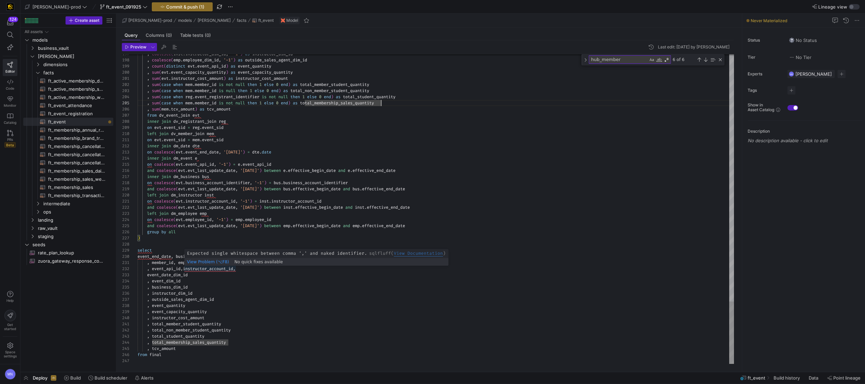
scroll to position [6, 100]
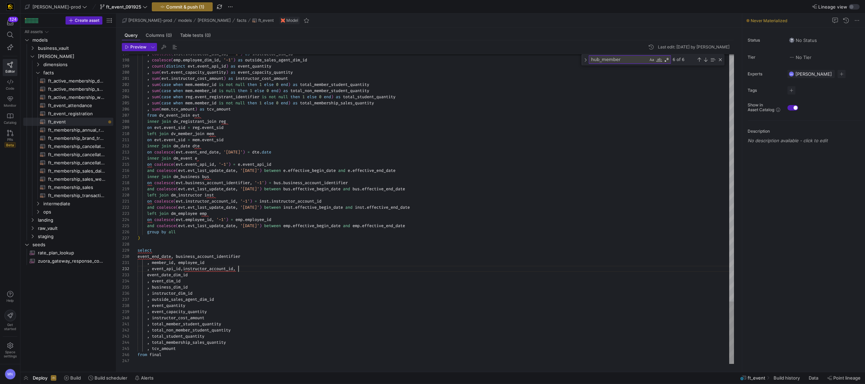
drag, startPoint x: 185, startPoint y: 268, endPoint x: 203, endPoint y: 266, distance: 18.5
click at [186, 267] on span "instructor_account_id" at bounding box center [208, 268] width 50 height 5
drag, startPoint x: 330, startPoint y: 261, endPoint x: 332, endPoint y: 265, distance: 4.1
click at [330, 261] on div ", member_id , employee_id" at bounding box center [436, 263] width 597 height 6
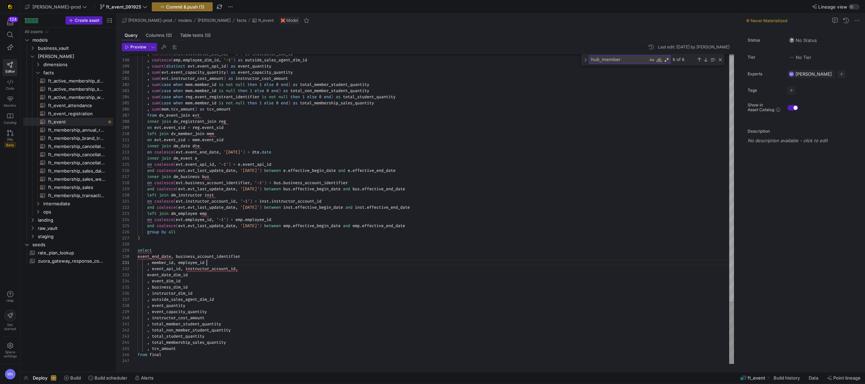
scroll to position [0, 69]
drag, startPoint x: 138, startPoint y: 257, endPoint x: 142, endPoint y: 258, distance: 4.2
click at [139, 257] on span "event_end_date" at bounding box center [154, 256] width 33 height 5
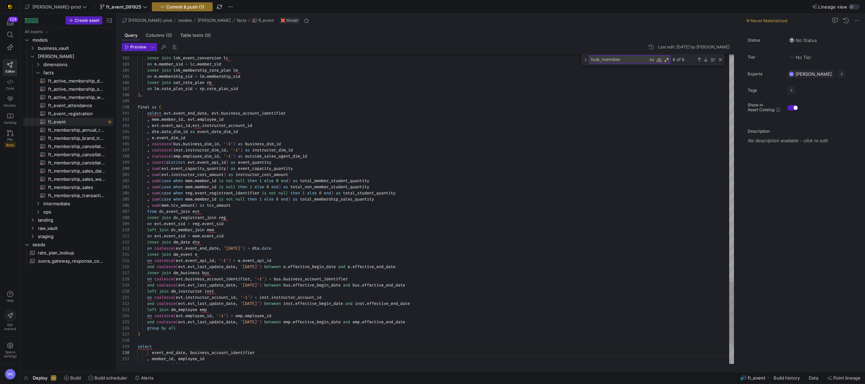
click at [164, 113] on span at bounding box center [162, 113] width 2 height 5
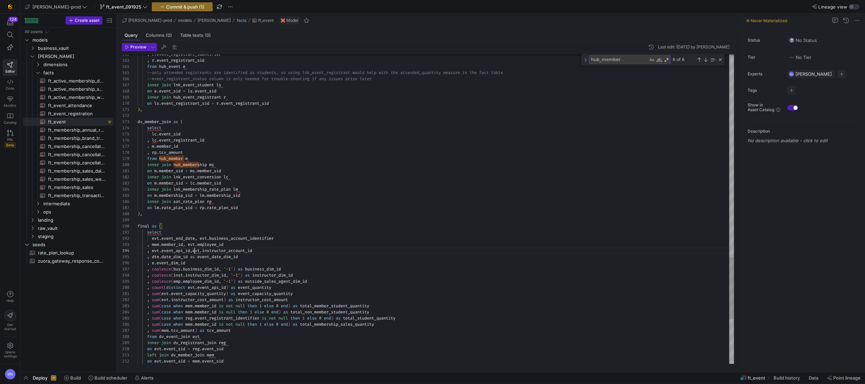
scroll to position [18, 57]
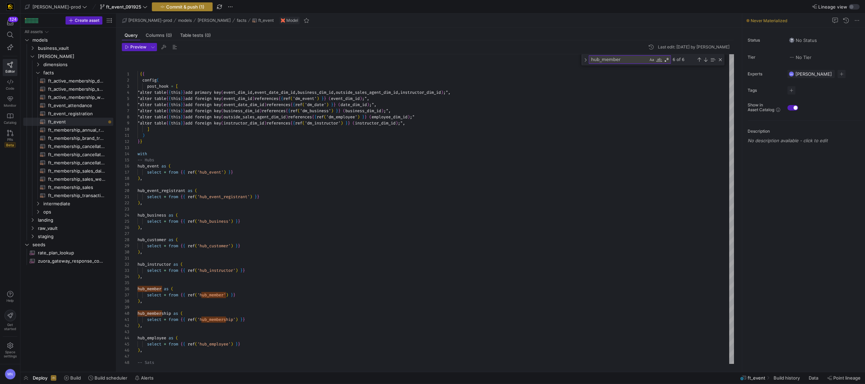
type textarea "select evt.event_end_date, evt.business_account_identifier , mem.member_id, evt…"
click at [170, 6] on span "Commit & push (1)" at bounding box center [185, 6] width 38 height 5
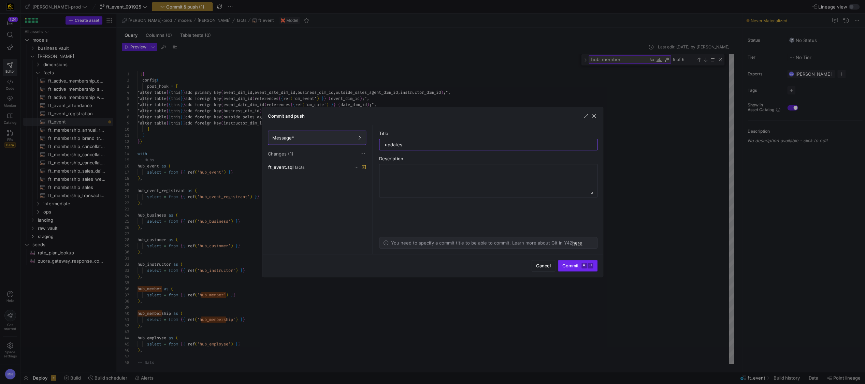
type input "updates"
click at [577, 266] on span "Commit ⌘ ⏎" at bounding box center [577, 265] width 31 height 5
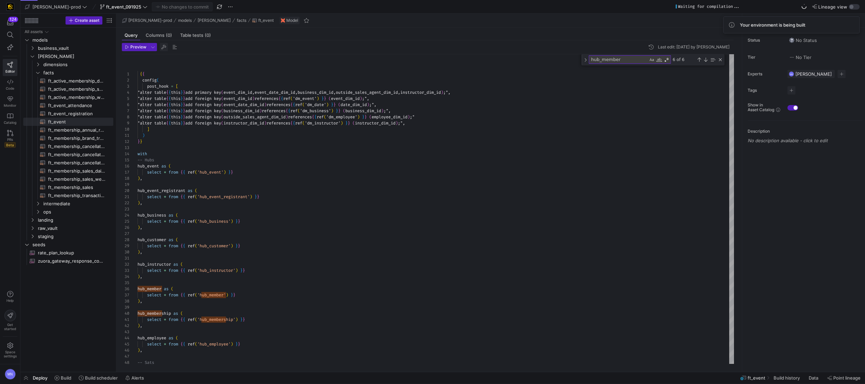
click at [167, 48] on span "button" at bounding box center [164, 47] width 8 height 8
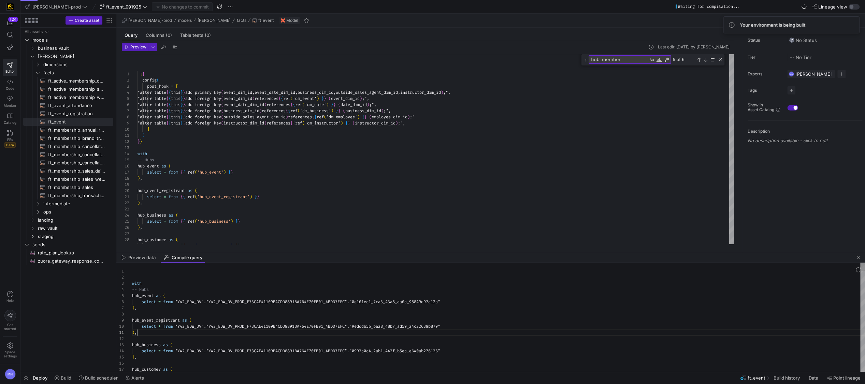
scroll to position [0, 4]
click at [455, 332] on div ") ," at bounding box center [498, 333] width 733 height 6
type textarea "with -- Hubs hub_event as ( select * from "Y42_EDW_DV"."Y42_EDW_DV_PROD_F73CAE4…"
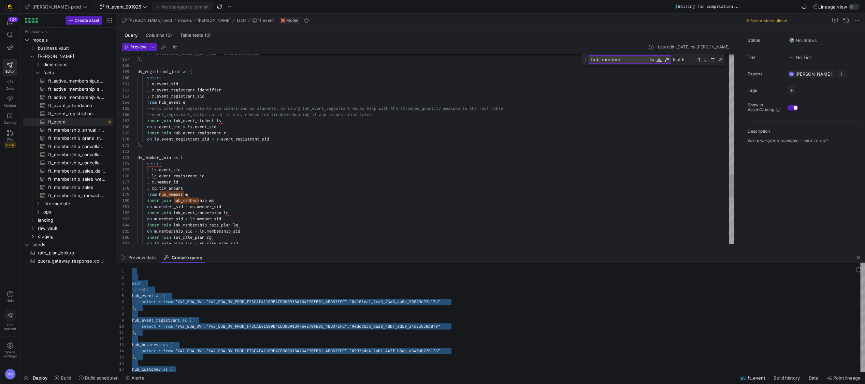
drag, startPoint x: 150, startPoint y: 182, endPoint x: 188, endPoint y: 173, distance: 39.3
click at [151, 182] on span at bounding box center [150, 182] width 2 height 5
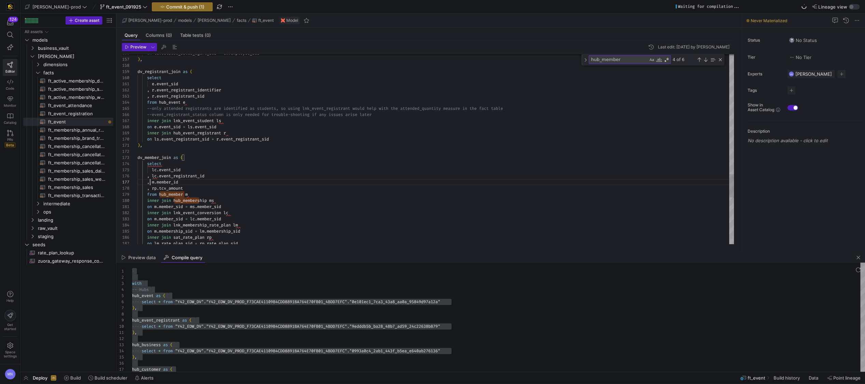
scroll to position [37, 12]
click at [191, 178] on span "event_registrant_id" at bounding box center [181, 175] width 45 height 5
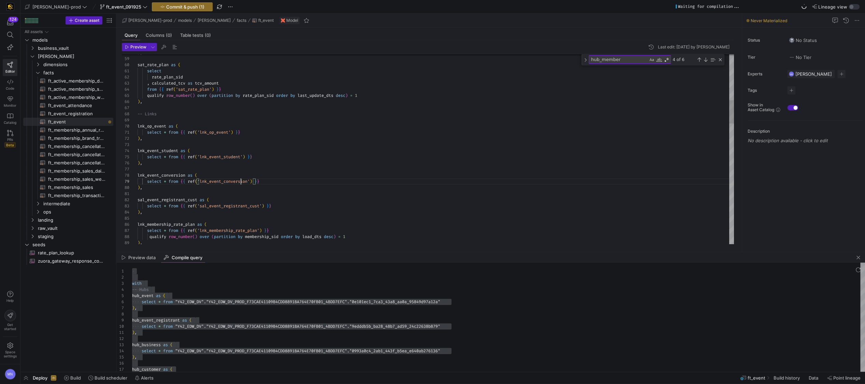
click at [240, 181] on span "'lnk_event_conversion'" at bounding box center [223, 181] width 53 height 5
click at [456, 123] on div at bounding box center [432, 192] width 865 height 384
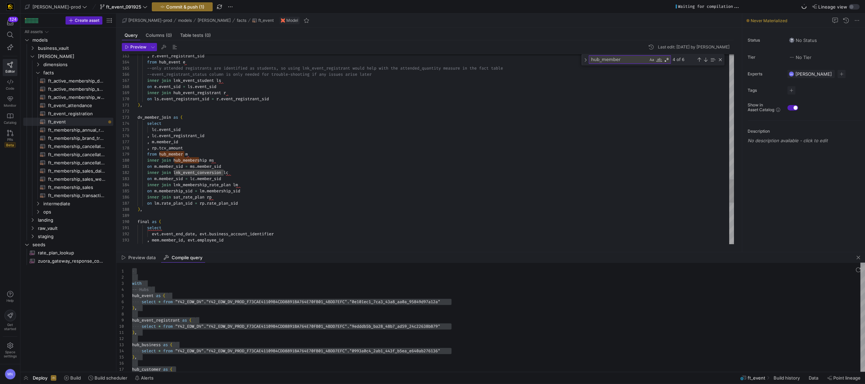
click at [202, 137] on span "event_registrant_id" at bounding box center [181, 135] width 45 height 5
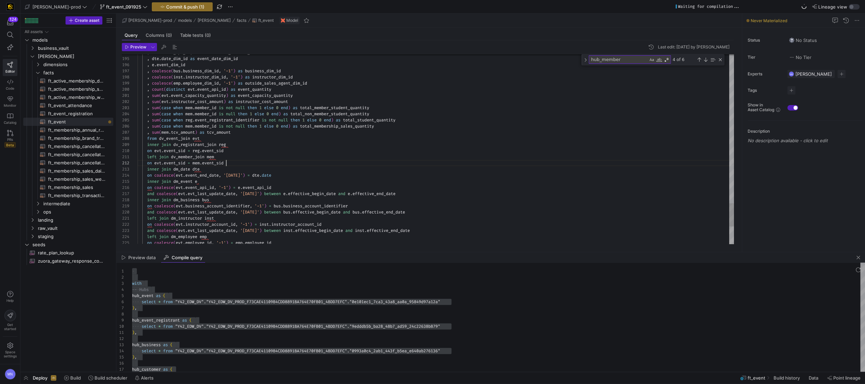
drag, startPoint x: 242, startPoint y: 162, endPoint x: 279, endPoint y: 161, distance: 37.2
click at [242, 162] on div "on evt . event_sid = mem . event_sid" at bounding box center [436, 163] width 597 height 6
type textarea "left join dv_member_join mem on evt.event_sid = mem.event_sid inner join dm_dat…"
click at [165, 47] on span "button" at bounding box center [164, 47] width 8 height 8
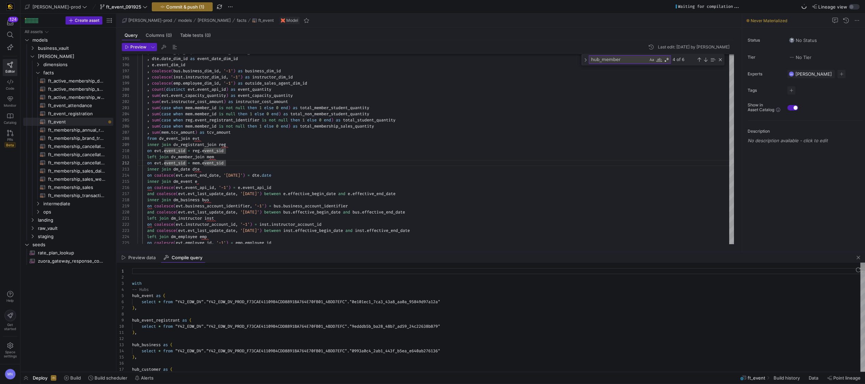
scroll to position [43, 0]
type textarea "with -- Hubs hub_event as ( select * from "Y42_EDW_DV"."Y42_EDW_DV_PROD_F73CAE4…"
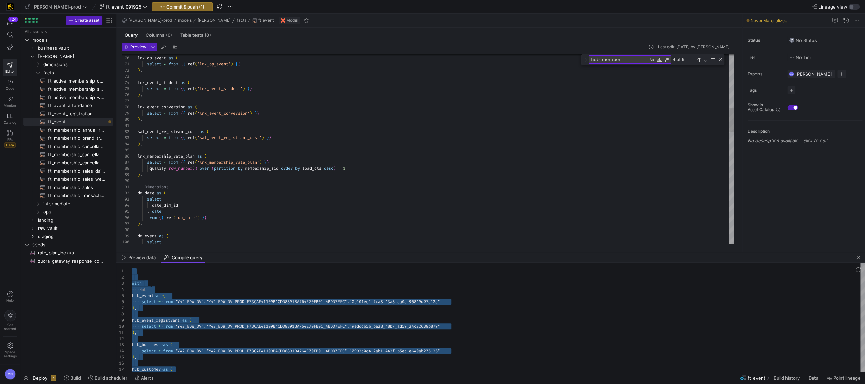
scroll to position [49, 4]
click at [149, 174] on div ") ," at bounding box center [436, 175] width 597 height 6
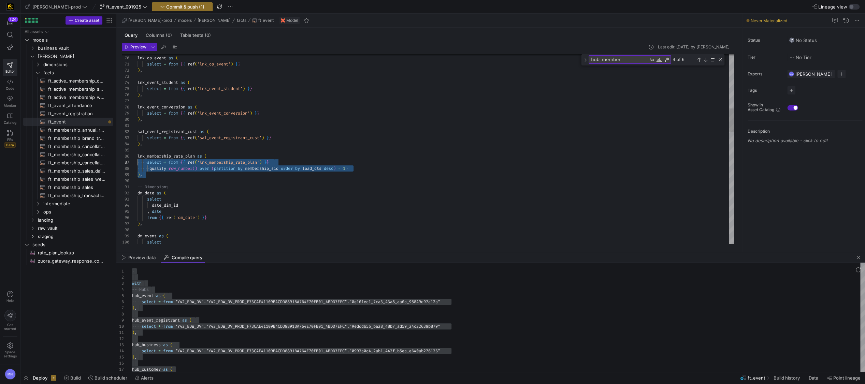
scroll to position [31, 0]
drag, startPoint x: 141, startPoint y: 170, endPoint x: 127, endPoint y: 155, distance: 19.8
click at [138, 155] on div "select * from { { ref ( 'sal_event_registrant_cust' ) } } sal_event_registrant_…" at bounding box center [436, 384] width 597 height 1540
drag, startPoint x: 158, startPoint y: 151, endPoint x: 169, endPoint y: 153, distance: 11.2
click at [159, 150] on div at bounding box center [436, 150] width 597 height 6
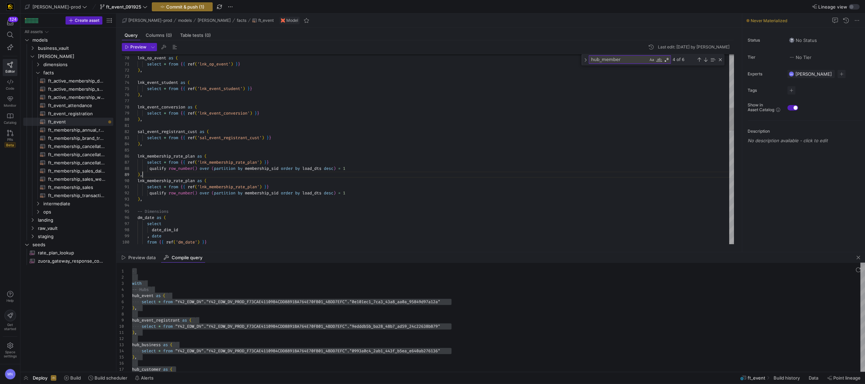
scroll to position [49, 4]
type textarea "sal_event_registrant_cust as ( select * from {{ ref('sal_event_registrant_cust'…"
click at [197, 156] on span at bounding box center [196, 156] width 2 height 5
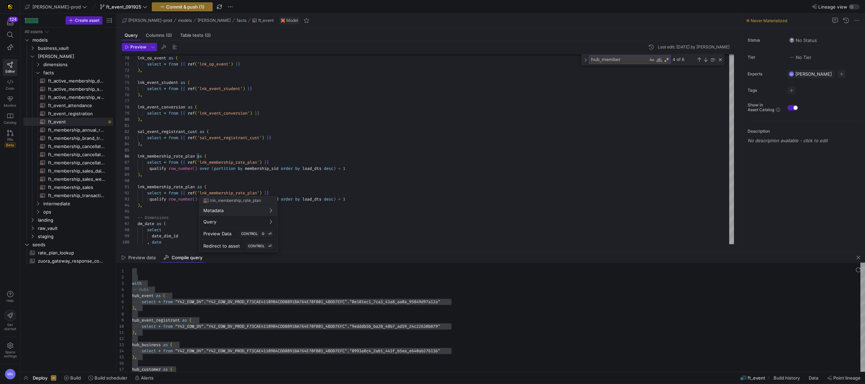
click at [197, 164] on div at bounding box center [432, 192] width 865 height 384
click at [197, 156] on span at bounding box center [196, 156] width 2 height 5
drag, startPoint x: 262, startPoint y: 161, endPoint x: 263, endPoint y: 166, distance: 4.6
click at [261, 161] on div at bounding box center [432, 192] width 865 height 384
drag, startPoint x: 260, startPoint y: 163, endPoint x: 265, endPoint y: 181, distance: 18.0
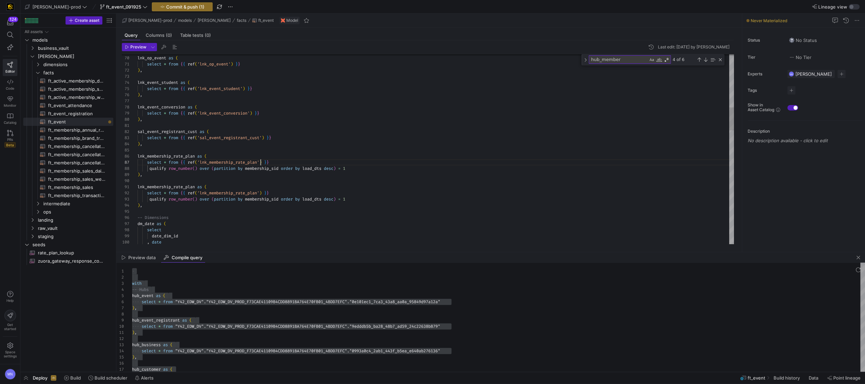
click at [211, 163] on div at bounding box center [432, 192] width 865 height 384
drag, startPoint x: 210, startPoint y: 161, endPoint x: 219, endPoint y: 169, distance: 12.3
click at [210, 161] on span "'lnk_membership'" at bounding box center [216, 162] width 38 height 5
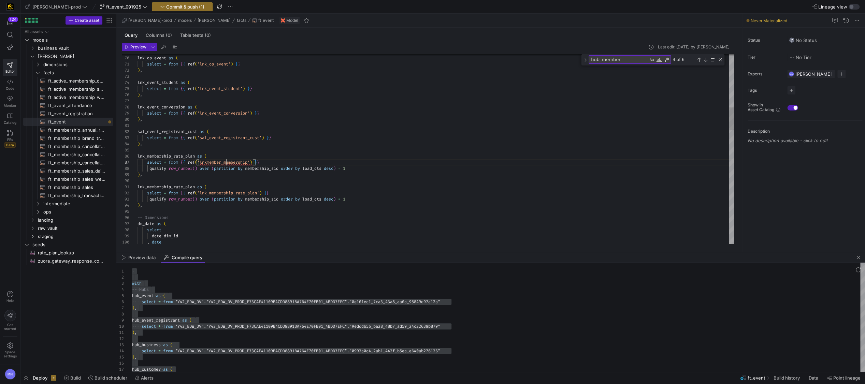
scroll to position [37, 88]
click at [223, 188] on div at bounding box center [432, 192] width 865 height 384
click at [240, 181] on div at bounding box center [432, 192] width 865 height 384
drag, startPoint x: 208, startPoint y: 161, endPoint x: 261, endPoint y: 173, distance: 54.6
click at [208, 161] on span "'lnkmember_membership'" at bounding box center [223, 162] width 53 height 5
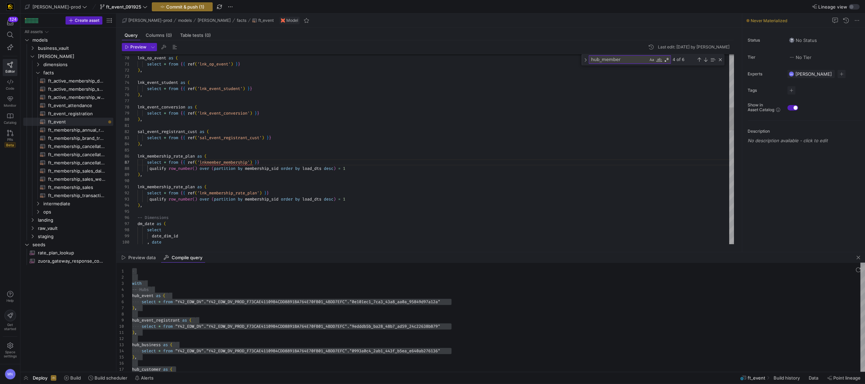
scroll to position [37, 71]
type textarea "sal_event_registrant_cust as ( select * from {{ ref('sal_event_registrant_cust'…"
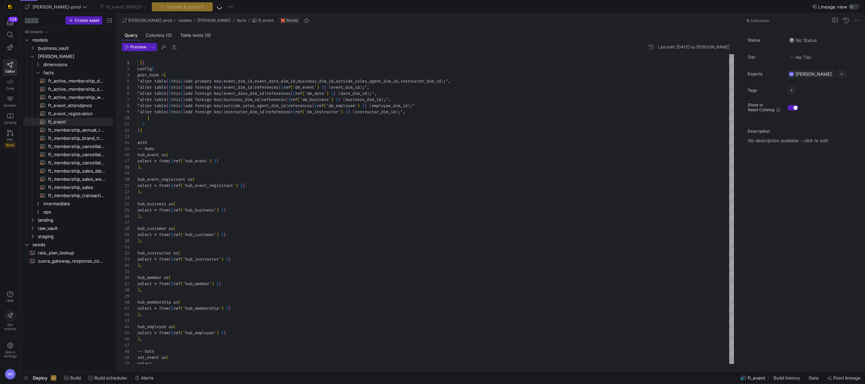
scroll to position [37, 0]
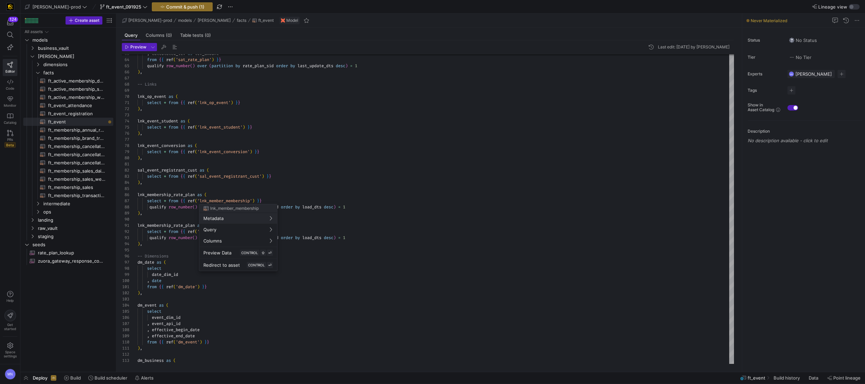
click at [241, 201] on div at bounding box center [432, 192] width 865 height 384
type textarea "sal_event_registrant_cust as ( select * from {{ ref('sal_event_registrant_cust'…"
click at [240, 201] on div at bounding box center [432, 192] width 865 height 384
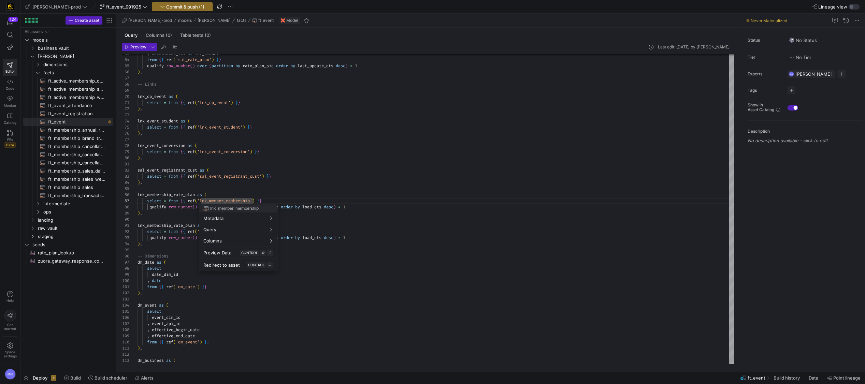
click at [174, 192] on div at bounding box center [432, 192] width 865 height 384
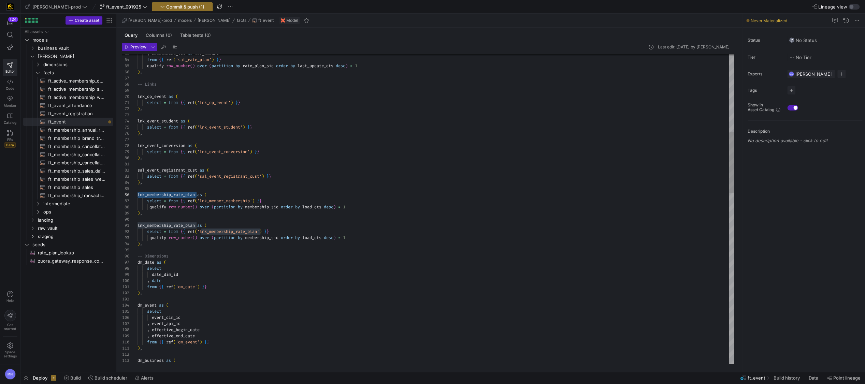
type textarea "sal_event_registrant_cust as ( select * from {{ ref('sal_event_registrant_cust'…"
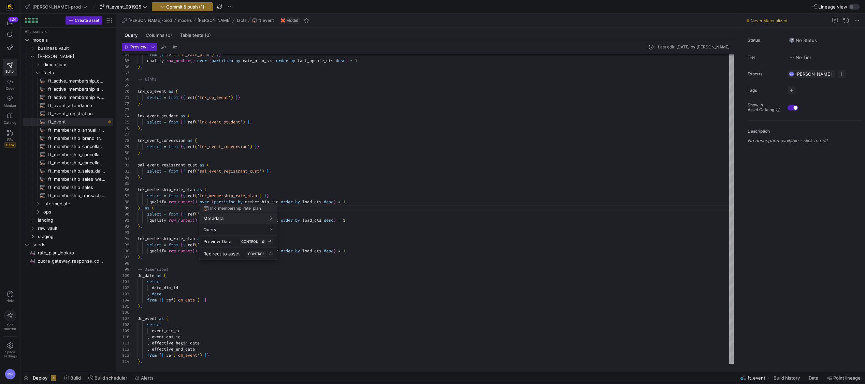
click at [294, 183] on div at bounding box center [432, 192] width 865 height 384
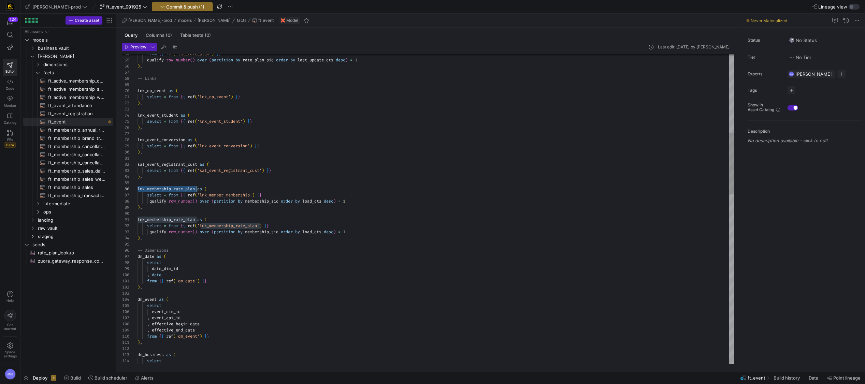
click at [155, 189] on span "lnk_membership_rate_plan" at bounding box center [166, 188] width 57 height 5
drag, startPoint x: 378, startPoint y: 201, endPoint x: 115, endPoint y: 205, distance: 263.2
click at [112, 199] on as-split "Create asset Drag here to set row groups Drag here to set column labels Group 1…" at bounding box center [442, 193] width 845 height 358
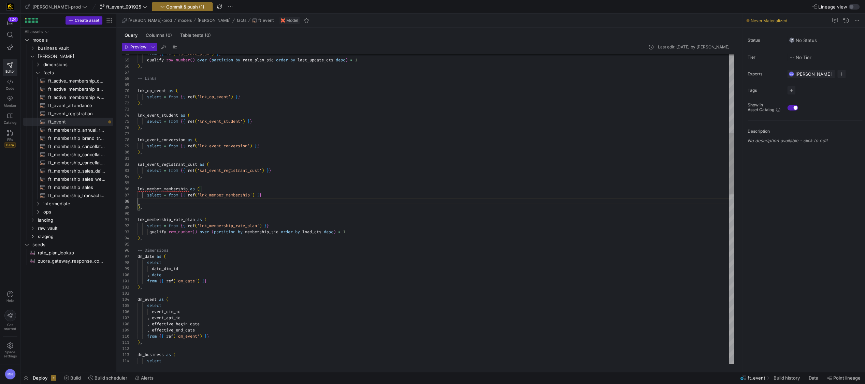
scroll to position [37, 127]
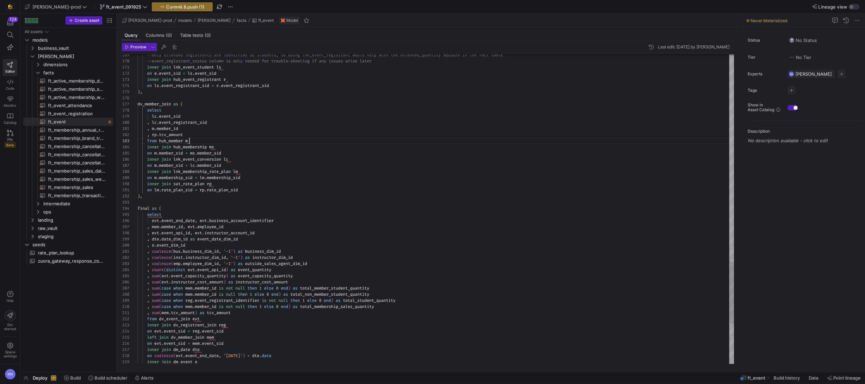
drag, startPoint x: 194, startPoint y: 140, endPoint x: 277, endPoint y: 139, distance: 82.9
click at [195, 140] on div "from hub_member m" at bounding box center [436, 141] width 597 height 6
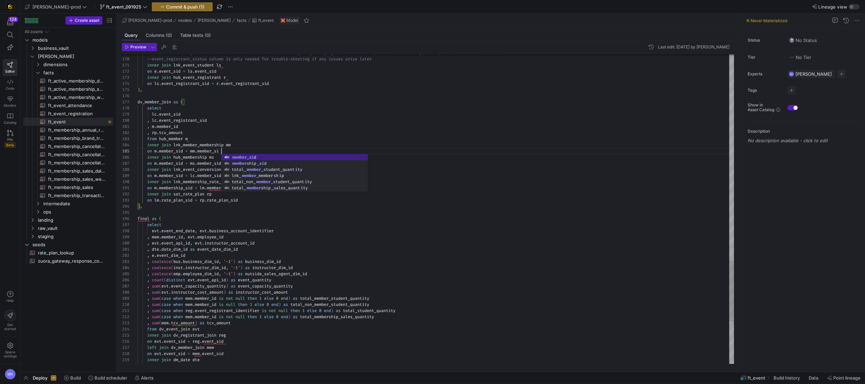
scroll to position [24, 86]
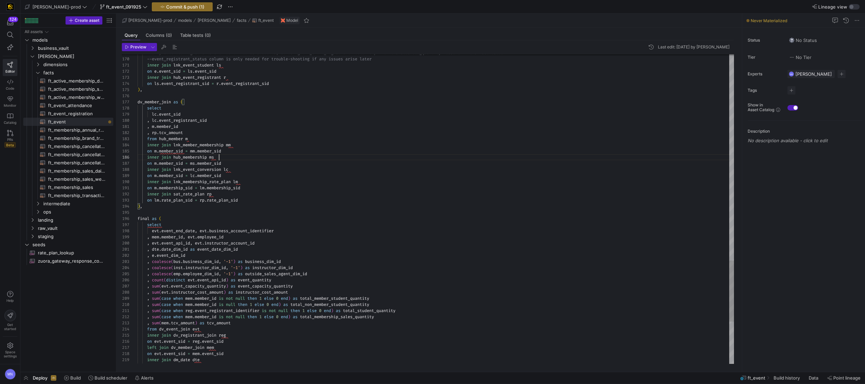
scroll to position [31, 81]
click at [230, 159] on div "inner join hub_membership ms" at bounding box center [436, 157] width 597 height 6
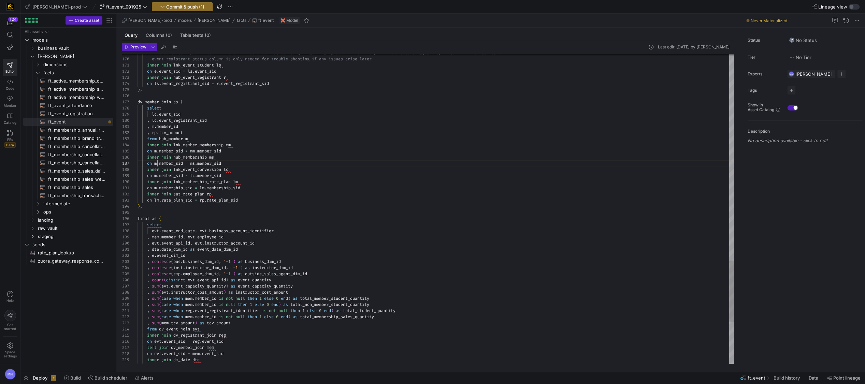
click at [158, 163] on span "." at bounding box center [158, 163] width 2 height 5
click at [226, 164] on div "View Problem (⌥F8) No quick fixes available" at bounding box center [317, 163] width 182 height 8
click at [224, 162] on span "member_sid" at bounding box center [221, 163] width 24 height 5
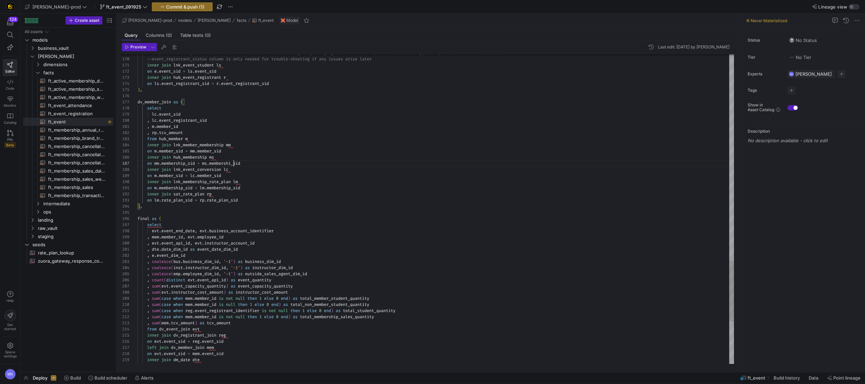
scroll to position [37, 98]
click at [186, 126] on div ", m . member_id" at bounding box center [436, 127] width 597 height 6
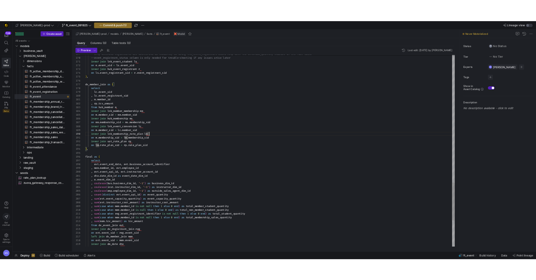
scroll to position [0, 41]
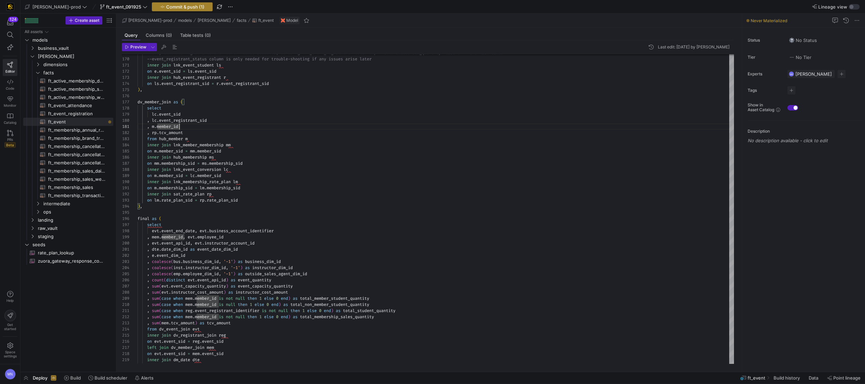
type textarea ", m.member_id , rp.tcv_amount from hub_member m inner join lnk_member_membershi…"
click at [167, 6] on span "Commit & push (1)" at bounding box center [185, 6] width 38 height 5
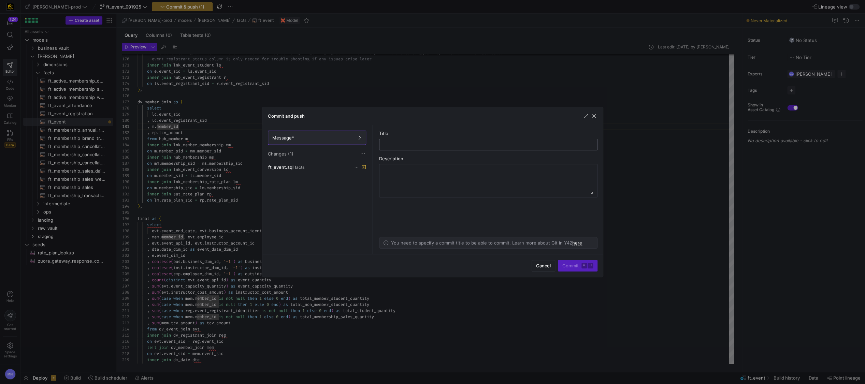
click at [391, 140] on div at bounding box center [488, 144] width 207 height 11
click at [391, 144] on input "text" at bounding box center [488, 144] width 207 height 5
type input "l"
type input "tcv_amount related joins"
click at [573, 270] on span "submit" at bounding box center [577, 265] width 39 height 11
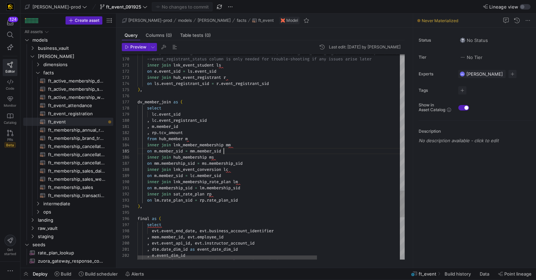
scroll to position [24, 86]
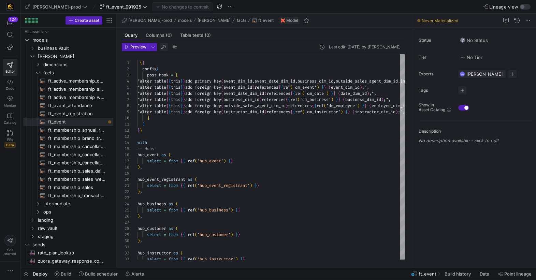
click at [165, 47] on span "button" at bounding box center [164, 47] width 8 height 8
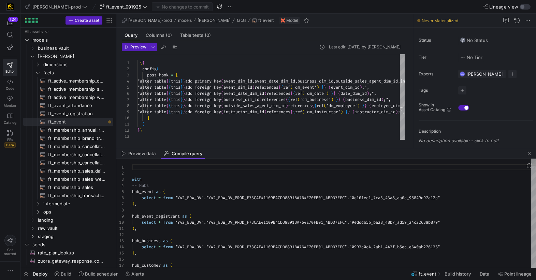
scroll to position [43, 0]
click at [280, 208] on div at bounding box center [334, 210] width 404 height 6
type textarea "with -- Hubs hub_event as ( select * from "Y42_EDW_DV"."Y42_EDW_DV_PROD_F73CAE4…"
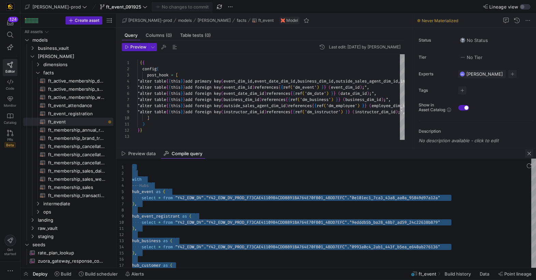
click at [529, 153] on span "button" at bounding box center [529, 153] width 8 height 8
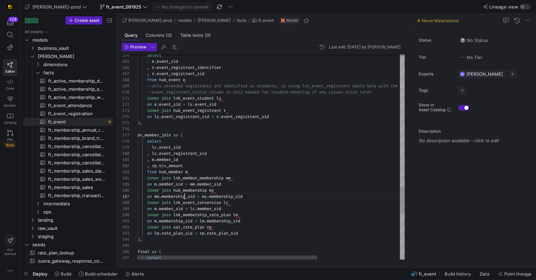
drag, startPoint x: 185, startPoint y: 196, endPoint x: 215, endPoint y: 196, distance: 30.0
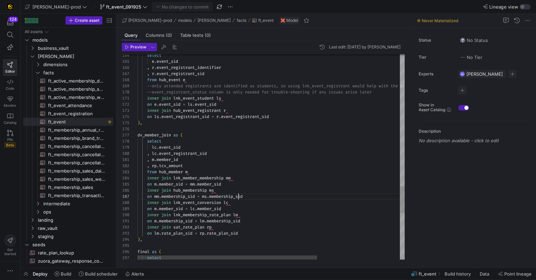
scroll to position [37, 108]
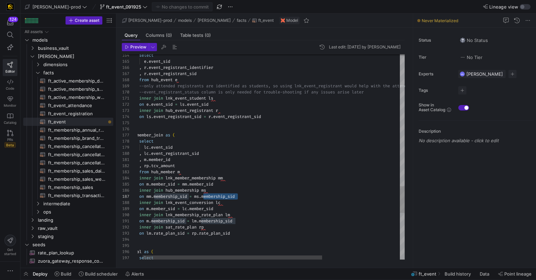
scroll to position [0, 27]
click at [157, 221] on span "membership_sid" at bounding box center [167, 220] width 33 height 5
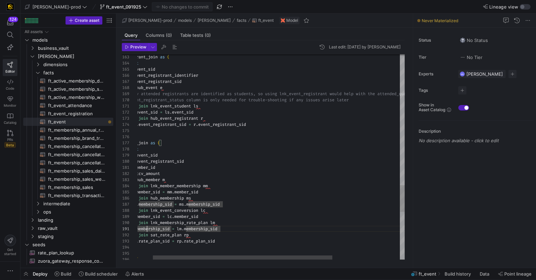
scroll to position [0, 32]
click at [150, 230] on span "membership_sid" at bounding box center [152, 228] width 33 height 5
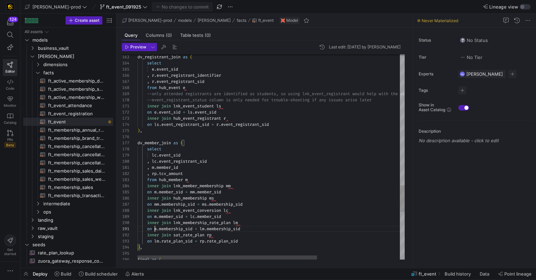
scroll to position [0, 17]
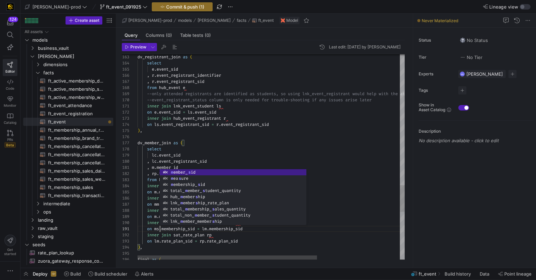
scroll to position [55, 71]
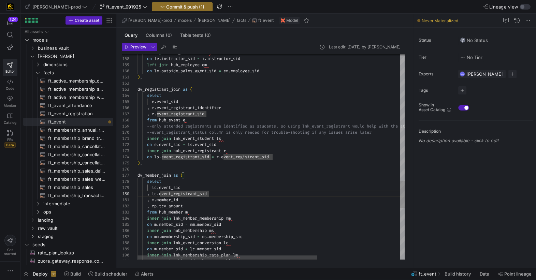
scroll to position [18, 135]
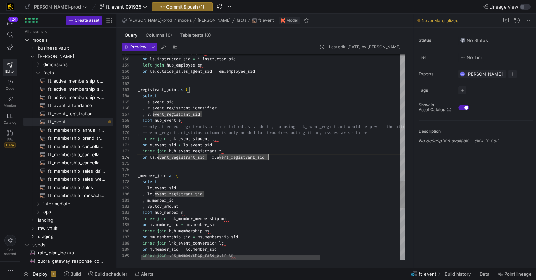
drag, startPoint x: 279, startPoint y: 156, endPoint x: 285, endPoint y: 158, distance: 6.3
click at [280, 156] on div "on ls . event_registrant_sid = r . event_registrant_sid" at bounding box center [328, 157] width 390 height 6
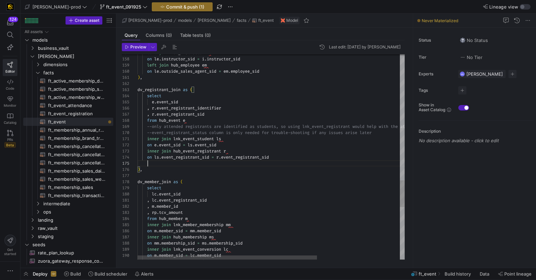
scroll to position [43, 96]
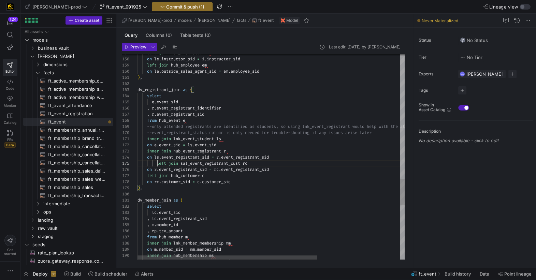
drag, startPoint x: 157, startPoint y: 163, endPoint x: 153, endPoint y: 168, distance: 6.6
click at [157, 163] on span "left" at bounding box center [162, 163] width 10 height 5
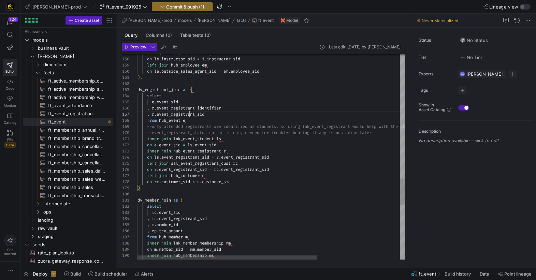
drag, startPoint x: 190, startPoint y: 115, endPoint x: 202, endPoint y: 128, distance: 18.1
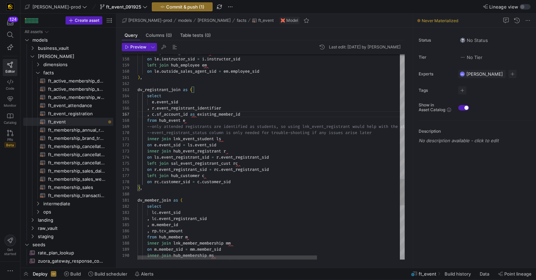
click at [256, 173] on div "left join hub_customer c" at bounding box center [333, 176] width 390 height 6
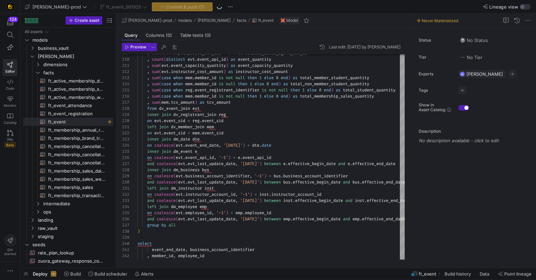
click at [0, 0] on icon at bounding box center [0, 0] width 0 height 0
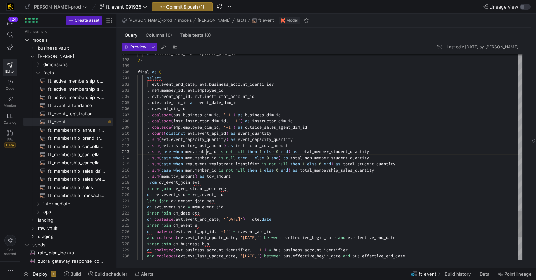
drag, startPoint x: 206, startPoint y: 152, endPoint x: 202, endPoint y: 157, distance: 5.8
click at [206, 152] on span "member_id" at bounding box center [206, 151] width 22 height 5
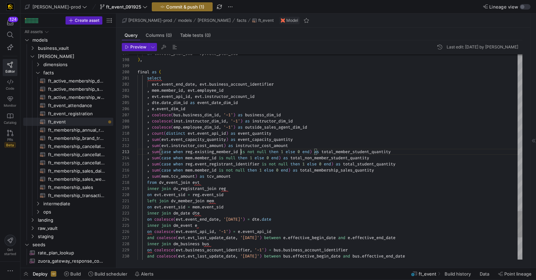
click at [215, 152] on span "existing_member_id" at bounding box center [216, 151] width 43 height 5
drag, startPoint x: 187, startPoint y: 152, endPoint x: 244, endPoint y: 152, distance: 56.7
click at [244, 152] on span ", sum ( case when reg . existing_member_id is not null then 1 else 0 end ) as t…" at bounding box center [264, 151] width 253 height 5
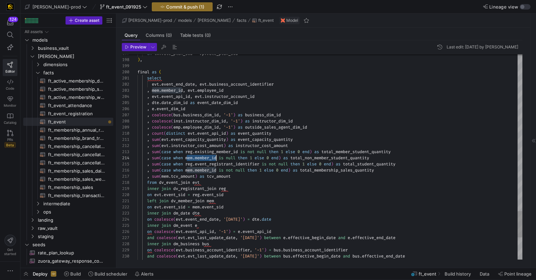
scroll to position [18, 81]
drag, startPoint x: 187, startPoint y: 159, endPoint x: 217, endPoint y: 159, distance: 30.4
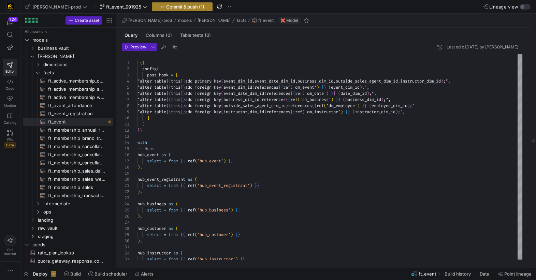
type textarea ", sum(evt.event_capacity_quantity) as event_capacity_quantity , sum(evt.instruc…"
click at [175, 7] on span "Commit & push (1)" at bounding box center [185, 6] width 38 height 5
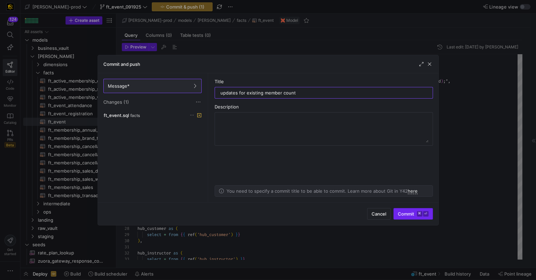
type input "updates for existing member count"
click at [401, 211] on span "Commit ⌘ ⏎" at bounding box center [413, 213] width 31 height 5
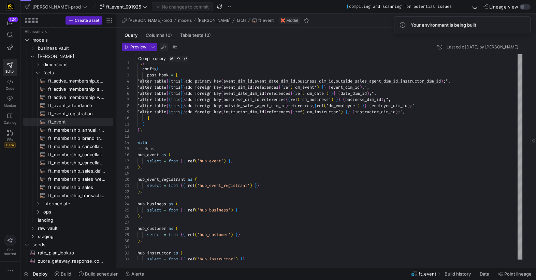
click at [164, 47] on span "button" at bounding box center [164, 47] width 8 height 8
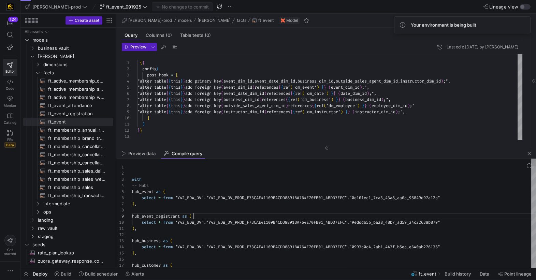
scroll to position [49, 61]
click at [275, 215] on div "hub_event_registrant as (" at bounding box center [334, 216] width 404 height 6
type textarea "with -- Hubs hub_event as ( select * from "Y42_EDW_DV"."Y42_EDW_DV_PROD_F73CAE4…"
